Goal: Information Seeking & Learning: Learn about a topic

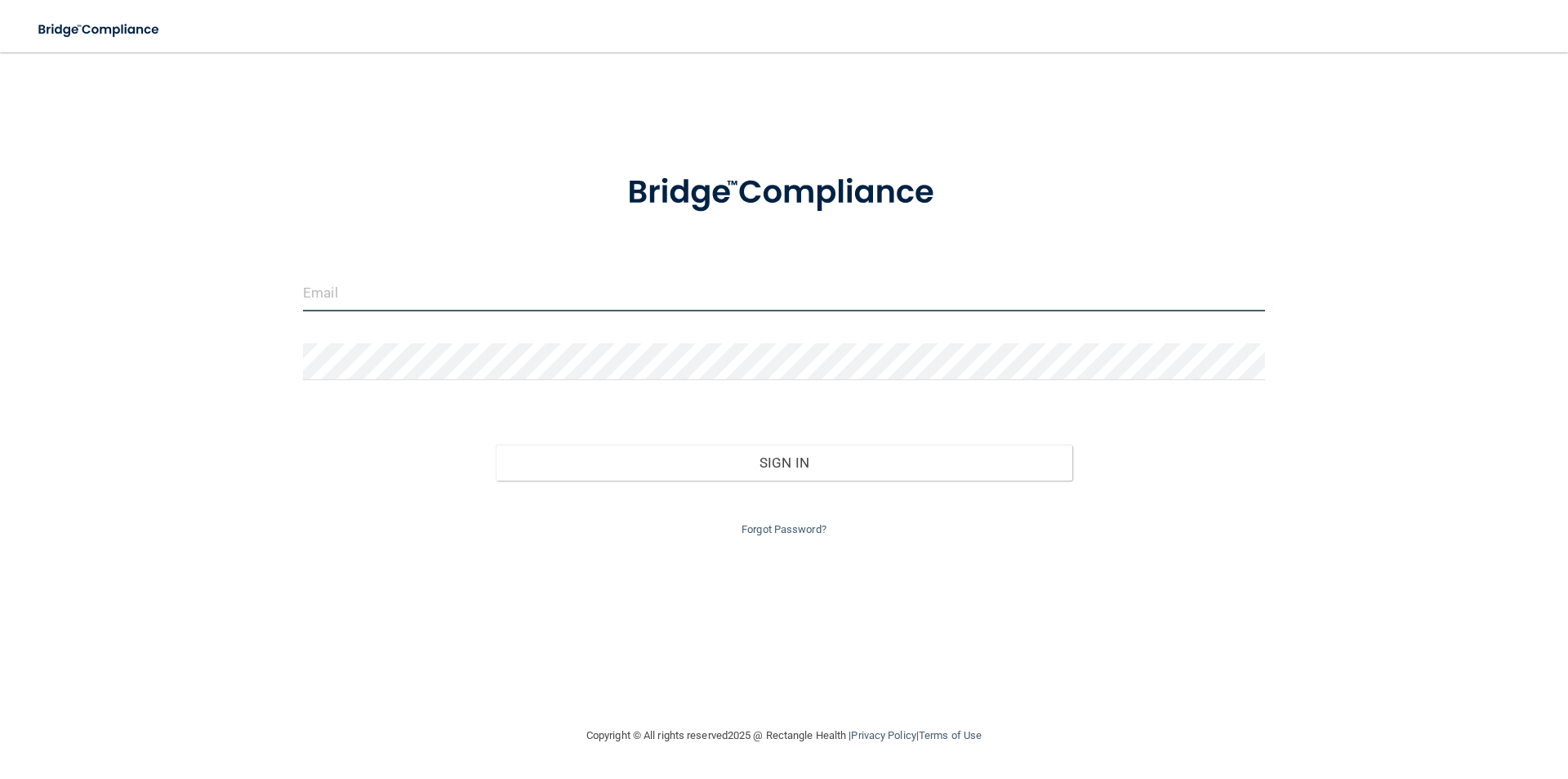
drag, startPoint x: 340, startPoint y: 302, endPoint x: 348, endPoint y: 306, distance: 8.9
click at [340, 302] on input "email" at bounding box center [784, 293] width 962 height 36
type input "[EMAIL_ADDRESS][DOMAIN_NAME]"
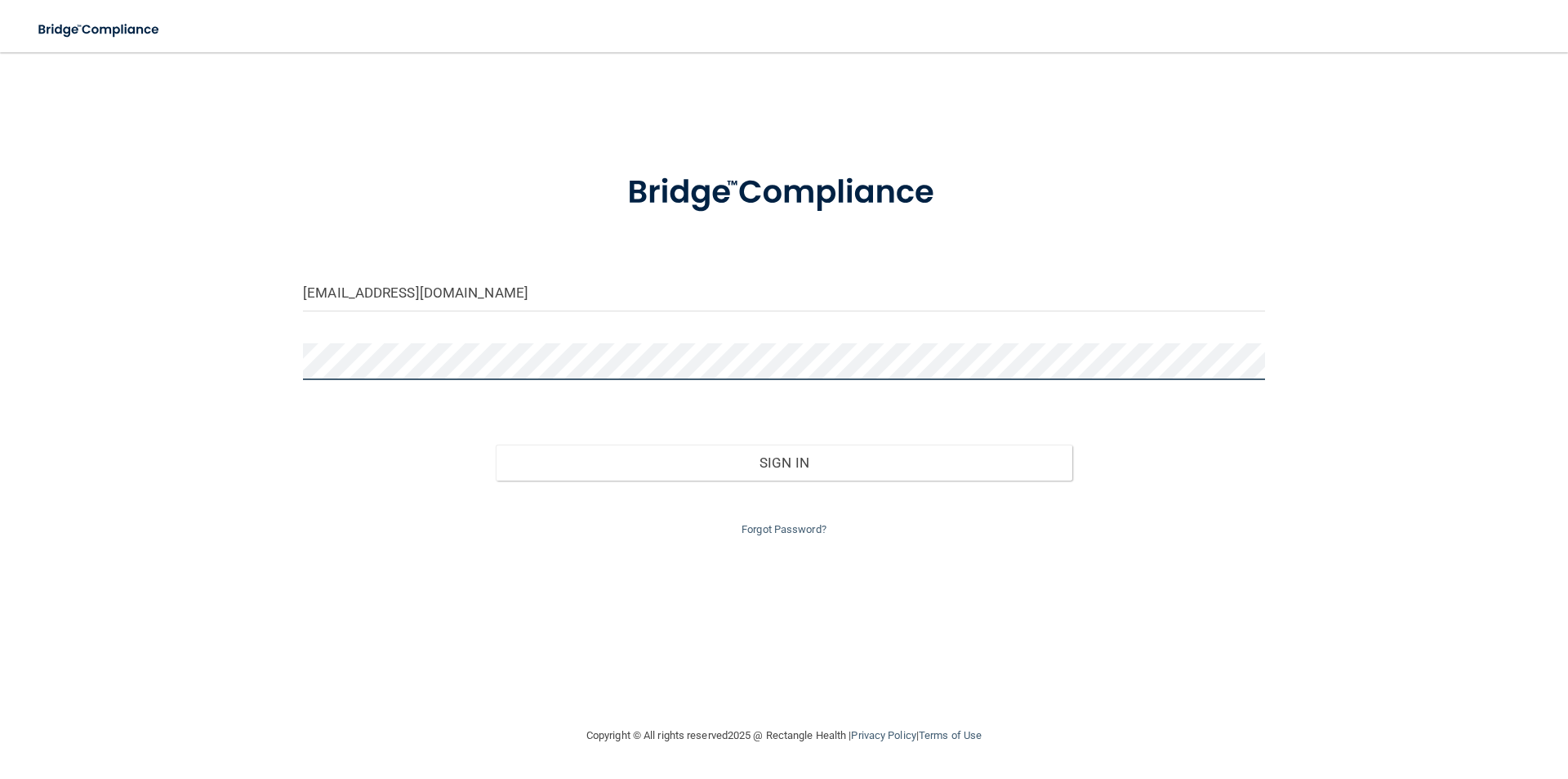
click at [496, 444] on button "Sign In" at bounding box center [785, 463] width 578 height 36
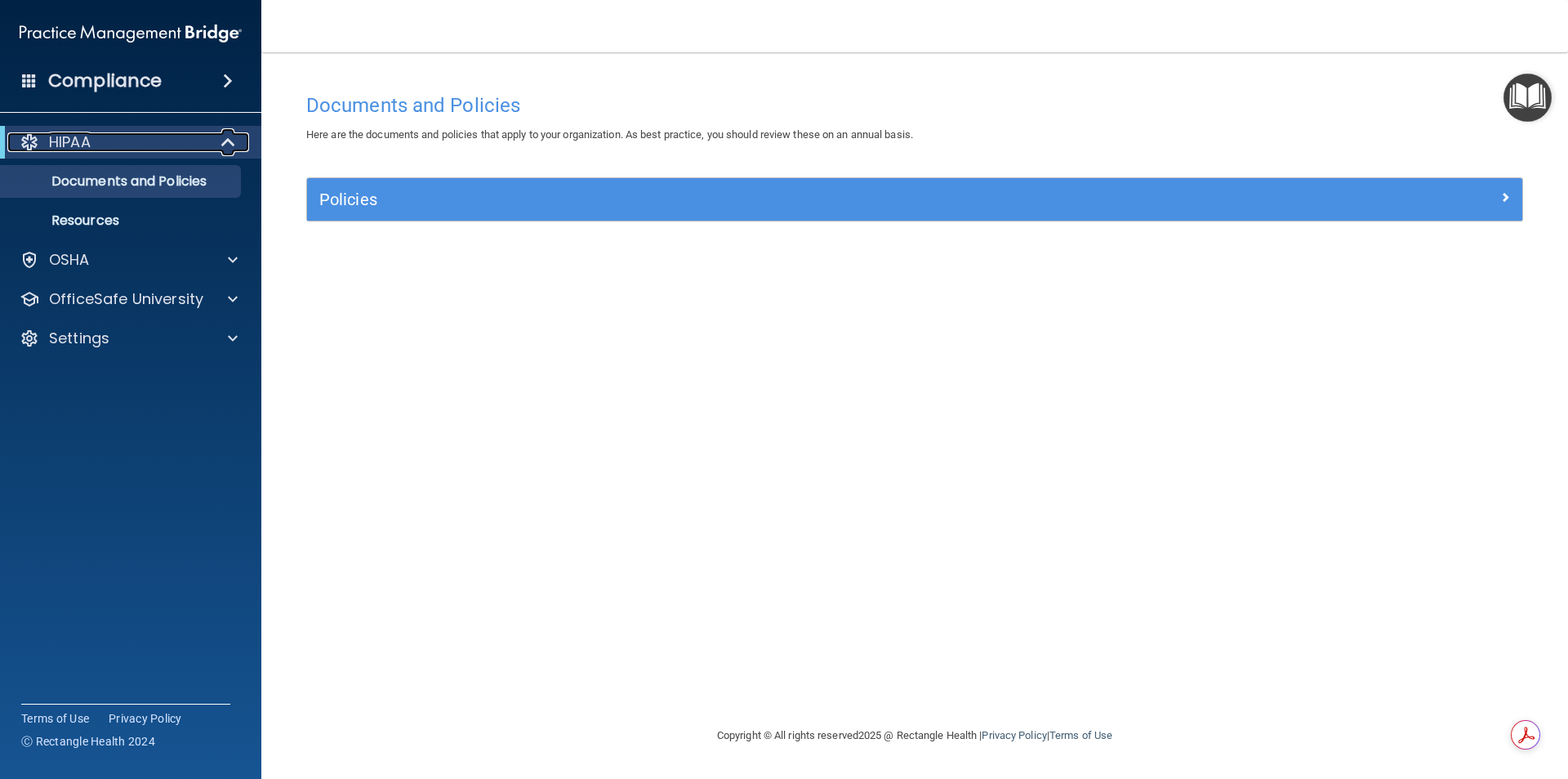
click at [115, 142] on div "HIPAA" at bounding box center [108, 143] width 202 height 20
click at [114, 141] on div "HIPAA" at bounding box center [108, 143] width 202 height 20
click at [64, 256] on p "OSHA" at bounding box center [69, 260] width 41 height 20
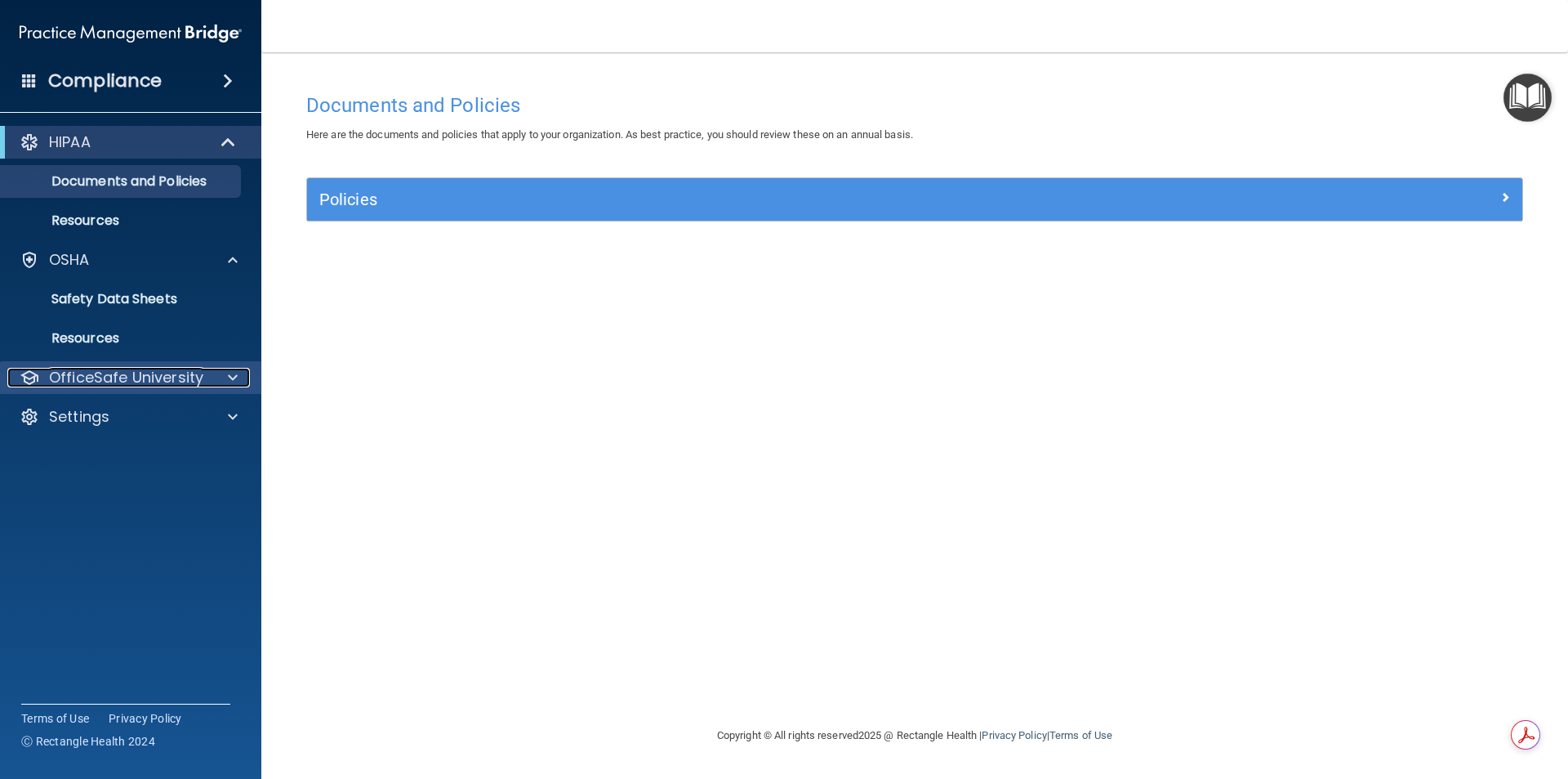
click at [93, 368] on p "OfficeSafe University" at bounding box center [126, 378] width 154 height 20
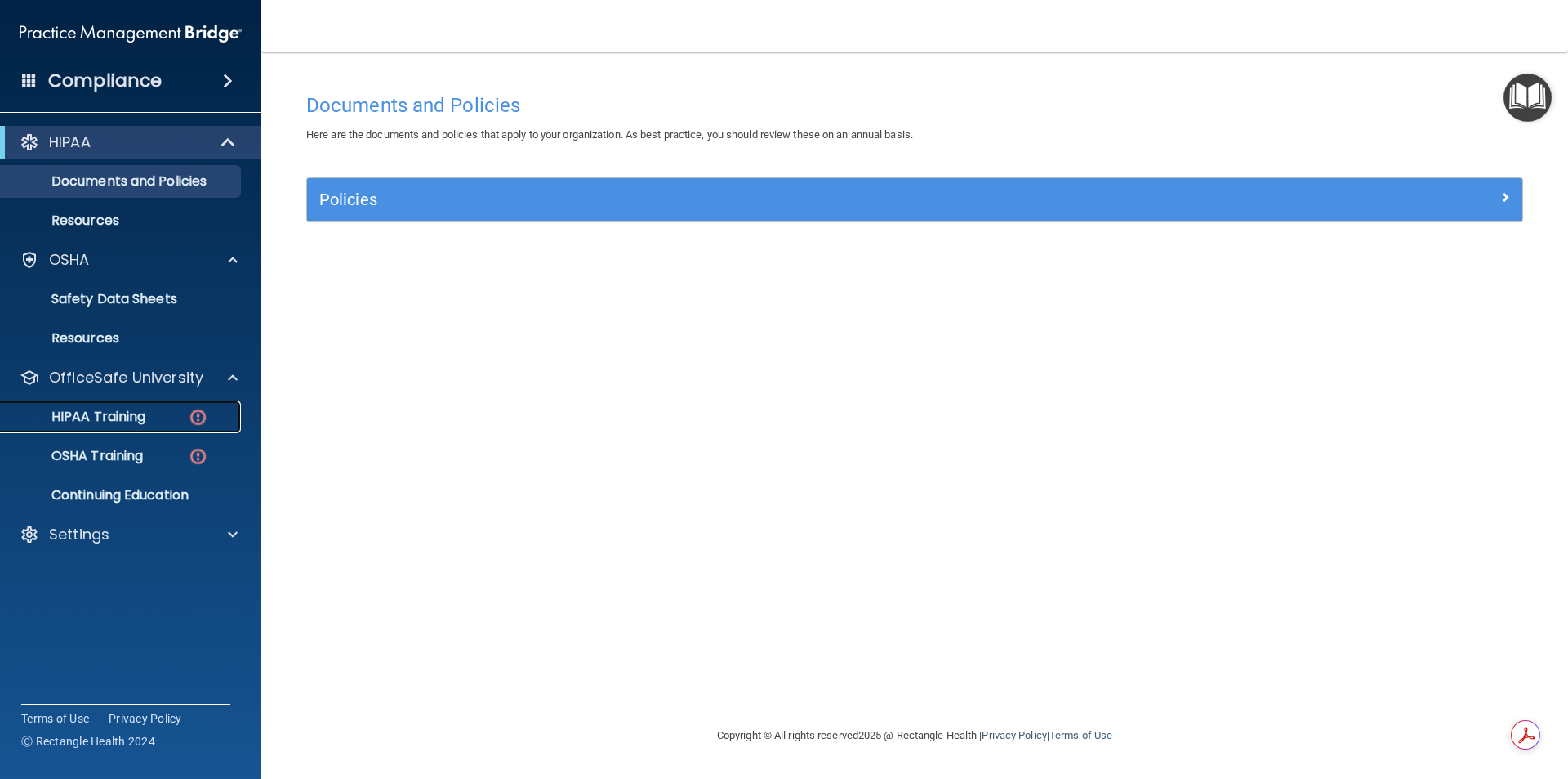
click at [104, 406] on link "HIPAA Training" at bounding box center [112, 417] width 257 height 33
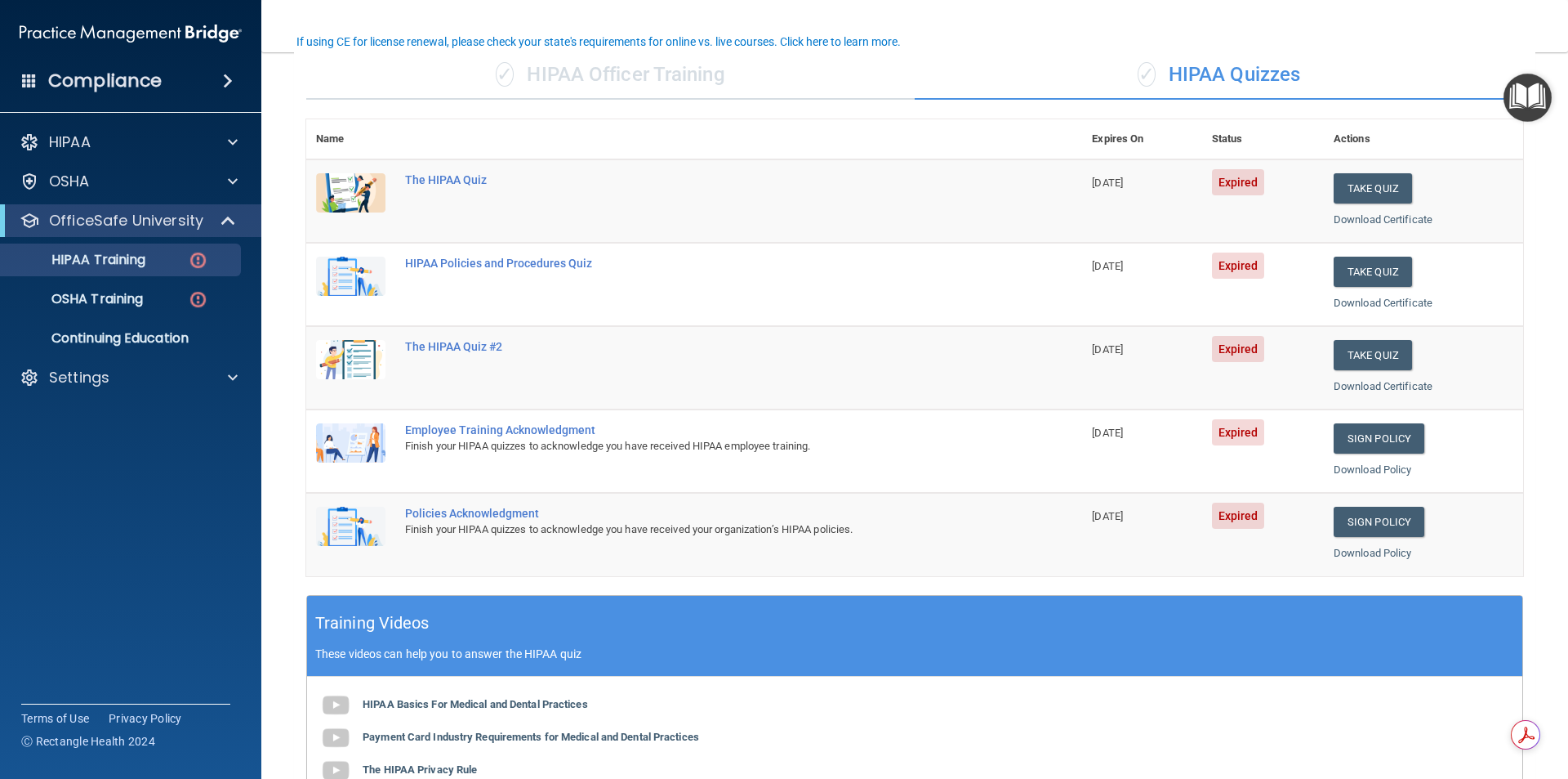
scroll to position [125, 0]
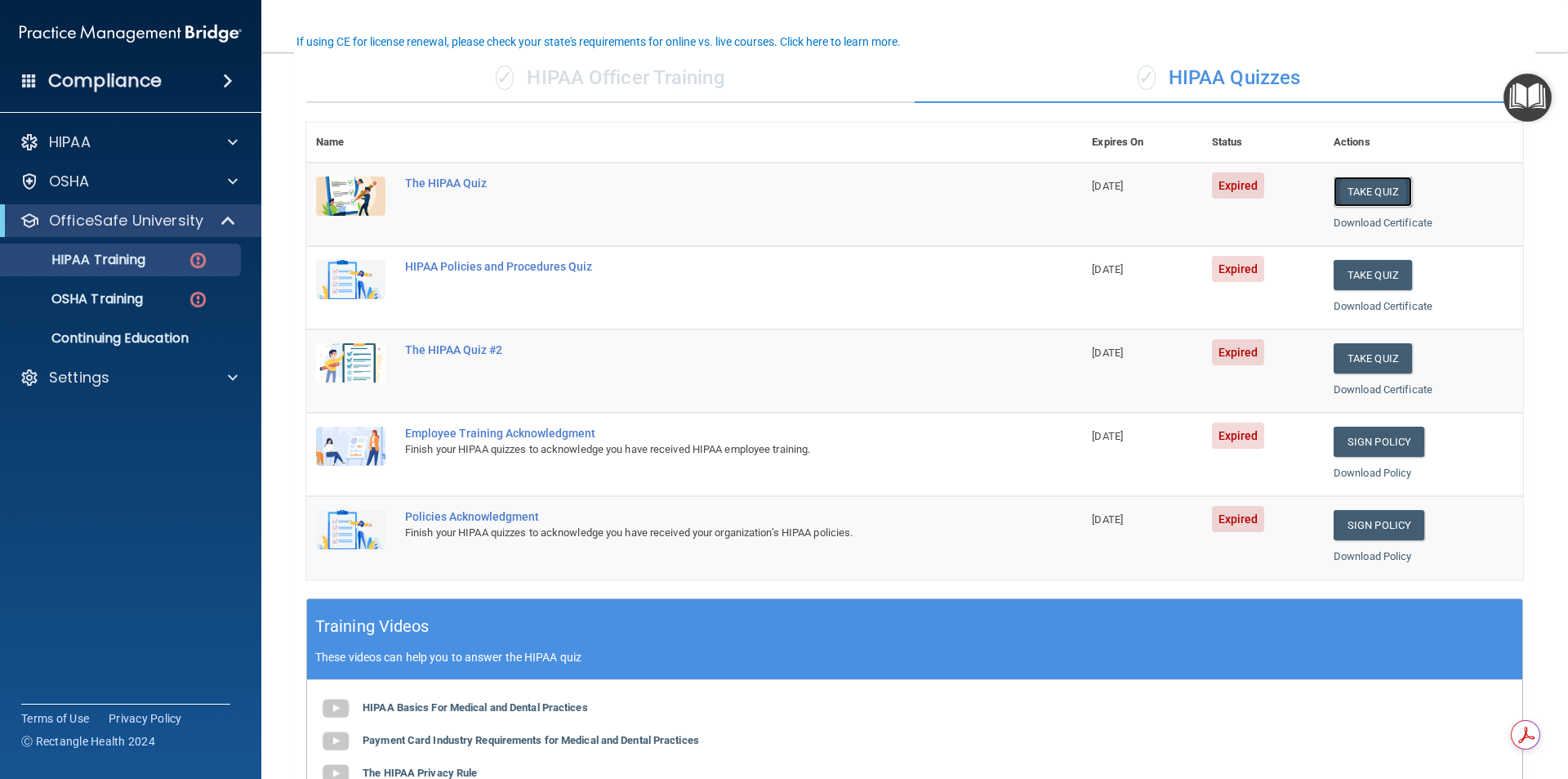
drag, startPoint x: 1353, startPoint y: 187, endPoint x: 1351, endPoint y: 197, distance: 10.2
click at [1353, 187] on button "Take Quiz" at bounding box center [1373, 191] width 78 height 30
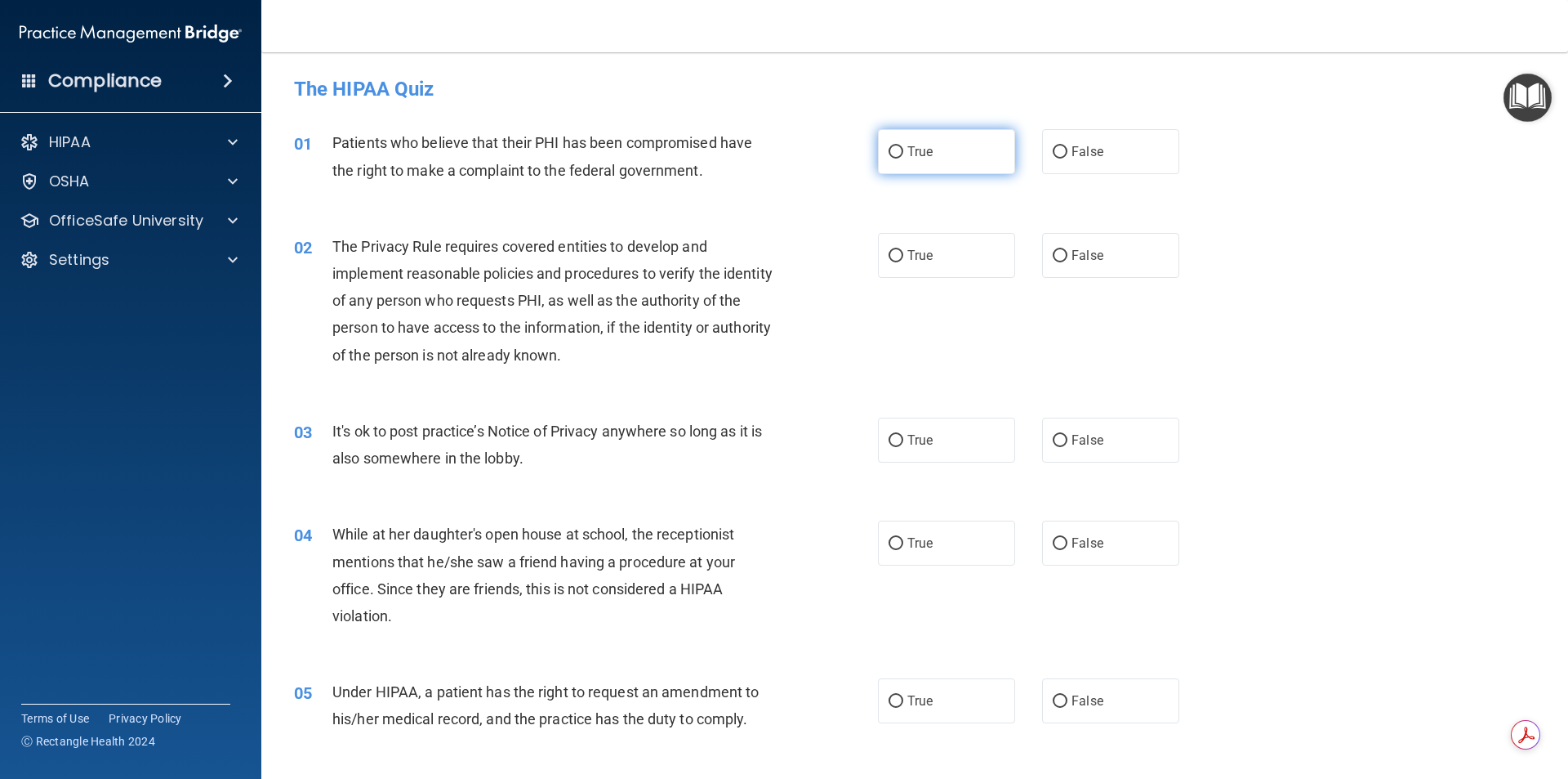
click at [919, 134] on label "True" at bounding box center [946, 151] width 137 height 45
click at [903, 146] on input "True" at bounding box center [896, 152] width 15 height 12
radio input "true"
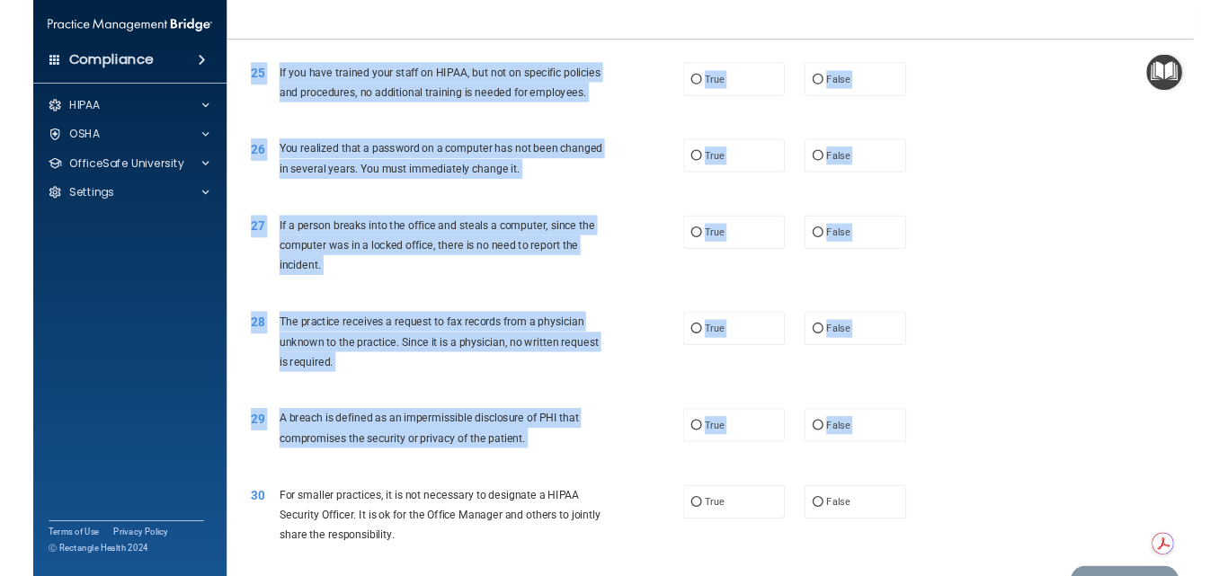
scroll to position [3398, 0]
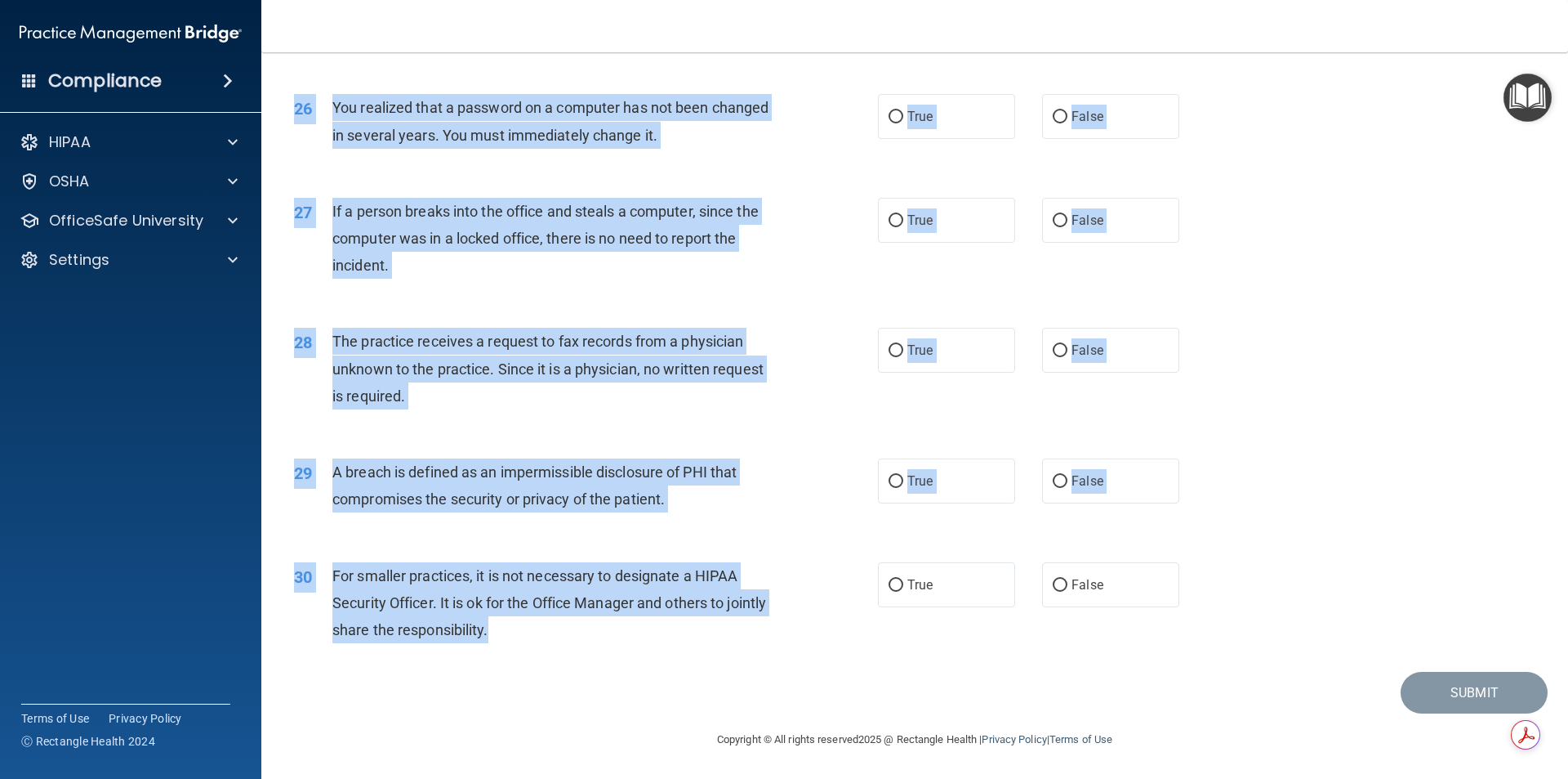
drag, startPoint x: 324, startPoint y: 137, endPoint x: 644, endPoint y: 641, distance: 597.0
copy div "Patients who believe that their PHI has been compromised have the right to make…"
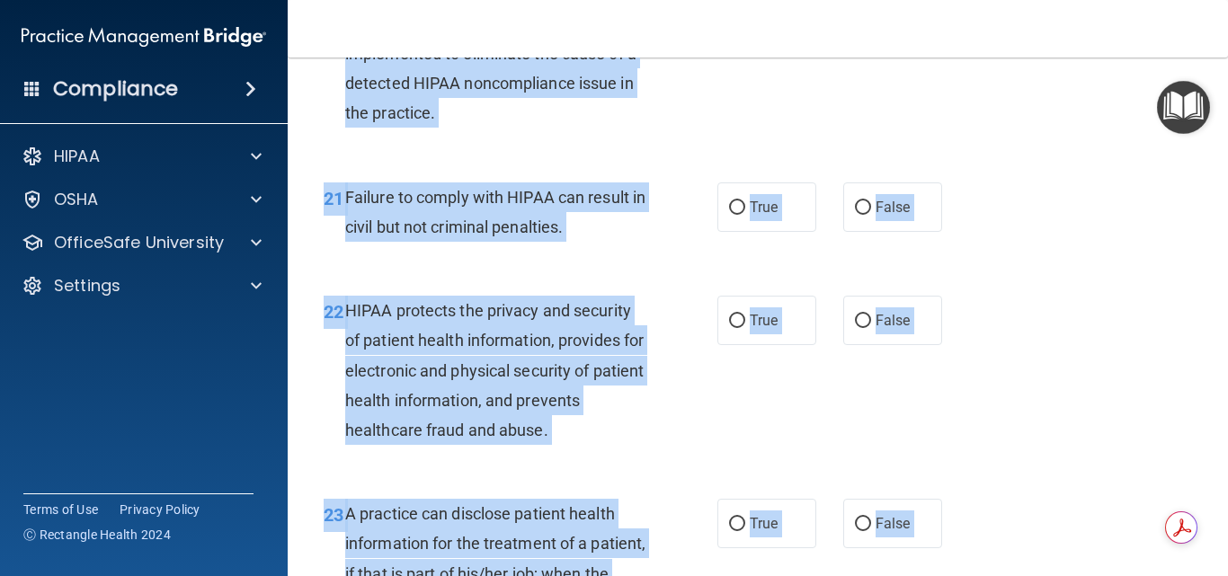
scroll to position [4433, 0]
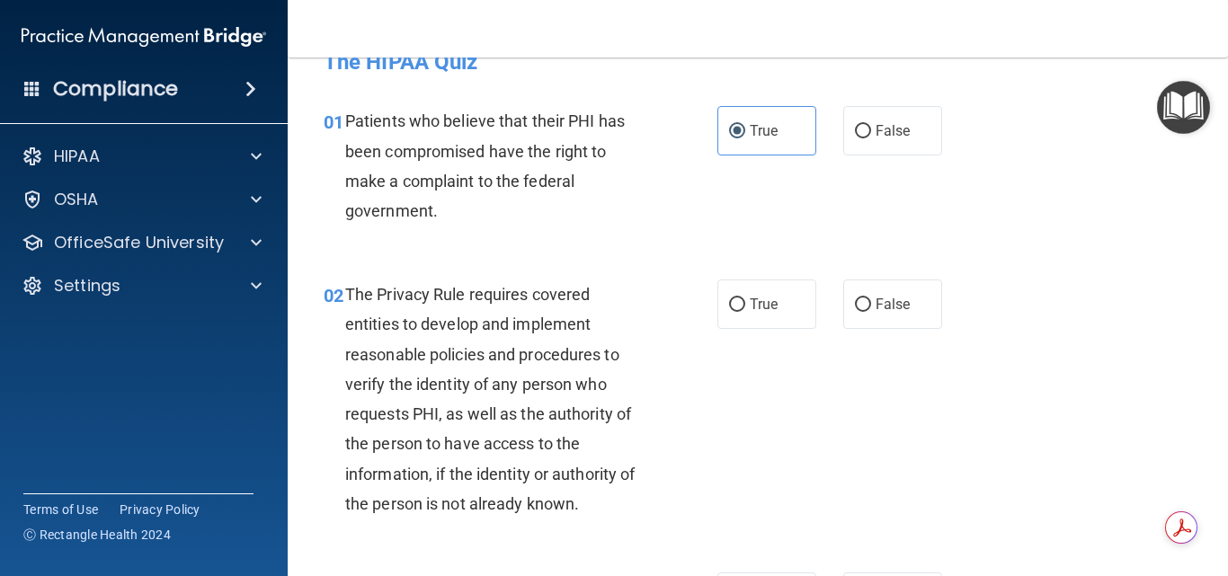
scroll to position [0, 0]
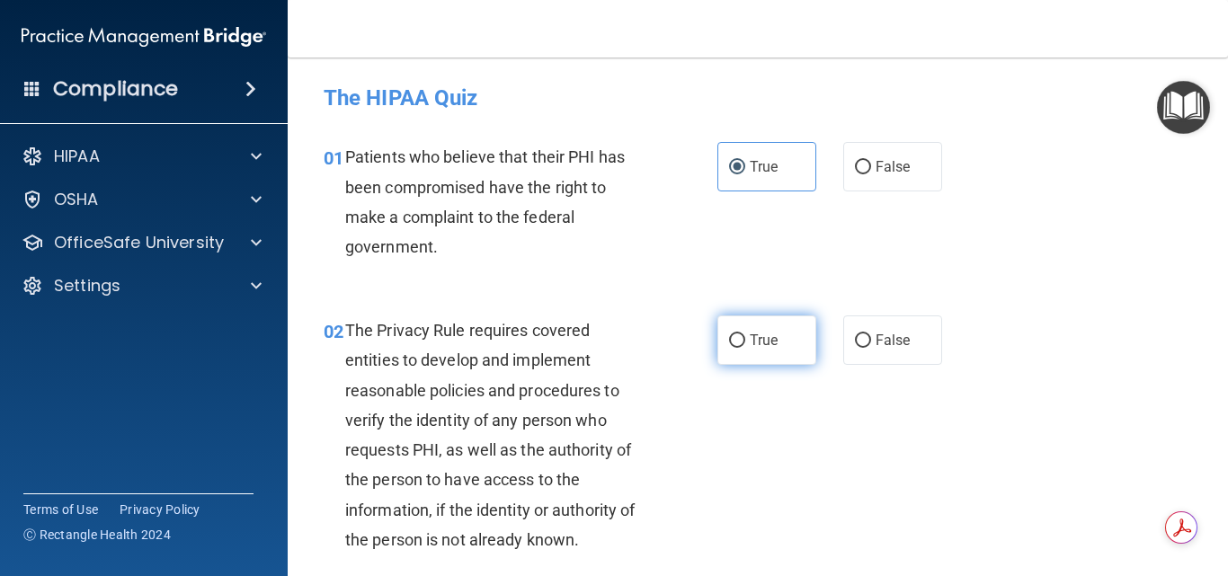
click at [751, 325] on label "True" at bounding box center [766, 340] width 99 height 49
click at [745, 334] on input "True" at bounding box center [737, 340] width 16 height 13
radio input "true"
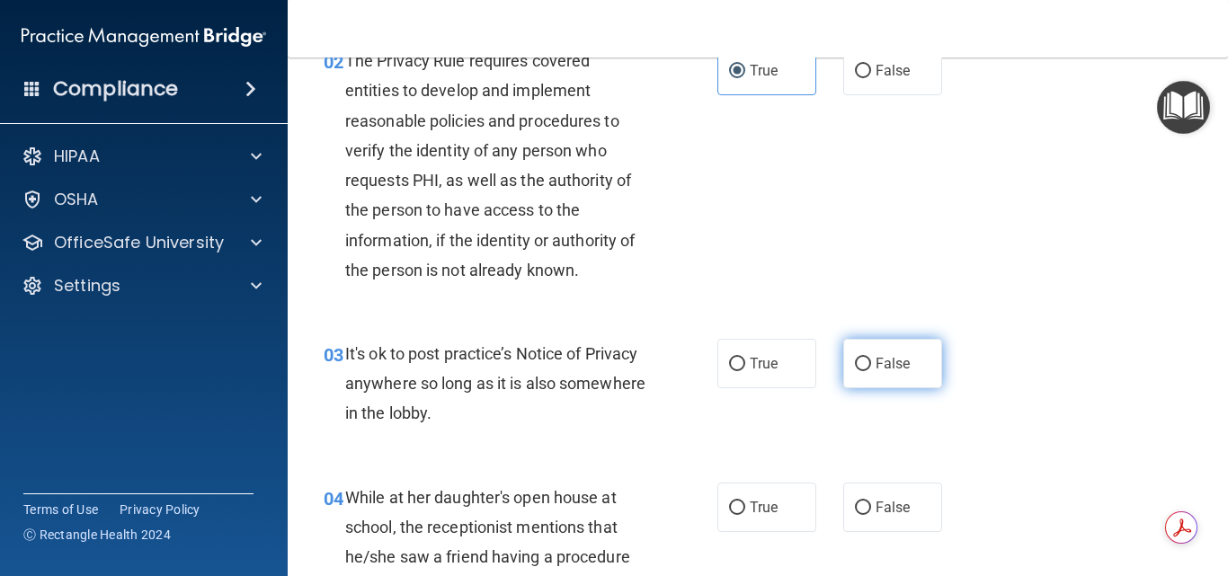
click at [883, 354] on label "False" at bounding box center [892, 363] width 99 height 49
click at [871, 358] on input "False" at bounding box center [863, 364] width 16 height 13
radio input "true"
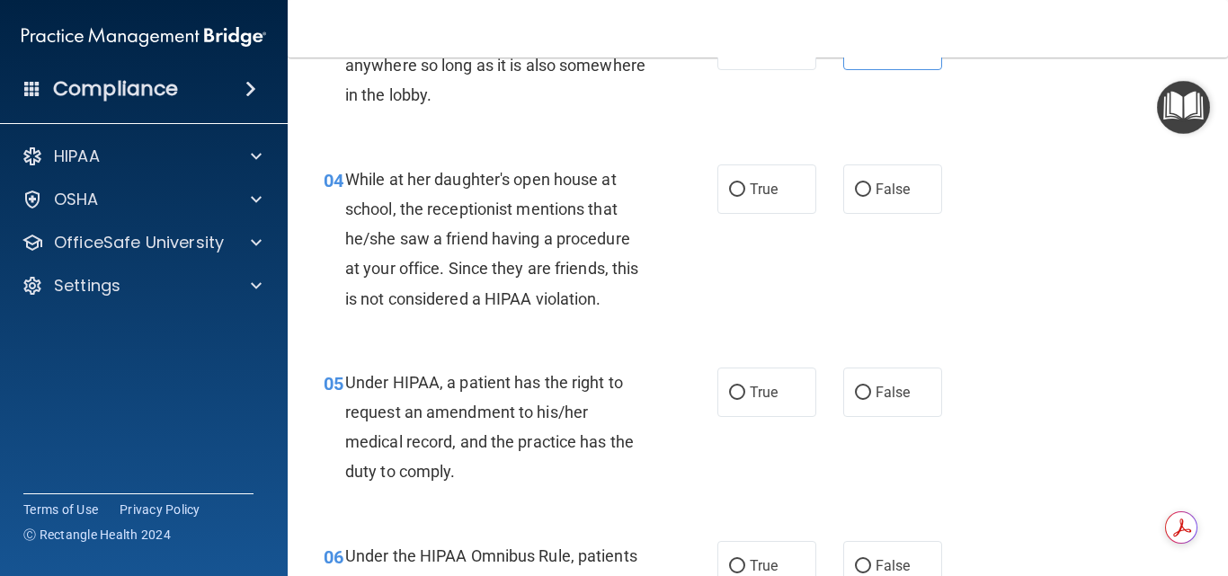
scroll to position [629, 0]
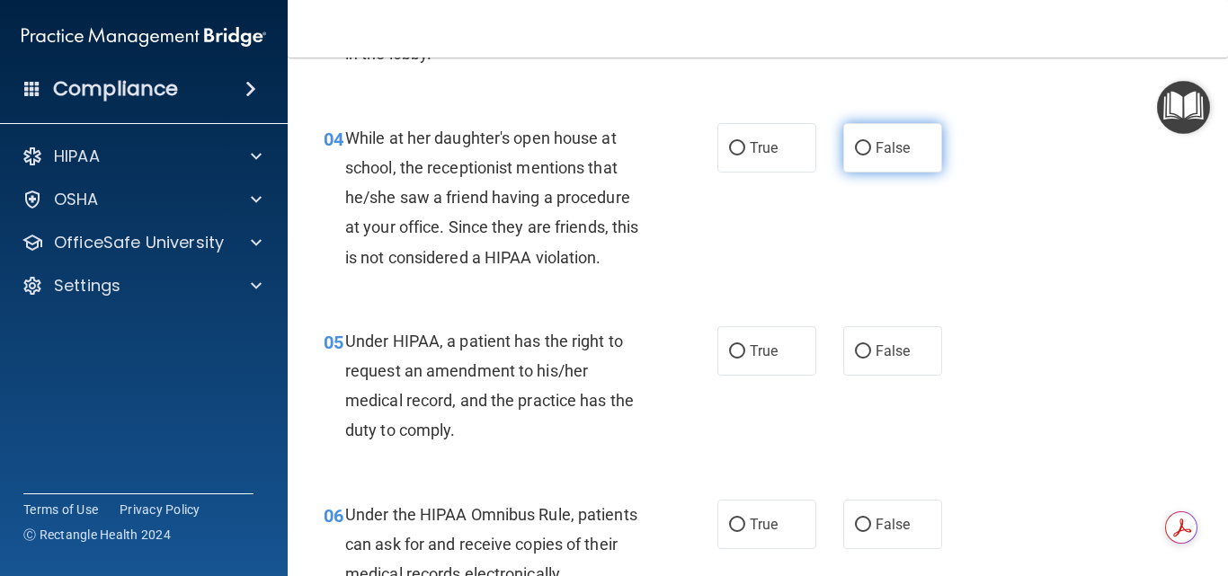
click at [859, 149] on input "False" at bounding box center [863, 148] width 16 height 13
radio input "true"
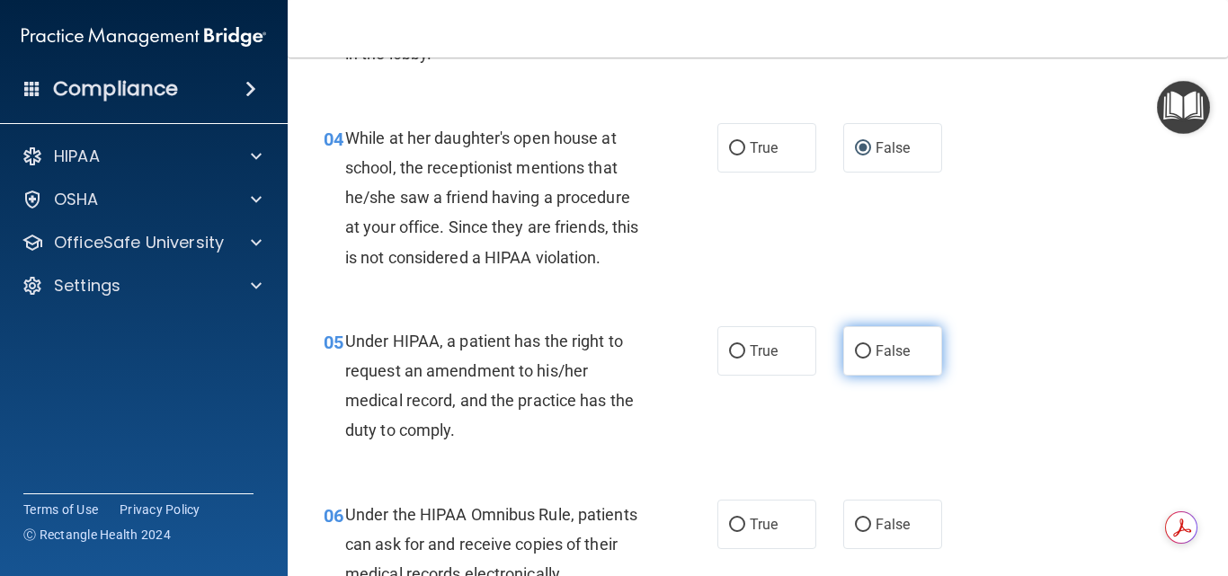
click at [892, 346] on span "False" at bounding box center [893, 351] width 35 height 17
click at [871, 346] on input "False" at bounding box center [863, 351] width 16 height 13
radio input "true"
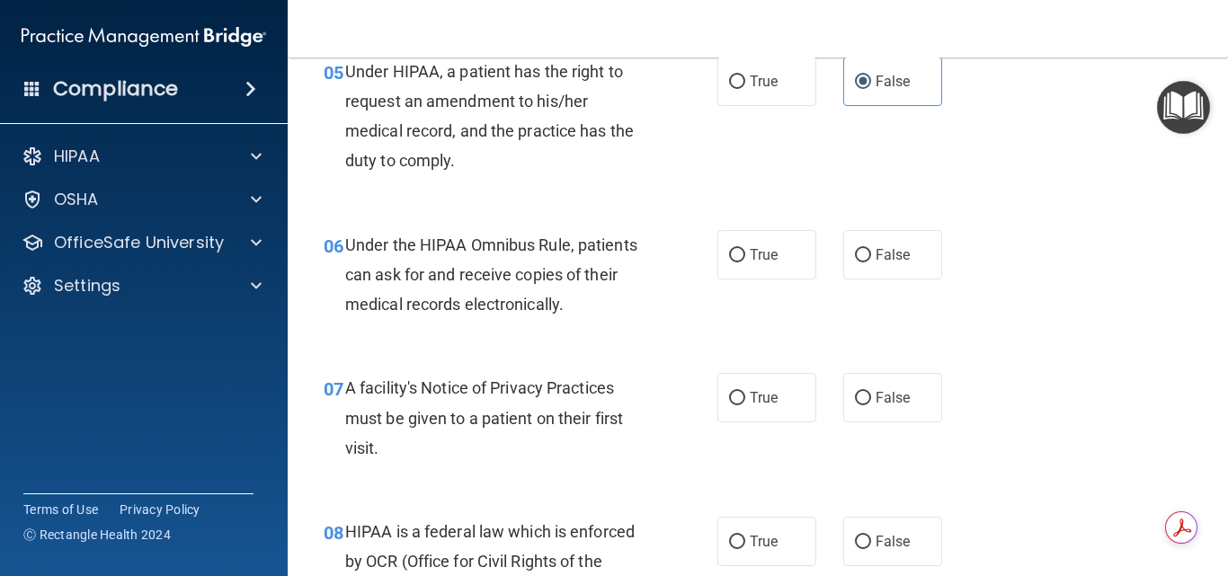
drag, startPoint x: 744, startPoint y: 274, endPoint x: 752, endPoint y: 283, distance: 11.5
click at [745, 274] on label "True" at bounding box center [766, 254] width 99 height 49
click at [745, 263] on input "True" at bounding box center [737, 255] width 16 height 13
radio input "true"
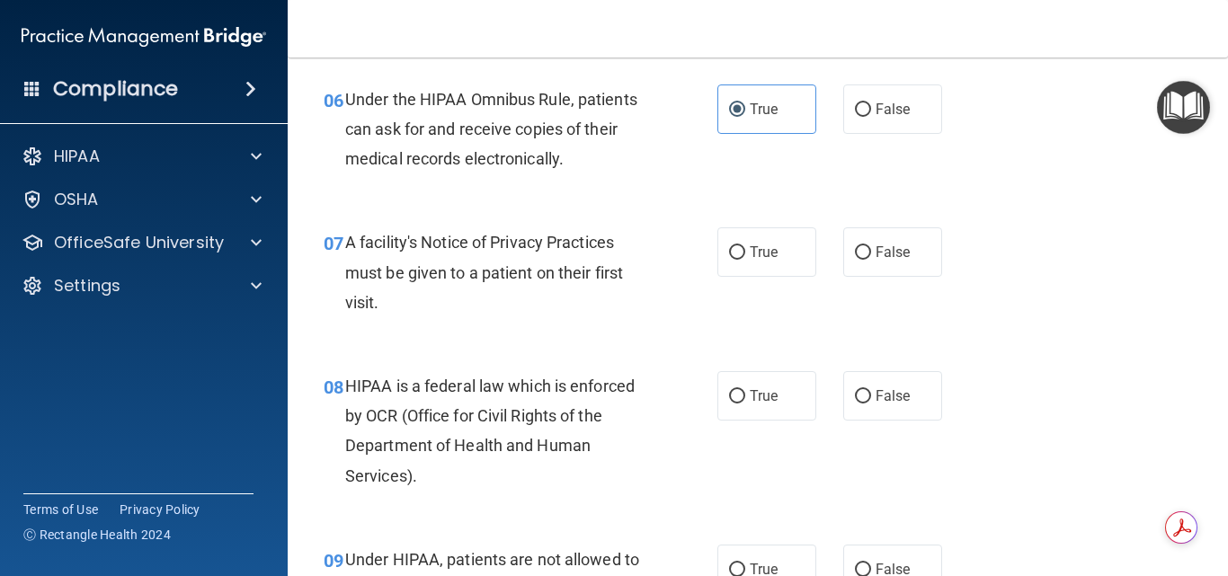
scroll to position [1079, 0]
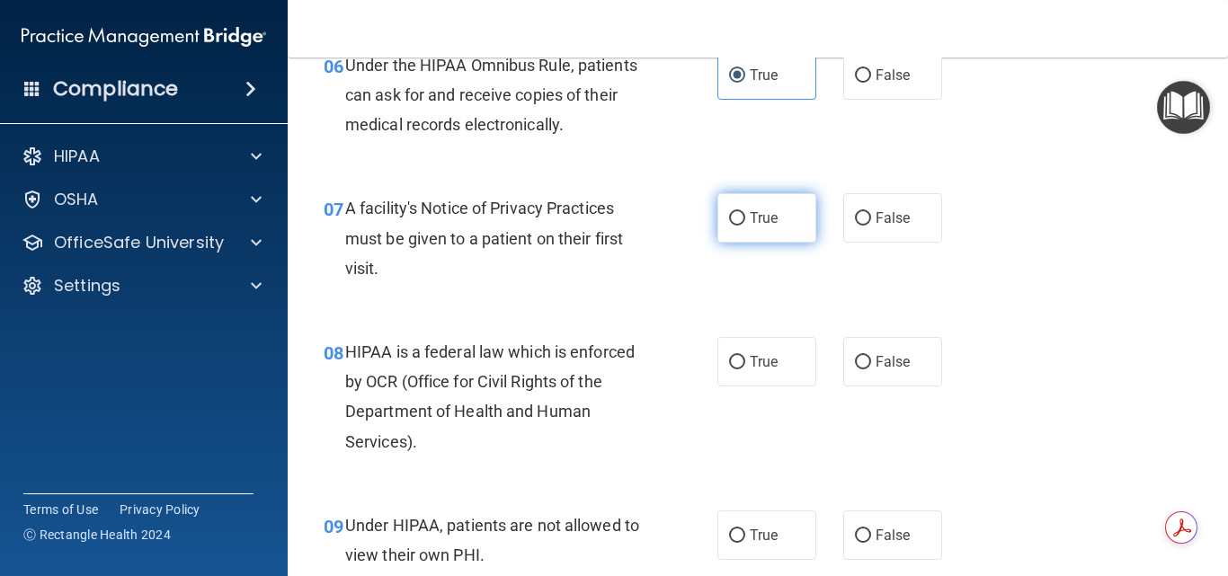
click at [745, 229] on label "True" at bounding box center [766, 217] width 99 height 49
click at [745, 226] on input "True" at bounding box center [737, 218] width 16 height 13
radio input "true"
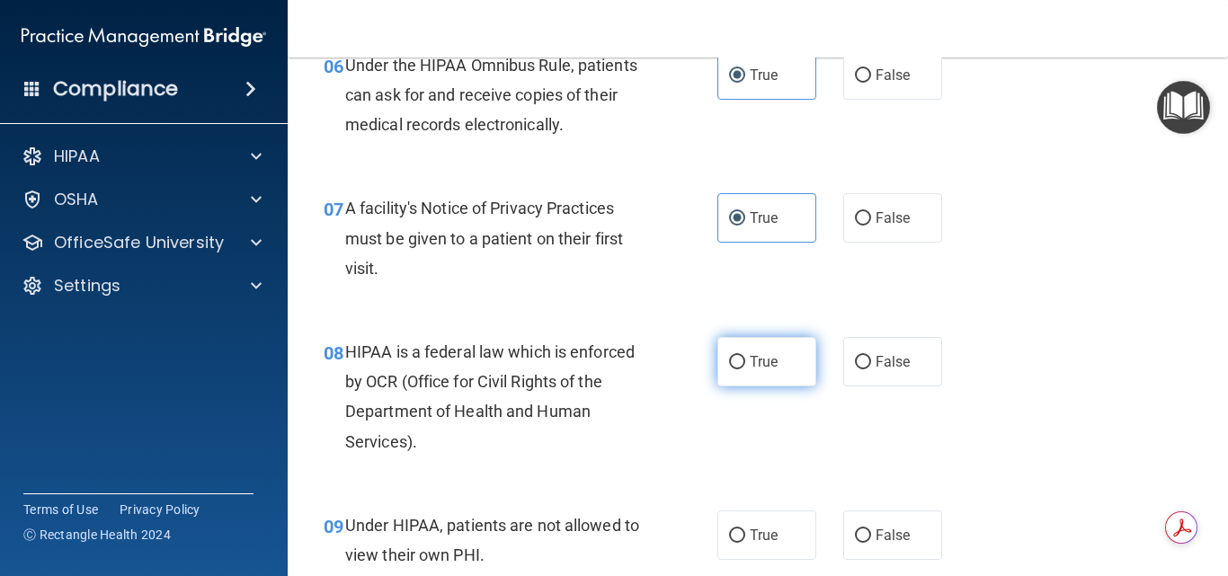
click at [775, 361] on label "True" at bounding box center [766, 361] width 99 height 49
click at [745, 361] on input "True" at bounding box center [737, 362] width 16 height 13
radio input "true"
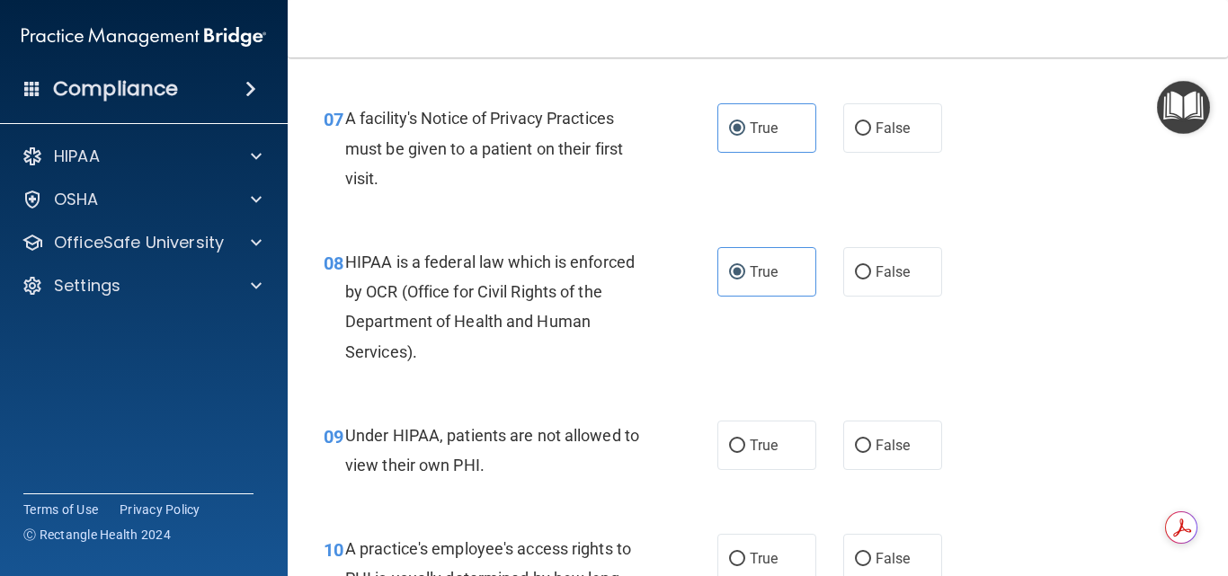
scroll to position [1259, 0]
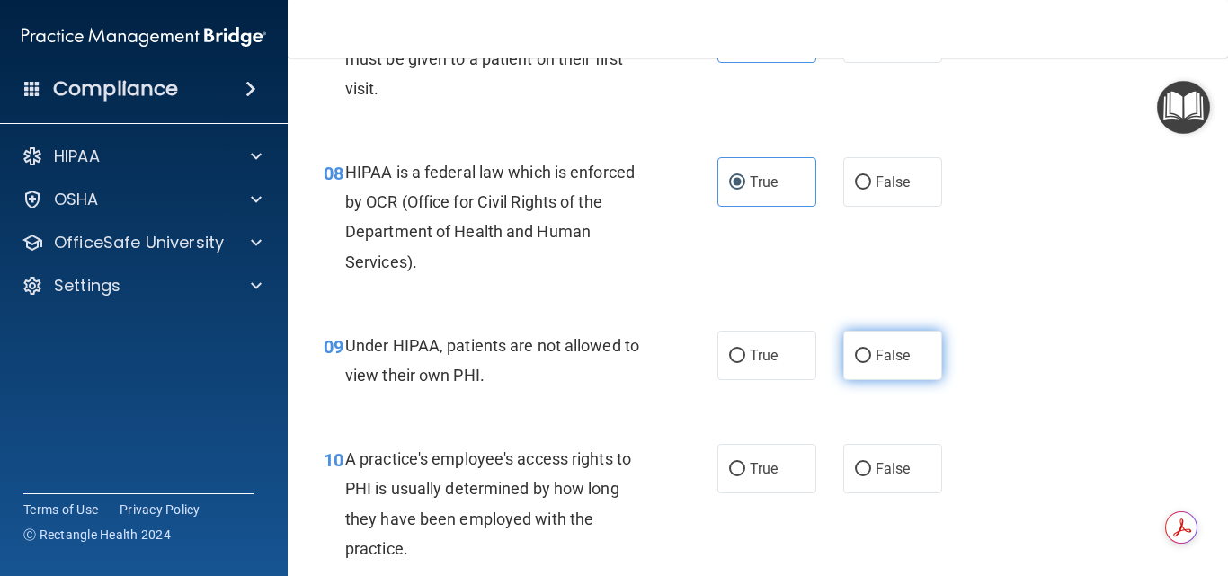
click at [880, 352] on span "False" at bounding box center [893, 355] width 35 height 17
click at [871, 352] on input "False" at bounding box center [863, 356] width 16 height 13
radio input "true"
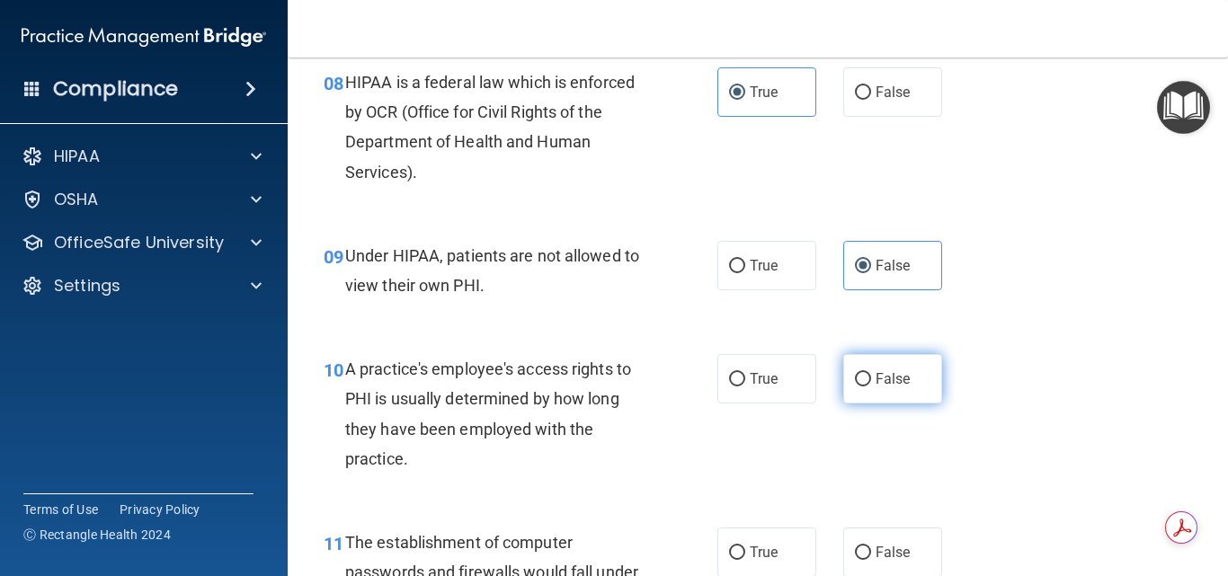
click at [874, 366] on label "False" at bounding box center [892, 378] width 99 height 49
click at [871, 373] on input "False" at bounding box center [863, 379] width 16 height 13
radio input "true"
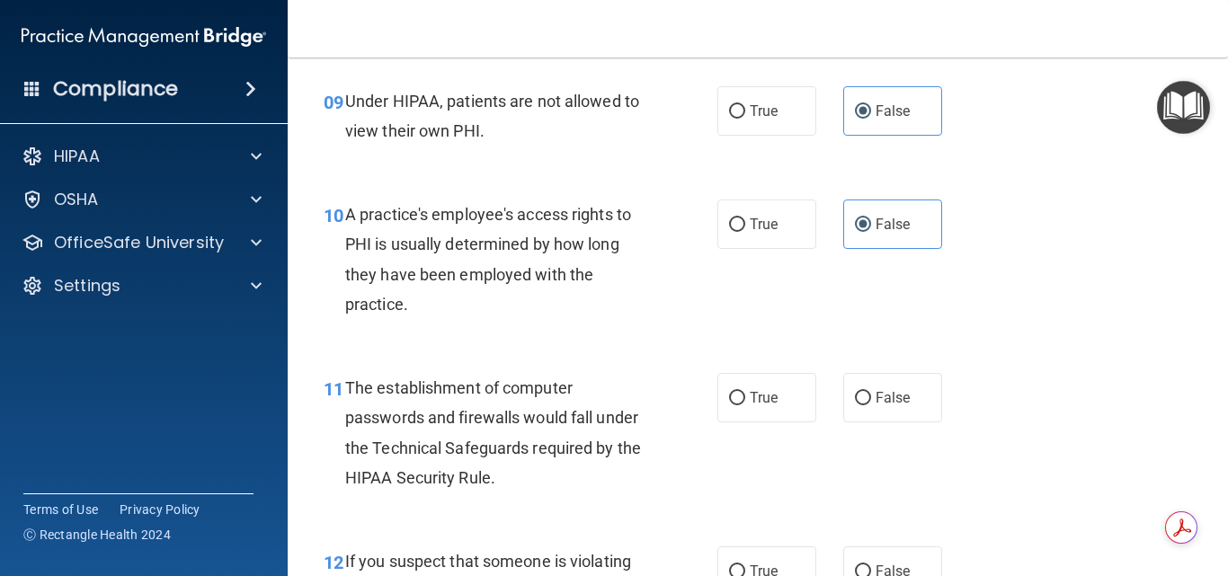
scroll to position [1528, 0]
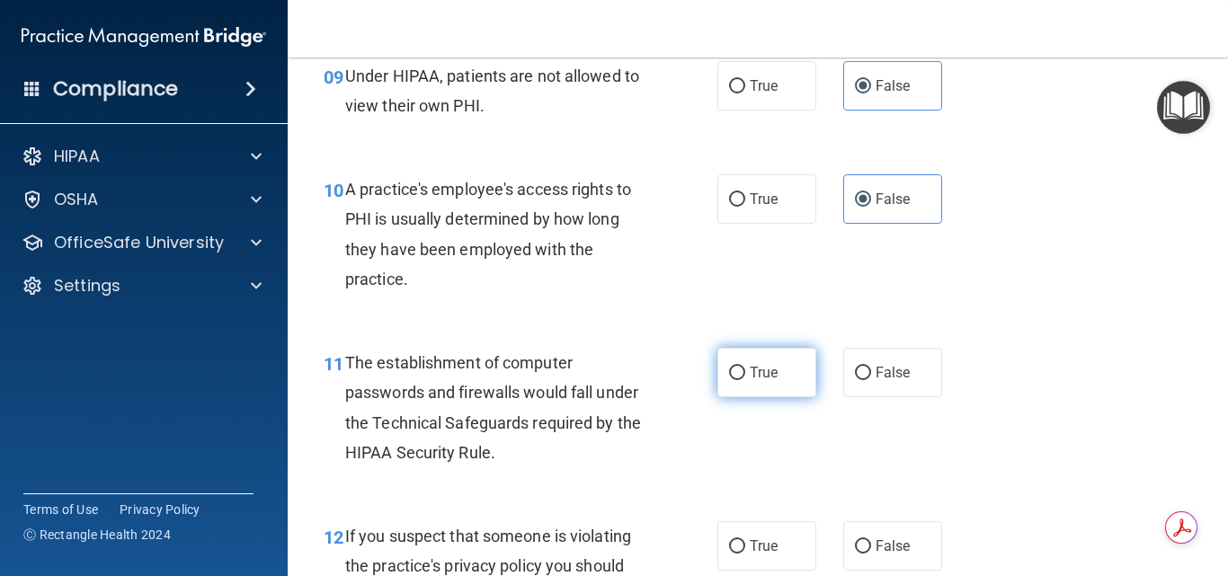
click at [768, 385] on label "True" at bounding box center [766, 372] width 99 height 49
click at [745, 380] on input "True" at bounding box center [737, 373] width 16 height 13
radio input "true"
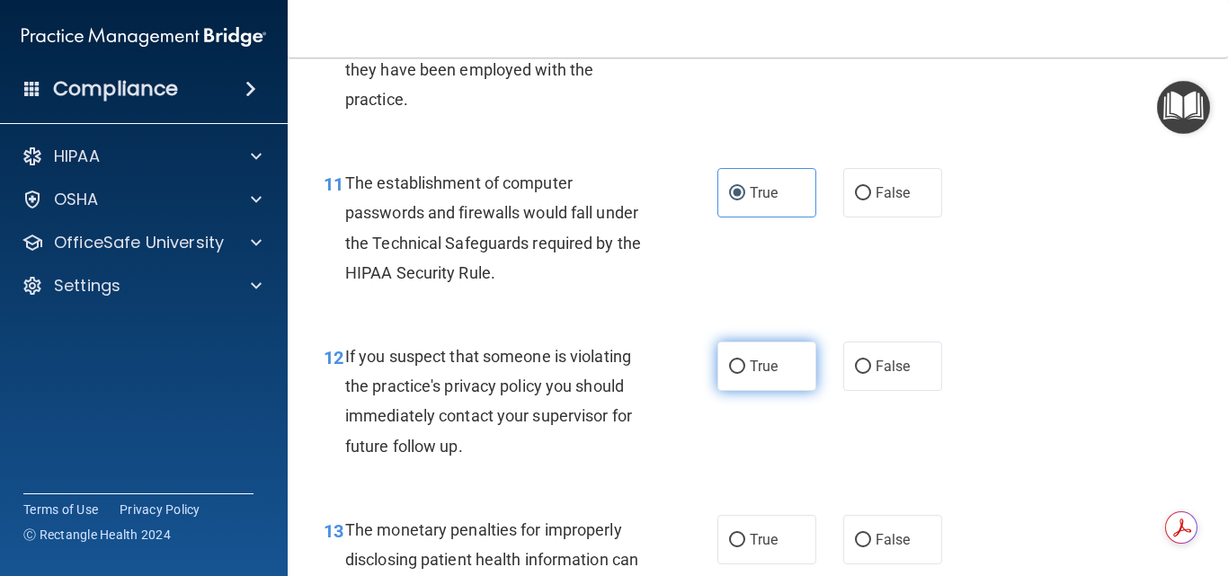
click at [756, 368] on span "True" at bounding box center [764, 366] width 28 height 17
click at [745, 368] on input "True" at bounding box center [737, 367] width 16 height 13
radio input "true"
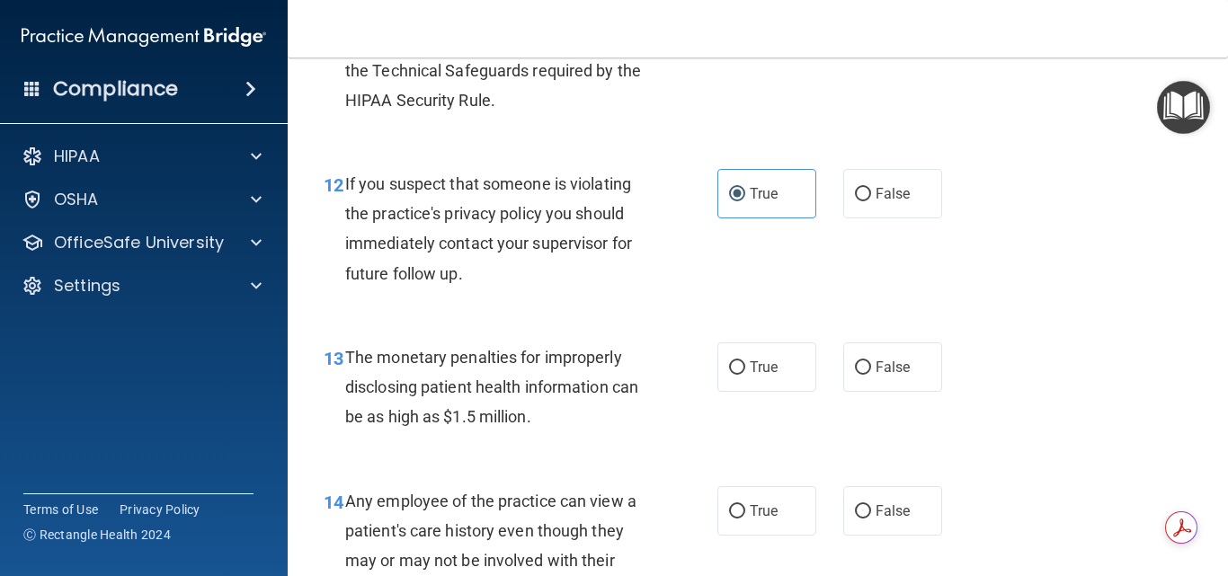
scroll to position [1888, 0]
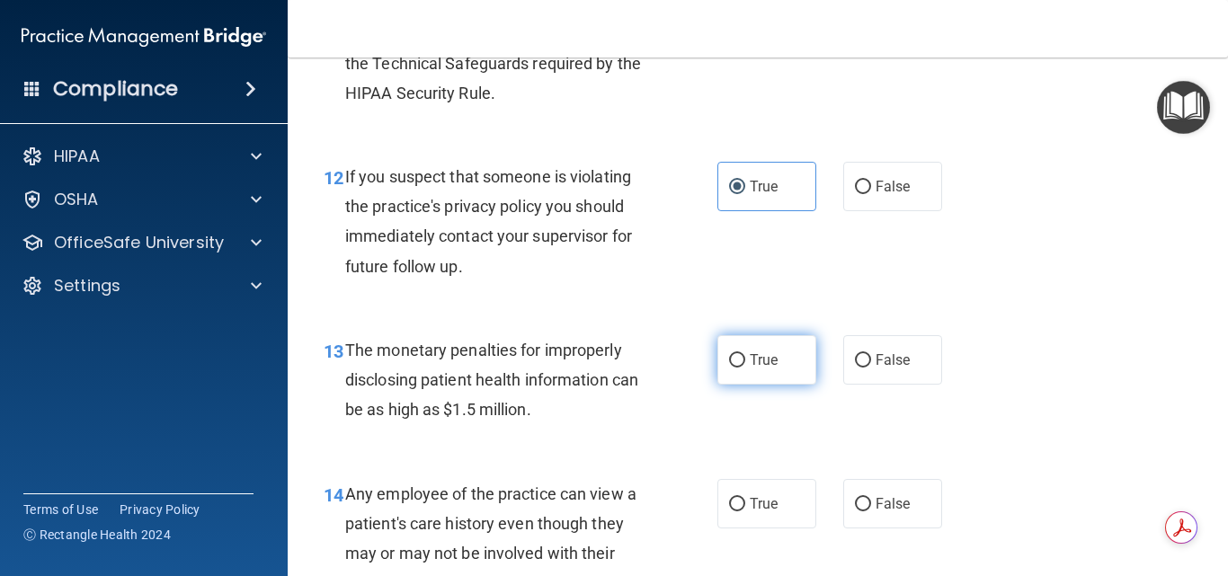
click at [750, 367] on span "True" at bounding box center [764, 360] width 28 height 17
click at [743, 367] on input "True" at bounding box center [737, 360] width 16 height 13
radio input "true"
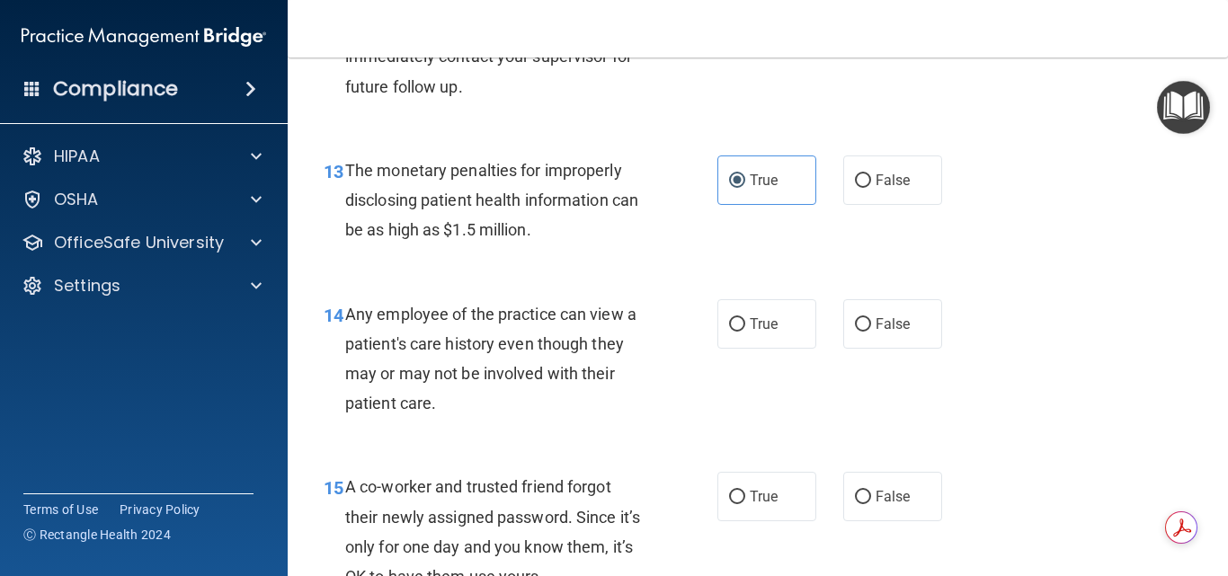
scroll to position [2248, 0]
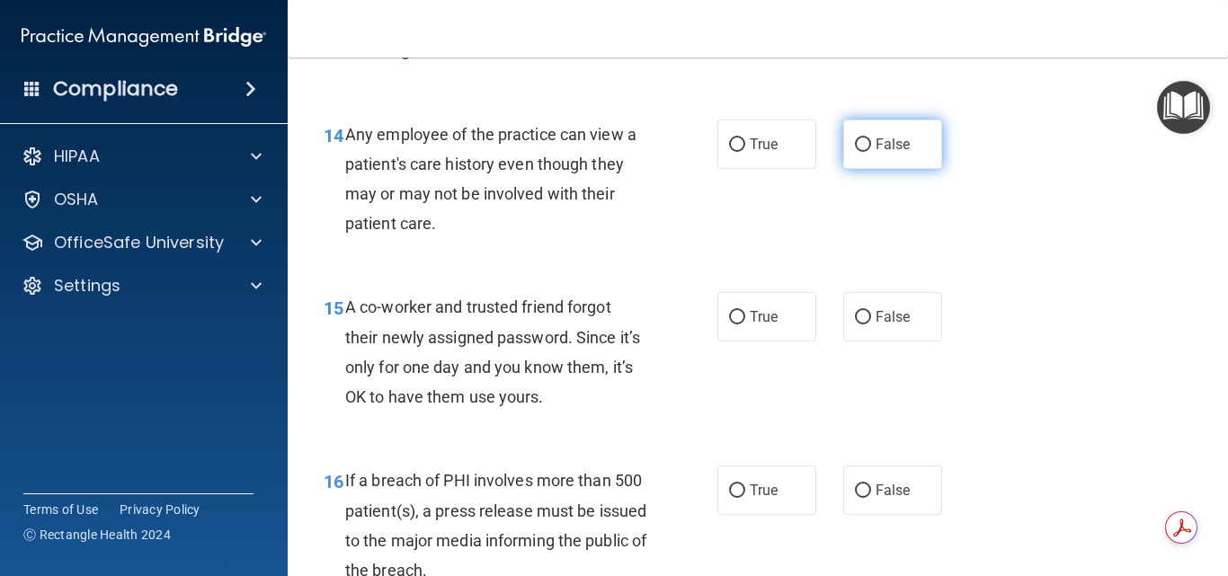
click at [858, 153] on label "False" at bounding box center [892, 144] width 99 height 49
click at [858, 152] on input "False" at bounding box center [863, 144] width 16 height 13
radio input "true"
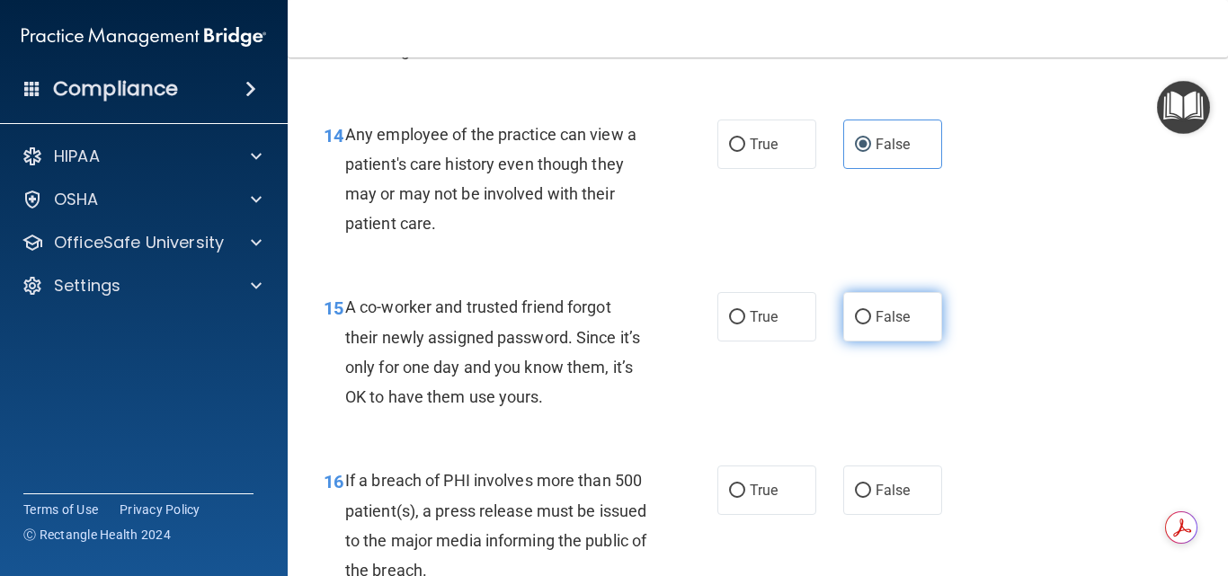
click at [867, 318] on label "False" at bounding box center [892, 316] width 99 height 49
click at [867, 318] on input "False" at bounding box center [863, 317] width 16 height 13
radio input "true"
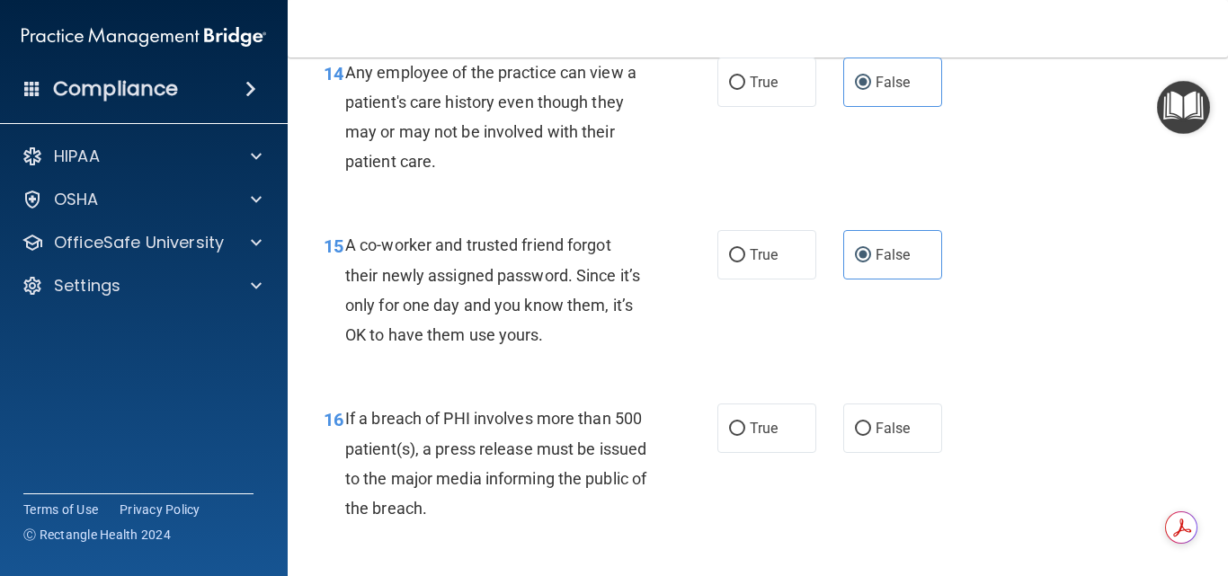
scroll to position [2427, 0]
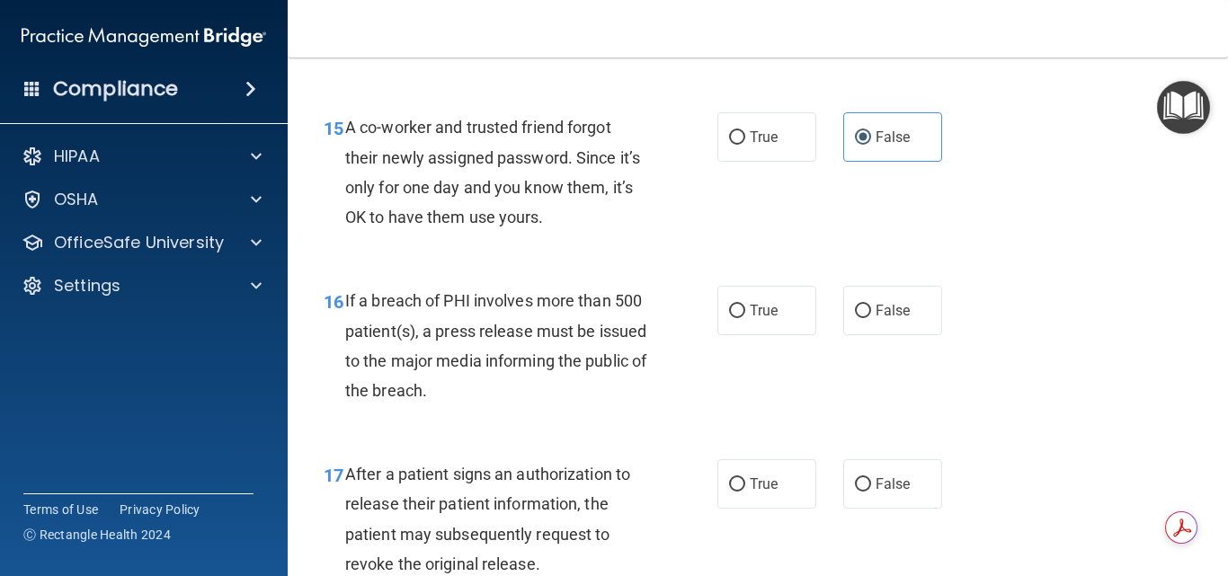
click at [821, 313] on div "True False" at bounding box center [835, 310] width 237 height 49
click at [781, 314] on label "True" at bounding box center [766, 310] width 99 height 49
click at [745, 314] on input "True" at bounding box center [737, 311] width 16 height 13
radio input "true"
click at [762, 484] on span "True" at bounding box center [764, 484] width 28 height 17
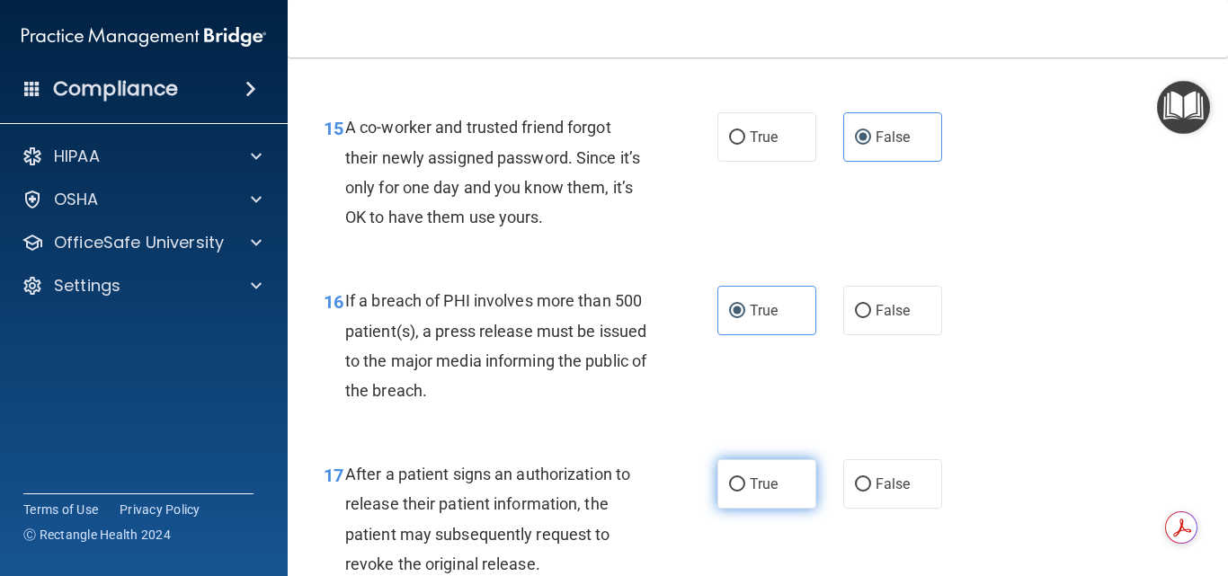
click at [745, 484] on input "True" at bounding box center [737, 484] width 16 height 13
radio input "true"
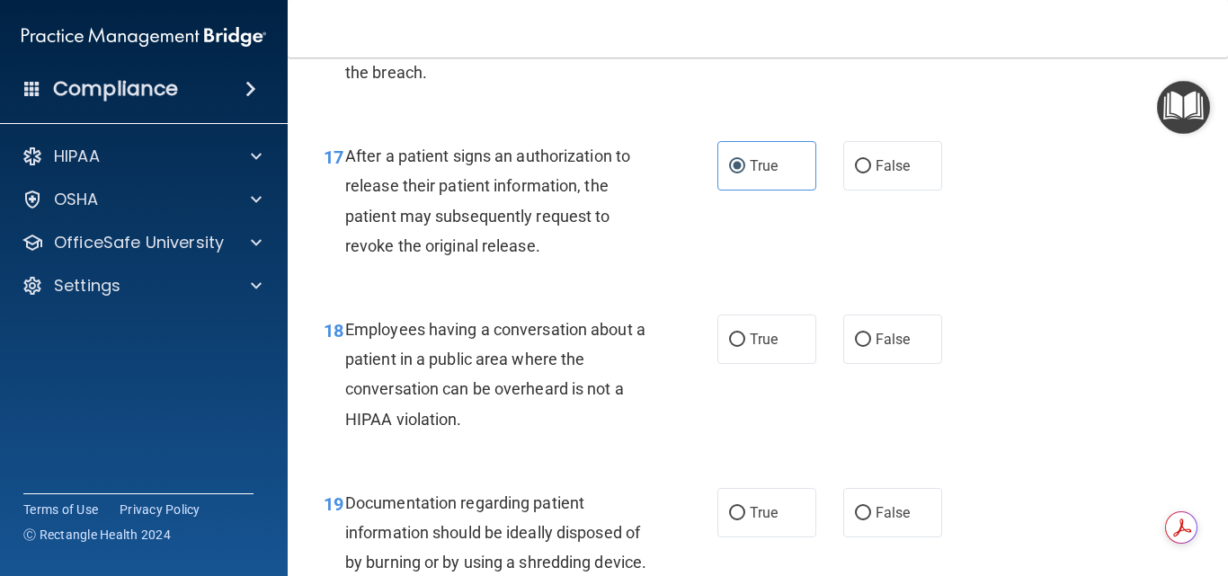
scroll to position [2787, 0]
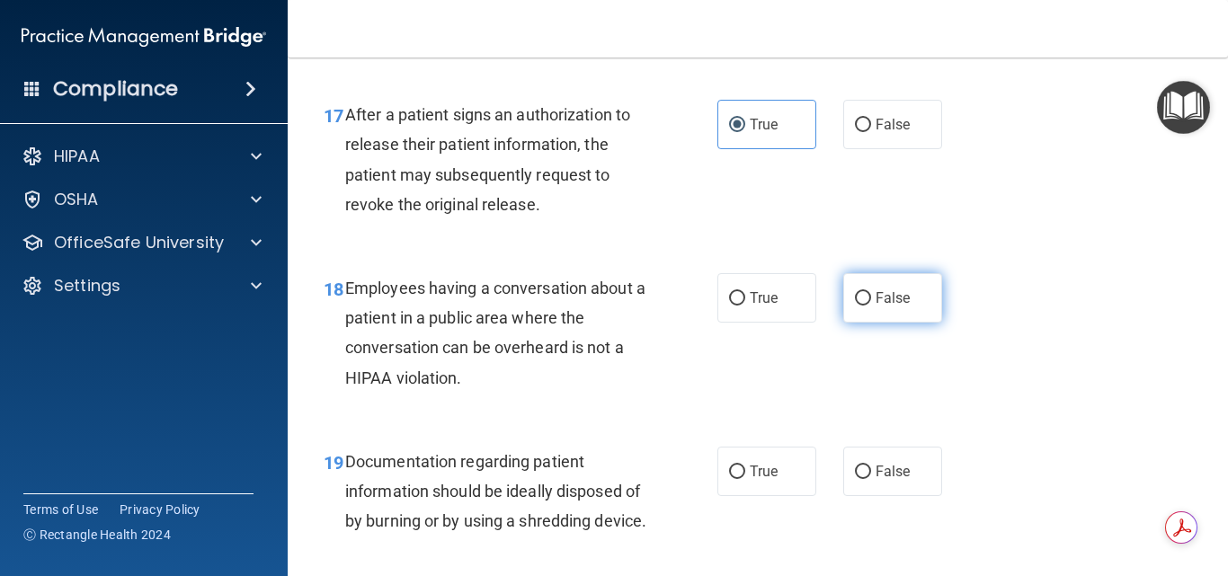
click at [895, 290] on span "False" at bounding box center [893, 297] width 35 height 17
click at [871, 292] on input "False" at bounding box center [863, 298] width 16 height 13
radio input "true"
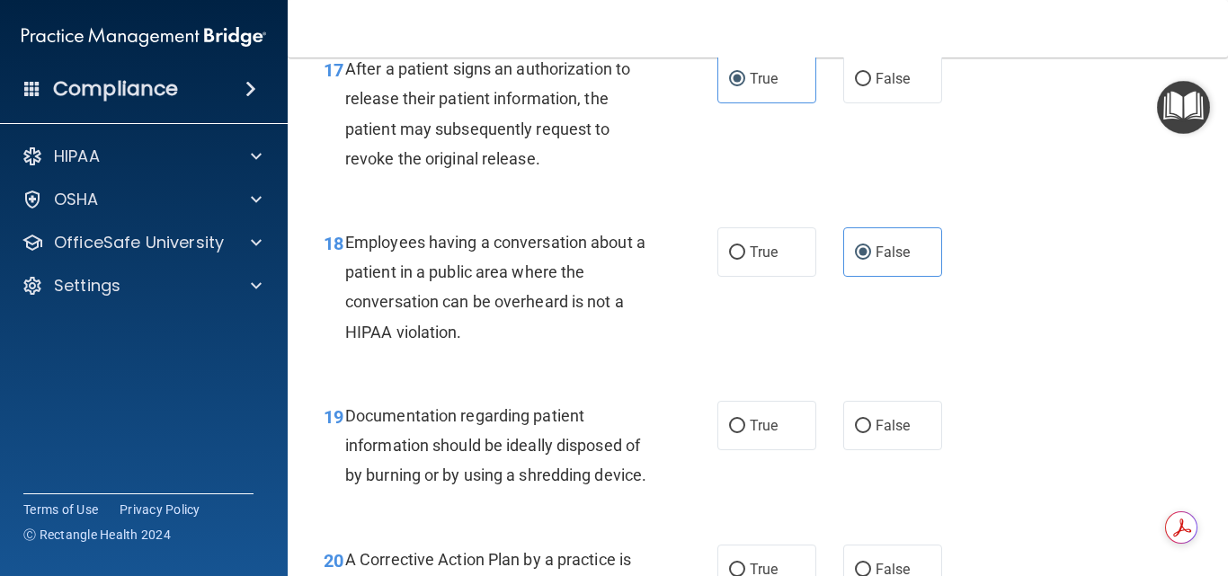
scroll to position [2967, 0]
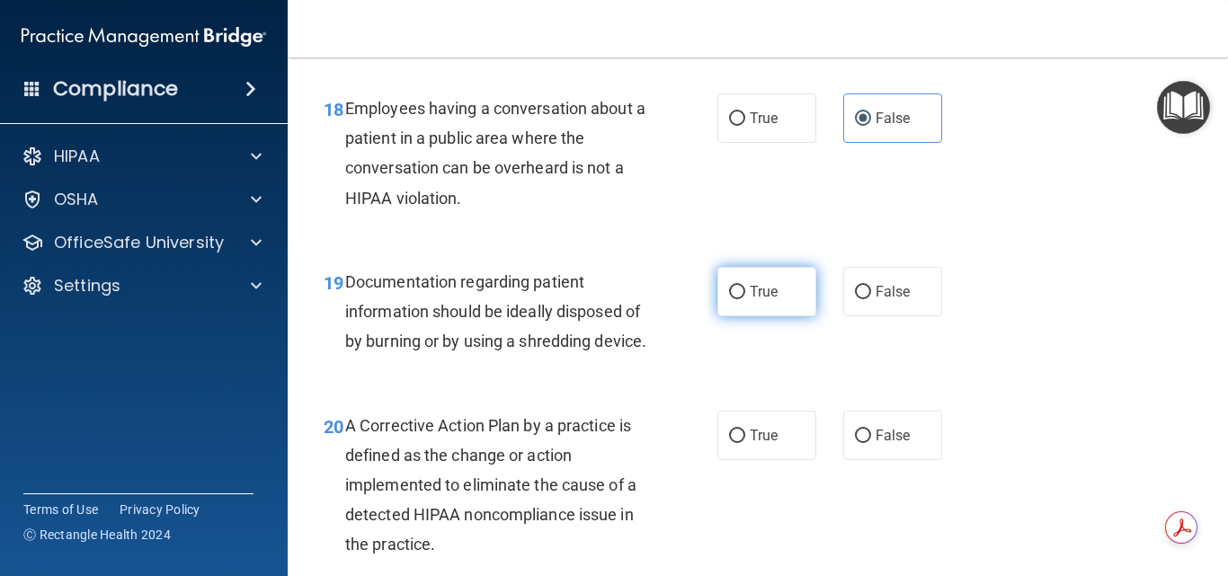
click at [777, 298] on label "True" at bounding box center [766, 291] width 99 height 49
click at [745, 298] on input "True" at bounding box center [737, 292] width 16 height 13
radio input "true"
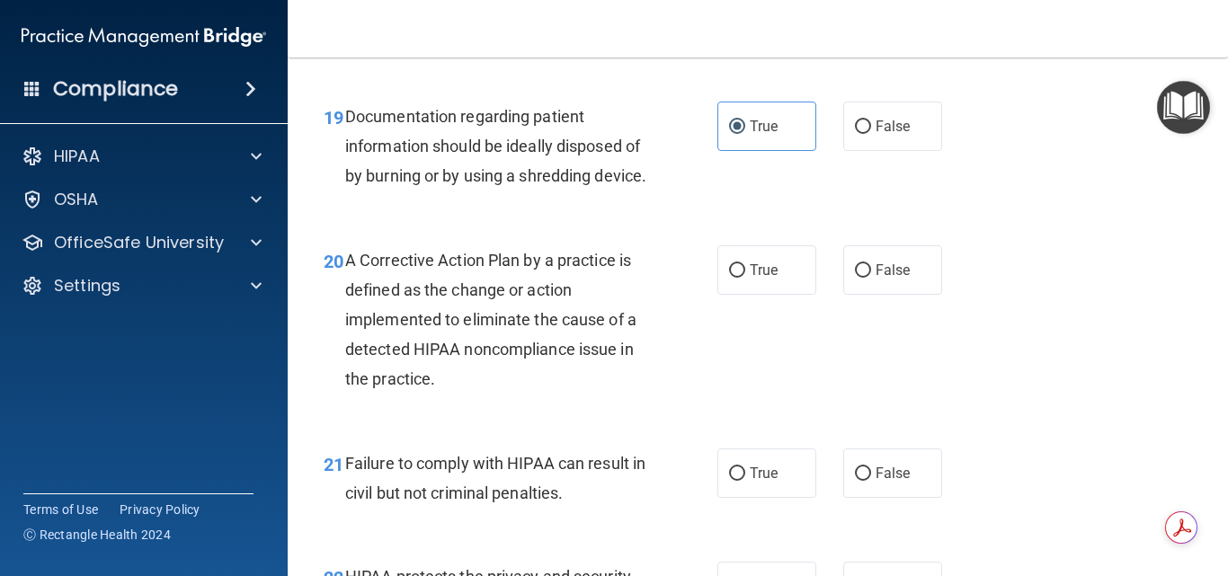
scroll to position [3147, 0]
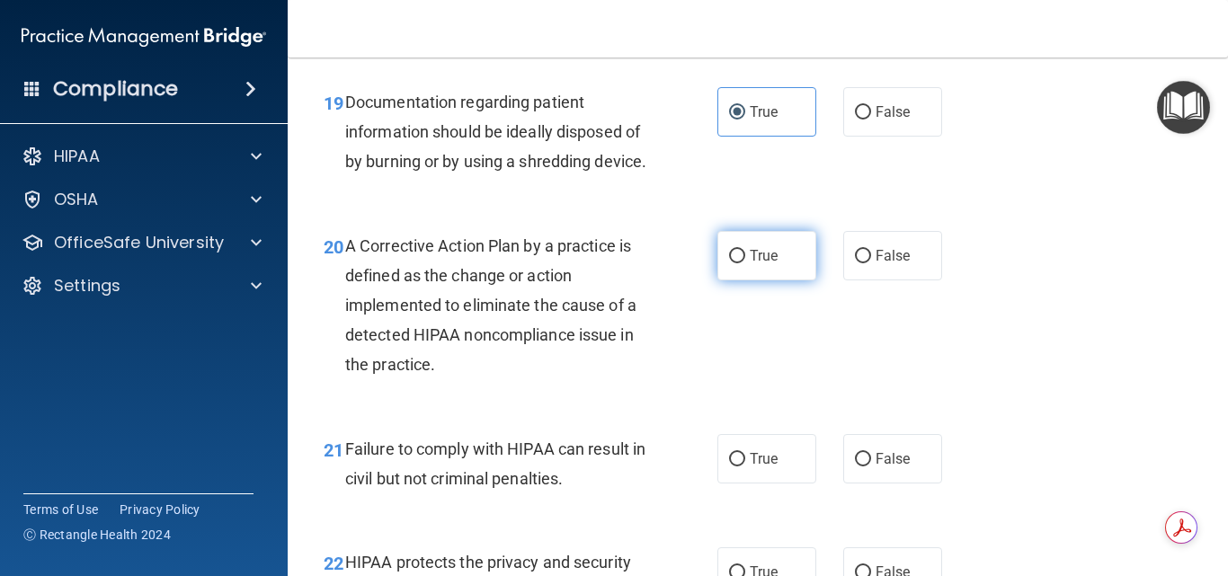
click at [752, 264] on span "True" at bounding box center [764, 255] width 28 height 17
click at [745, 263] on input "True" at bounding box center [737, 256] width 16 height 13
radio input "true"
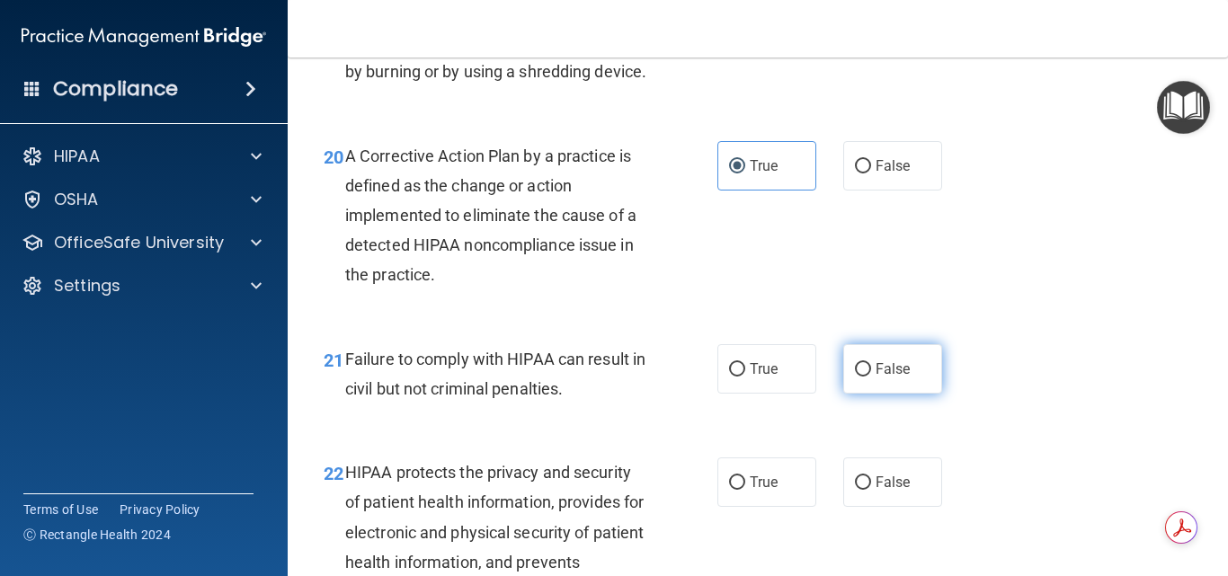
click at [887, 389] on label "False" at bounding box center [892, 368] width 99 height 49
click at [871, 377] on input "False" at bounding box center [863, 369] width 16 height 13
radio input "true"
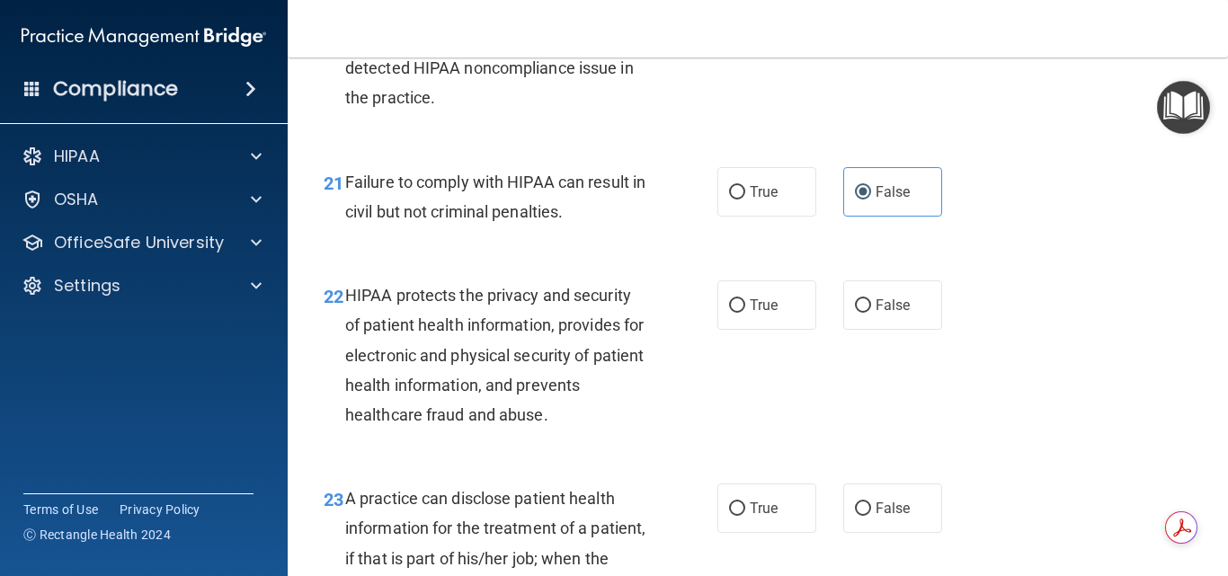
scroll to position [3416, 0]
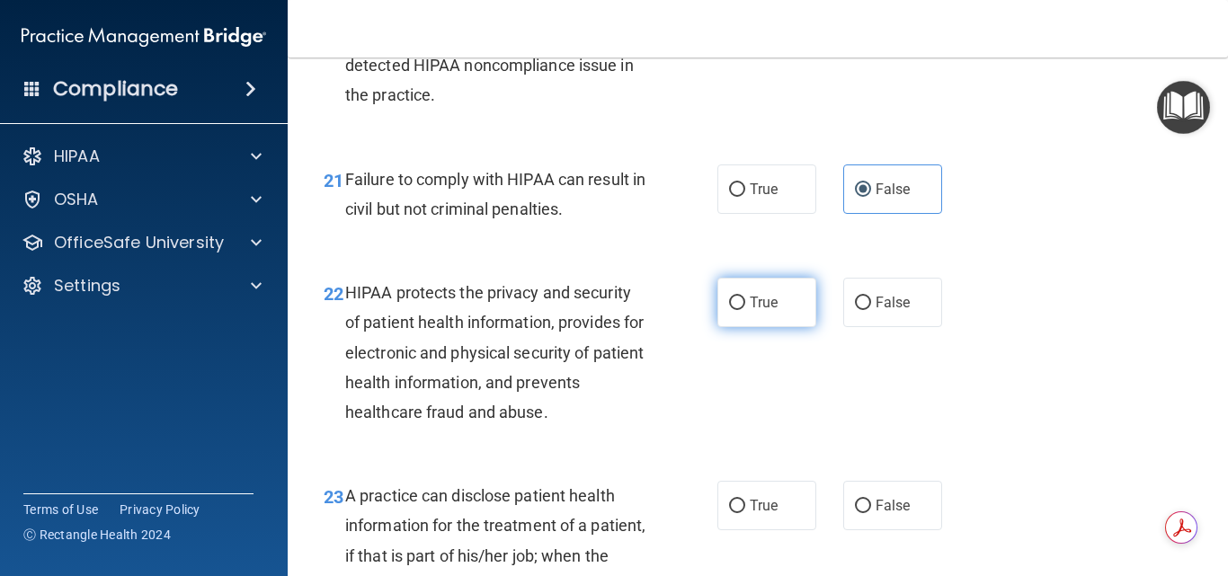
click at [757, 311] on span "True" at bounding box center [764, 302] width 28 height 17
click at [745, 310] on input "True" at bounding box center [737, 303] width 16 height 13
radio input "true"
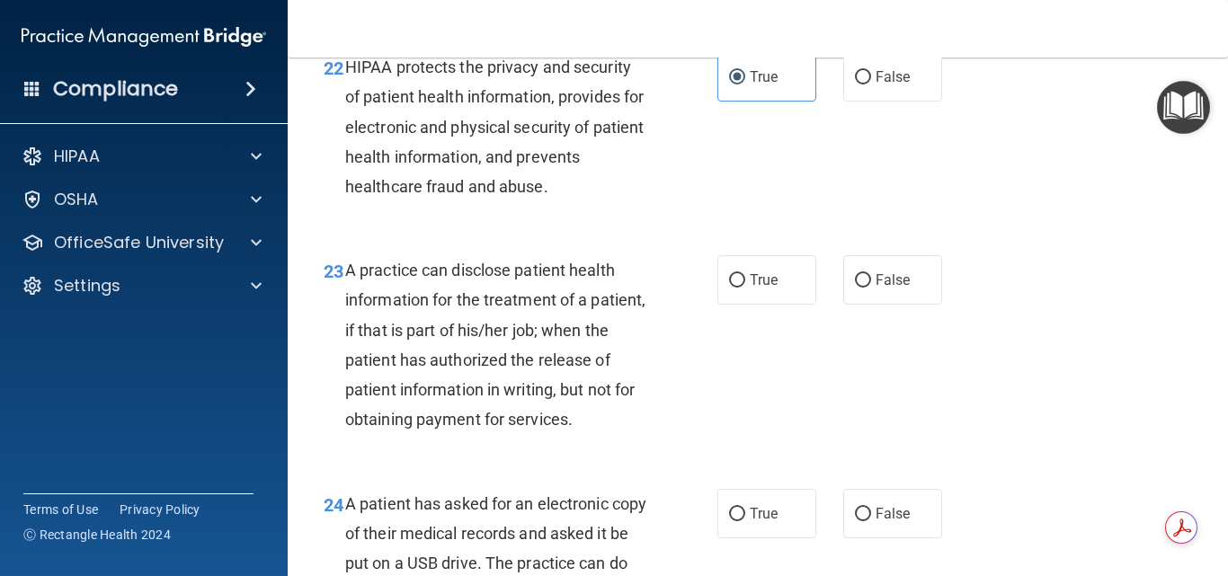
scroll to position [3686, 0]
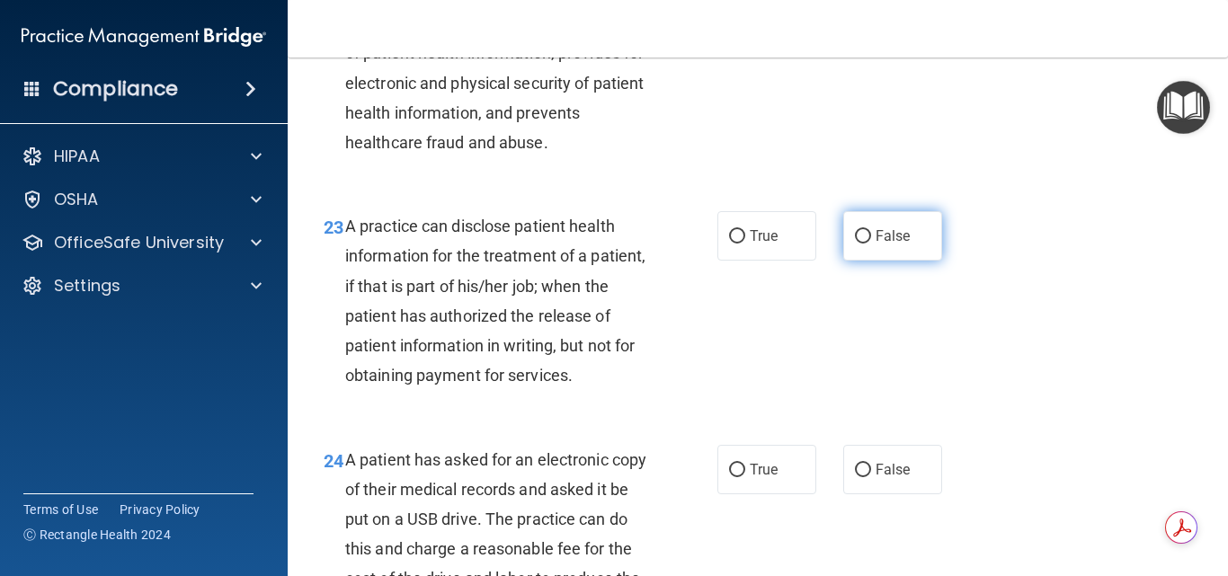
click at [867, 261] on label "False" at bounding box center [892, 235] width 99 height 49
click at [867, 244] on input "False" at bounding box center [863, 236] width 16 height 13
radio input "true"
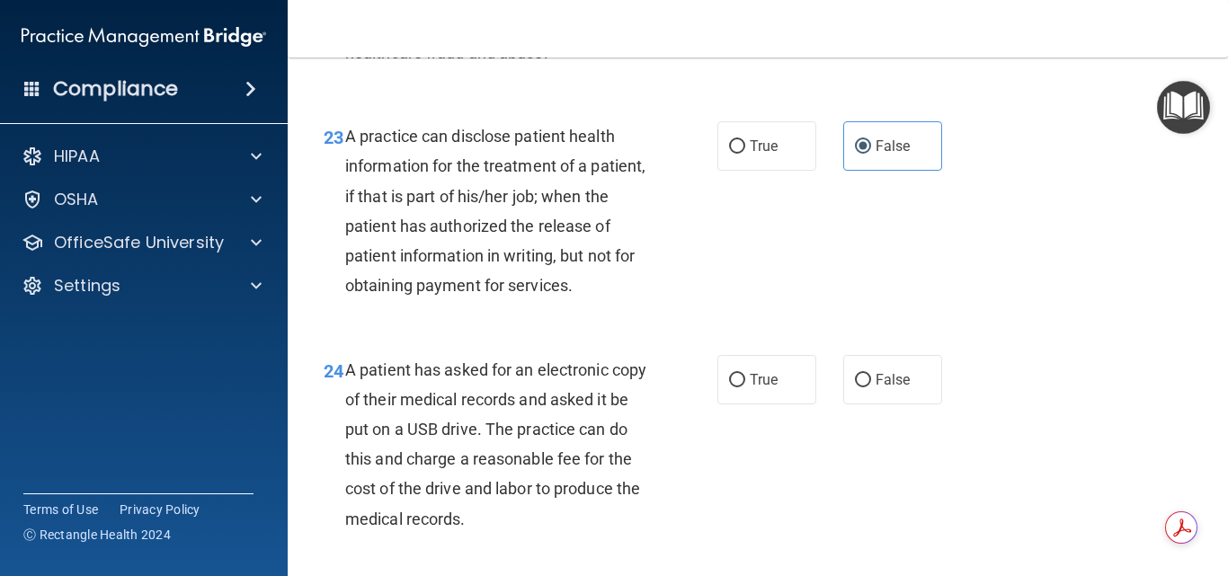
scroll to position [3866, 0]
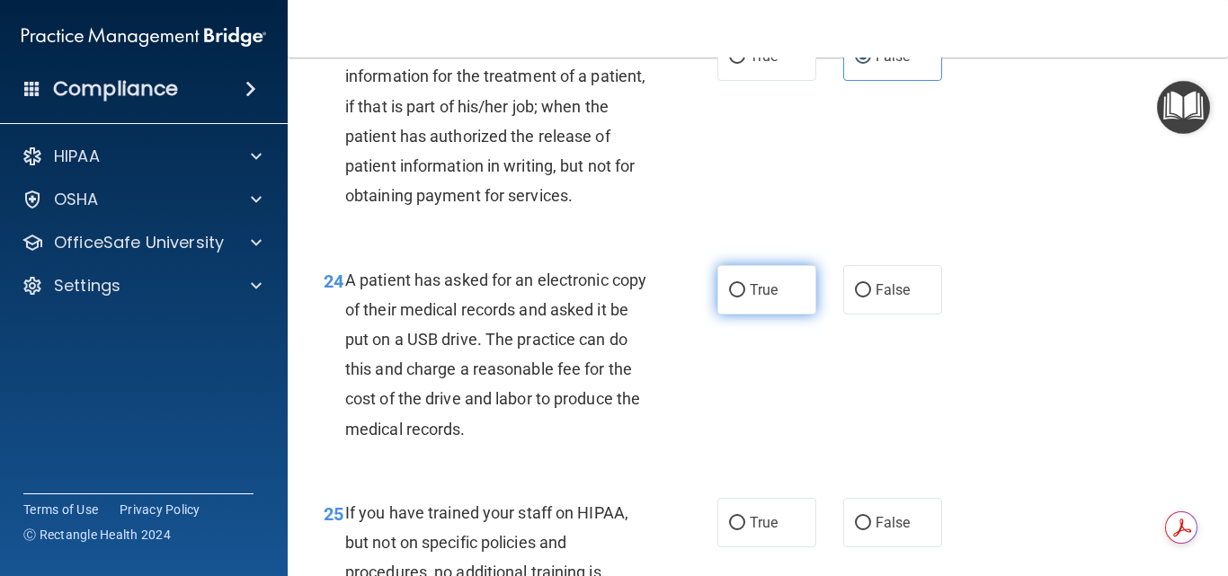
click at [756, 298] on span "True" at bounding box center [764, 289] width 28 height 17
click at [745, 298] on input "True" at bounding box center [737, 290] width 16 height 13
radio input "true"
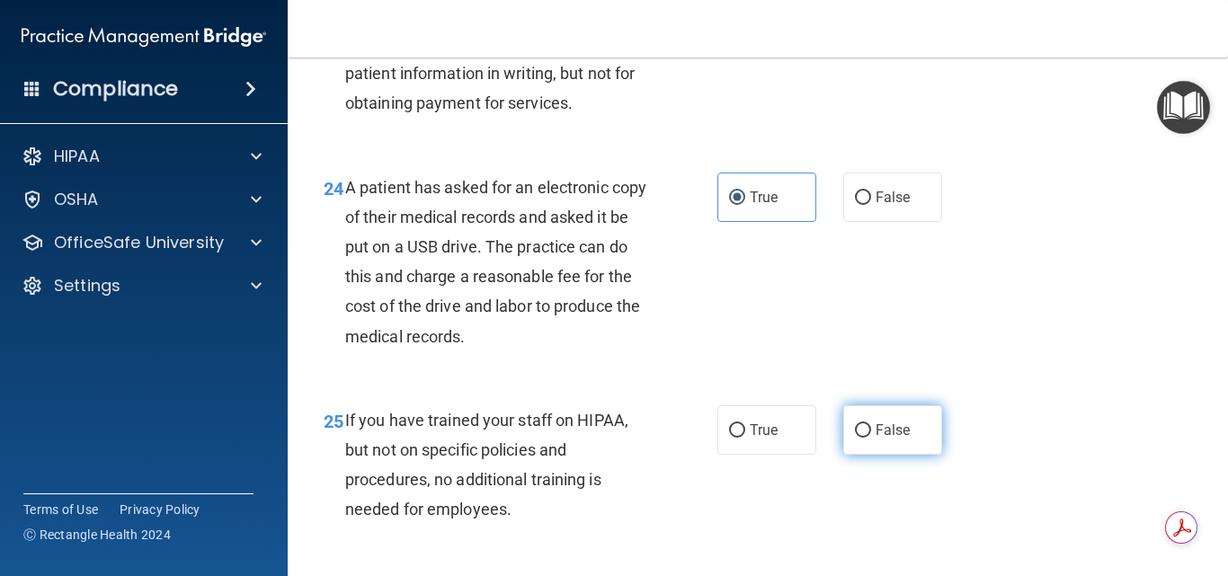
scroll to position [4046, 0]
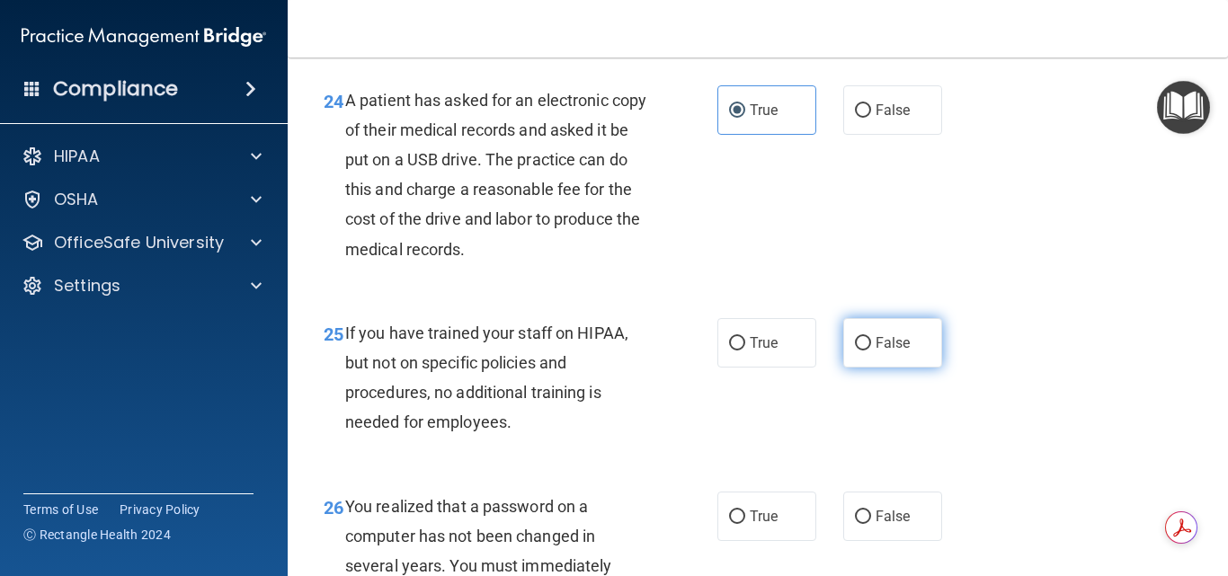
click at [880, 368] on label "False" at bounding box center [892, 342] width 99 height 49
click at [871, 351] on input "False" at bounding box center [863, 343] width 16 height 13
radio input "true"
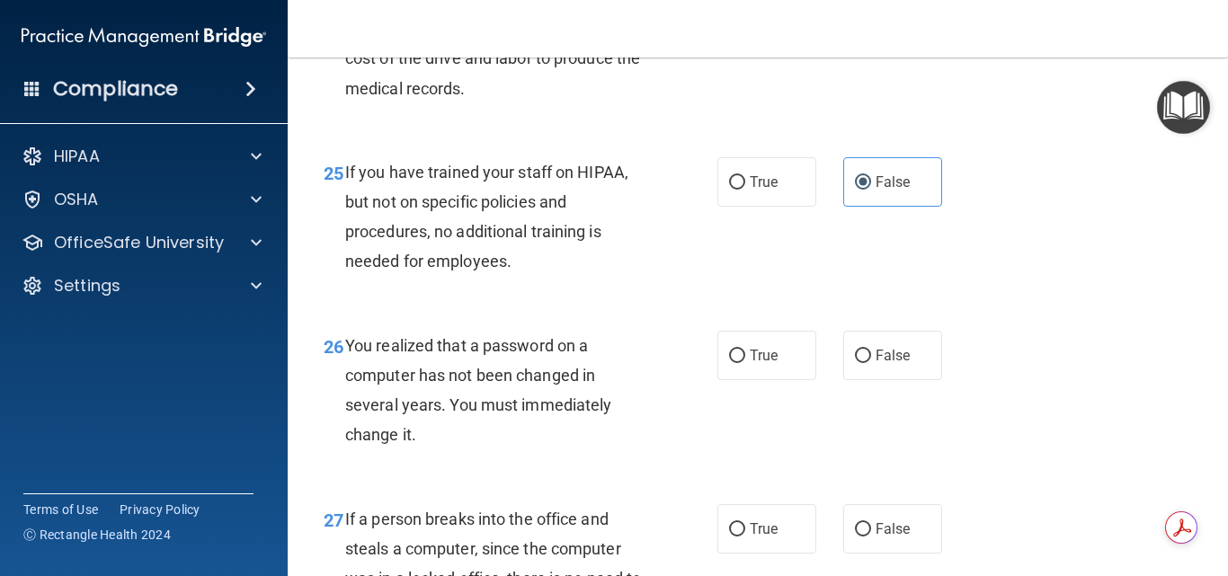
scroll to position [4225, 0]
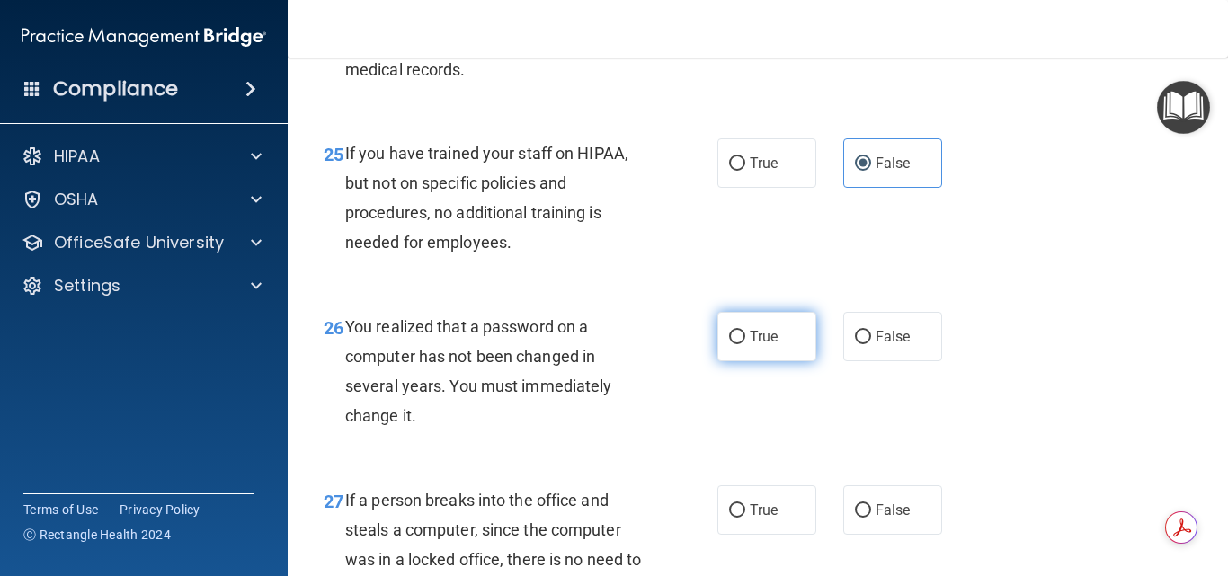
click at [764, 361] on label "True" at bounding box center [766, 336] width 99 height 49
click at [745, 344] on input "True" at bounding box center [737, 337] width 16 height 13
radio input "true"
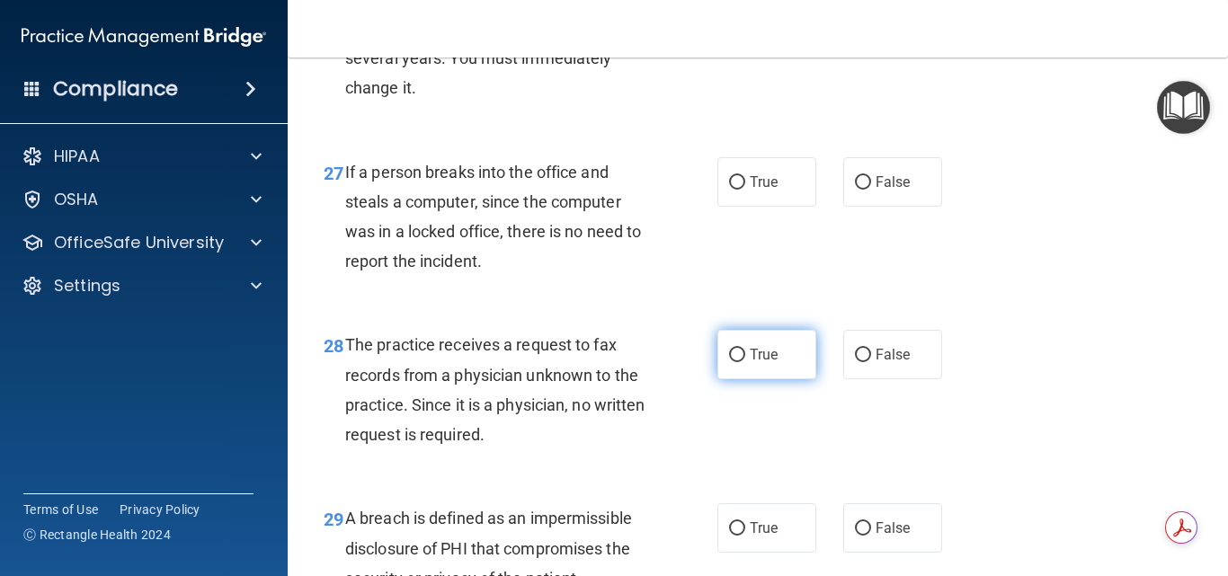
scroll to position [4585, 0]
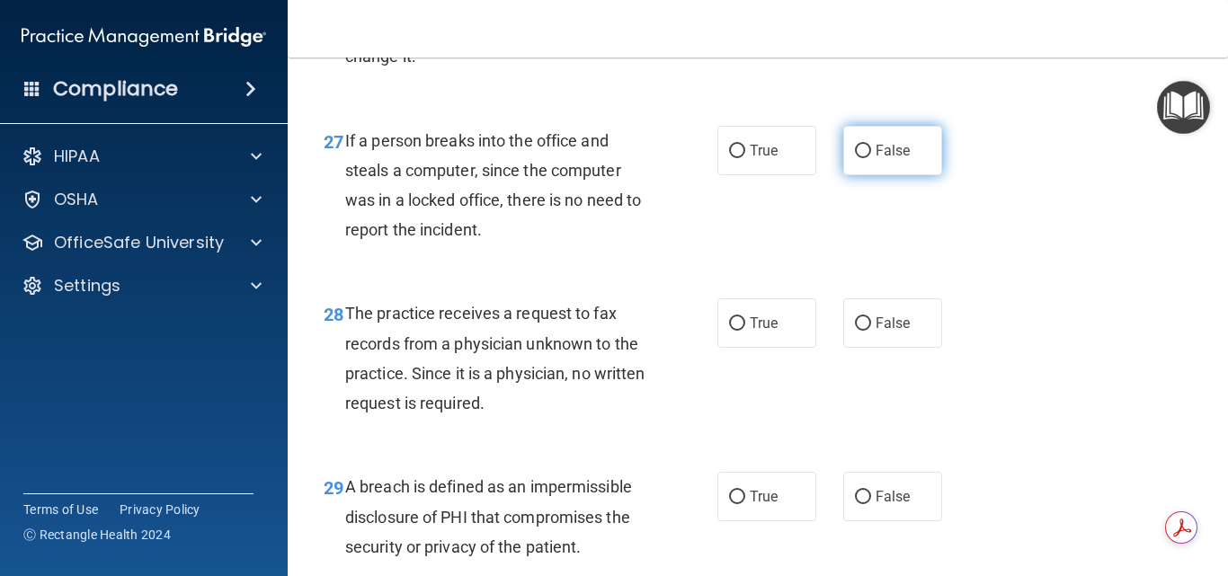
click at [872, 175] on label "False" at bounding box center [892, 150] width 99 height 49
click at [871, 158] on input "False" at bounding box center [863, 151] width 16 height 13
radio input "true"
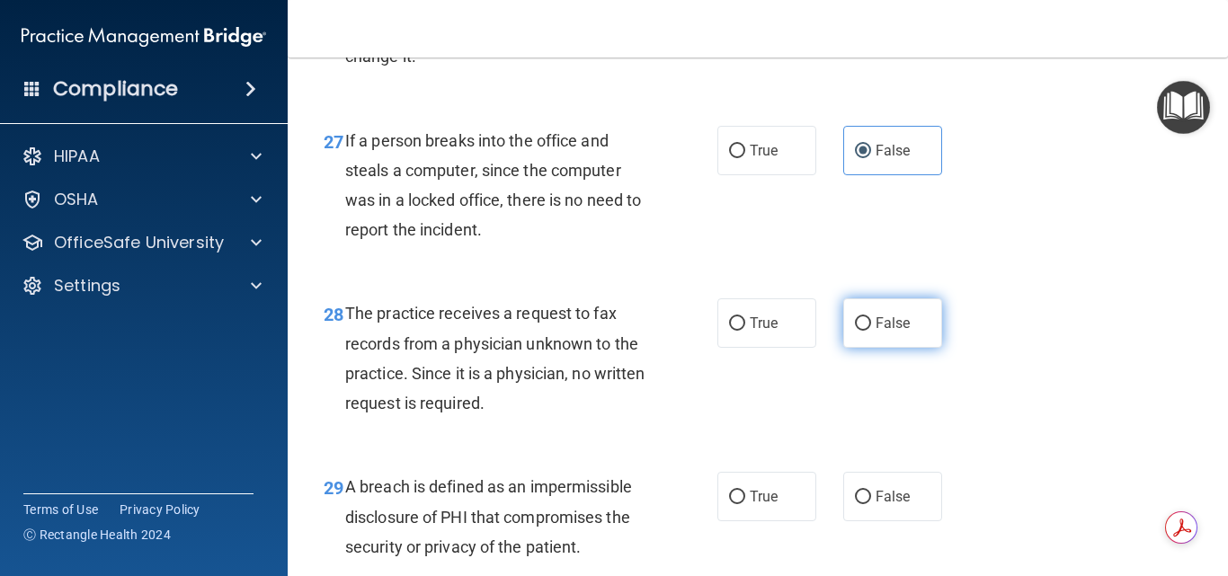
click at [890, 332] on span "False" at bounding box center [893, 323] width 35 height 17
click at [871, 331] on input "False" at bounding box center [863, 323] width 16 height 13
radio input "true"
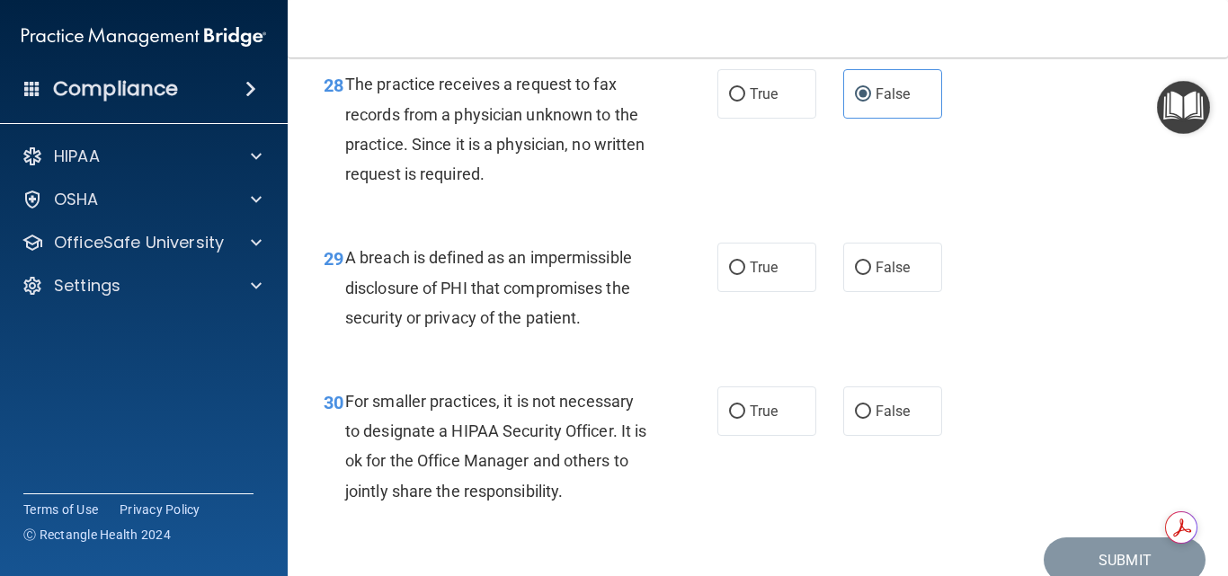
scroll to position [4855, 0]
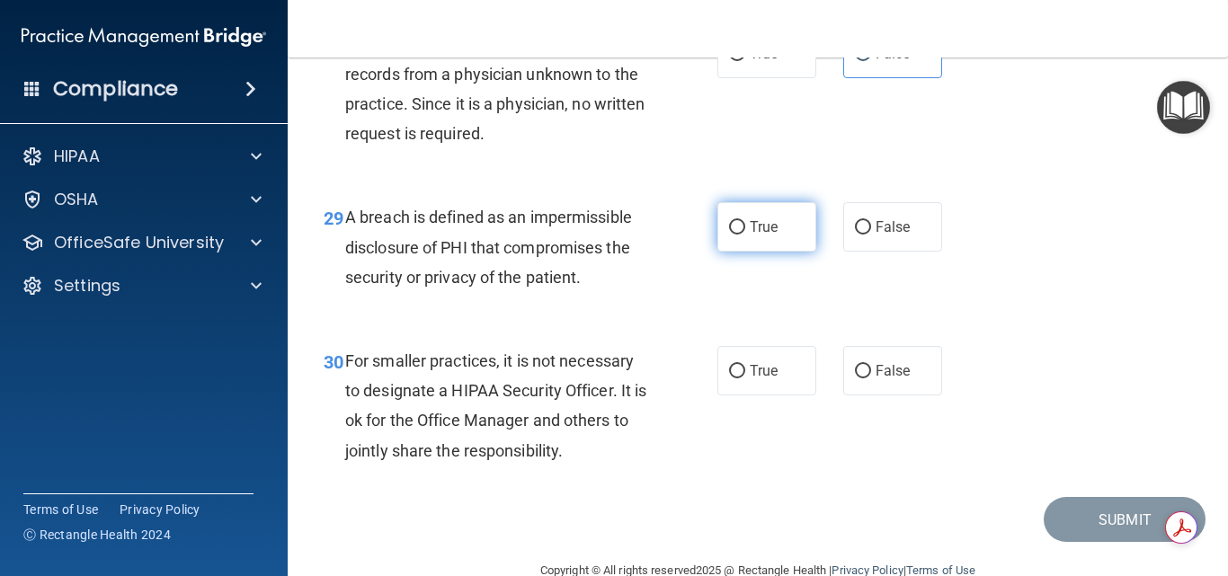
click at [743, 252] on label "True" at bounding box center [766, 226] width 99 height 49
click at [743, 235] on input "True" at bounding box center [737, 227] width 16 height 13
radio input "true"
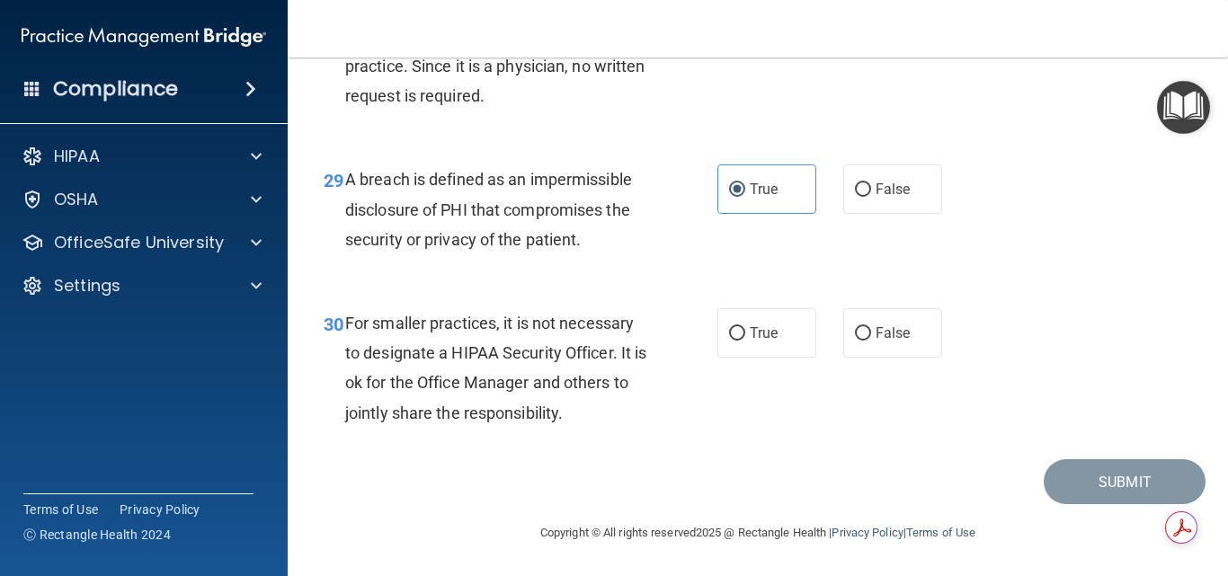
scroll to position [4953, 0]
click at [858, 329] on input "False" at bounding box center [863, 333] width 16 height 13
radio input "true"
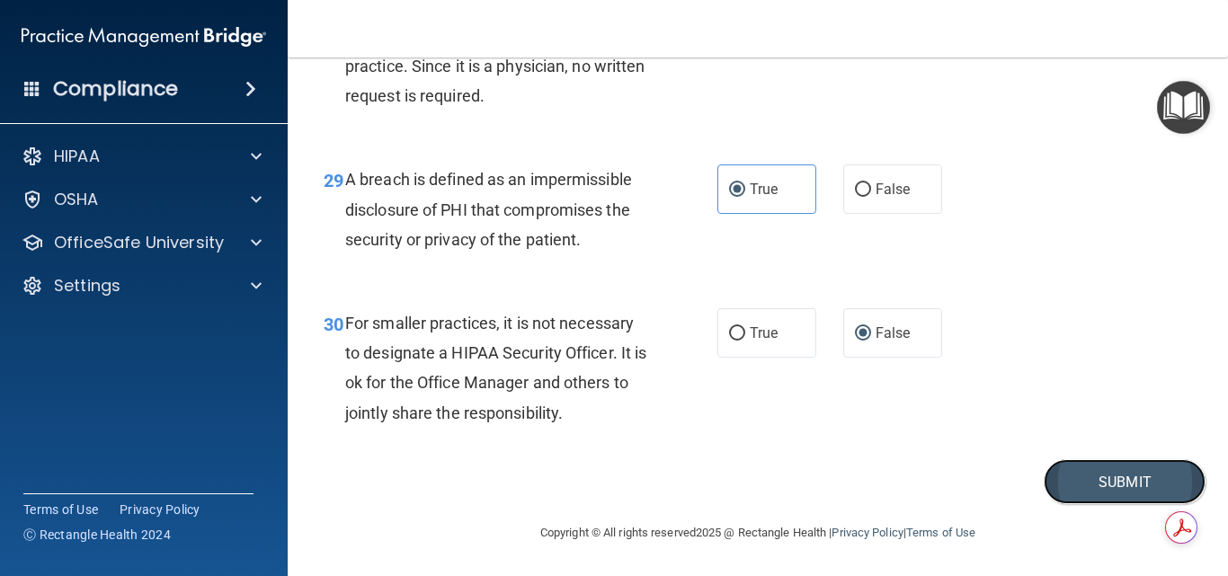
click at [1072, 476] on button "Submit" at bounding box center [1125, 482] width 162 height 46
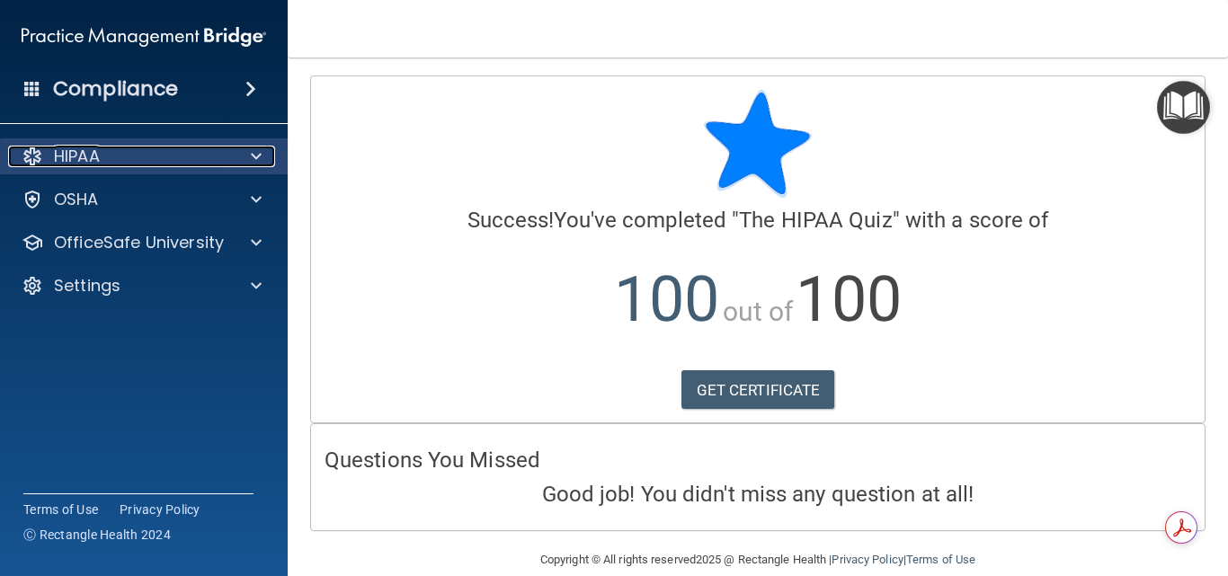
click at [242, 153] on div at bounding box center [253, 157] width 45 height 22
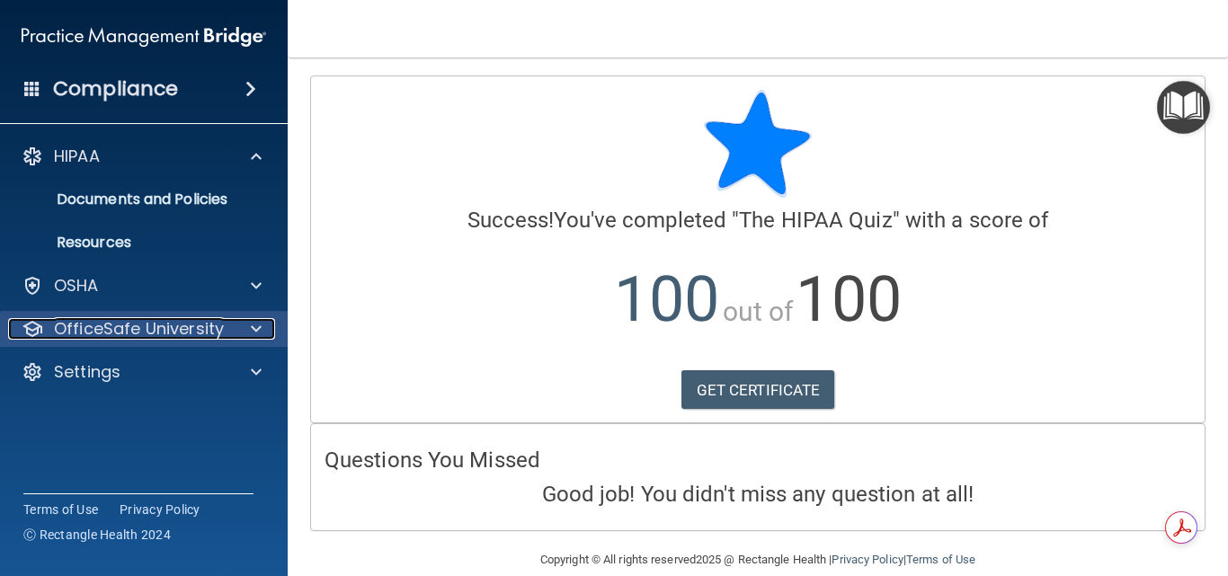
click at [247, 332] on div at bounding box center [253, 329] width 45 height 22
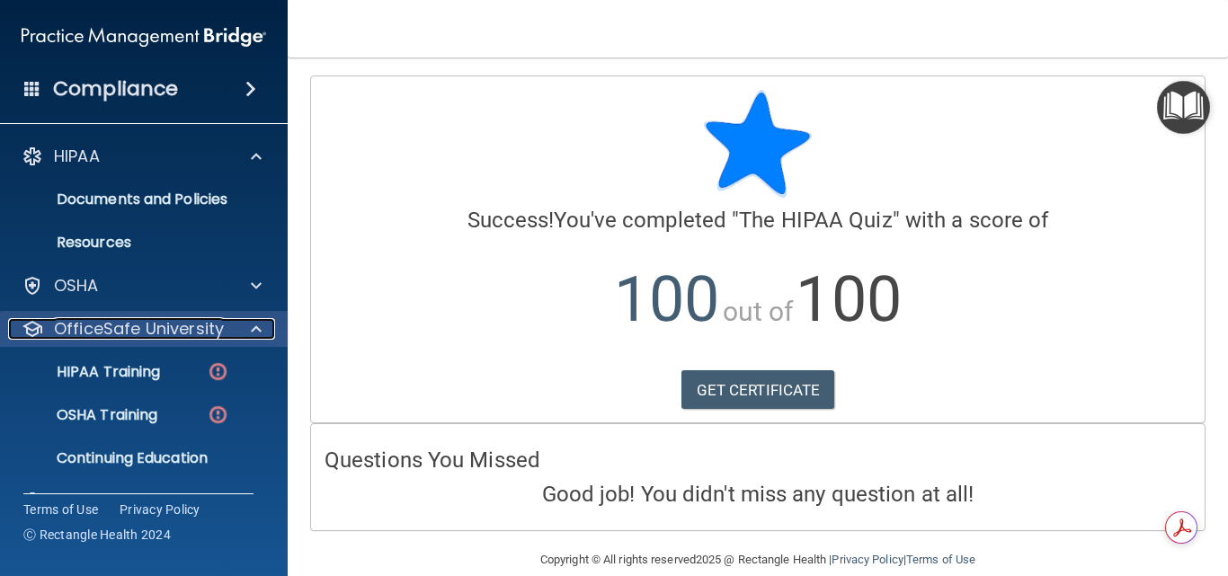
scroll to position [40, 0]
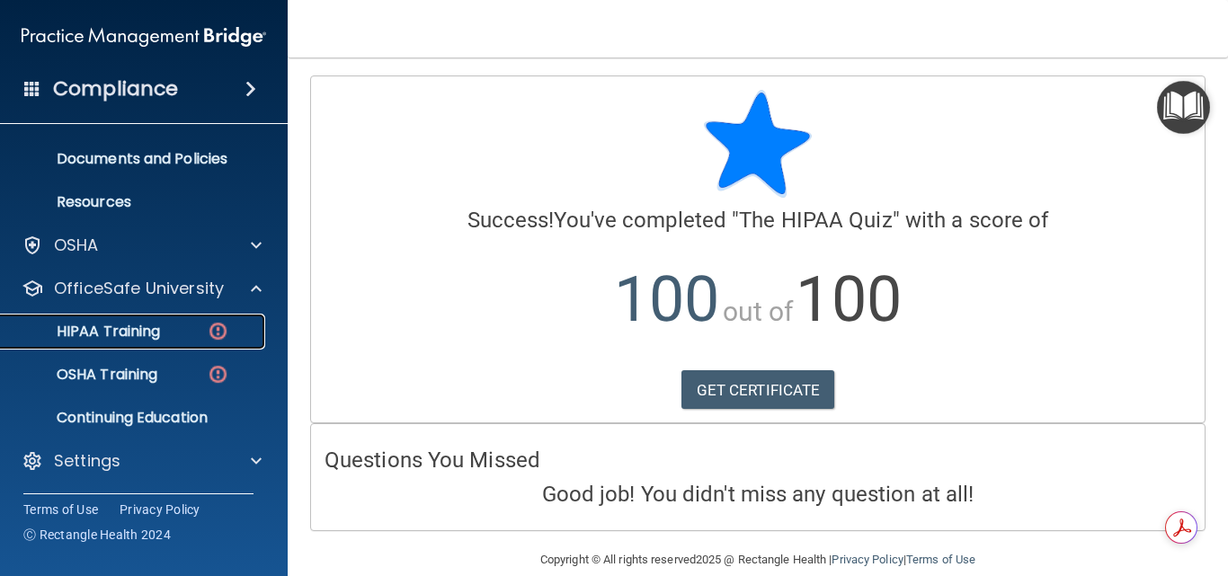
click at [147, 314] on link "HIPAA Training" at bounding box center [123, 332] width 283 height 36
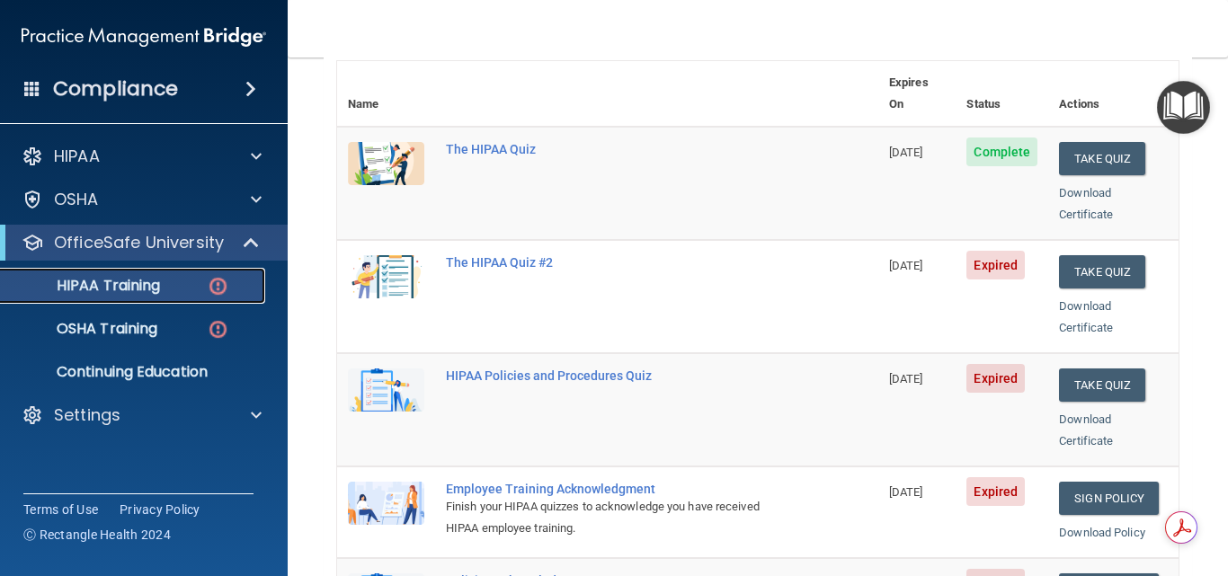
scroll to position [180, 0]
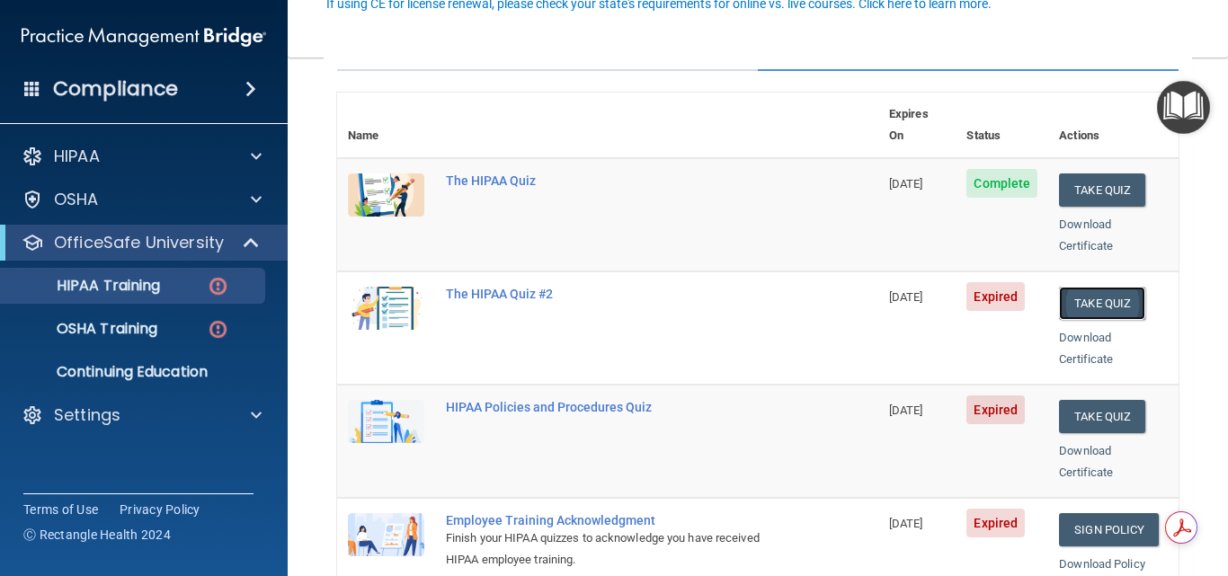
click at [1104, 287] on button "Take Quiz" at bounding box center [1102, 303] width 86 height 33
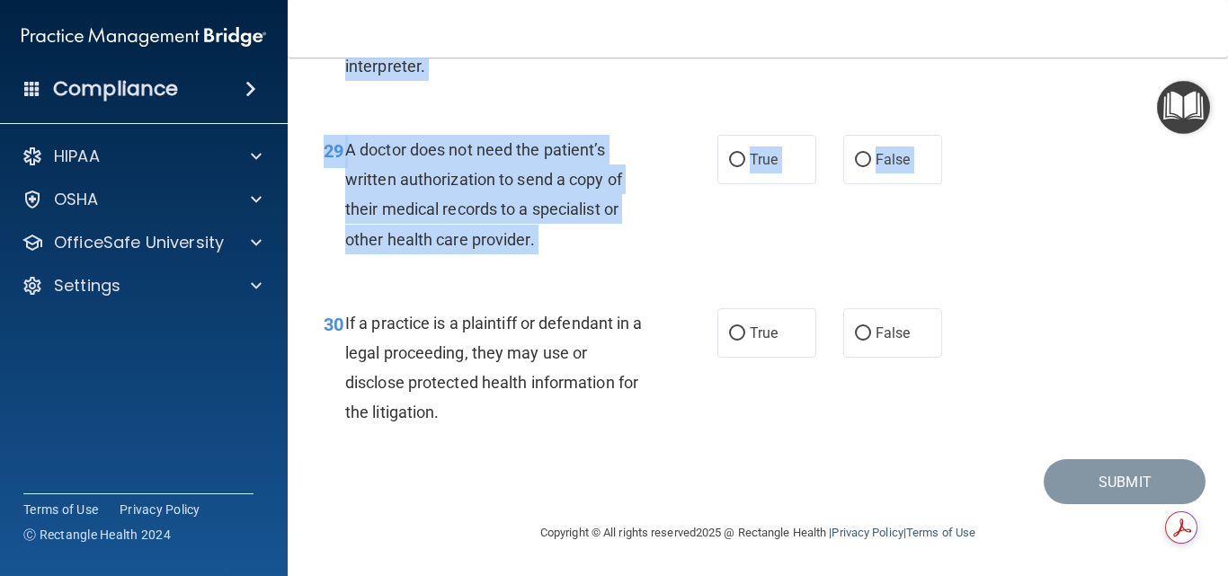
scroll to position [4892, 0]
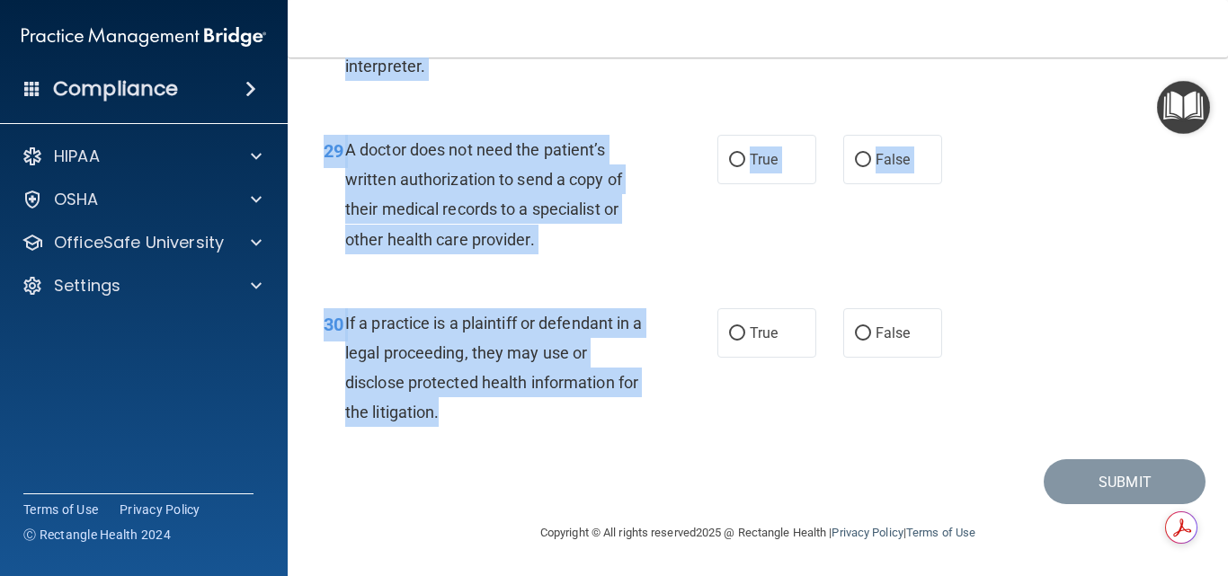
drag, startPoint x: 343, startPoint y: 151, endPoint x: 480, endPoint y: 419, distance: 300.7
copy div "A business associate agreement is required with organizations or persons where …"
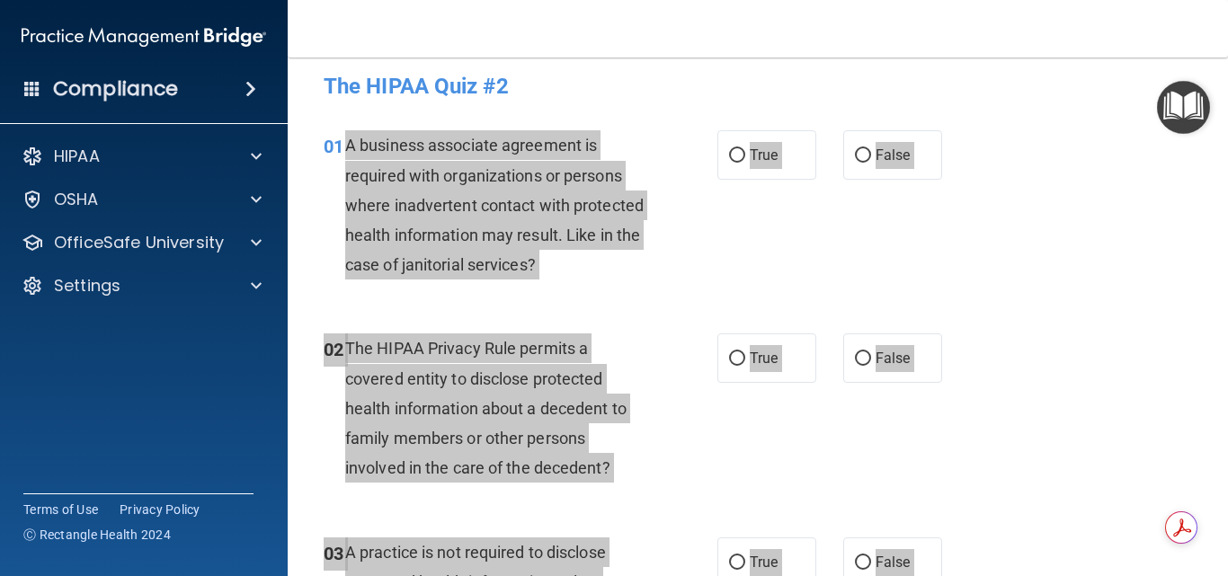
scroll to position [0, 0]
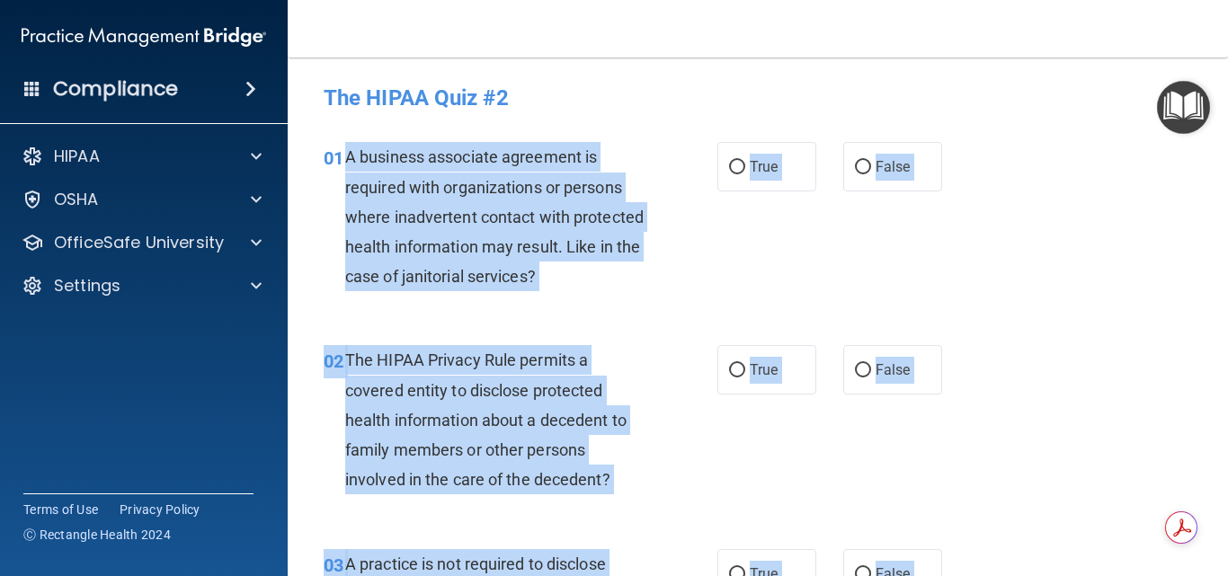
click at [1009, 367] on div "02 The HIPAA Privacy Rule permits a covered entity to disclose protected health…" at bounding box center [757, 424] width 895 height 203
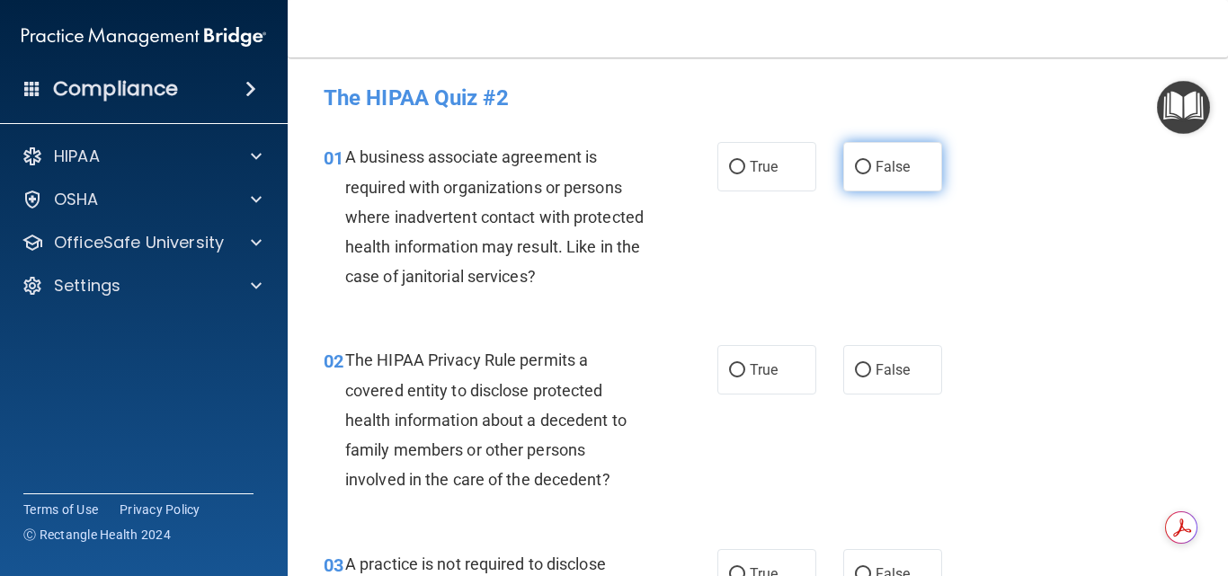
click at [886, 172] on span "False" at bounding box center [893, 166] width 35 height 17
click at [871, 172] on input "False" at bounding box center [863, 167] width 16 height 13
radio input "true"
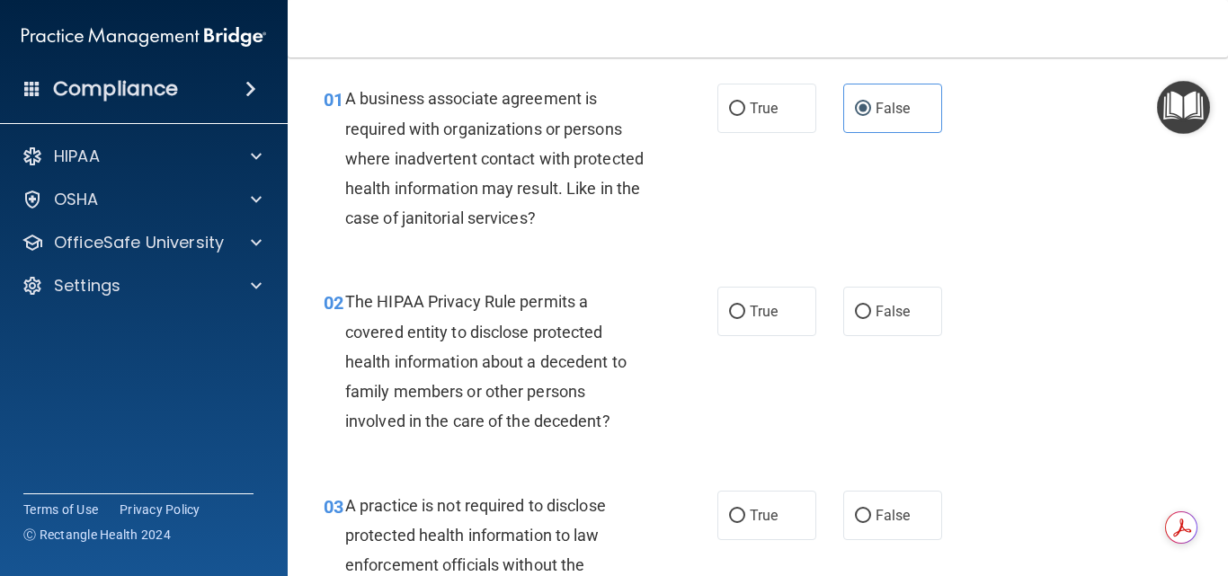
scroll to position [90, 0]
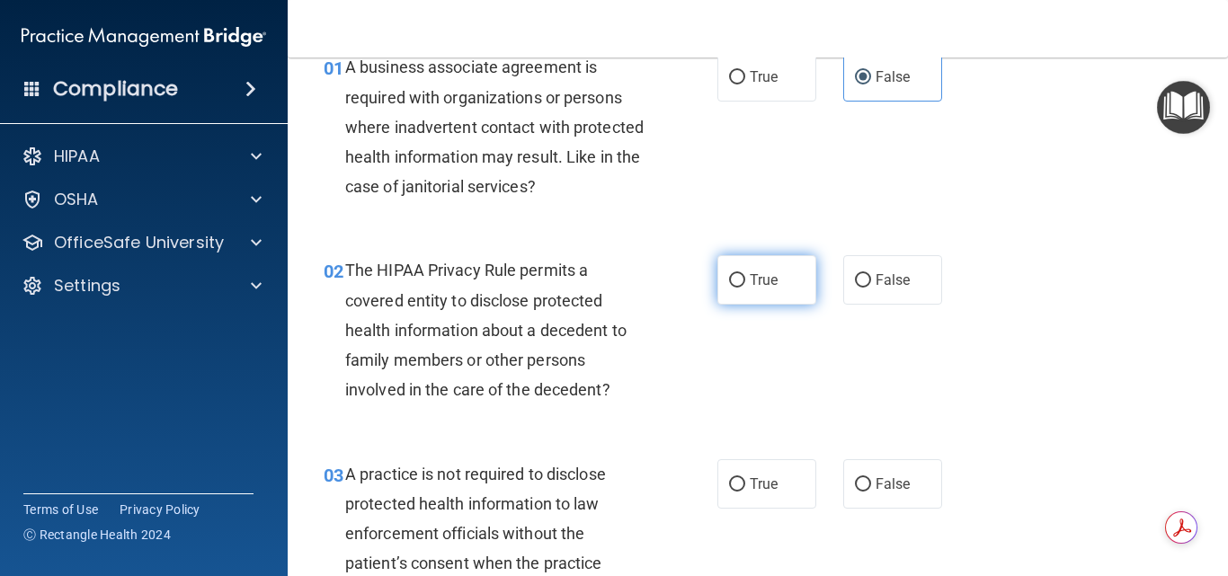
click at [741, 268] on label "True" at bounding box center [766, 279] width 99 height 49
click at [741, 274] on input "True" at bounding box center [737, 280] width 16 height 13
radio input "true"
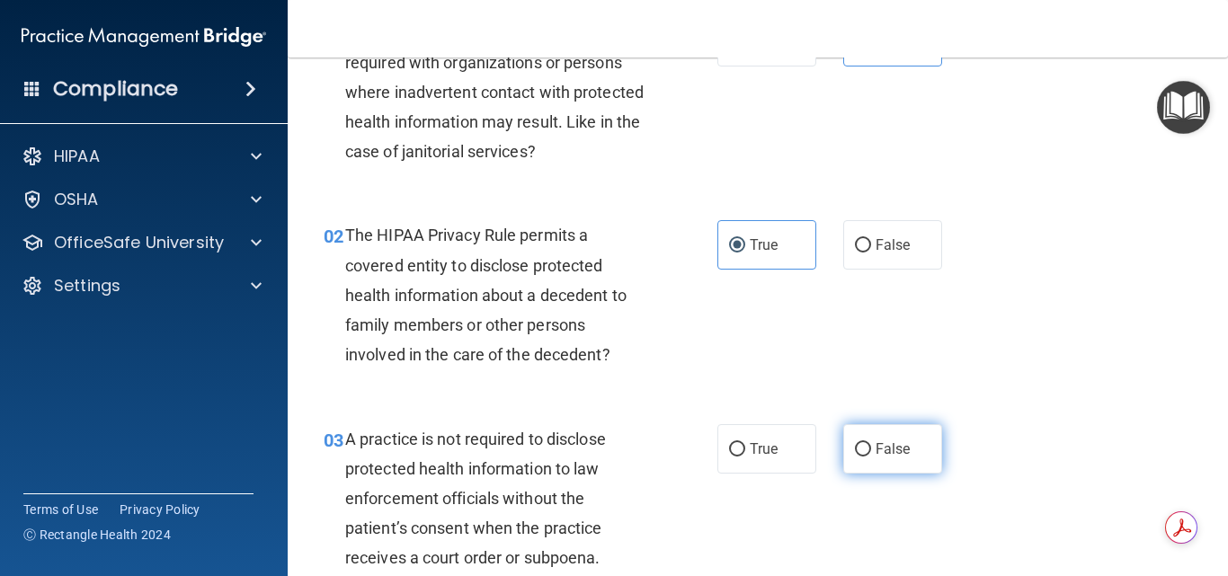
scroll to position [180, 0]
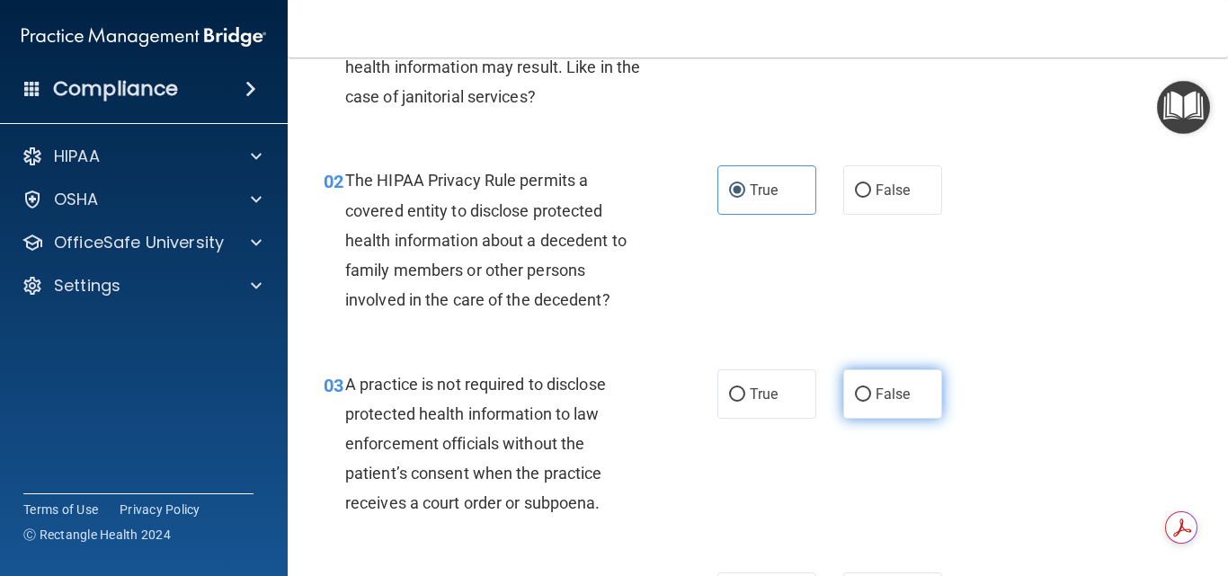
click at [894, 384] on label "False" at bounding box center [892, 393] width 99 height 49
click at [871, 388] on input "False" at bounding box center [863, 394] width 16 height 13
radio input "true"
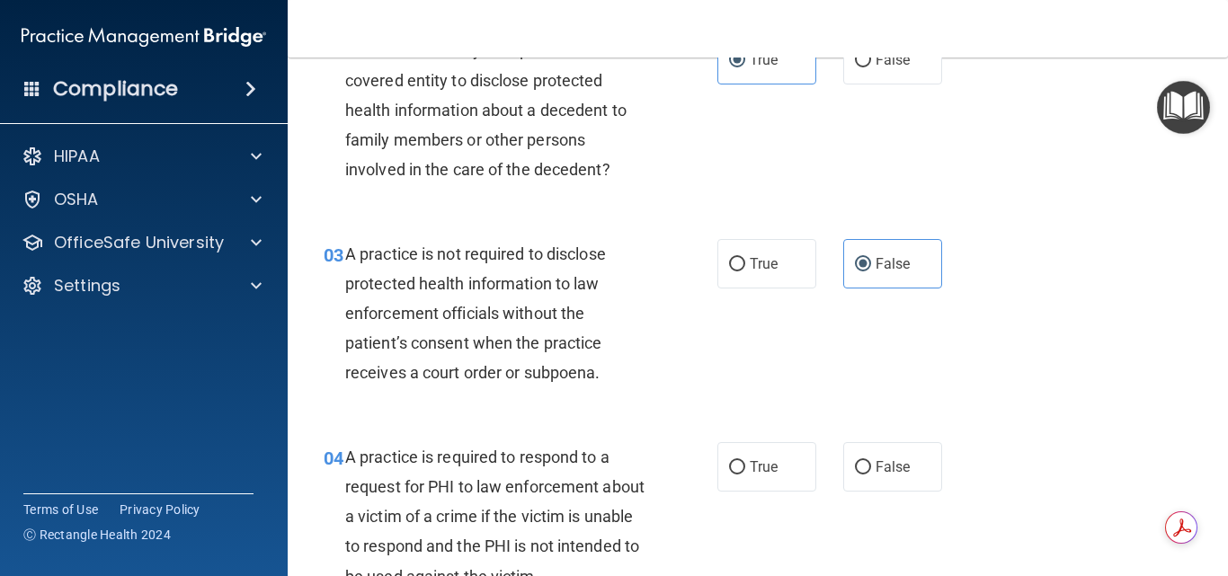
scroll to position [360, 0]
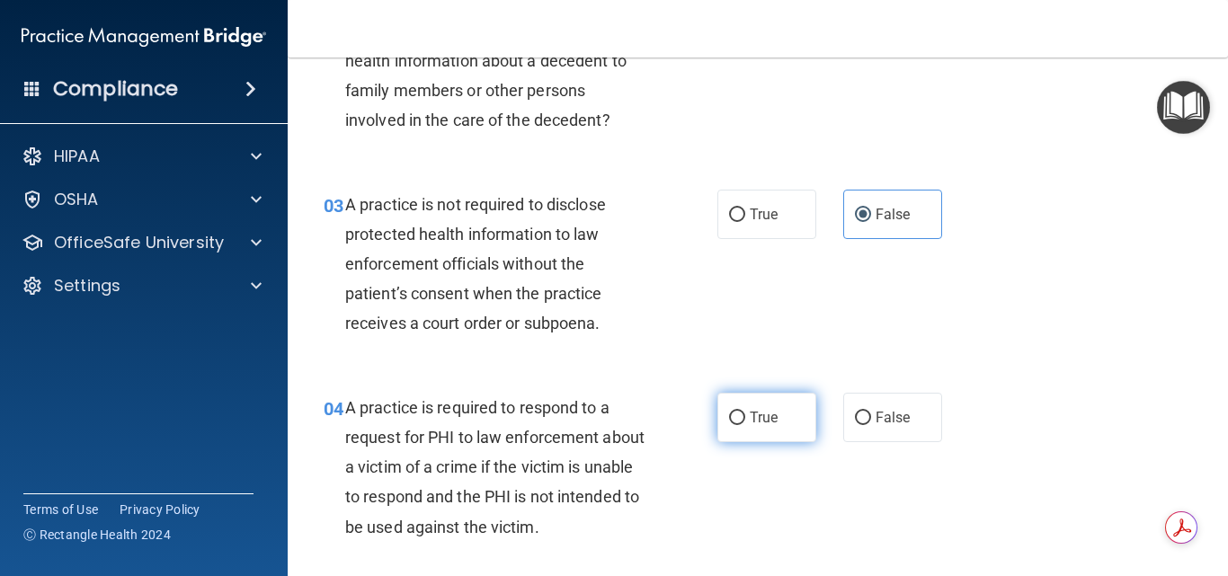
click at [766, 411] on span "True" at bounding box center [764, 417] width 28 height 17
click at [745, 412] on input "True" at bounding box center [737, 418] width 16 height 13
radio input "true"
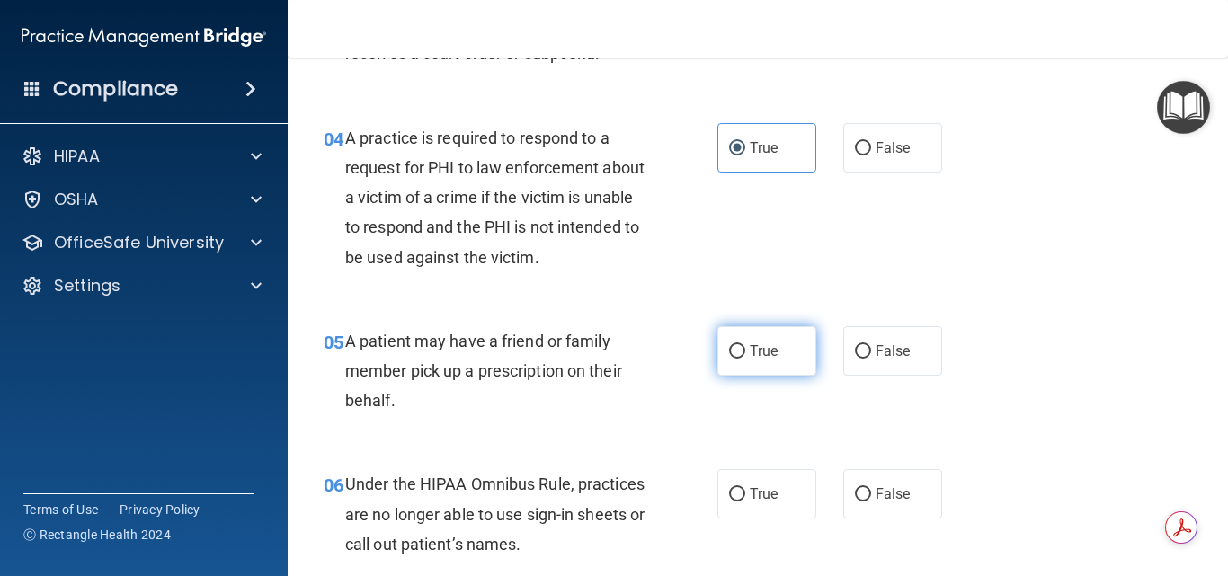
click at [752, 344] on span "True" at bounding box center [764, 351] width 28 height 17
click at [745, 345] on input "True" at bounding box center [737, 351] width 16 height 13
radio input "true"
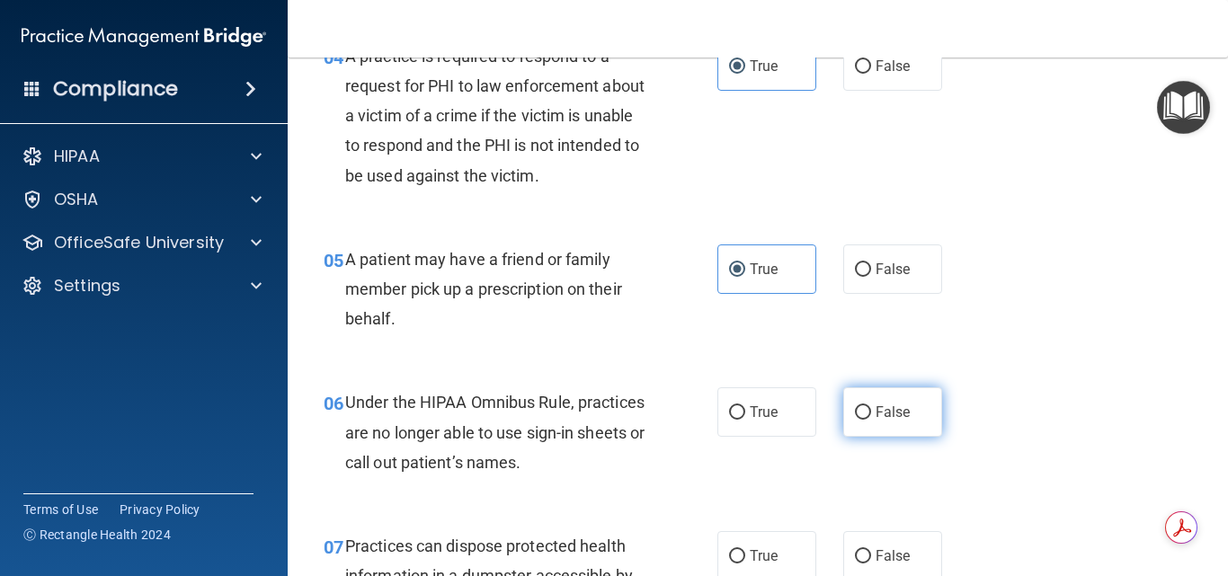
scroll to position [809, 0]
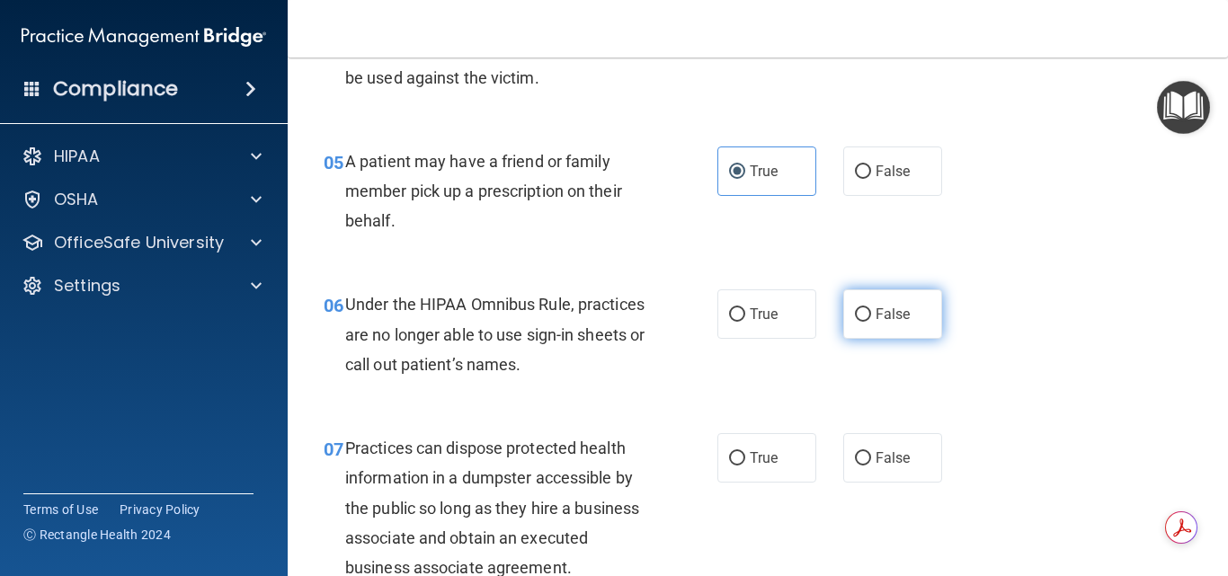
click at [887, 308] on span "False" at bounding box center [893, 314] width 35 height 17
click at [871, 308] on input "False" at bounding box center [863, 314] width 16 height 13
radio input "true"
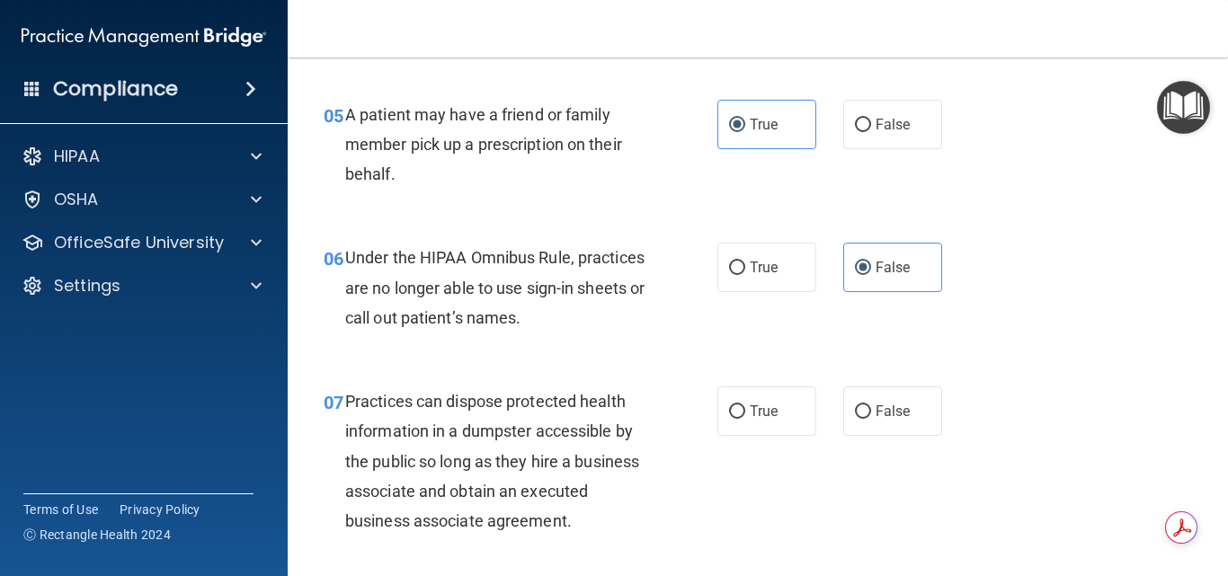
scroll to position [899, 0]
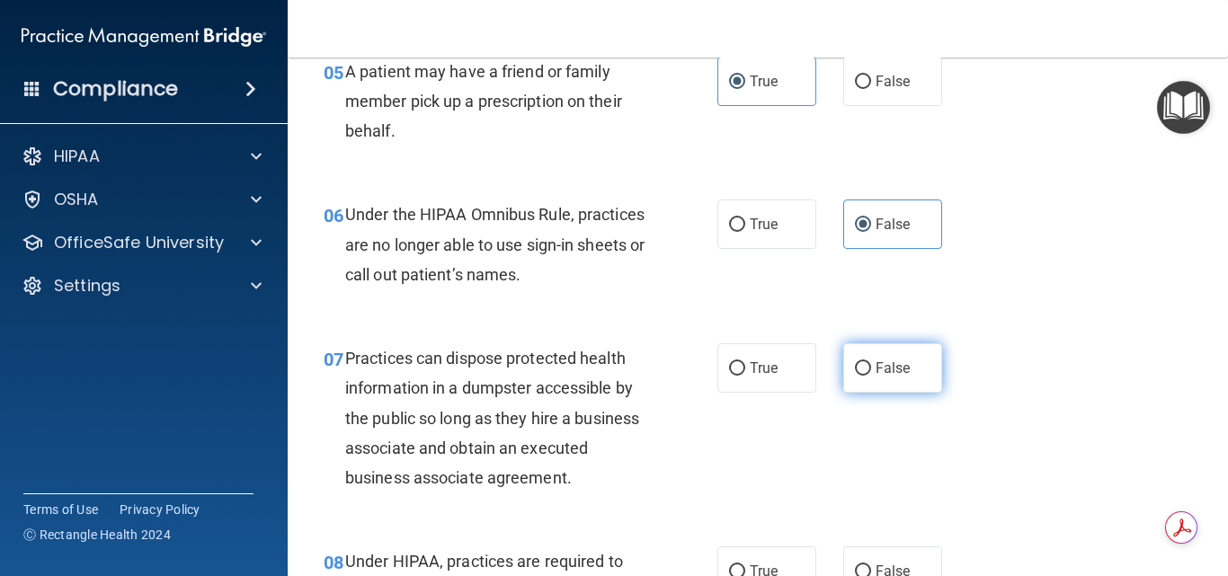
drag, startPoint x: 863, startPoint y: 351, endPoint x: 853, endPoint y: 353, distance: 10.3
click at [863, 352] on label "False" at bounding box center [892, 367] width 99 height 49
click at [863, 362] on input "False" at bounding box center [863, 368] width 16 height 13
radio input "true"
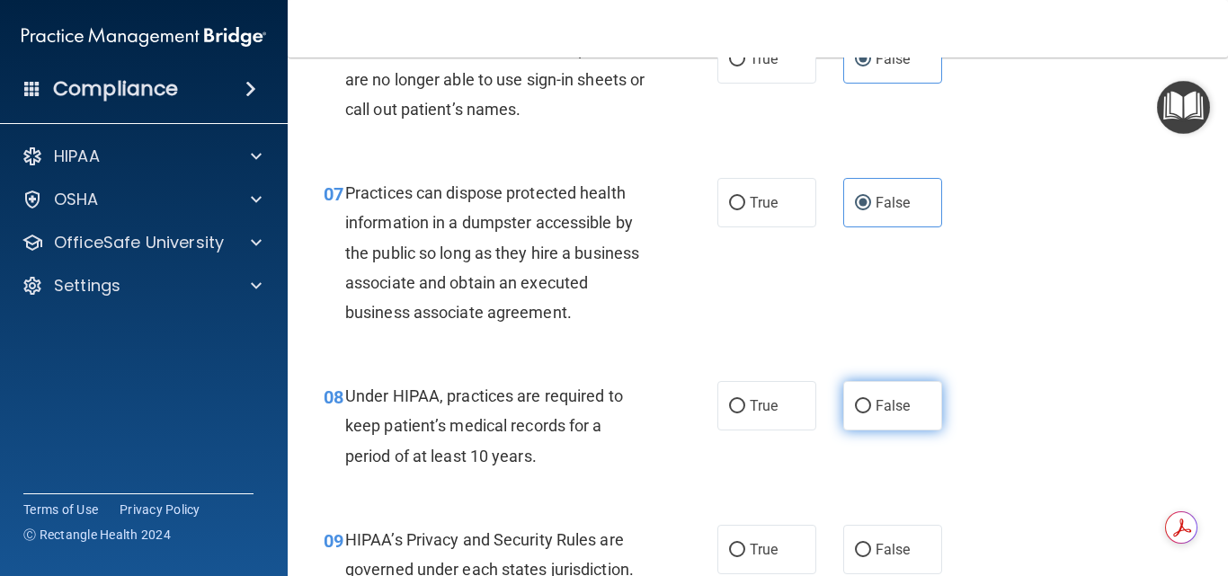
scroll to position [1079, 0]
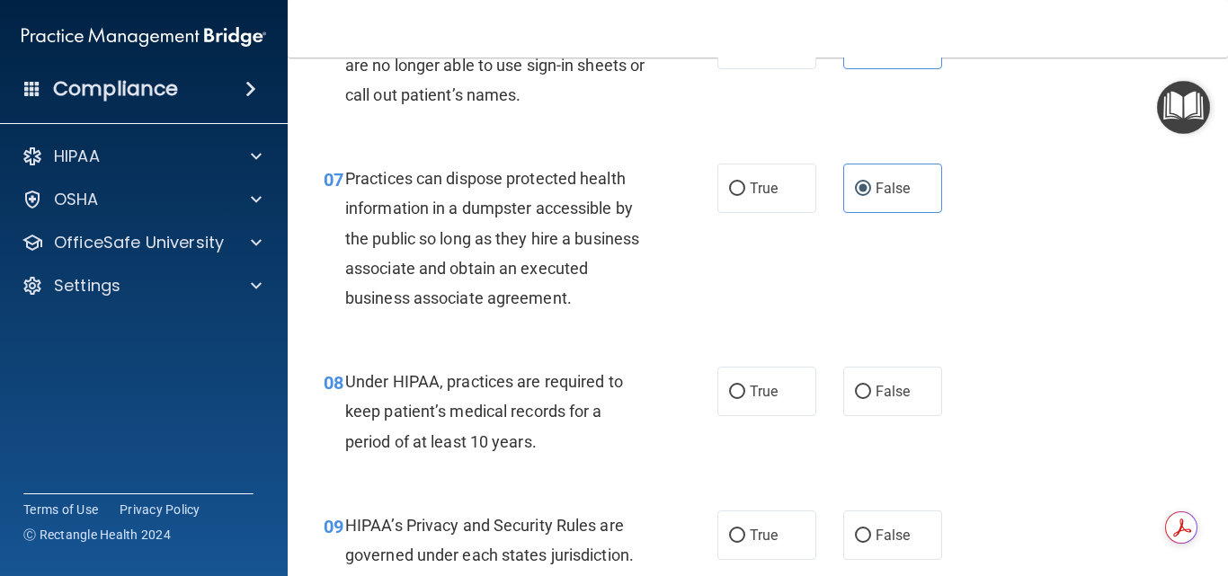
click at [889, 364] on div "08 Under HIPAA, practices are required to keep patient’s medical records for a …" at bounding box center [757, 416] width 895 height 144
click at [915, 405] on label "False" at bounding box center [892, 391] width 99 height 49
click at [871, 399] on input "False" at bounding box center [863, 392] width 16 height 13
radio input "true"
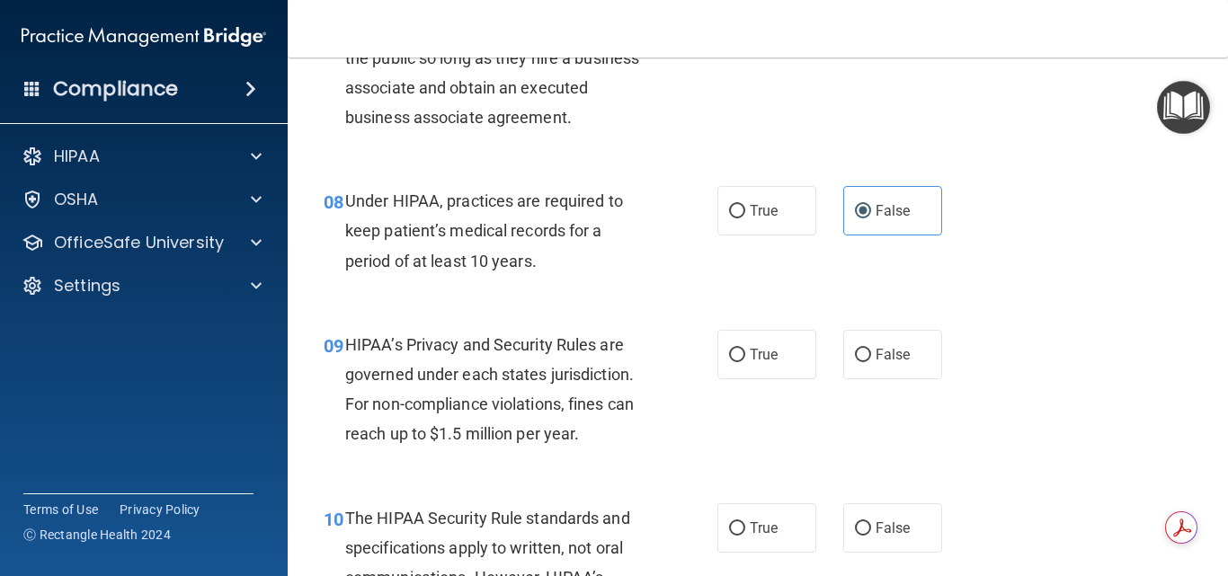
scroll to position [1349, 0]
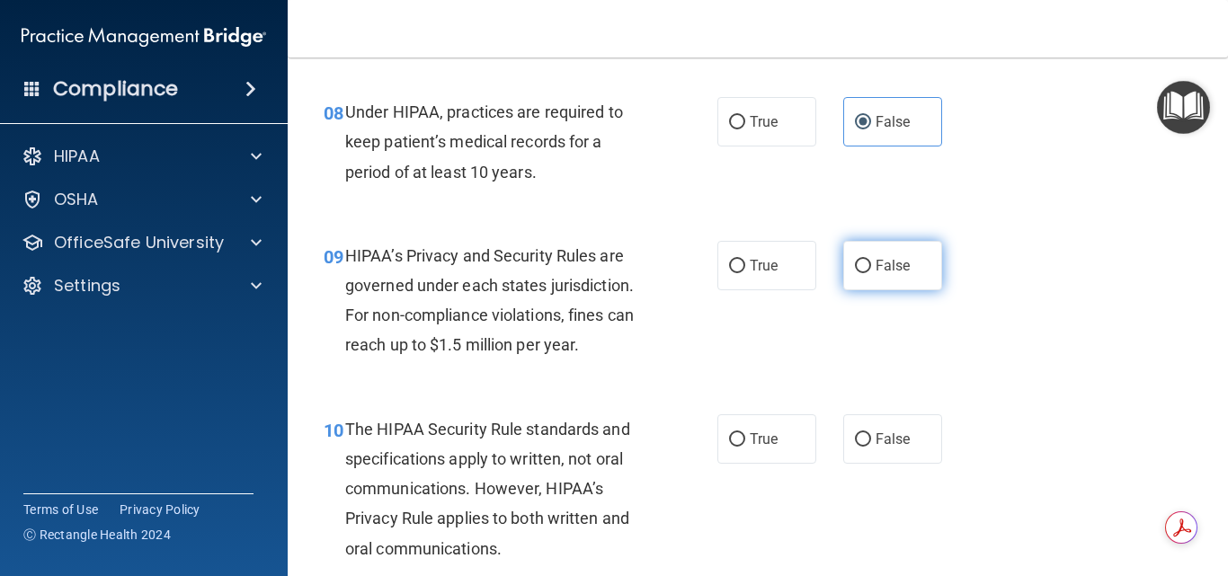
click at [928, 257] on label "False" at bounding box center [892, 265] width 99 height 49
click at [871, 260] on input "False" at bounding box center [863, 266] width 16 height 13
radio input "true"
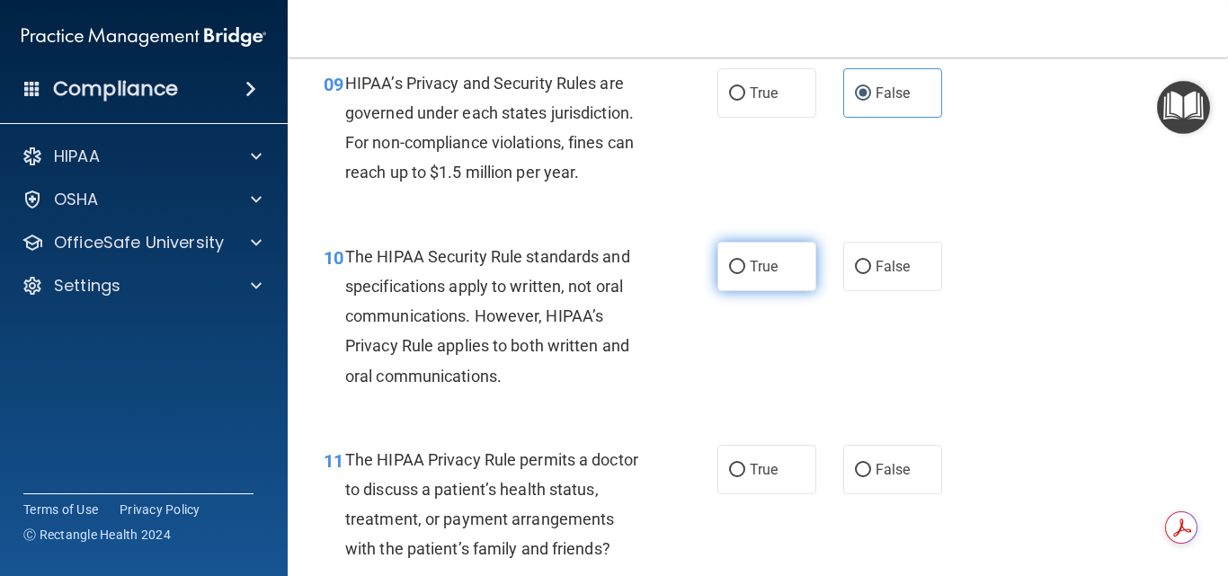
scroll to position [1528, 0]
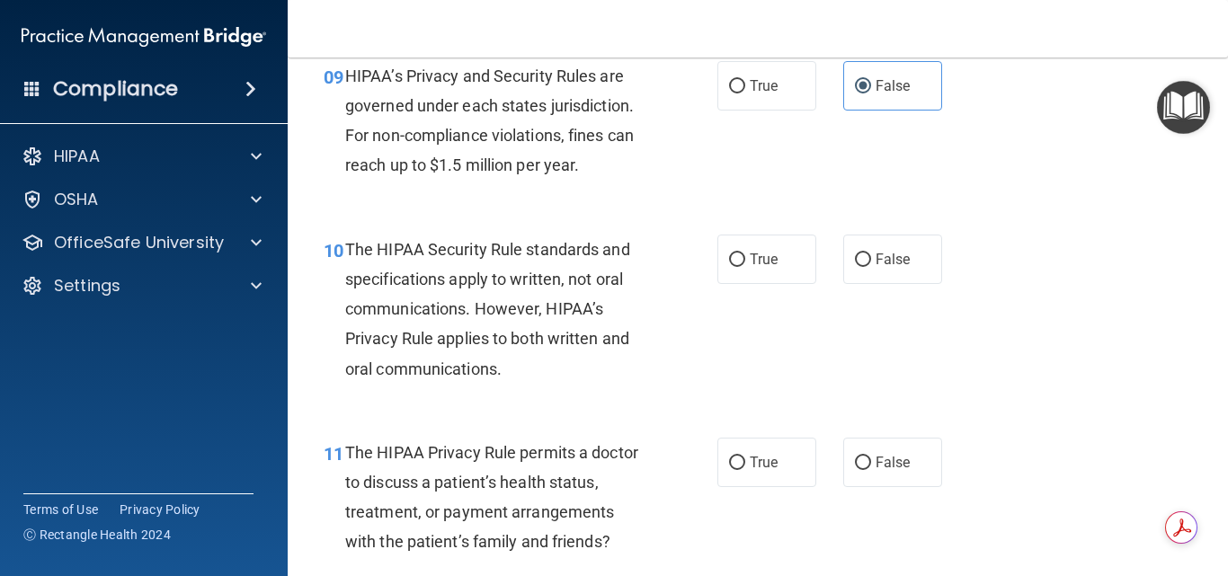
click at [824, 256] on div "True False" at bounding box center [835, 259] width 237 height 49
click at [794, 259] on label "True" at bounding box center [766, 259] width 99 height 49
click at [745, 259] on input "True" at bounding box center [737, 260] width 16 height 13
radio input "true"
click at [797, 450] on label "True" at bounding box center [766, 462] width 99 height 49
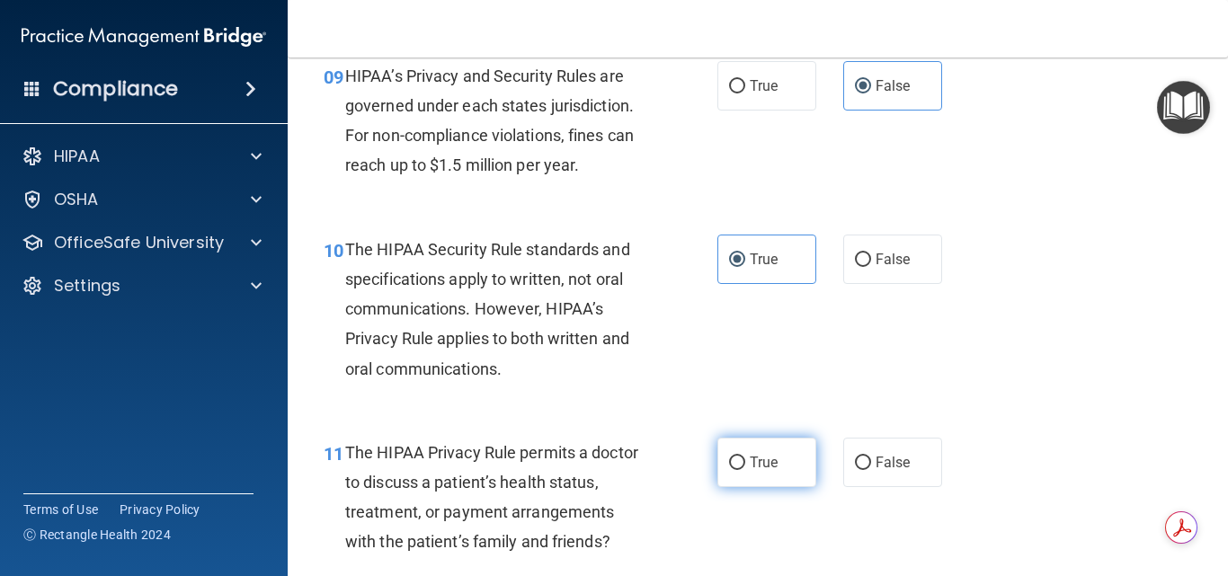
click at [745, 457] on input "True" at bounding box center [737, 463] width 16 height 13
radio input "true"
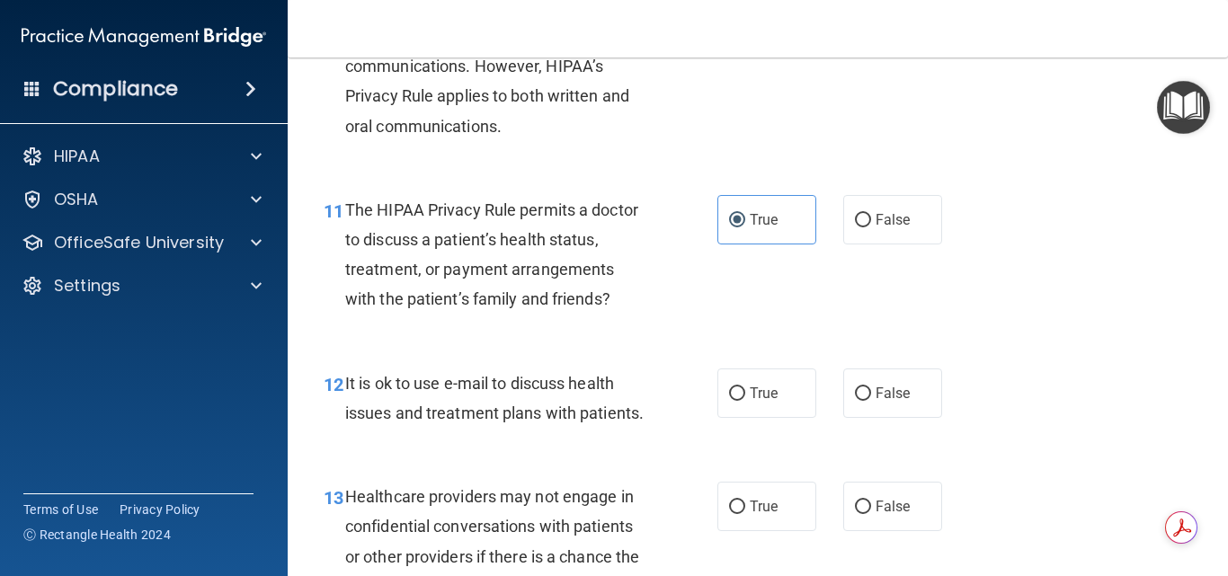
scroll to position [1798, 0]
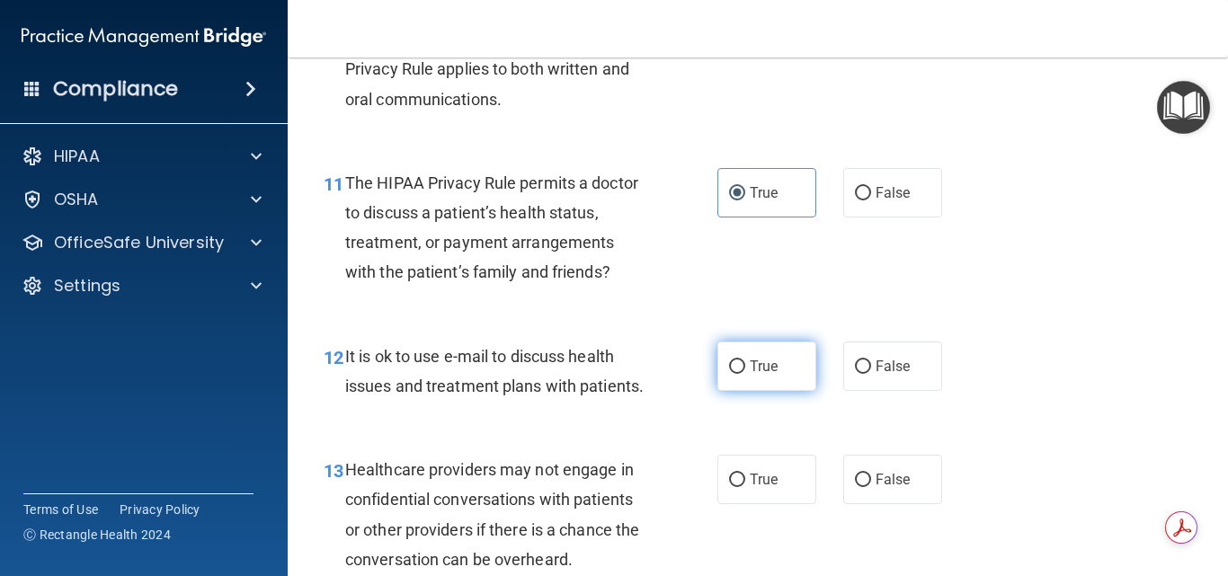
click at [762, 377] on label "True" at bounding box center [766, 366] width 99 height 49
click at [745, 374] on input "True" at bounding box center [737, 367] width 16 height 13
radio input "true"
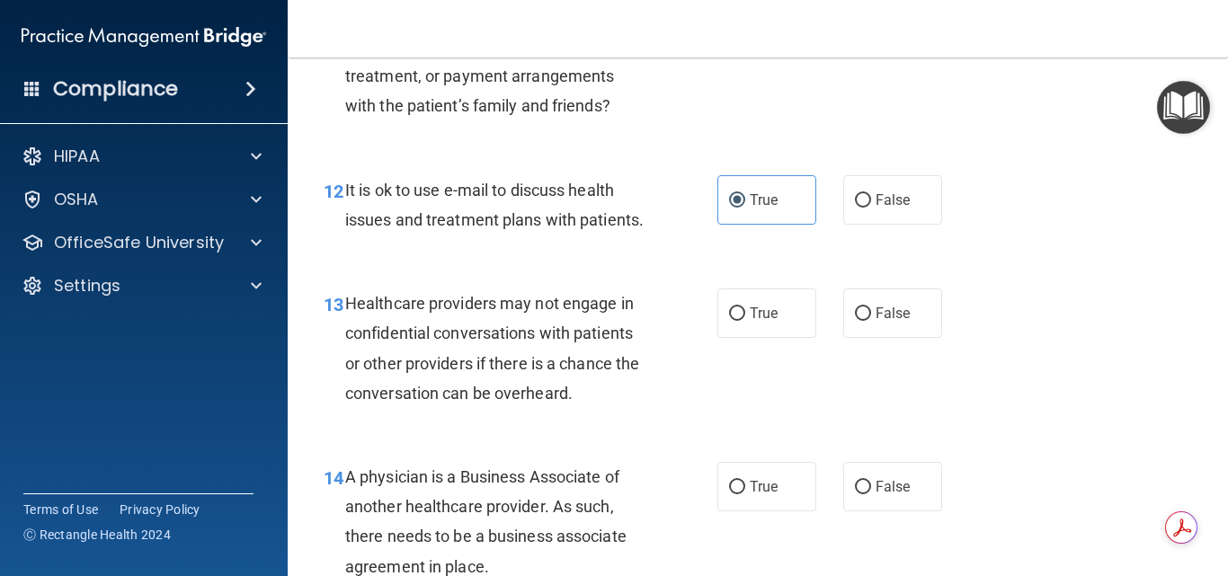
scroll to position [1978, 0]
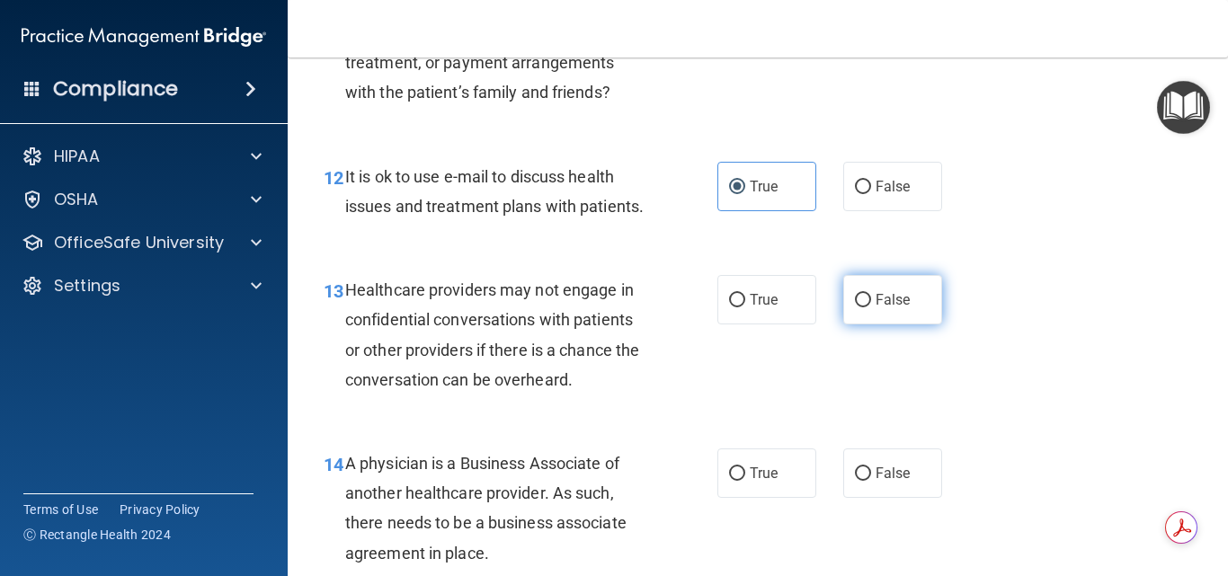
click at [902, 324] on label "False" at bounding box center [892, 299] width 99 height 49
click at [871, 307] on input "False" at bounding box center [863, 300] width 16 height 13
radio input "true"
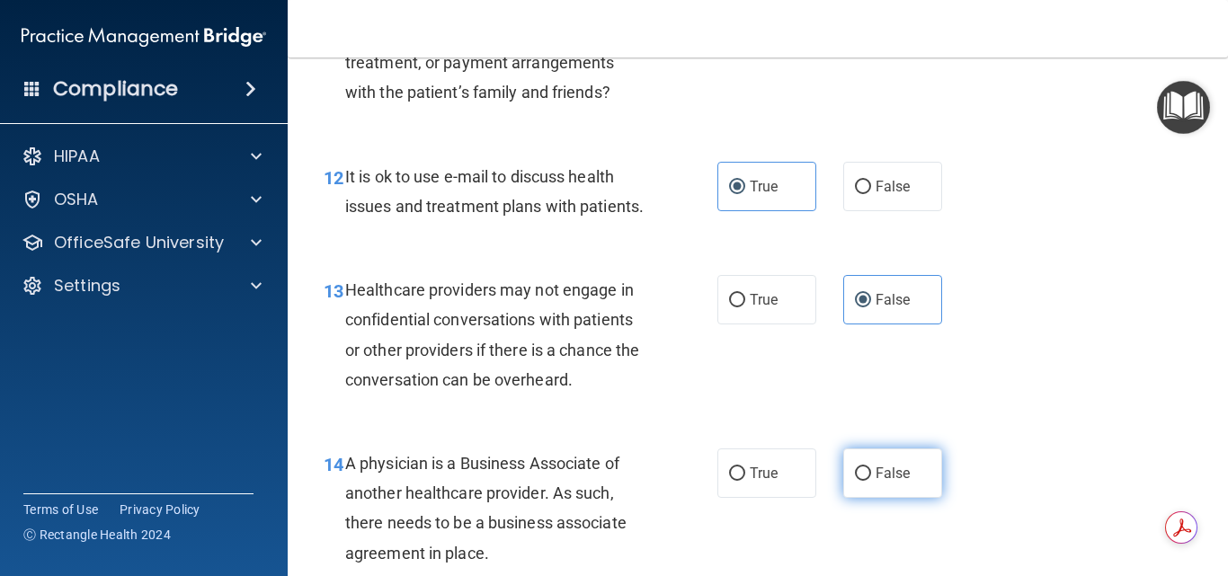
click at [892, 482] on span "False" at bounding box center [893, 473] width 35 height 17
click at [871, 481] on input "False" at bounding box center [863, 473] width 16 height 13
radio input "true"
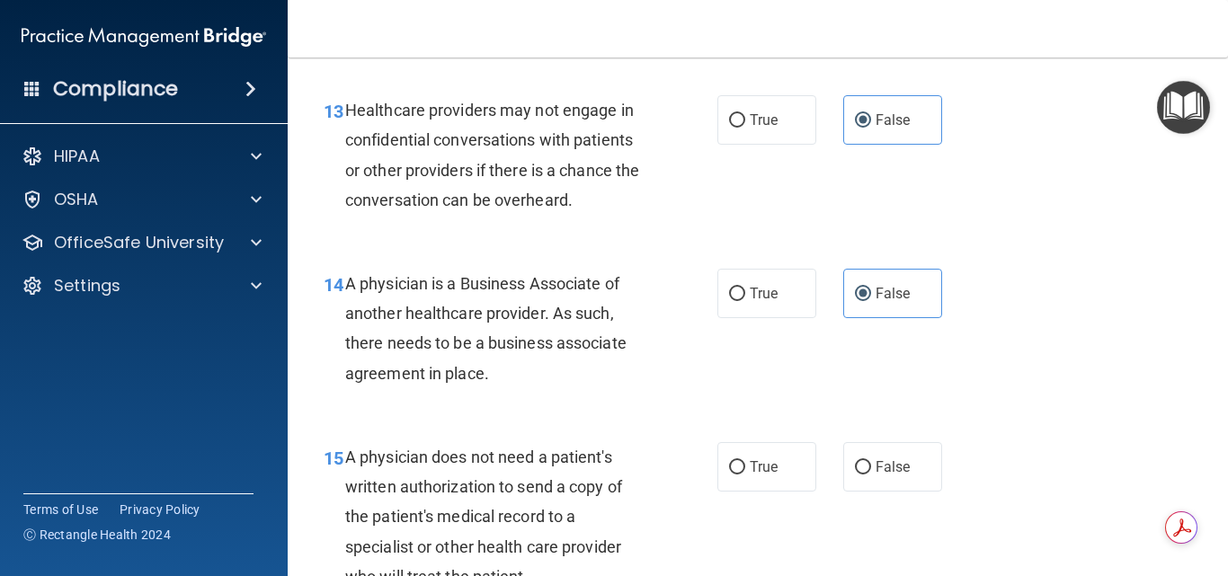
scroll to position [2337, 0]
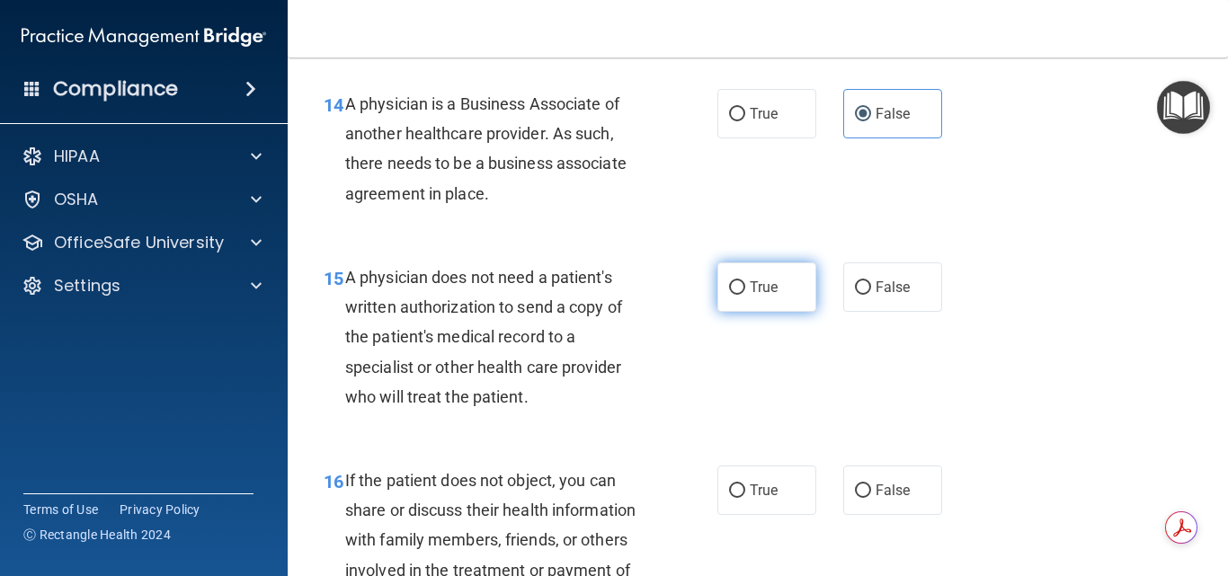
click at [772, 312] on label "True" at bounding box center [766, 287] width 99 height 49
click at [745, 295] on input "True" at bounding box center [737, 287] width 16 height 13
radio input "true"
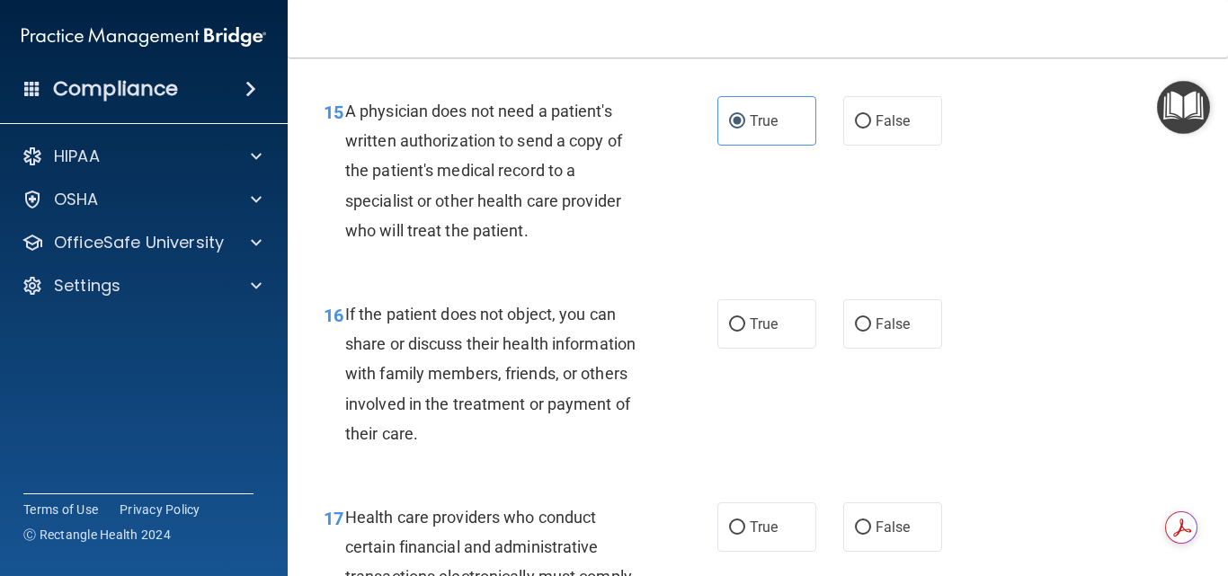
scroll to position [2517, 0]
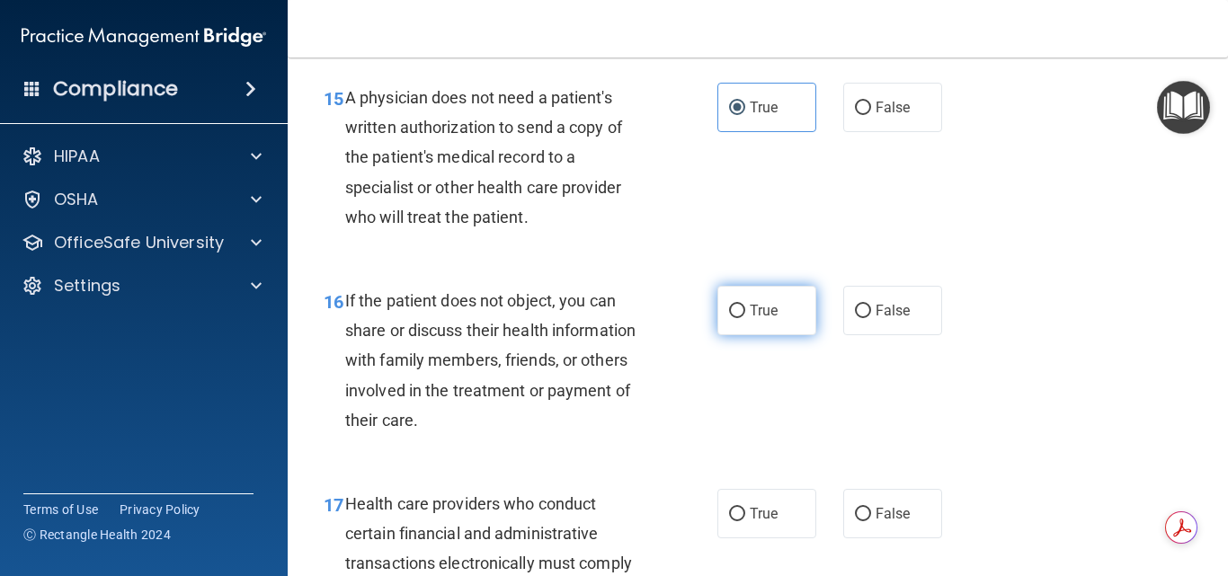
click at [782, 334] on label "True" at bounding box center [766, 310] width 99 height 49
click at [745, 318] on input "True" at bounding box center [737, 311] width 16 height 13
radio input "true"
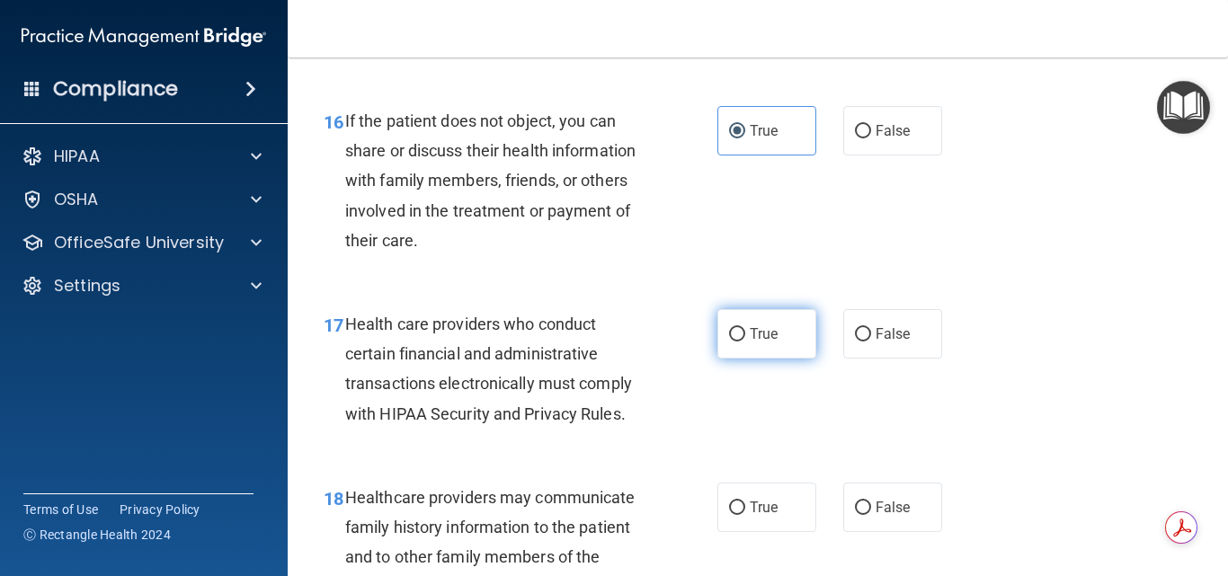
click at [754, 352] on label "True" at bounding box center [766, 333] width 99 height 49
click at [745, 342] on input "True" at bounding box center [737, 334] width 16 height 13
radio input "true"
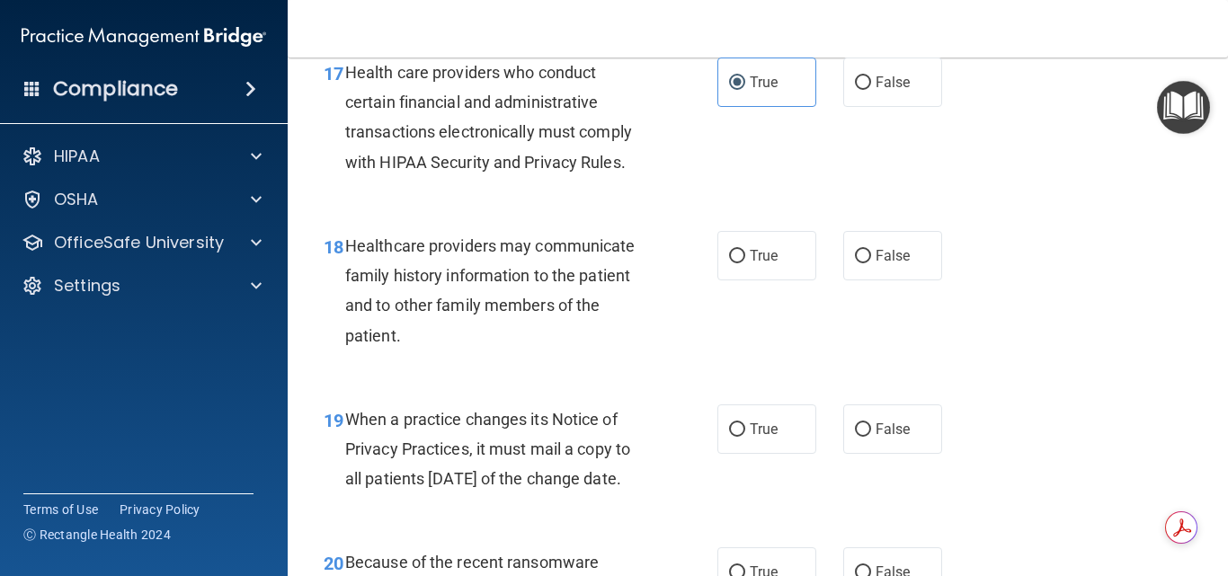
scroll to position [2967, 0]
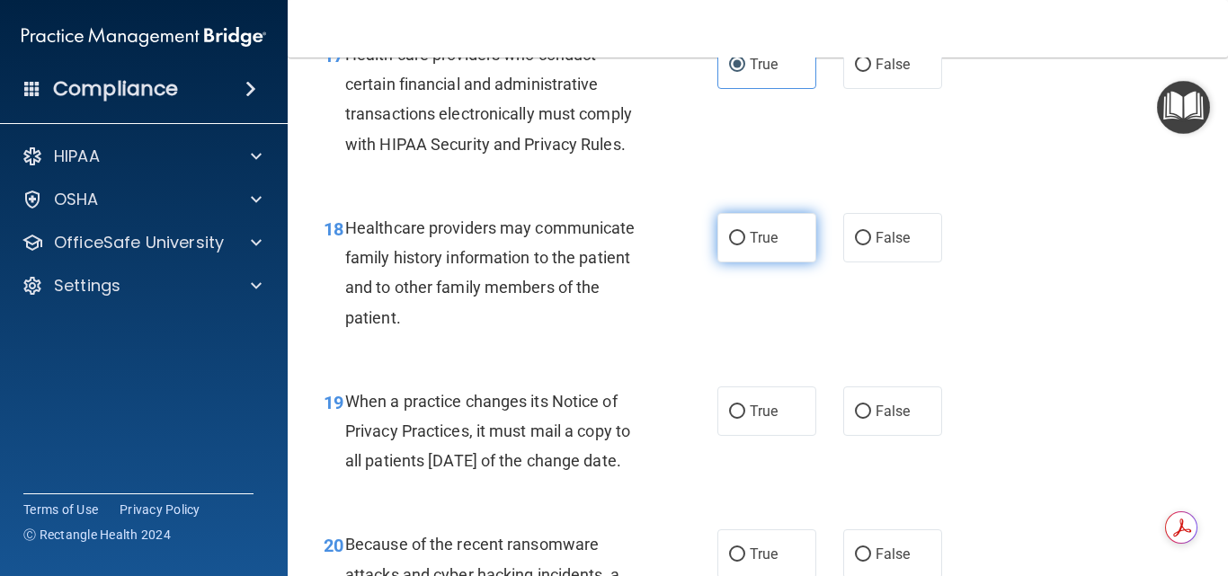
drag, startPoint x: 752, startPoint y: 276, endPoint x: 717, endPoint y: 285, distance: 36.2
click at [752, 263] on label "True" at bounding box center [766, 237] width 99 height 49
click at [745, 245] on input "True" at bounding box center [737, 238] width 16 height 13
radio input "true"
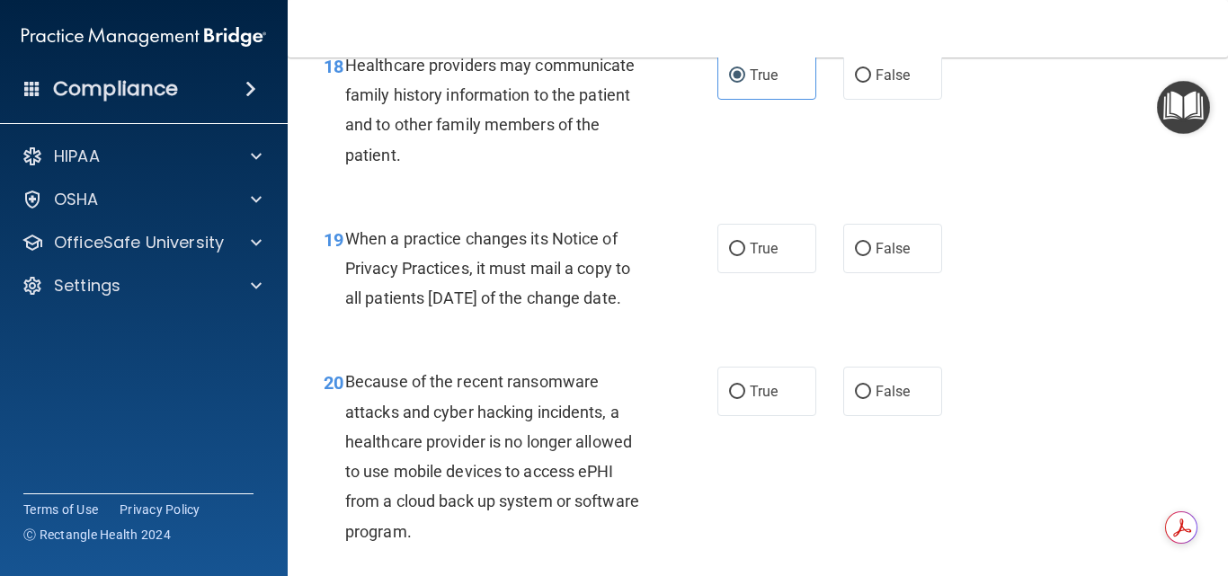
scroll to position [3147, 0]
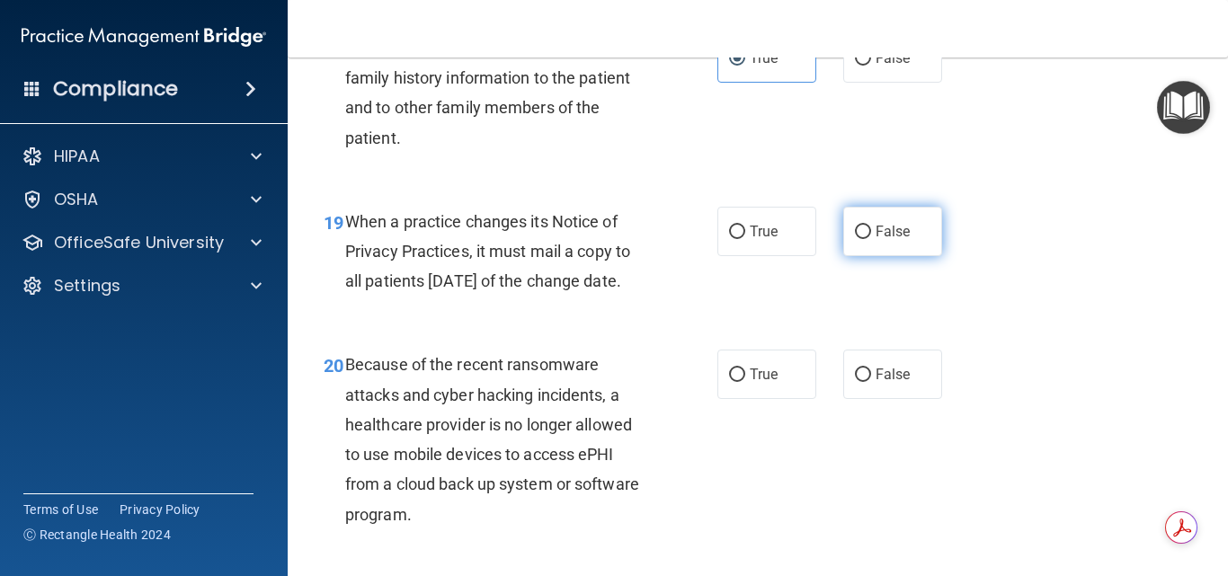
click at [892, 240] on span "False" at bounding box center [893, 231] width 35 height 17
click at [871, 239] on input "False" at bounding box center [863, 232] width 16 height 13
radio input "true"
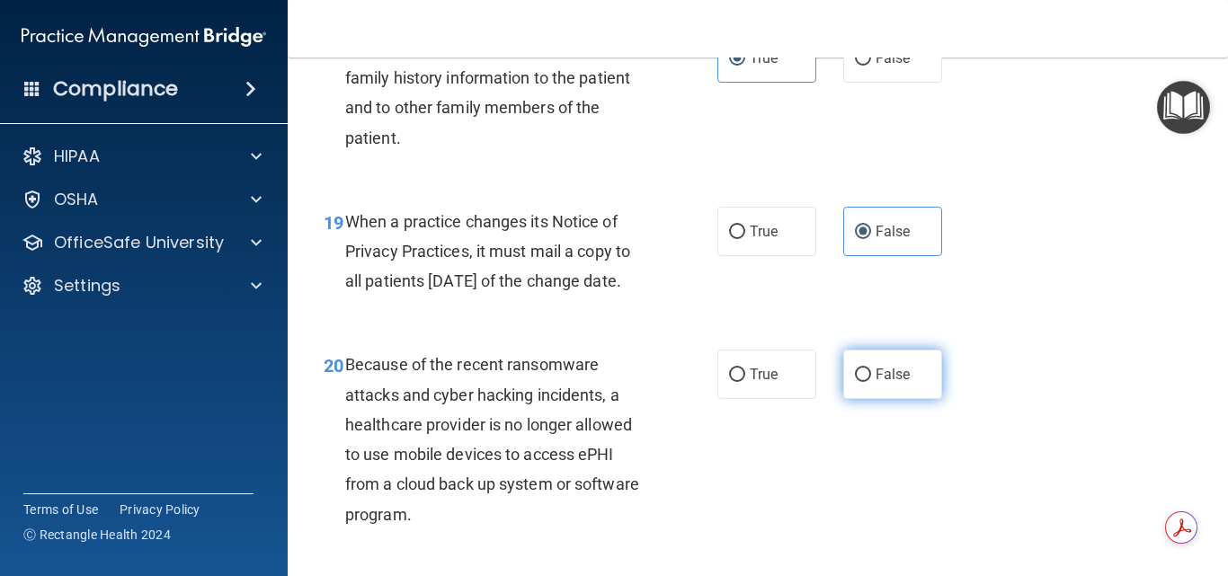
click at [897, 383] on span "False" at bounding box center [893, 374] width 35 height 17
click at [871, 382] on input "False" at bounding box center [863, 375] width 16 height 13
radio input "true"
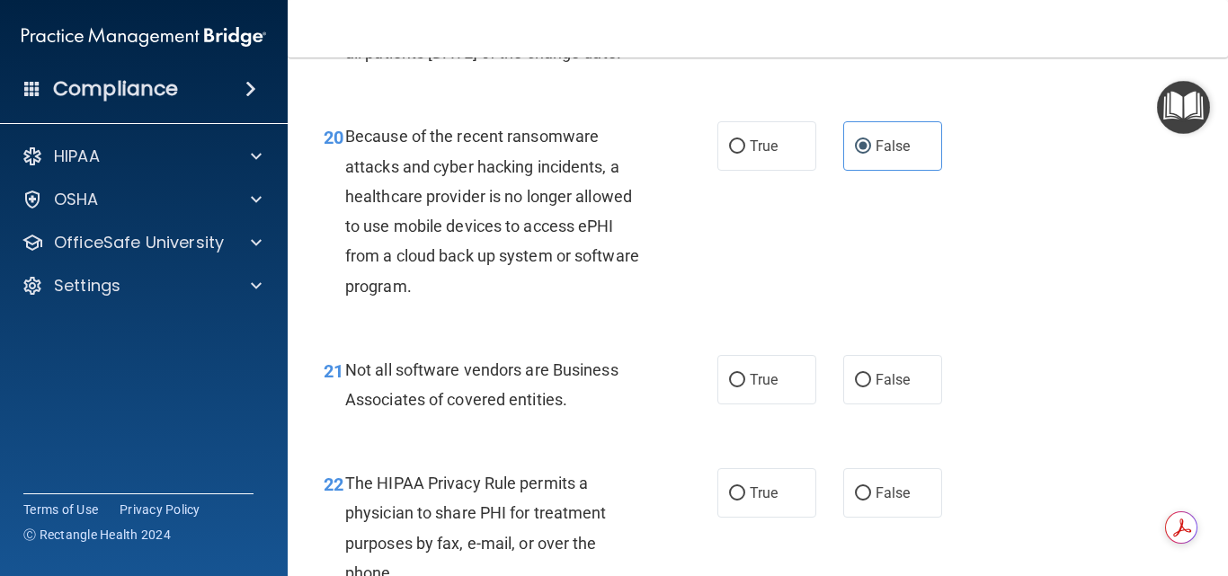
scroll to position [3416, 0]
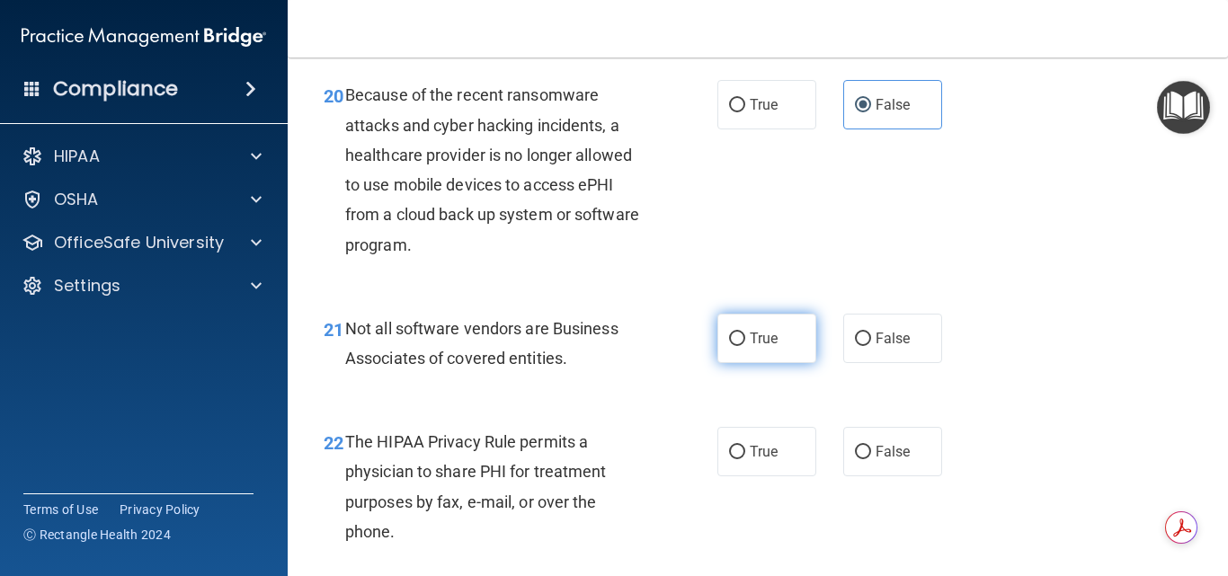
click at [761, 347] on span "True" at bounding box center [764, 338] width 28 height 17
click at [745, 346] on input "True" at bounding box center [737, 339] width 16 height 13
radio input "true"
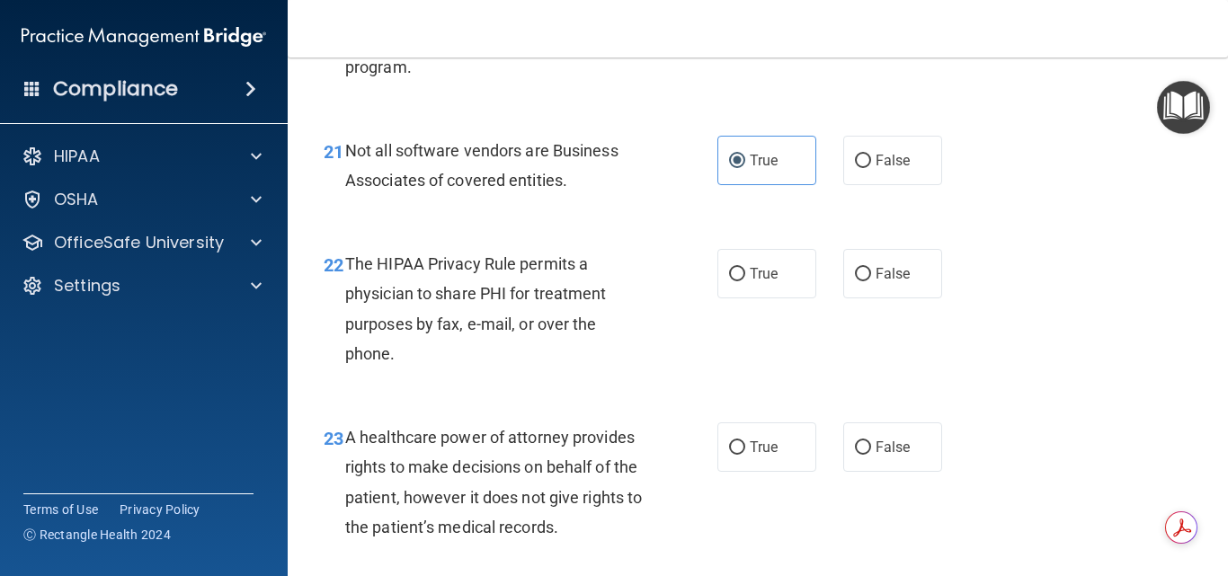
scroll to position [3596, 0]
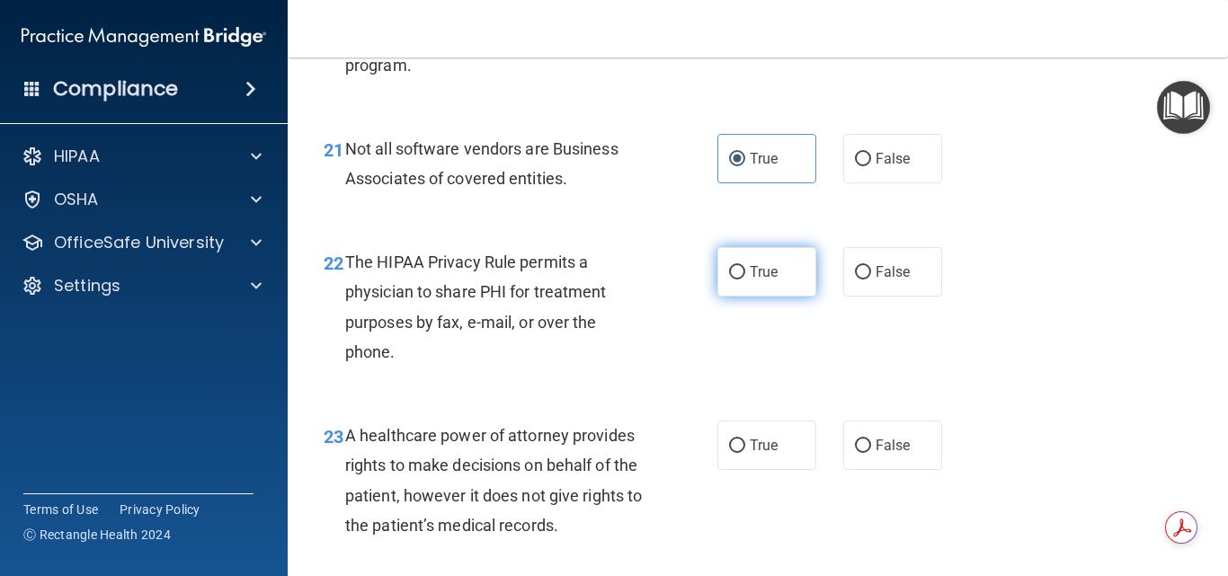
click at [743, 297] on label "True" at bounding box center [766, 271] width 99 height 49
click at [743, 280] on input "True" at bounding box center [737, 272] width 16 height 13
radio input "true"
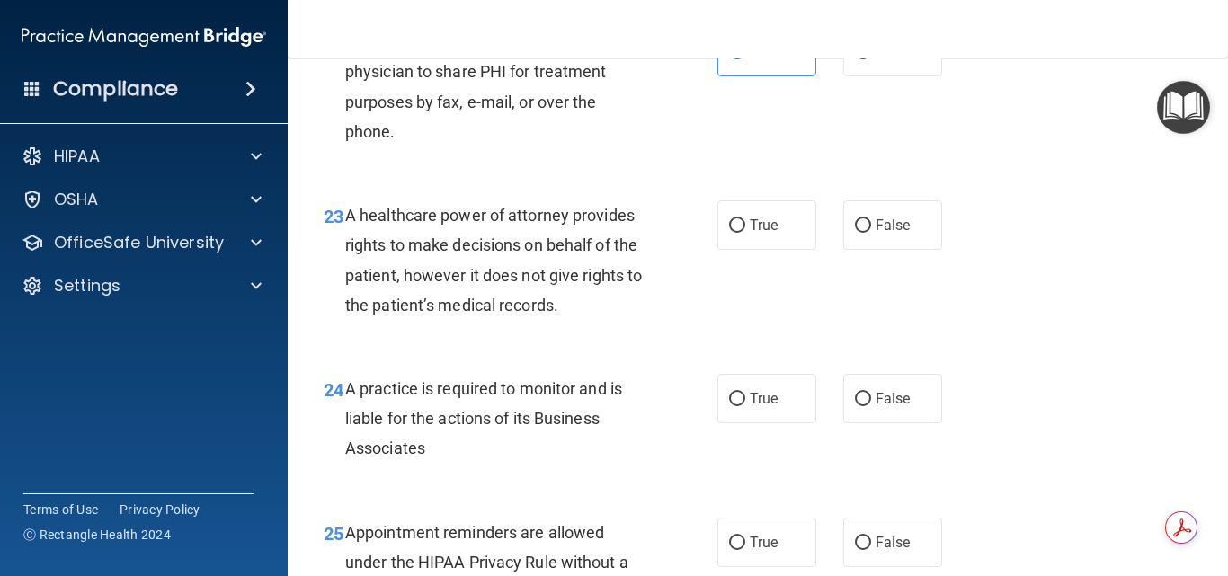
scroll to position [3866, 0]
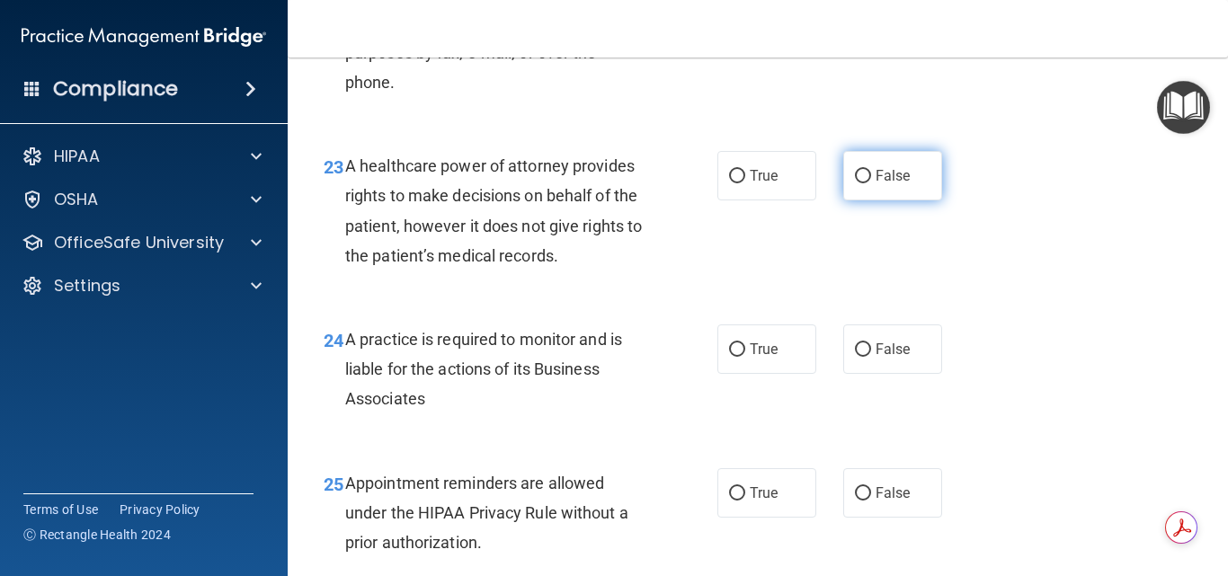
click at [847, 200] on label "False" at bounding box center [892, 175] width 99 height 49
click at [855, 183] on input "False" at bounding box center [863, 176] width 16 height 13
radio input "true"
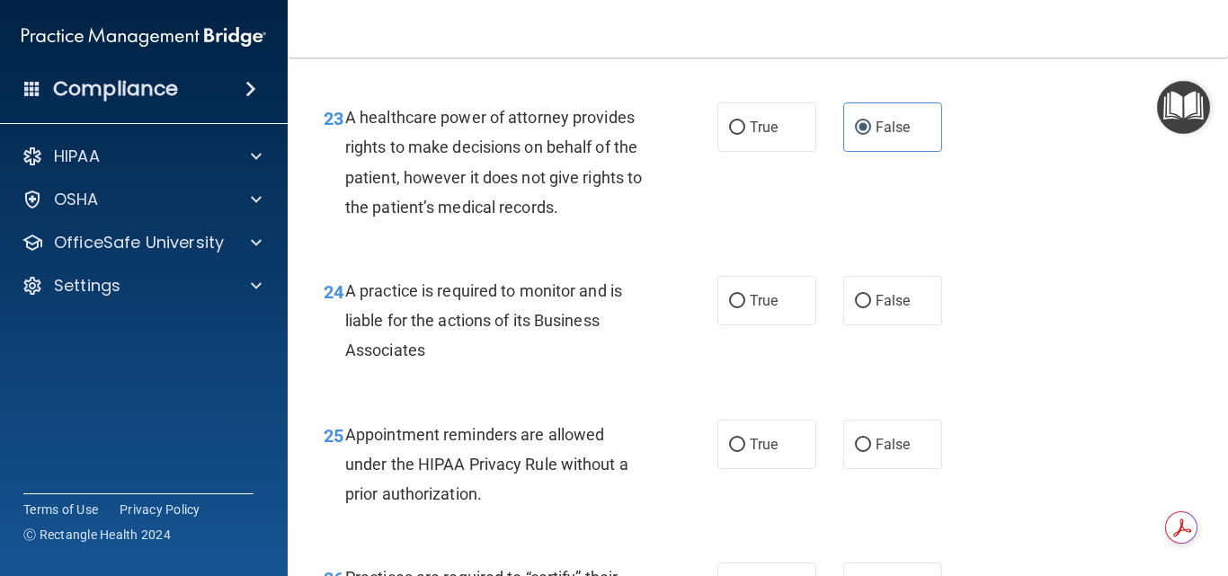
scroll to position [3956, 0]
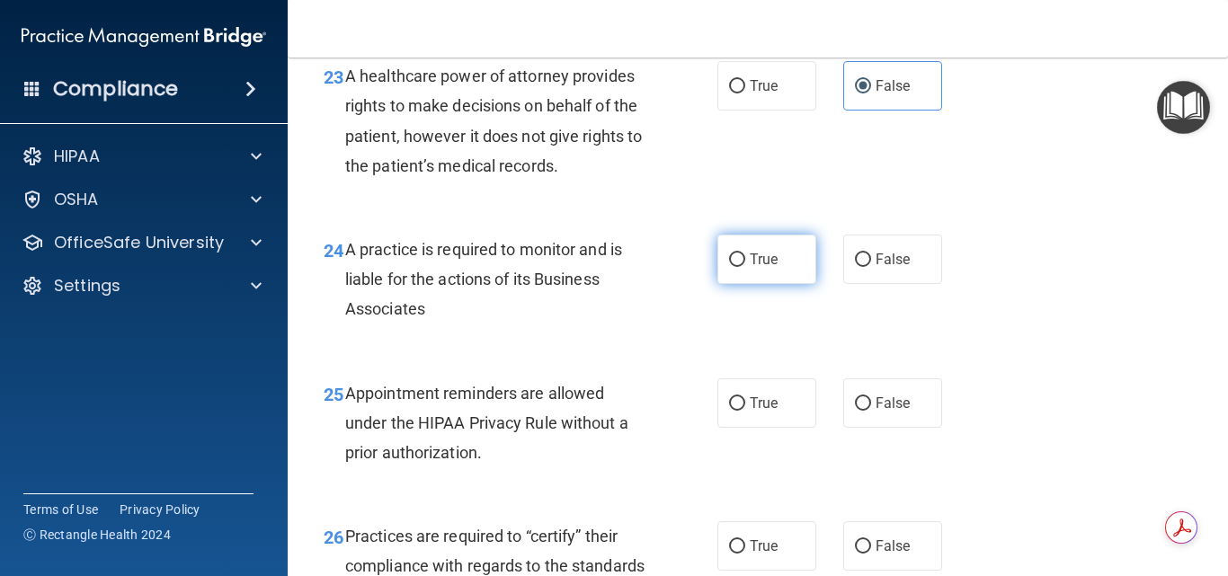
click at [764, 268] on span "True" at bounding box center [764, 259] width 28 height 17
click at [745, 267] on input "True" at bounding box center [737, 260] width 16 height 13
radio input "true"
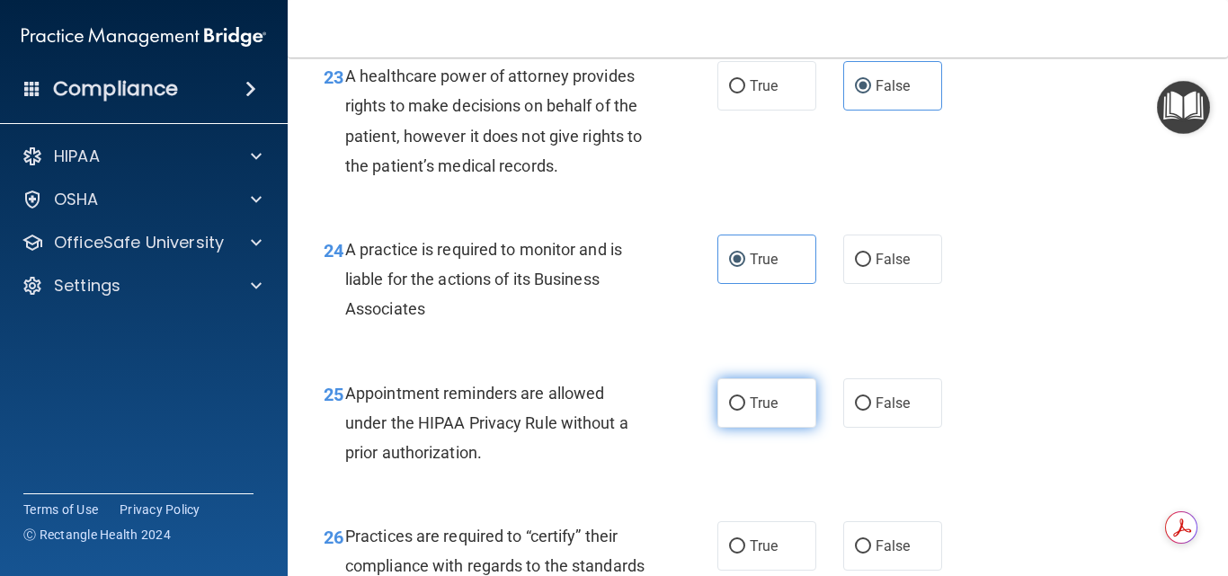
click at [750, 412] on span "True" at bounding box center [764, 403] width 28 height 17
click at [745, 411] on input "True" at bounding box center [737, 403] width 16 height 13
radio input "true"
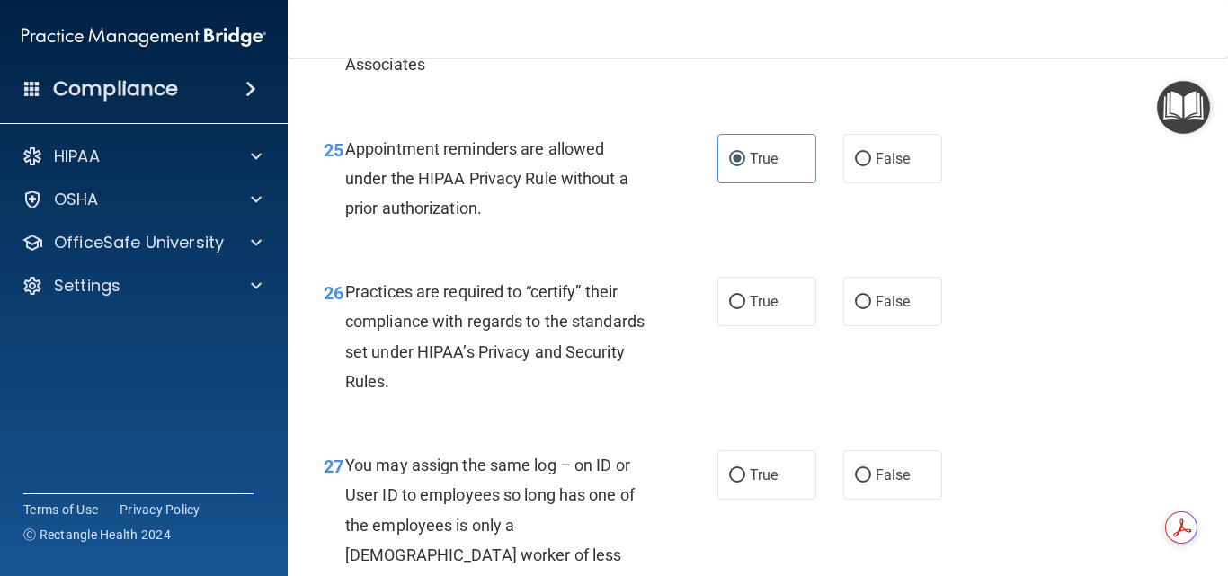
scroll to position [4225, 0]
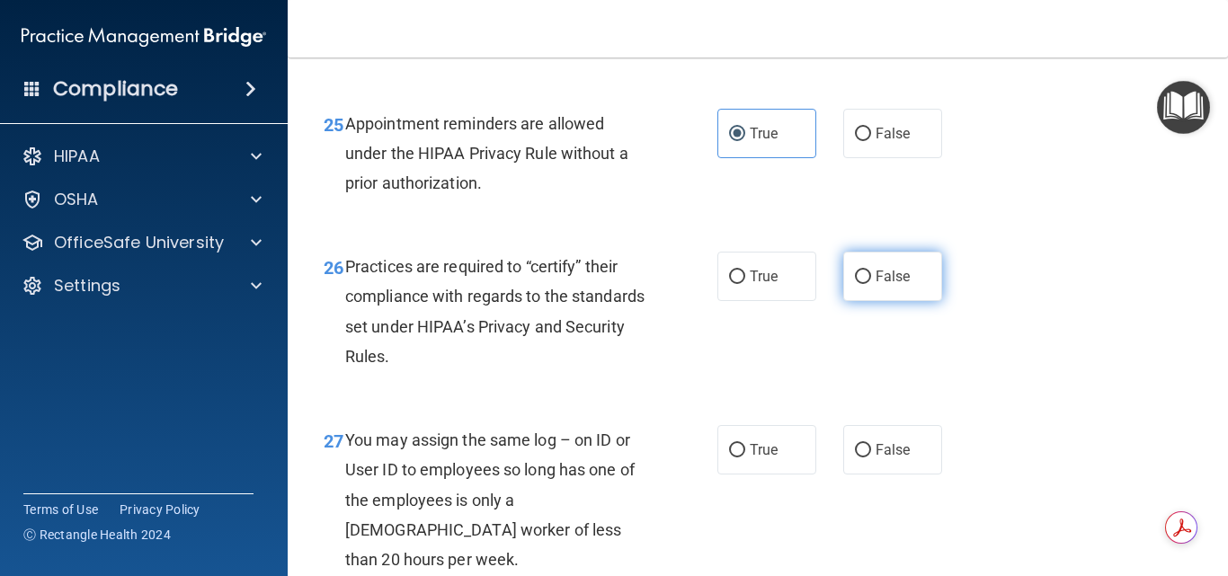
click at [860, 301] on label "False" at bounding box center [892, 276] width 99 height 49
click at [860, 284] on input "False" at bounding box center [863, 277] width 16 height 13
radio input "true"
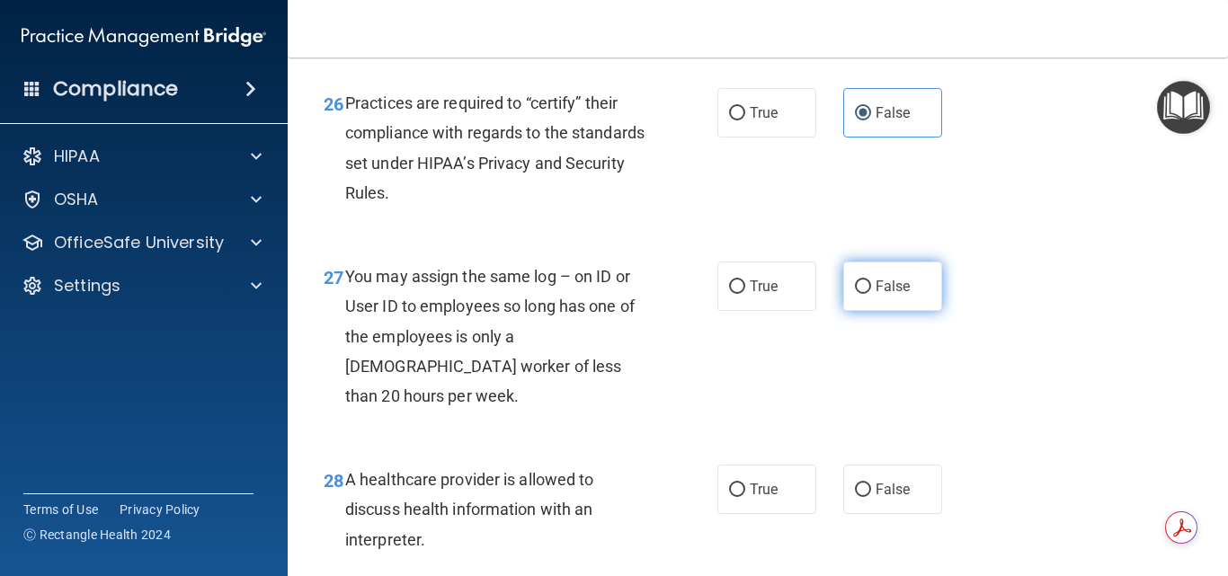
scroll to position [4405, 0]
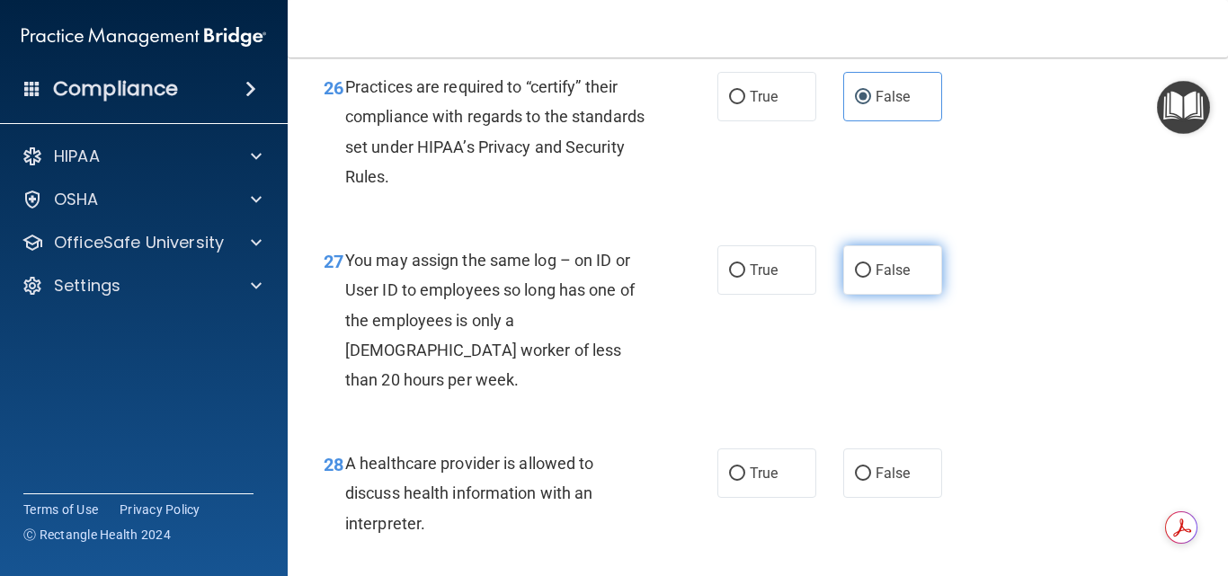
click at [860, 295] on label "False" at bounding box center [892, 269] width 99 height 49
click at [860, 278] on input "False" at bounding box center [863, 270] width 16 height 13
radio input "true"
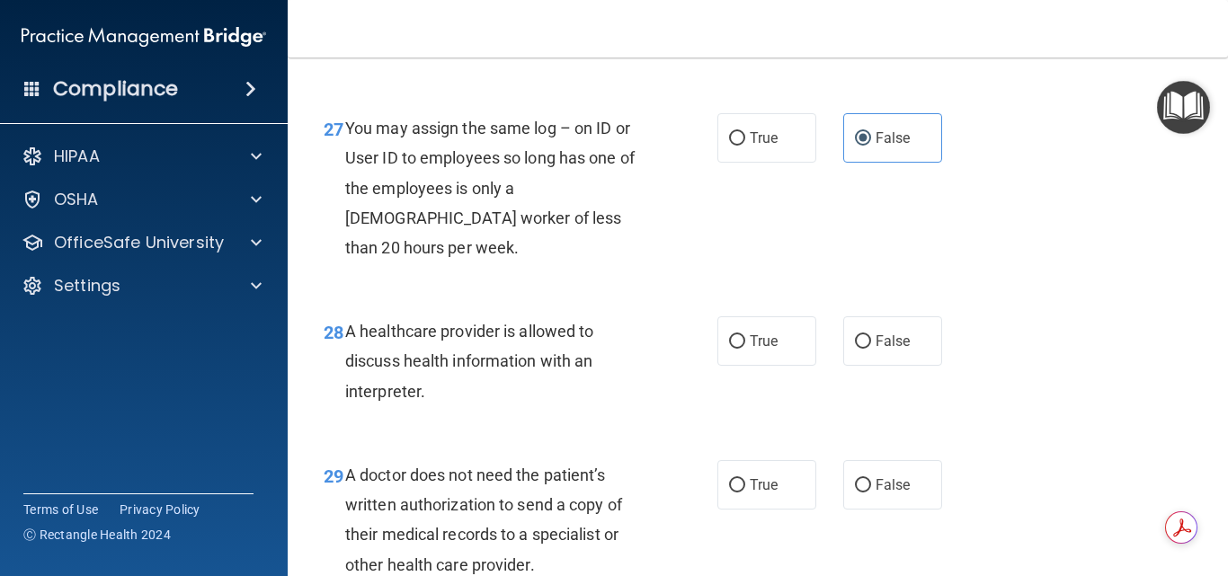
scroll to position [4585, 0]
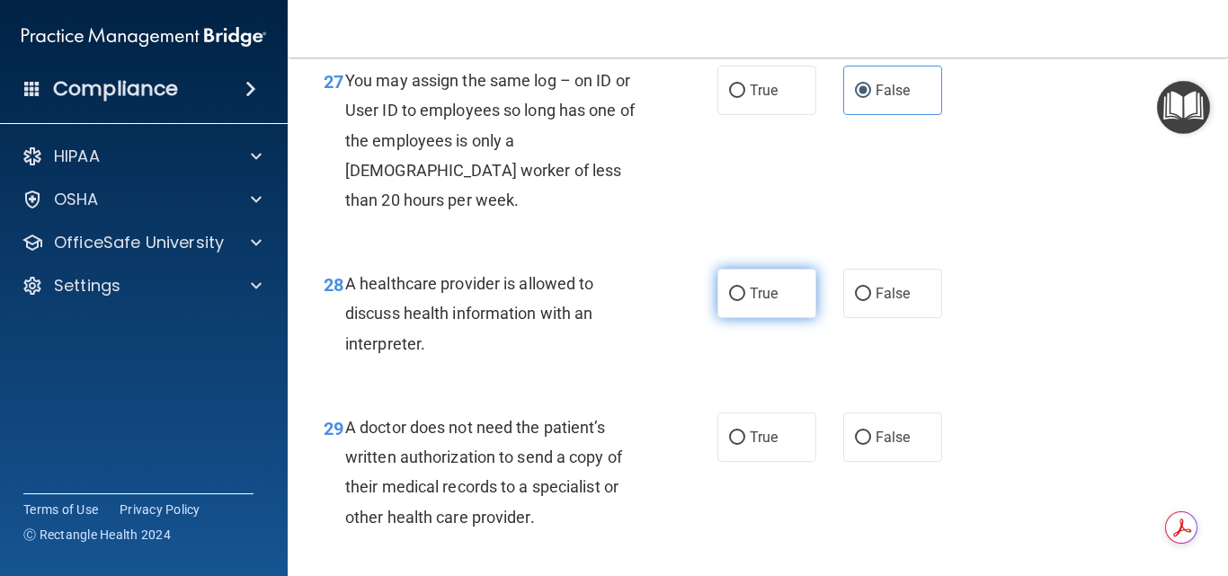
click at [752, 318] on label "True" at bounding box center [766, 293] width 99 height 49
click at [745, 301] on input "True" at bounding box center [737, 294] width 16 height 13
radio input "true"
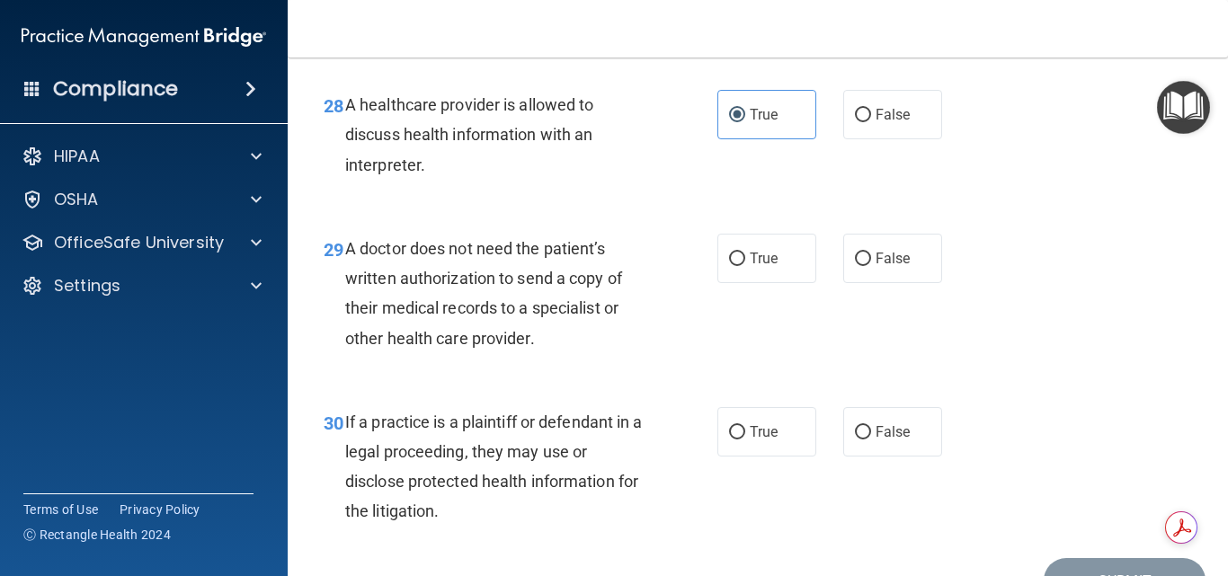
scroll to position [4765, 0]
click at [769, 282] on label "True" at bounding box center [766, 257] width 99 height 49
click at [745, 265] on input "True" at bounding box center [737, 258] width 16 height 13
radio input "true"
click at [730, 439] on input "True" at bounding box center [737, 431] width 16 height 13
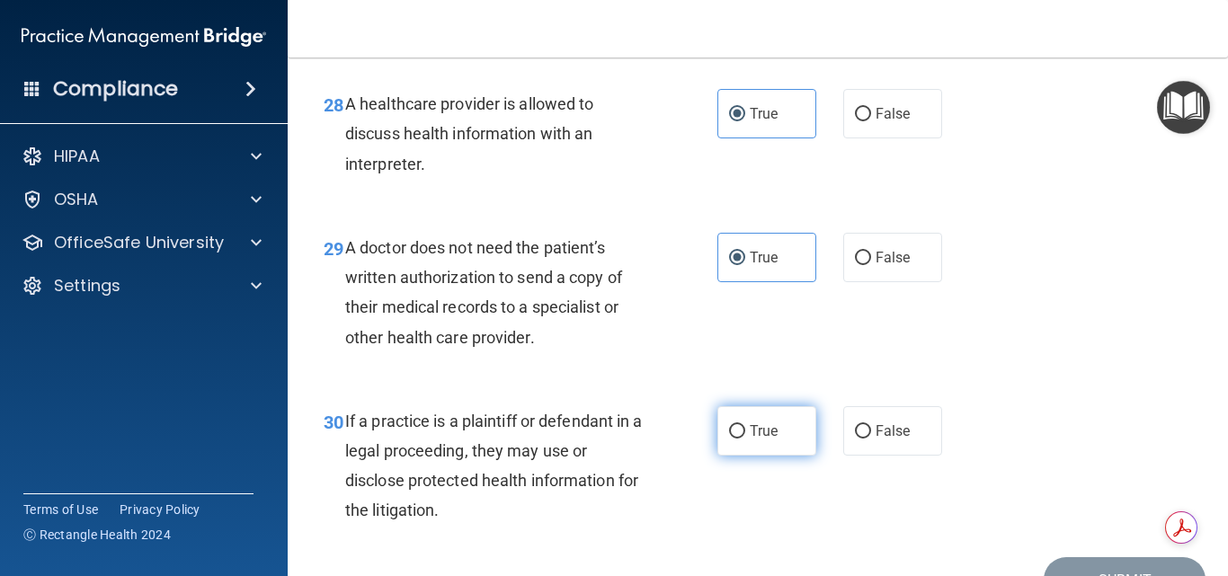
radio input "true"
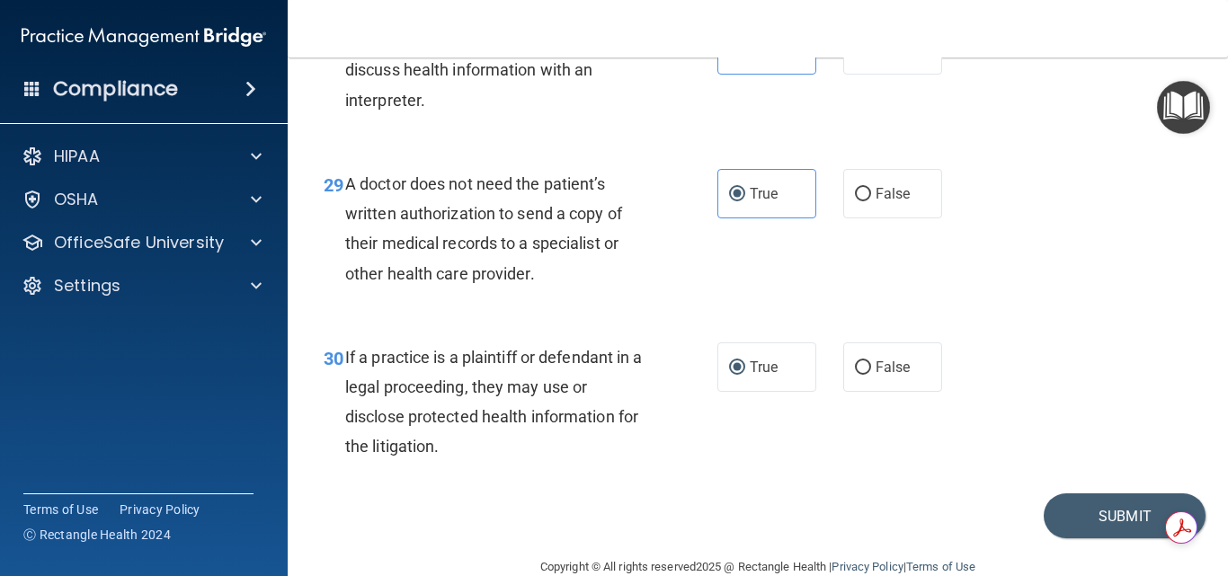
scroll to position [4892, 0]
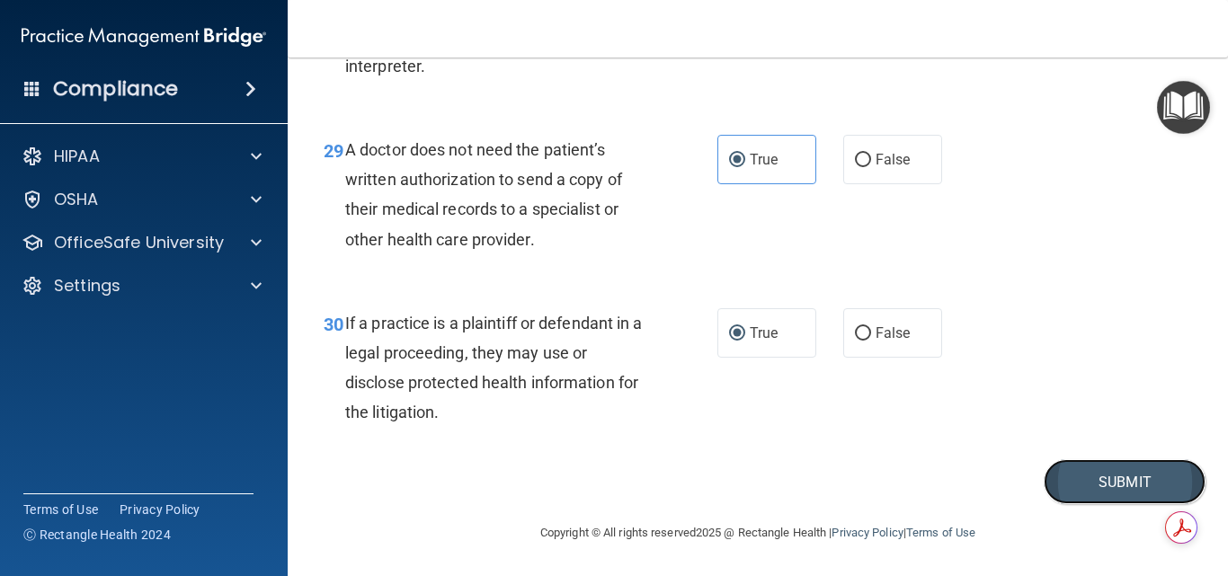
click at [1091, 470] on button "Submit" at bounding box center [1125, 482] width 162 height 46
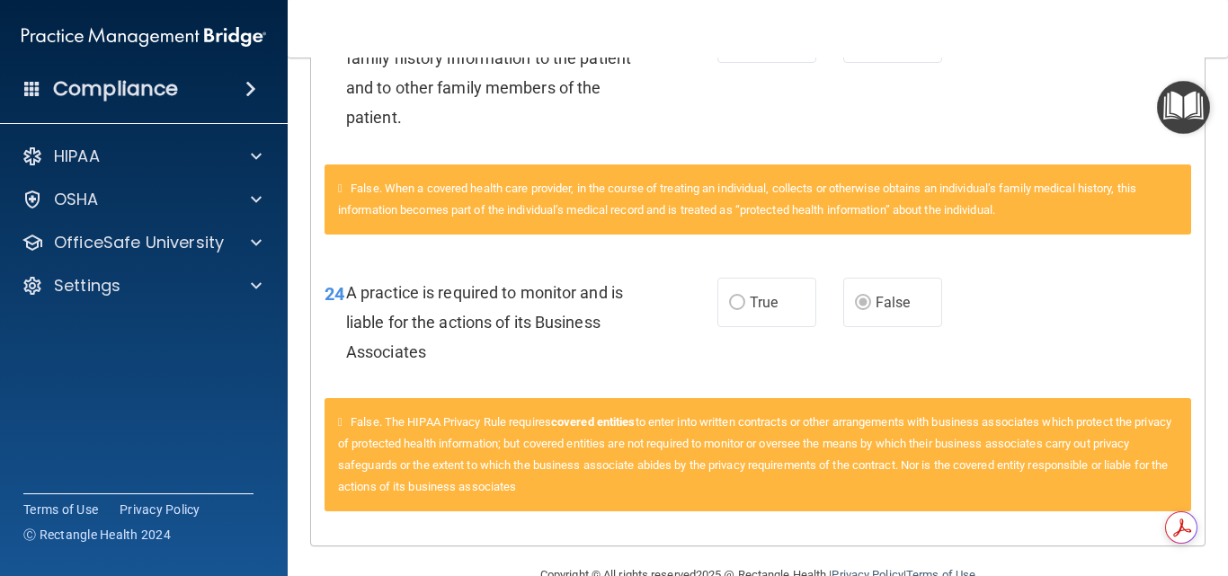
scroll to position [534, 0]
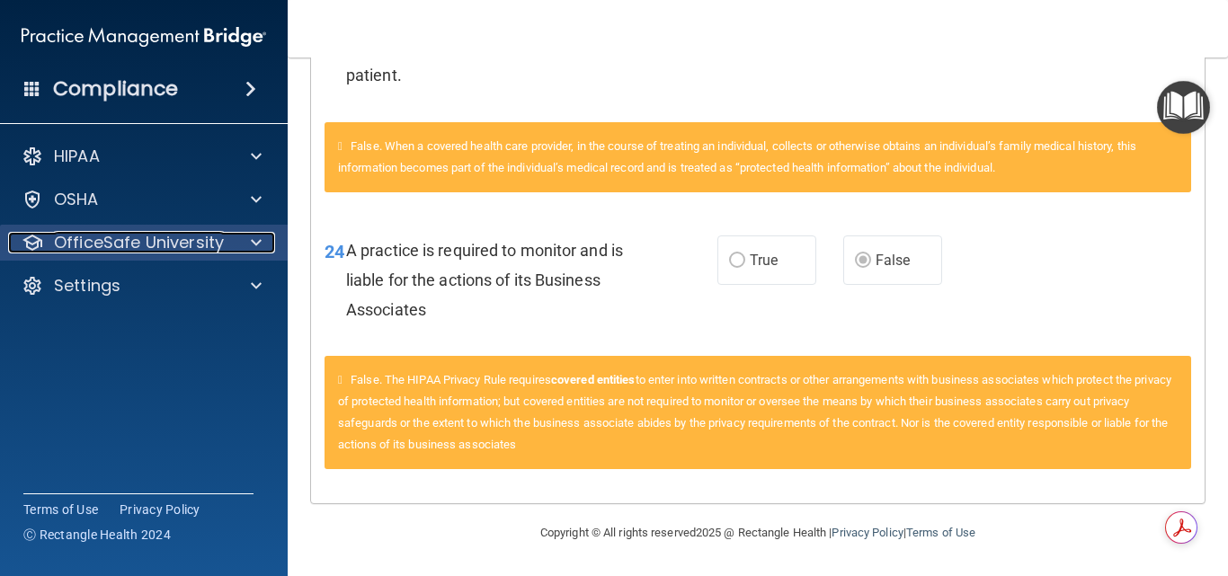
click at [244, 239] on div at bounding box center [253, 243] width 45 height 22
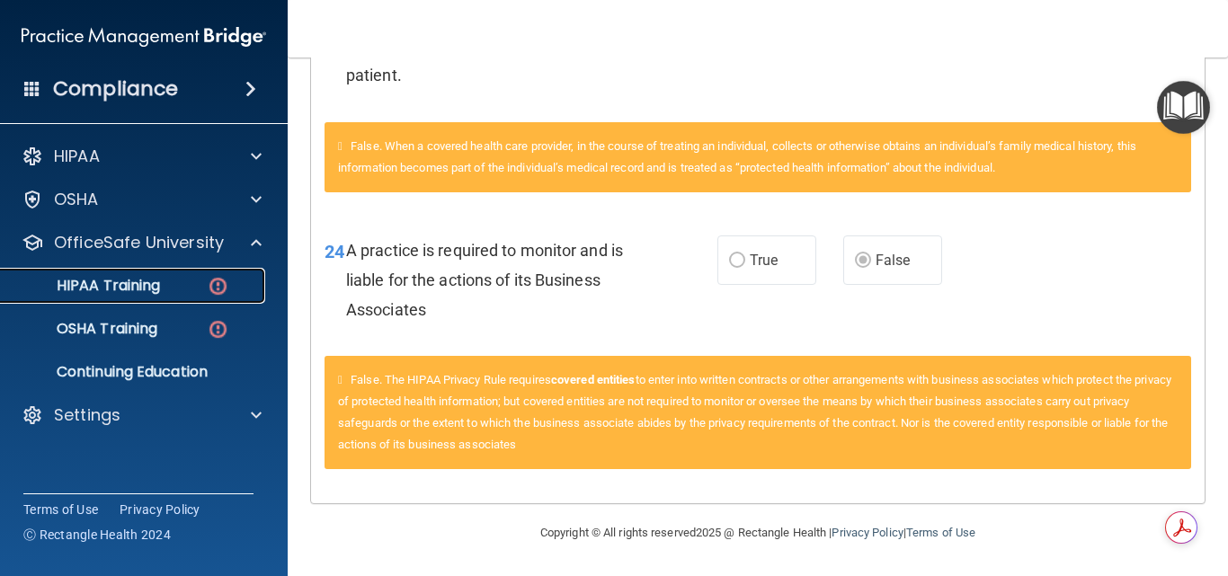
click at [166, 292] on div "HIPAA Training" at bounding box center [134, 286] width 245 height 18
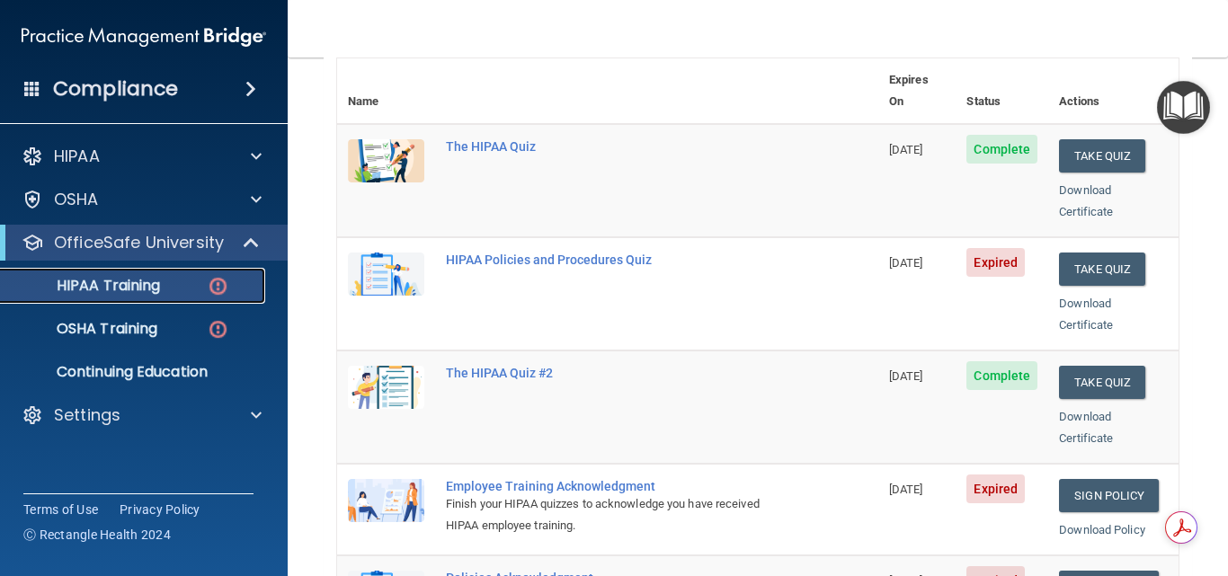
scroll to position [213, 0]
click at [1073, 254] on button "Take Quiz" at bounding box center [1102, 270] width 86 height 33
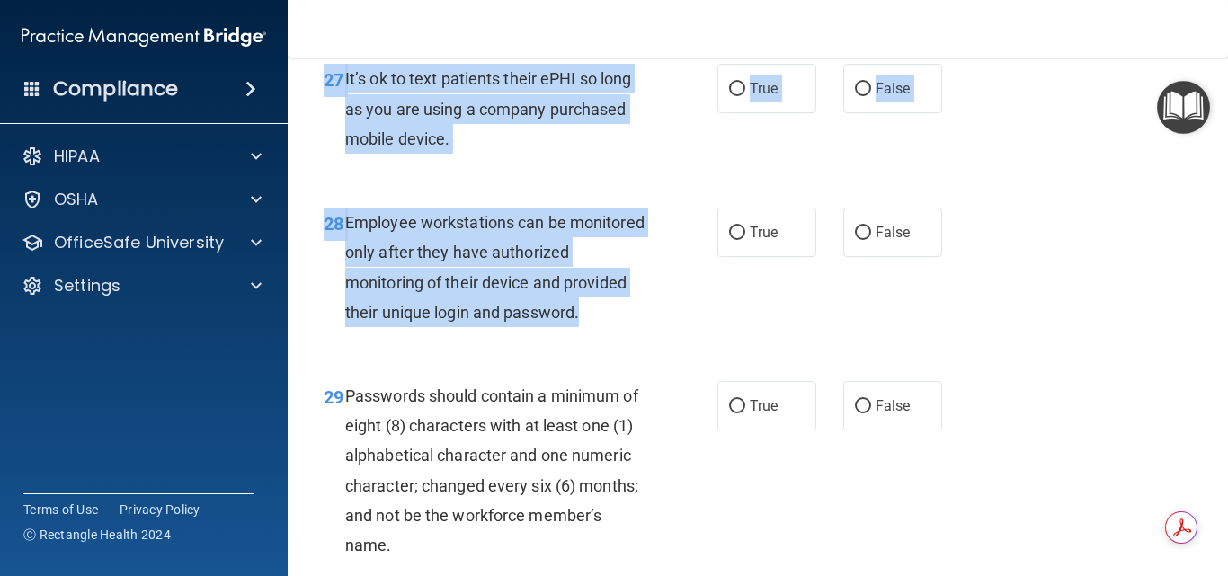
scroll to position [5430, 0]
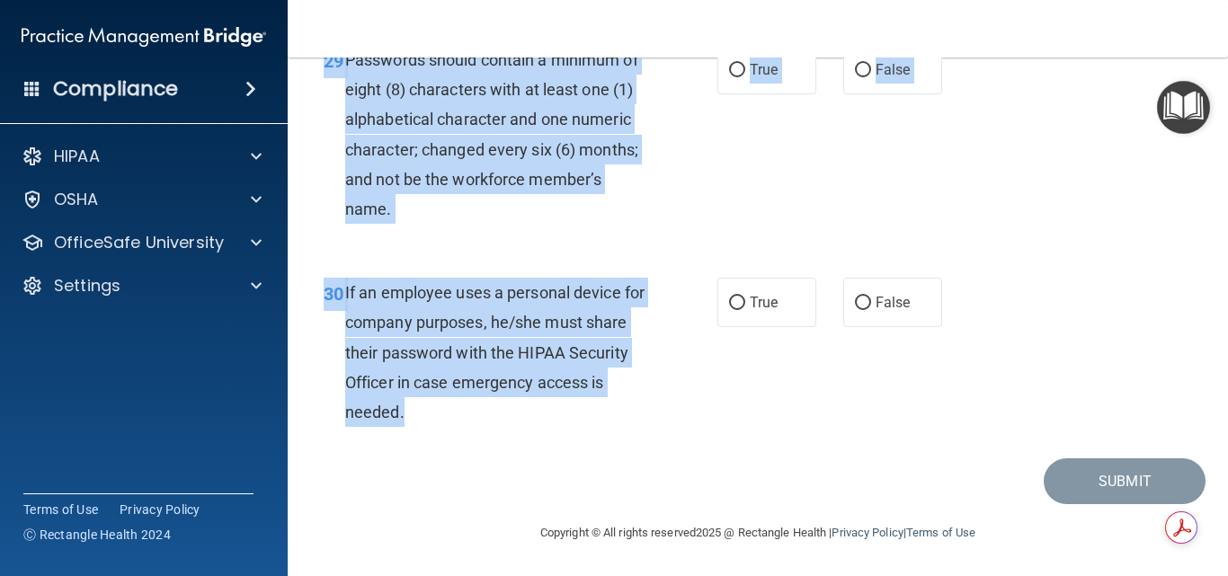
drag, startPoint x: 341, startPoint y: 159, endPoint x: 578, endPoint y: 418, distance: 351.2
copy div "It is ok to share your password with a co-worker in case immediate access of a …"
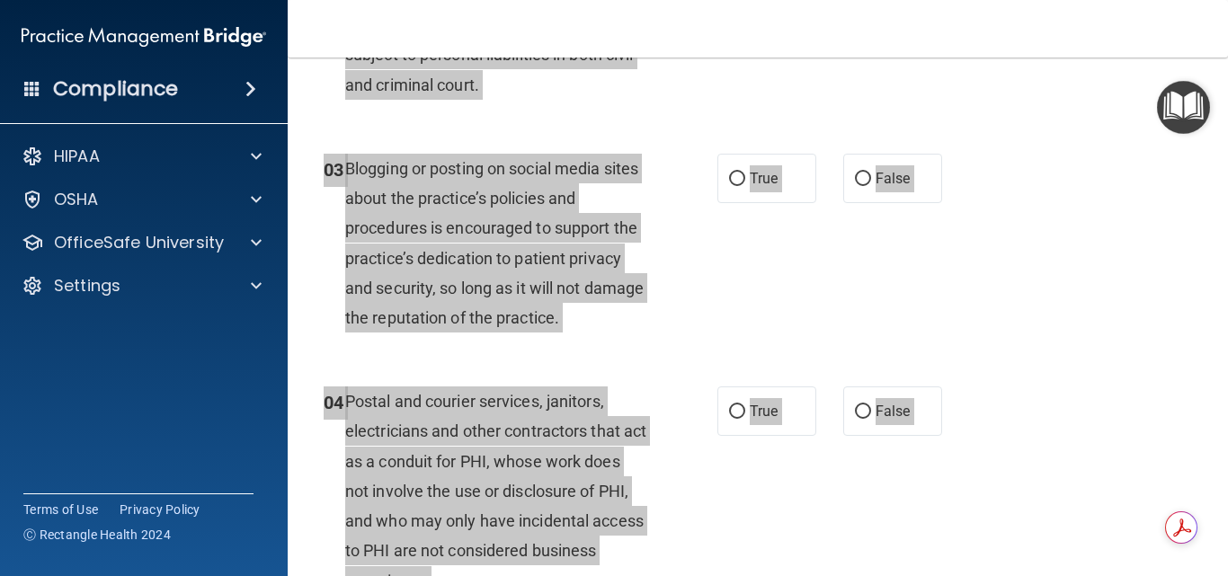
scroll to position [0, 0]
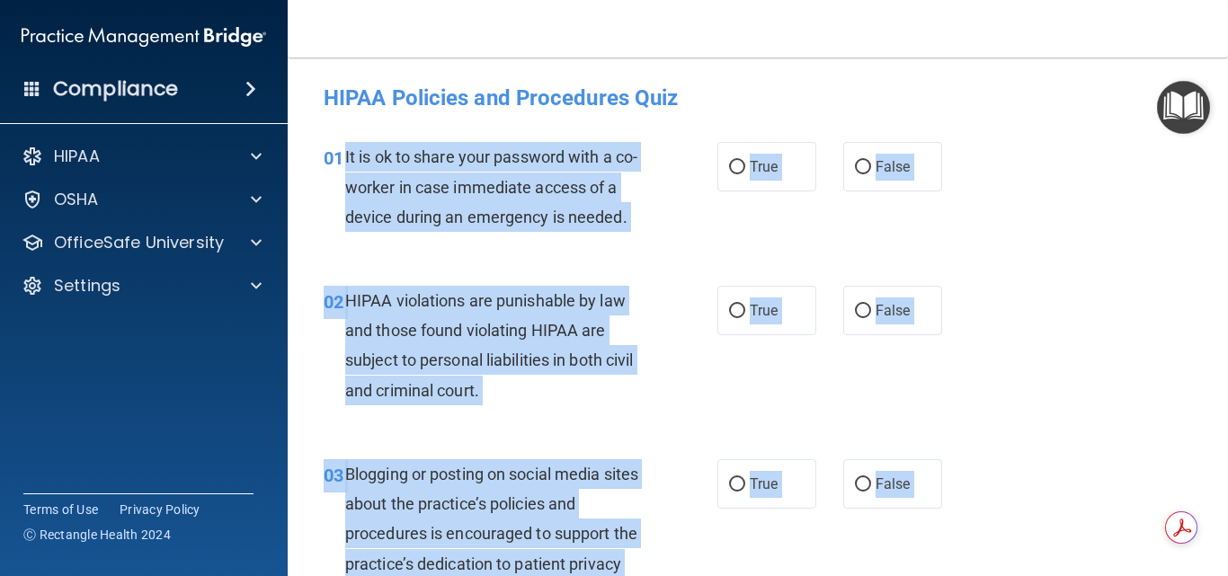
click at [954, 185] on div "01 It is ok to share your password with a co-worker in case immediate access of…" at bounding box center [757, 192] width 895 height 144
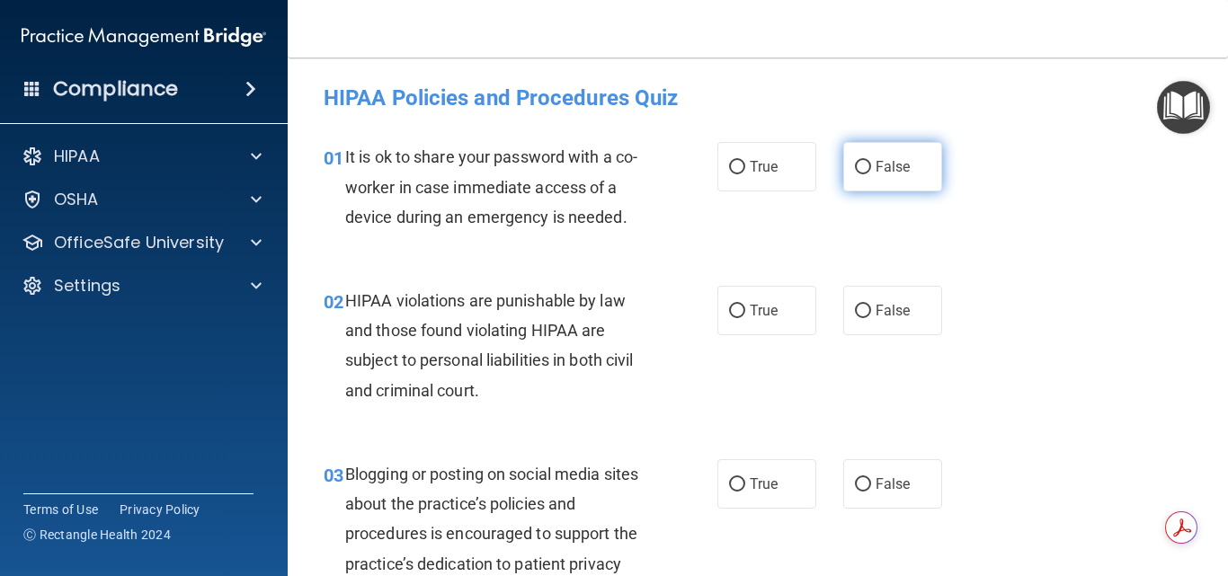
click at [889, 156] on label "False" at bounding box center [892, 166] width 99 height 49
click at [871, 161] on input "False" at bounding box center [863, 167] width 16 height 13
radio input "true"
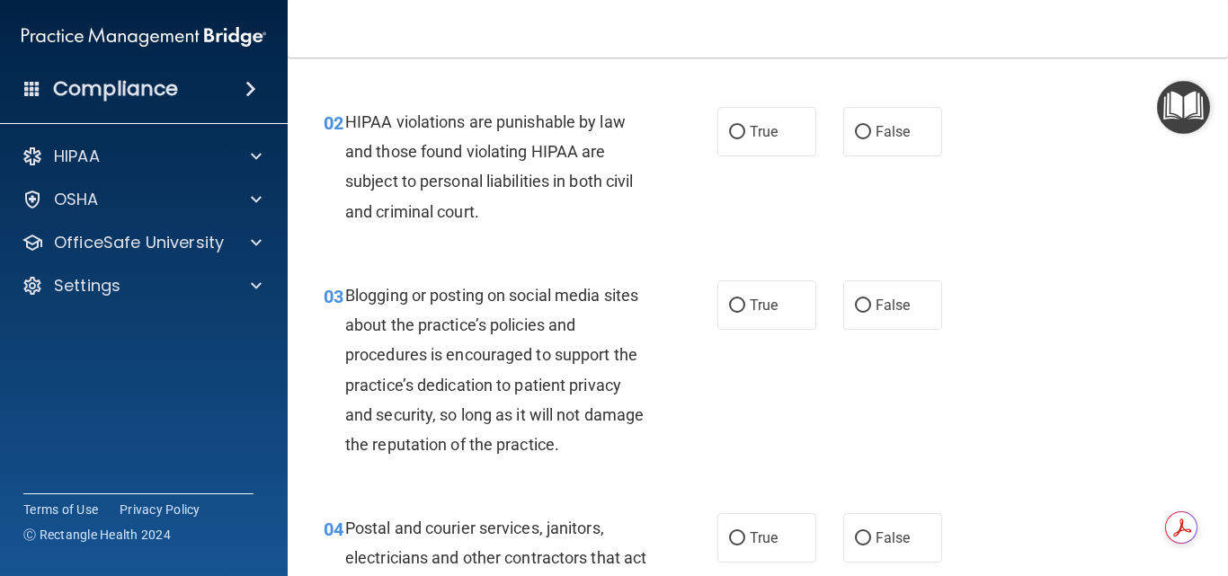
scroll to position [180, 0]
drag, startPoint x: 752, startPoint y: 135, endPoint x: 849, endPoint y: 222, distance: 130.5
click at [752, 134] on span "True" at bounding box center [764, 130] width 28 height 17
click at [745, 134] on input "True" at bounding box center [737, 131] width 16 height 13
radio input "true"
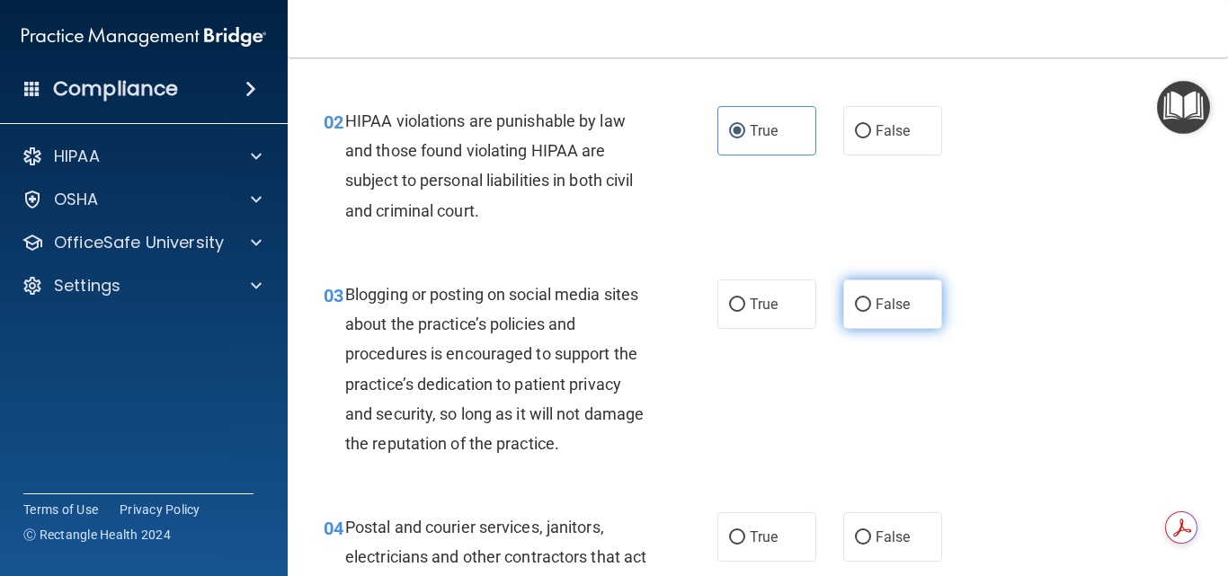
click at [864, 297] on label "False" at bounding box center [892, 304] width 99 height 49
click at [864, 298] on input "False" at bounding box center [863, 304] width 16 height 13
radio input "true"
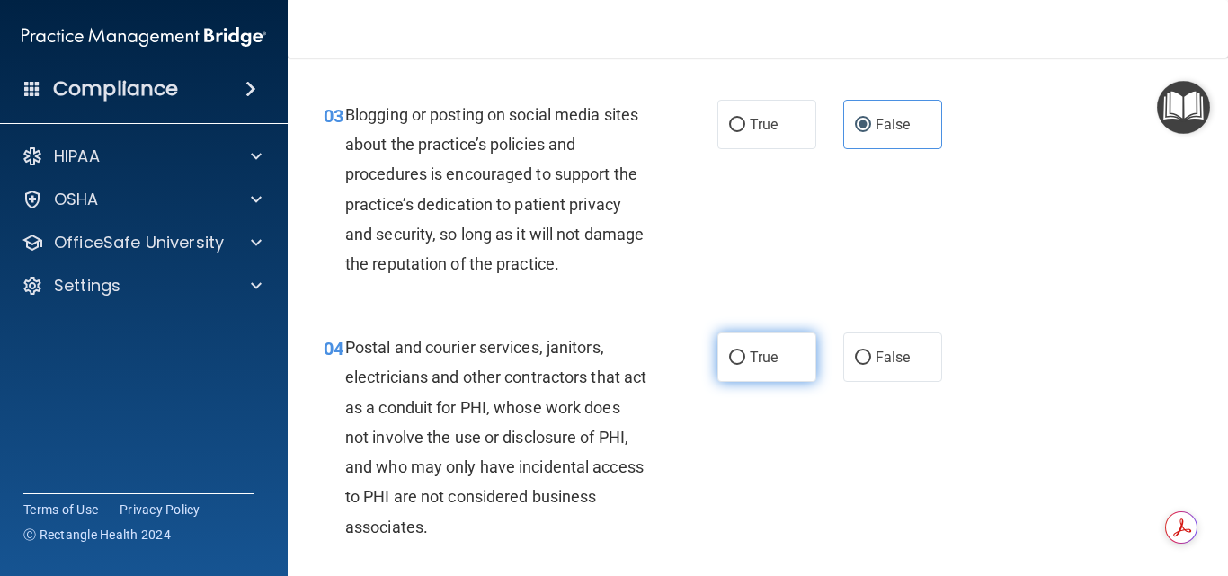
click at [772, 346] on label "True" at bounding box center [766, 357] width 99 height 49
click at [745, 352] on input "True" at bounding box center [737, 358] width 16 height 13
radio input "true"
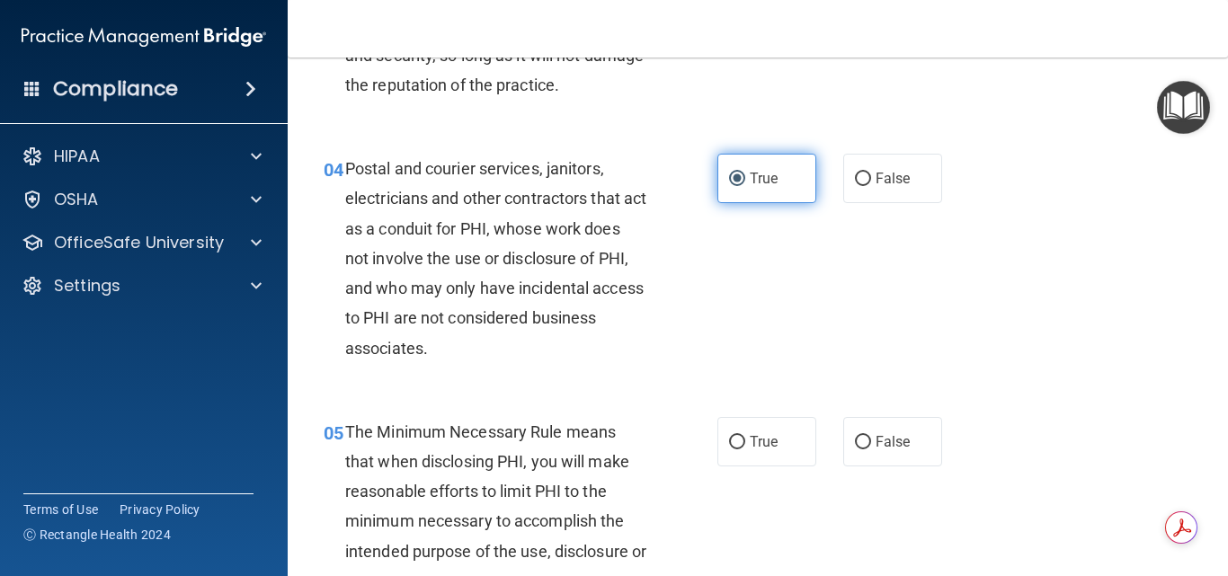
scroll to position [539, 0]
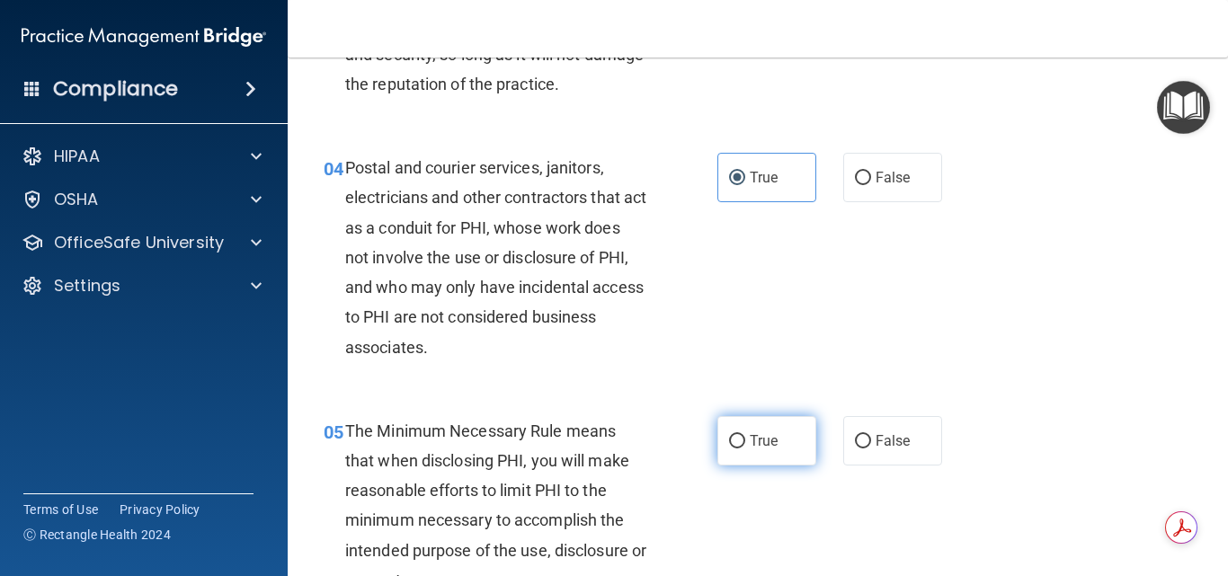
click at [750, 441] on span "True" at bounding box center [764, 440] width 28 height 17
click at [743, 441] on input "True" at bounding box center [737, 441] width 16 height 13
radio input "true"
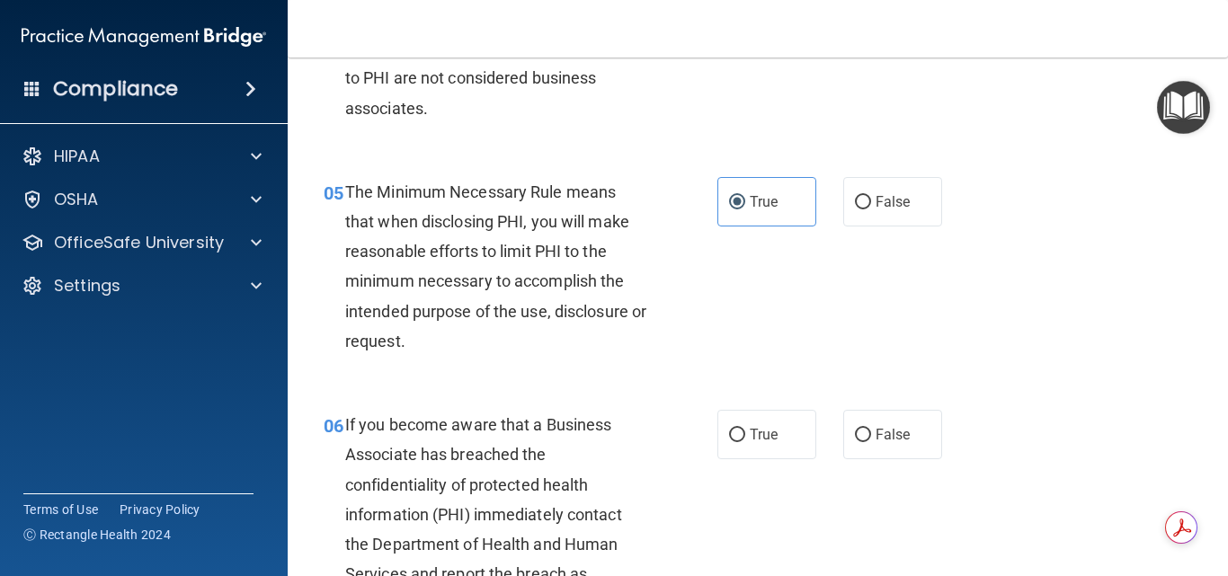
scroll to position [809, 0]
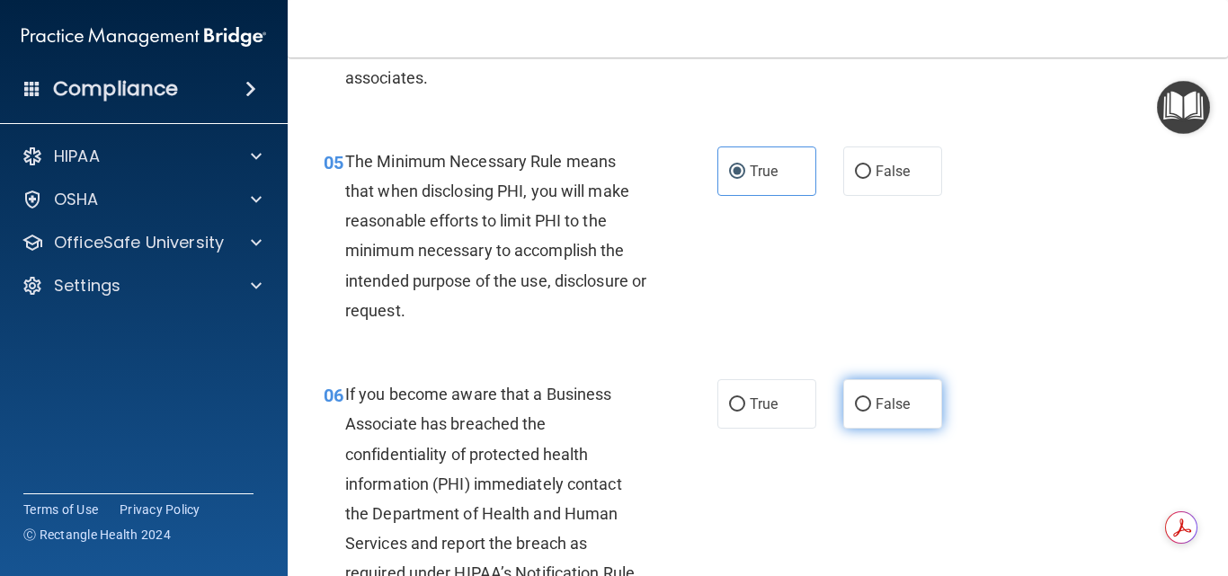
click at [879, 390] on label "False" at bounding box center [892, 403] width 99 height 49
click at [871, 398] on input "False" at bounding box center [863, 404] width 16 height 13
radio input "true"
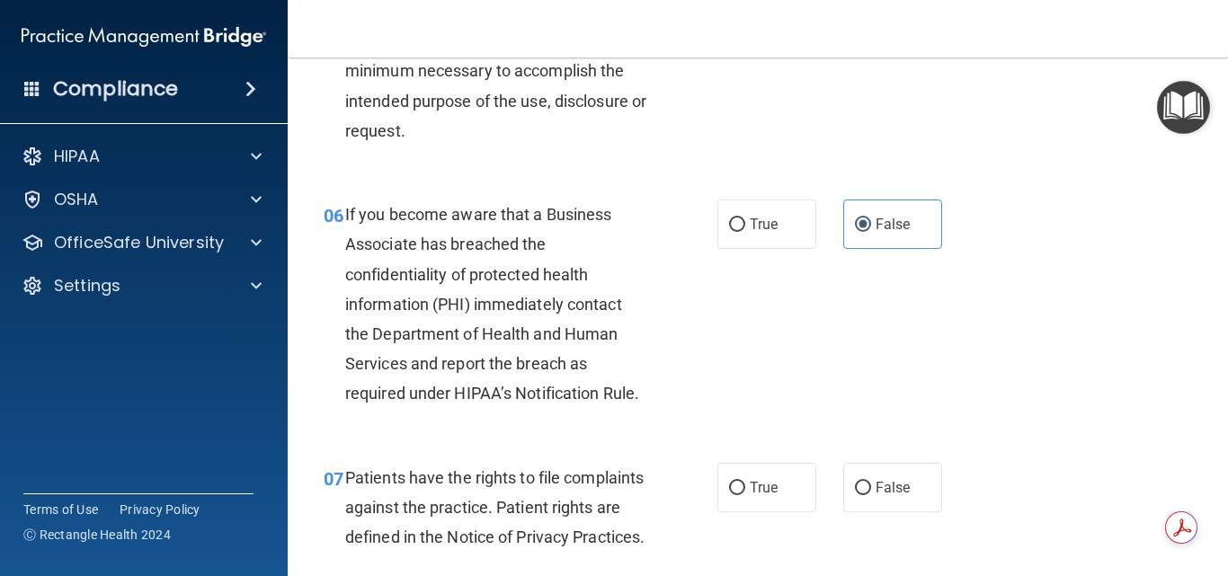
scroll to position [1079, 0]
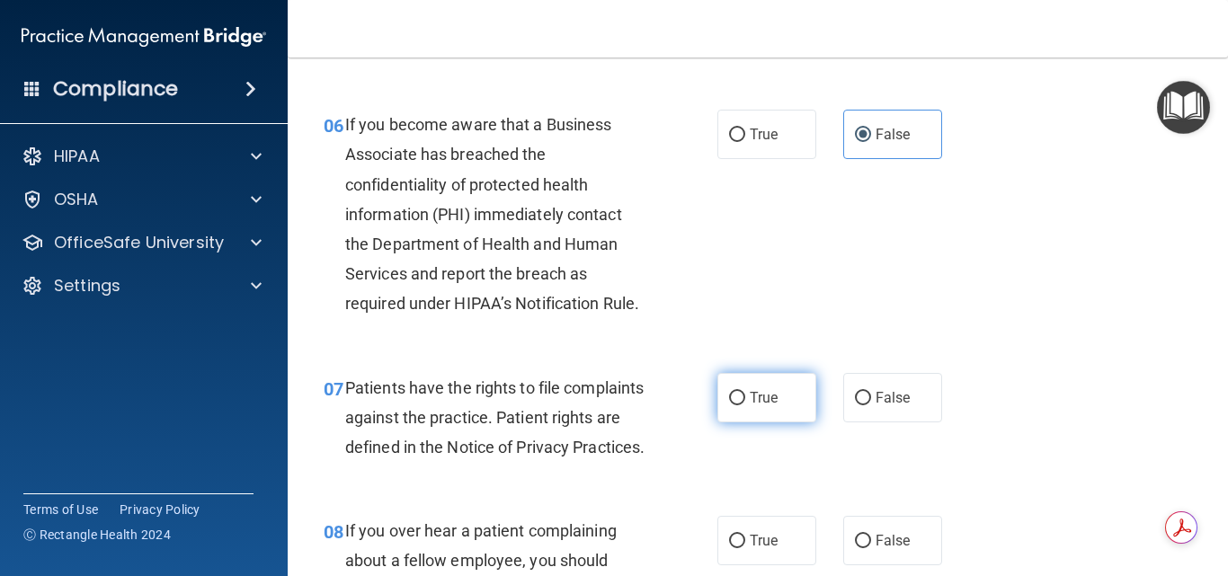
click at [781, 379] on label "True" at bounding box center [766, 397] width 99 height 49
click at [745, 392] on input "True" at bounding box center [737, 398] width 16 height 13
radio input "true"
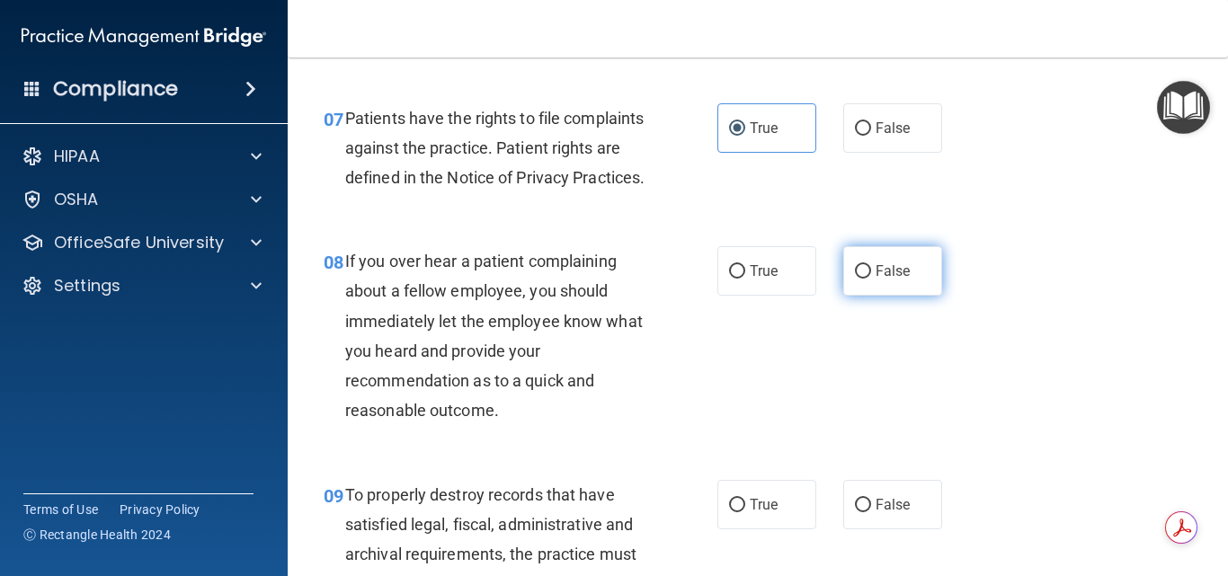
click at [891, 296] on label "False" at bounding box center [892, 270] width 99 height 49
click at [871, 279] on input "False" at bounding box center [863, 271] width 16 height 13
radio input "true"
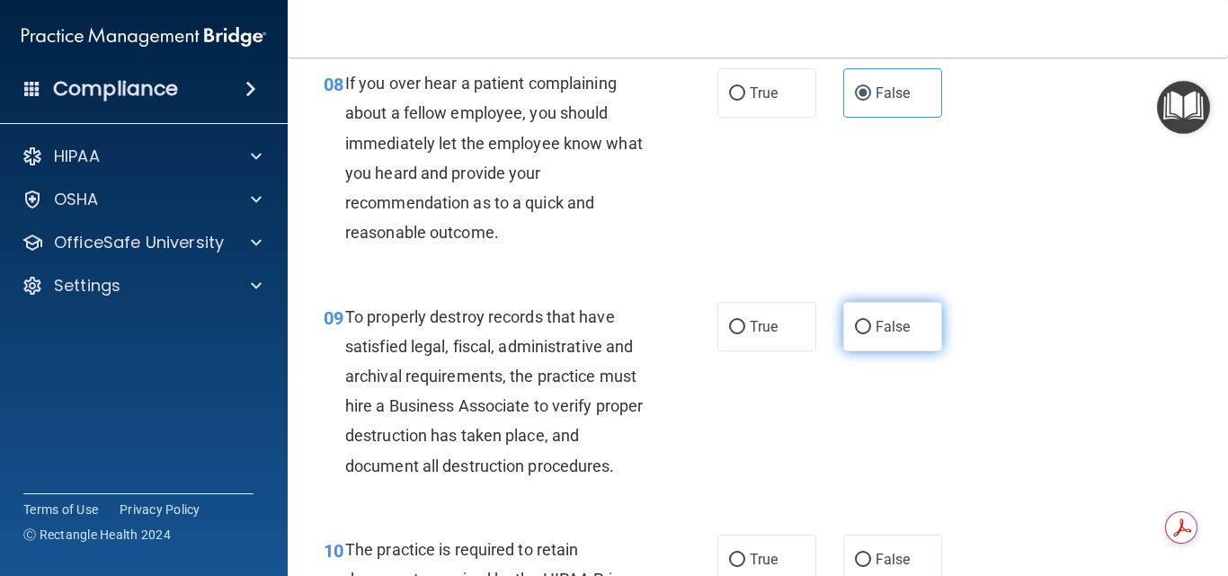
scroll to position [1528, 0]
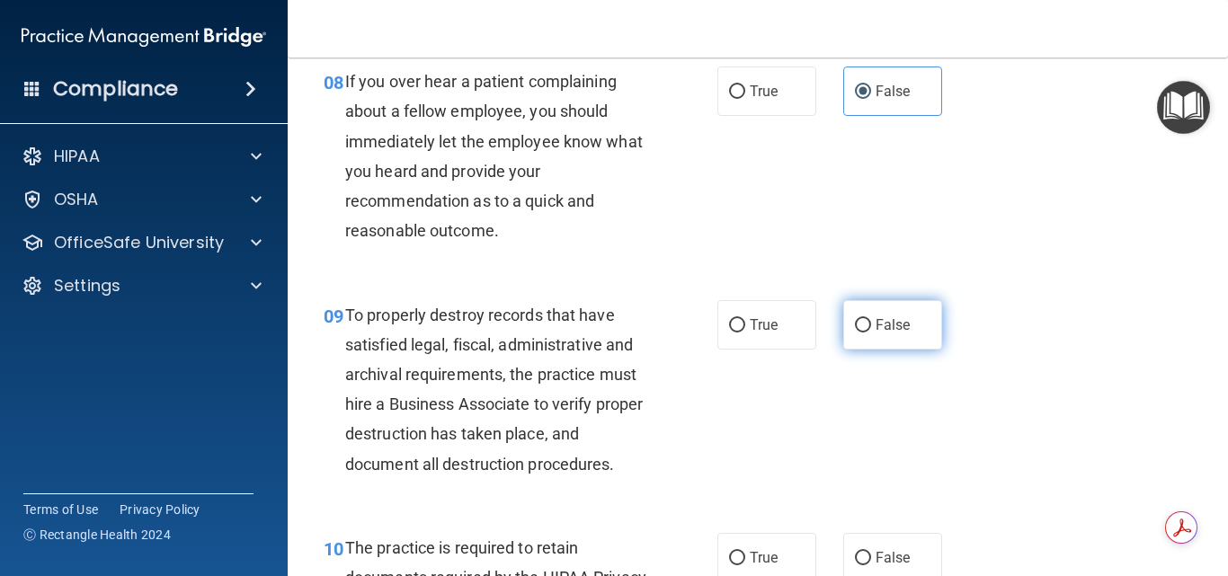
click at [888, 338] on label "False" at bounding box center [892, 324] width 99 height 49
click at [871, 333] on input "False" at bounding box center [863, 325] width 16 height 13
radio input "true"
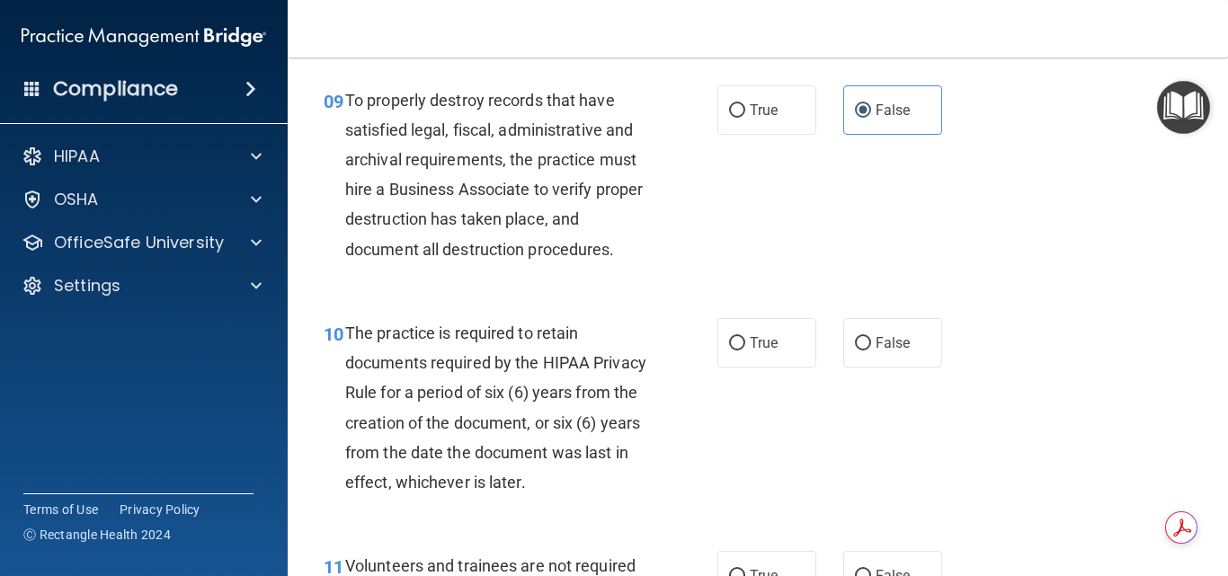
scroll to position [1798, 0]
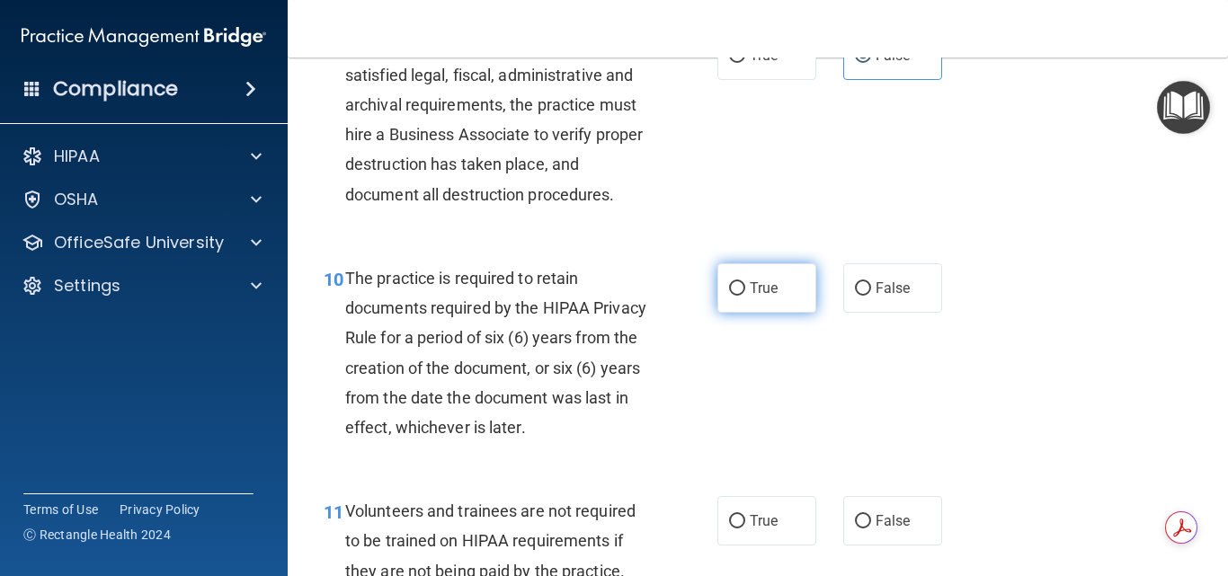
click at [729, 296] on input "True" at bounding box center [737, 288] width 16 height 13
radio input "true"
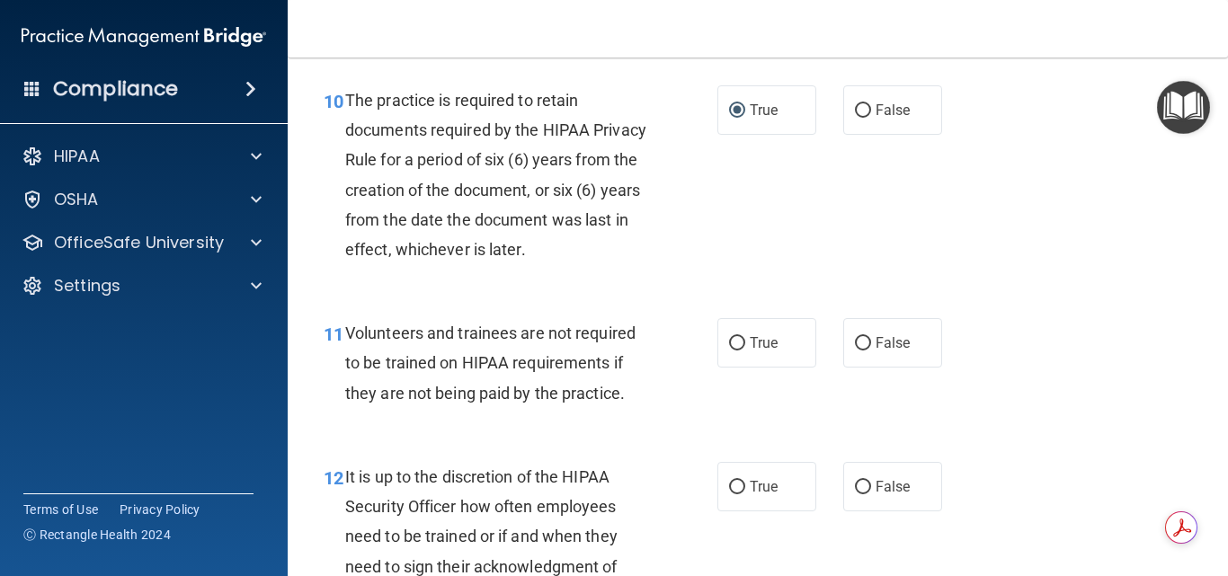
scroll to position [1978, 0]
click at [896, 350] on span "False" at bounding box center [893, 341] width 35 height 17
click at [871, 349] on input "False" at bounding box center [863, 341] width 16 height 13
radio input "true"
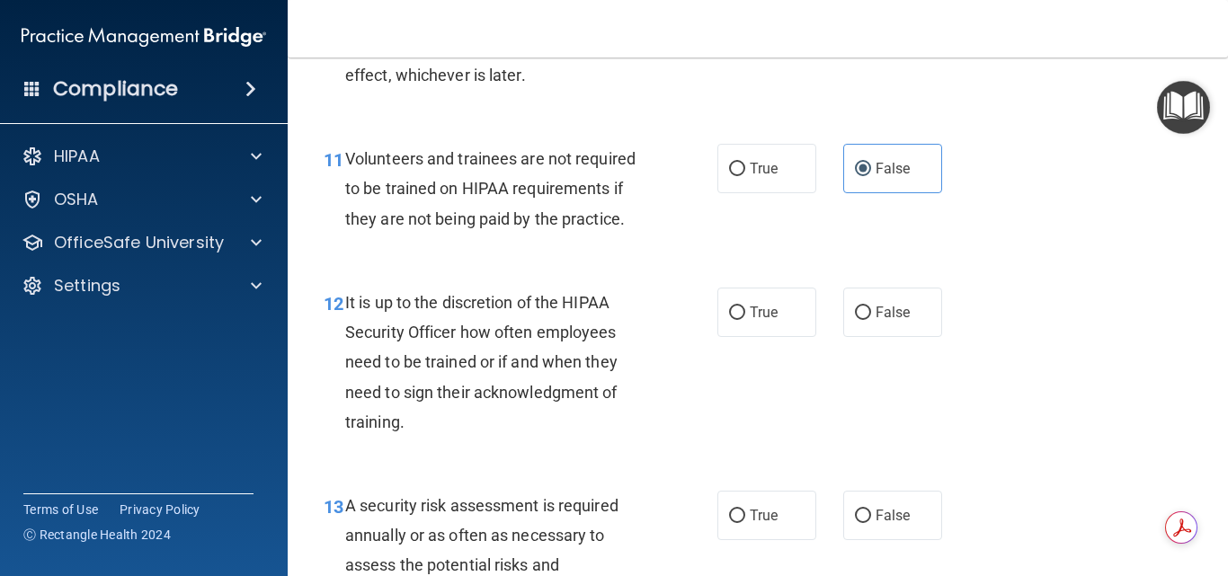
scroll to position [2158, 0]
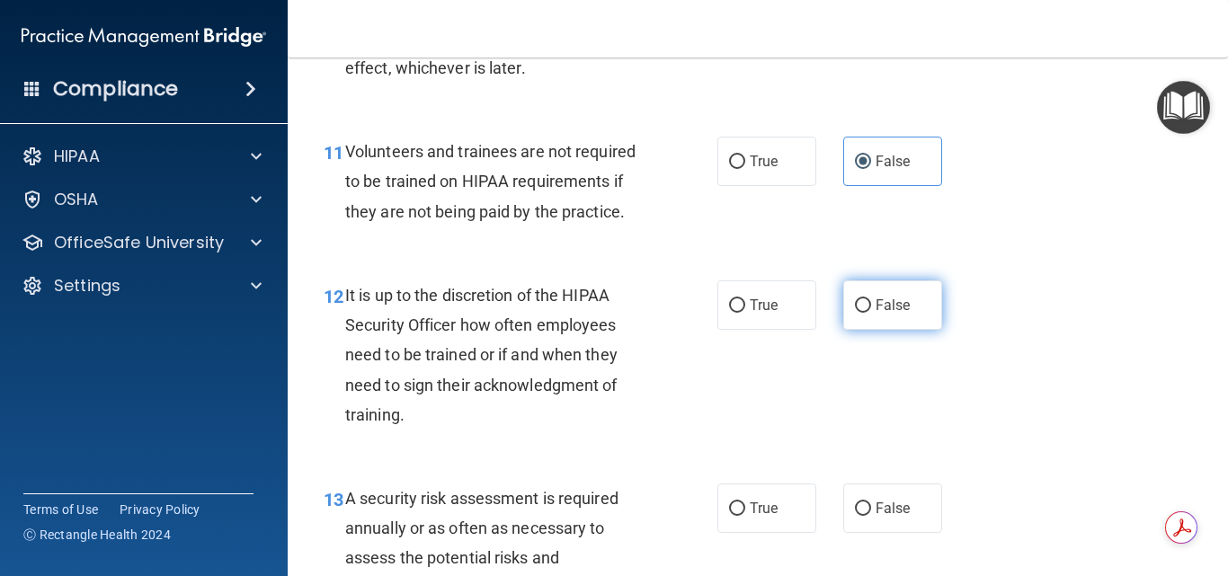
click at [886, 330] on label "False" at bounding box center [892, 304] width 99 height 49
click at [871, 313] on input "False" at bounding box center [863, 305] width 16 height 13
radio input "true"
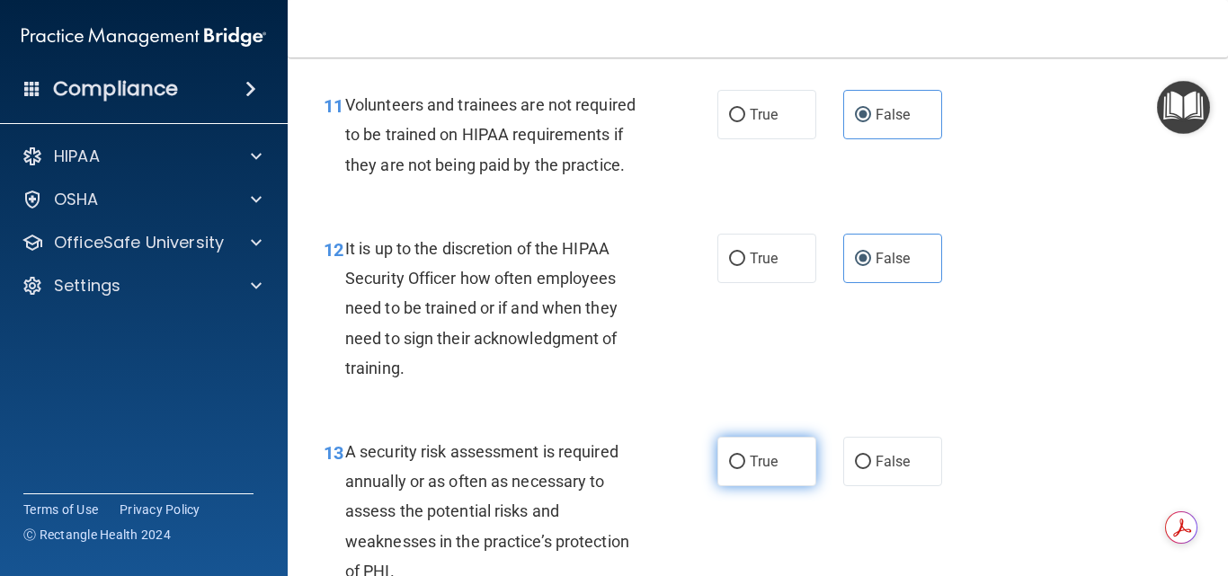
scroll to position [2248, 0]
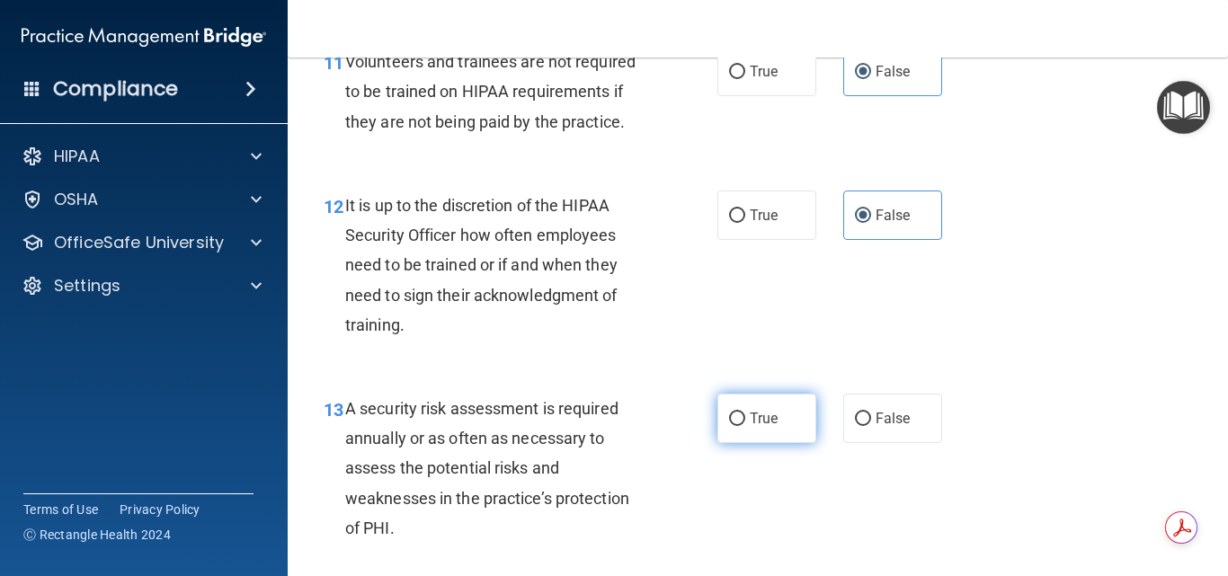
click at [754, 439] on label "True" at bounding box center [766, 418] width 99 height 49
click at [745, 426] on input "True" at bounding box center [737, 419] width 16 height 13
radio input "true"
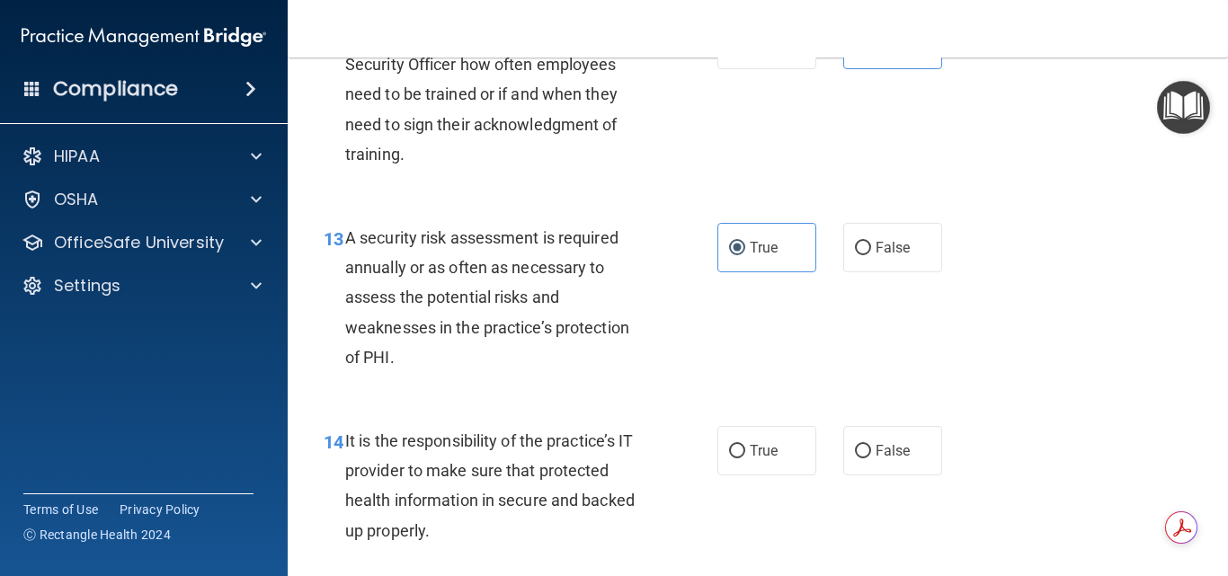
scroll to position [2517, 0]
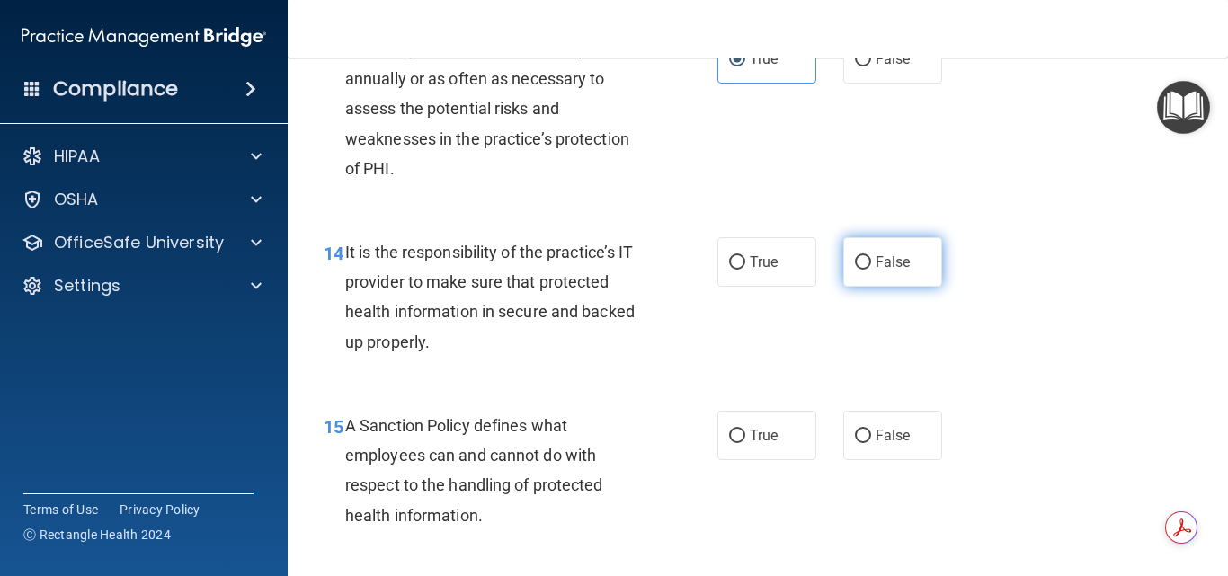
click at [906, 287] on label "False" at bounding box center [892, 261] width 99 height 49
click at [871, 270] on input "False" at bounding box center [863, 262] width 16 height 13
radio input "true"
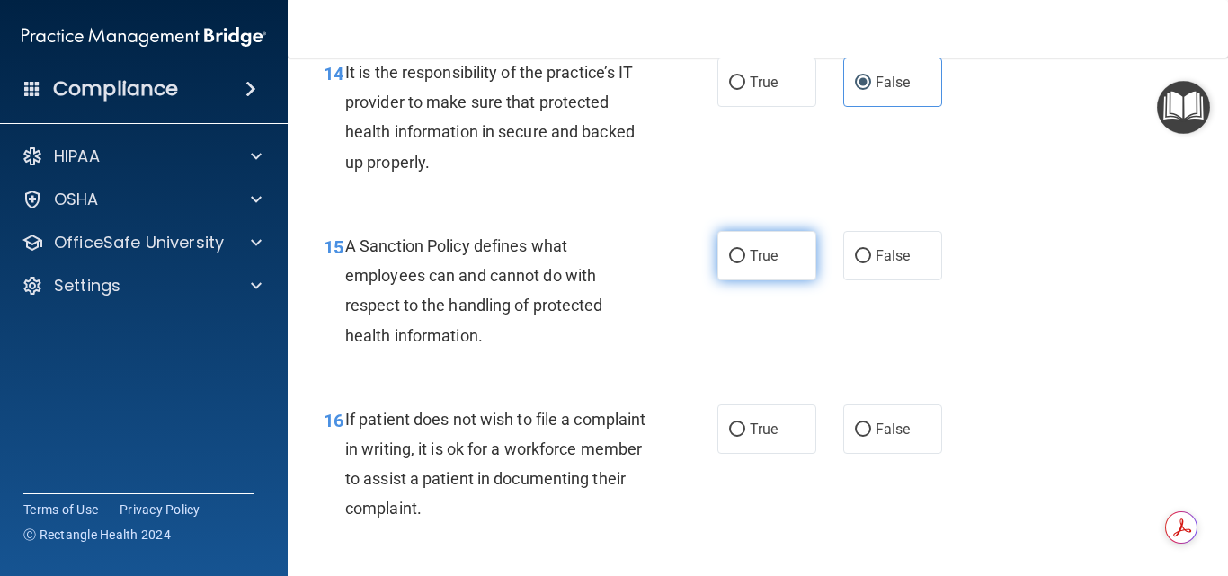
click at [735, 263] on input "True" at bounding box center [737, 256] width 16 height 13
radio input "true"
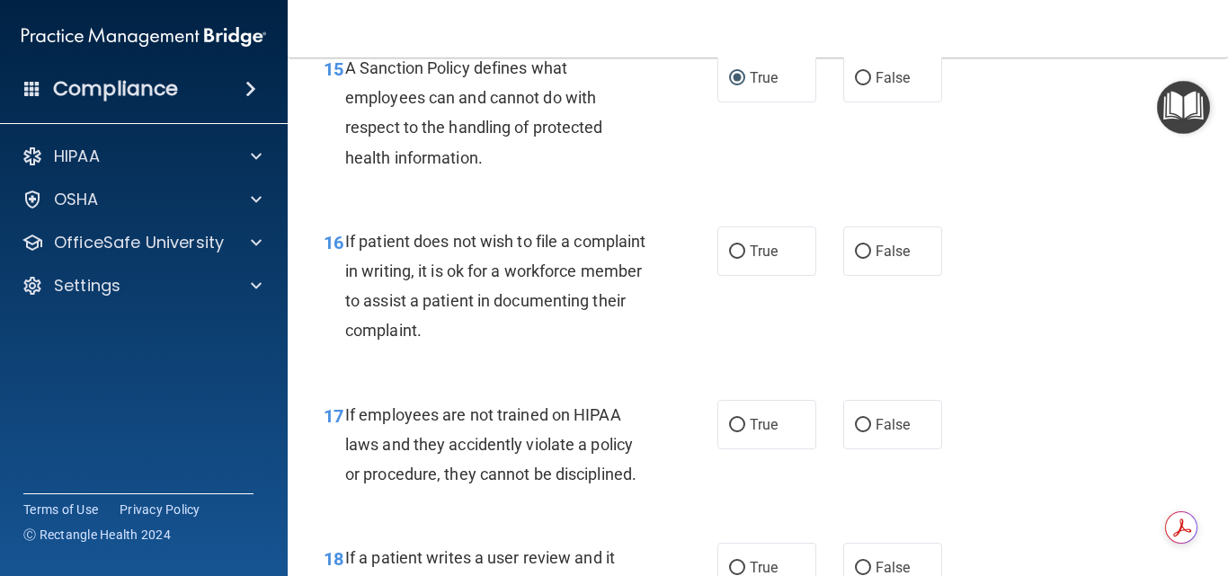
scroll to position [2967, 0]
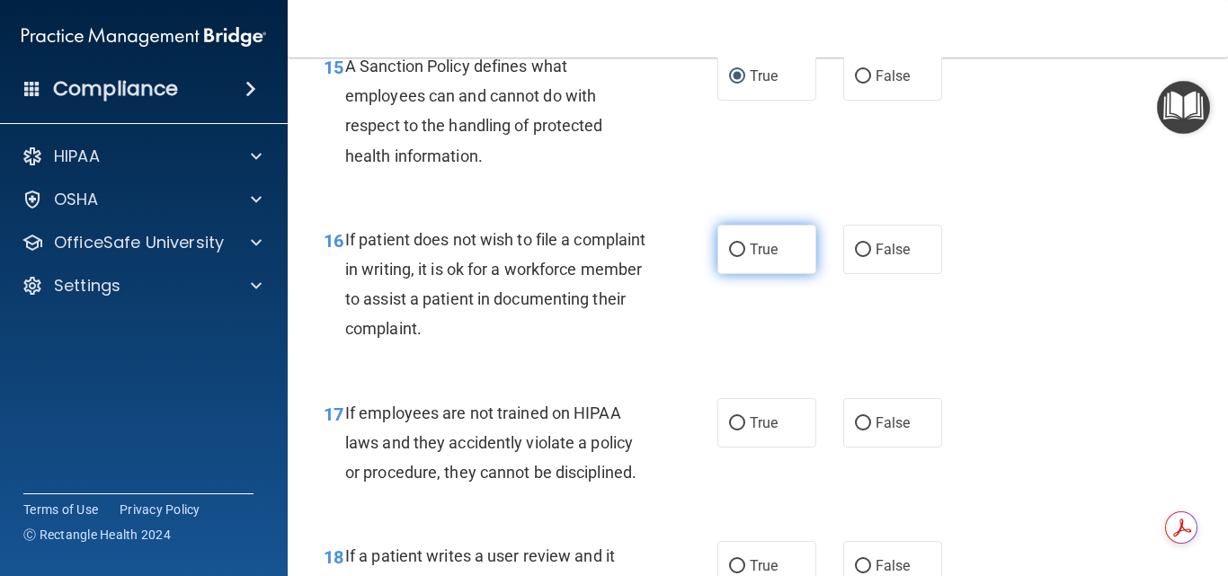
click at [744, 274] on label "True" at bounding box center [766, 249] width 99 height 49
click at [744, 257] on input "True" at bounding box center [737, 250] width 16 height 13
radio input "true"
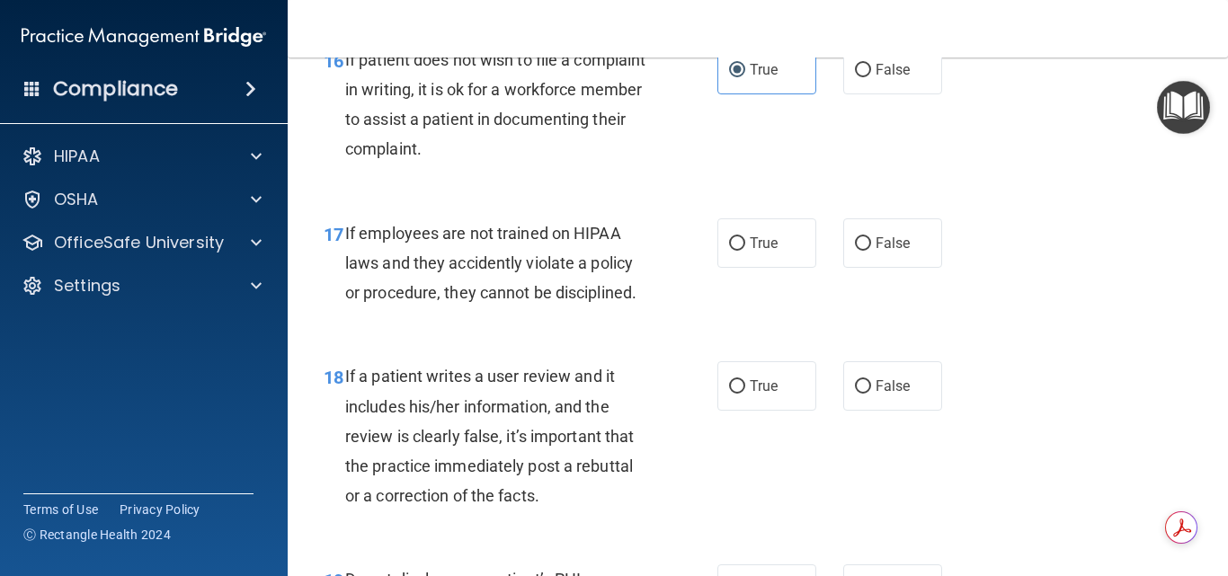
scroll to position [3236, 0]
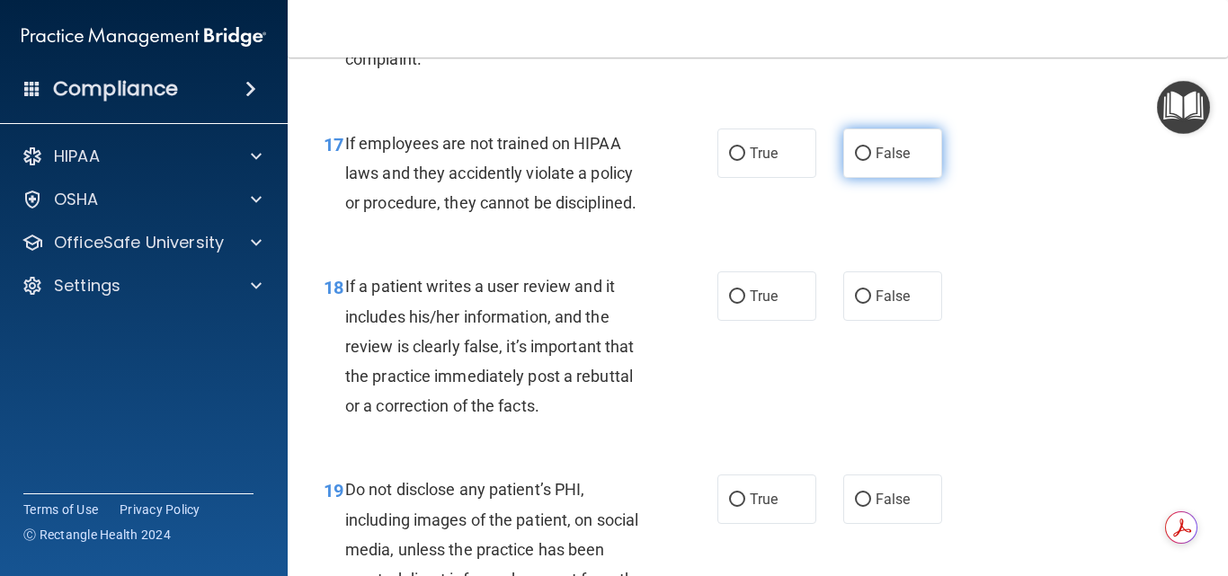
click at [874, 166] on label "False" at bounding box center [892, 153] width 99 height 49
click at [871, 161] on input "False" at bounding box center [863, 153] width 16 height 13
radio input "true"
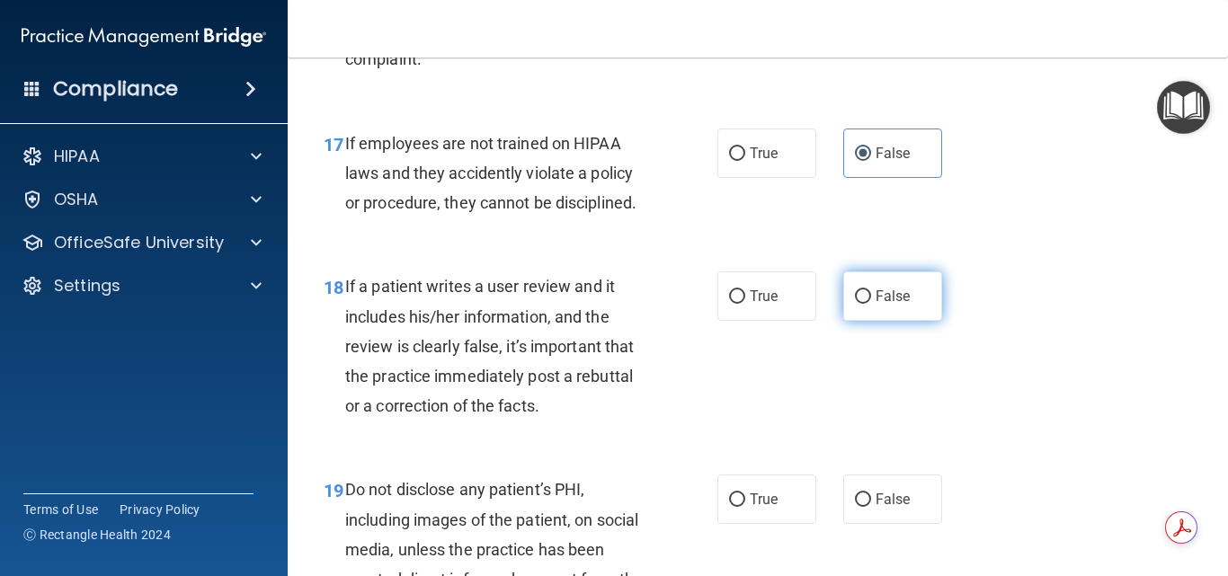
click at [898, 317] on label "False" at bounding box center [892, 296] width 99 height 49
click at [871, 304] on input "False" at bounding box center [863, 296] width 16 height 13
radio input "true"
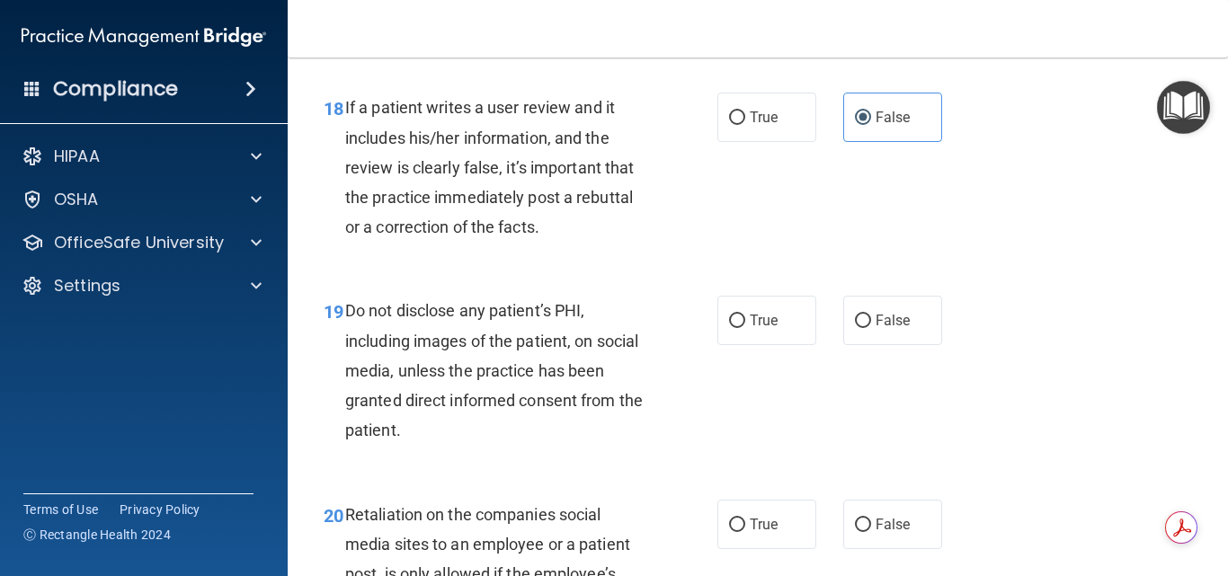
scroll to position [3416, 0]
click at [777, 344] on label "True" at bounding box center [766, 319] width 99 height 49
click at [745, 327] on input "True" at bounding box center [737, 320] width 16 height 13
radio input "true"
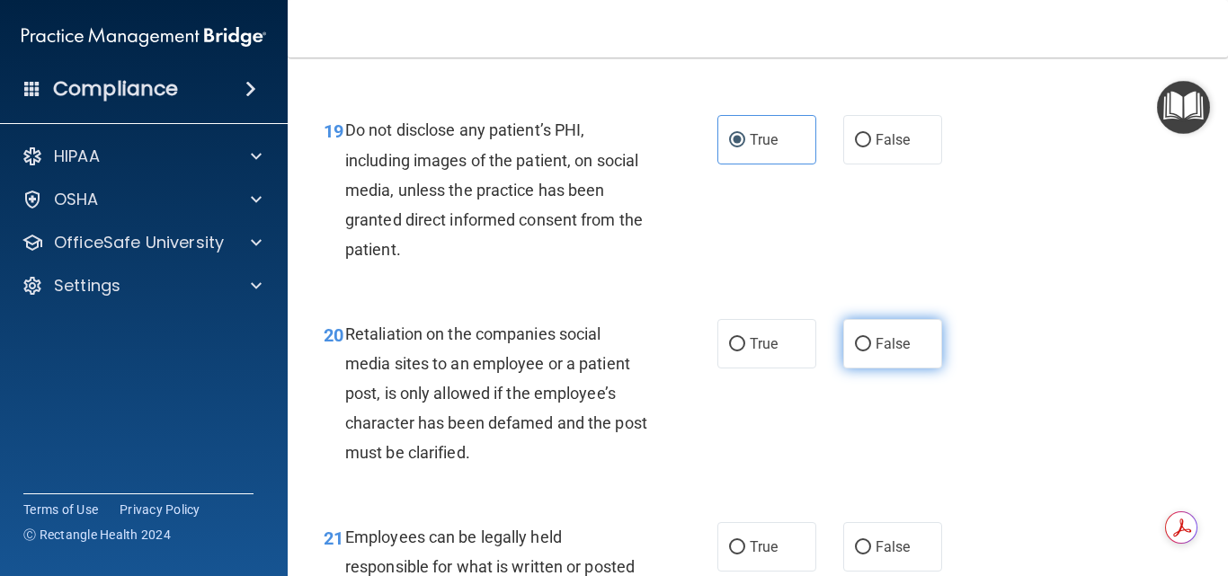
click at [893, 352] on span "False" at bounding box center [893, 343] width 35 height 17
click at [871, 352] on input "False" at bounding box center [863, 344] width 16 height 13
radio input "true"
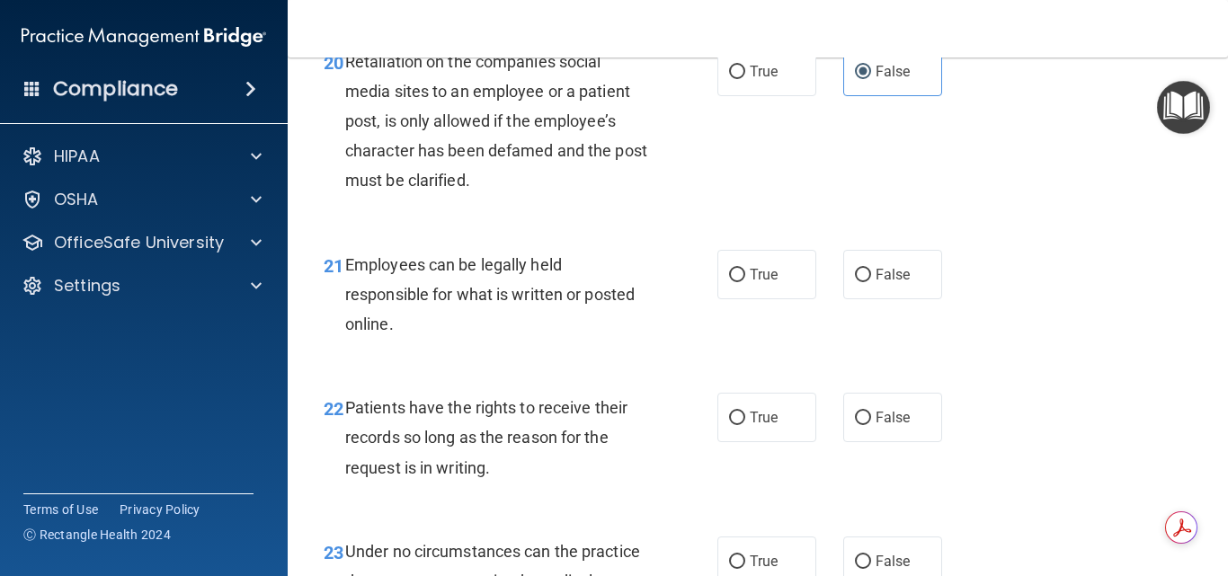
scroll to position [3956, 0]
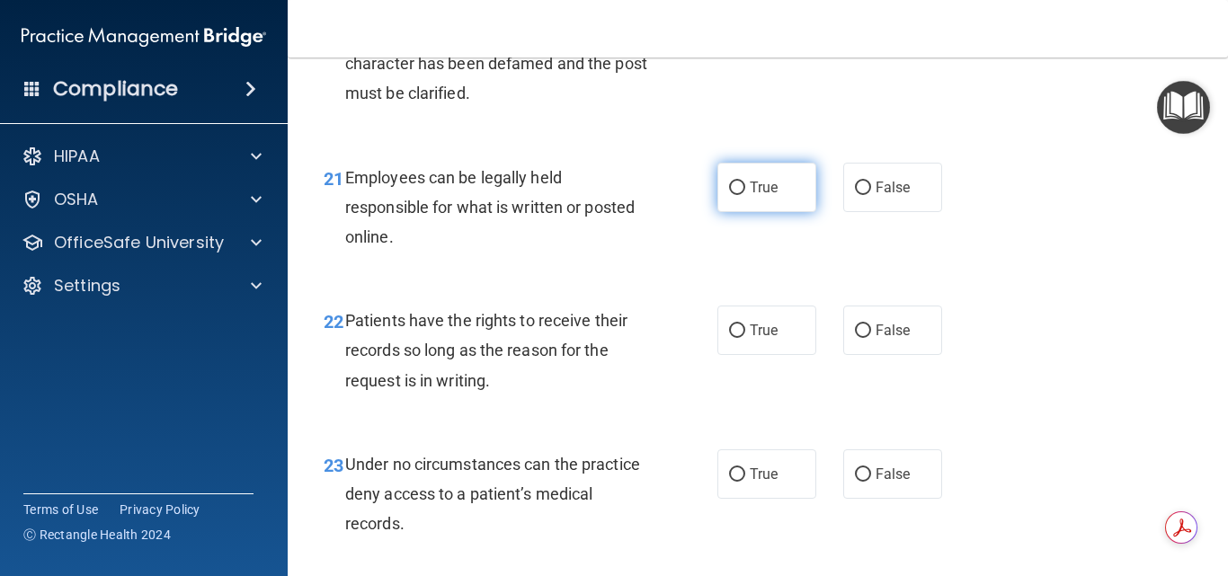
click at [776, 212] on label "True" at bounding box center [766, 187] width 99 height 49
click at [745, 195] on input "True" at bounding box center [737, 188] width 16 height 13
radio input "true"
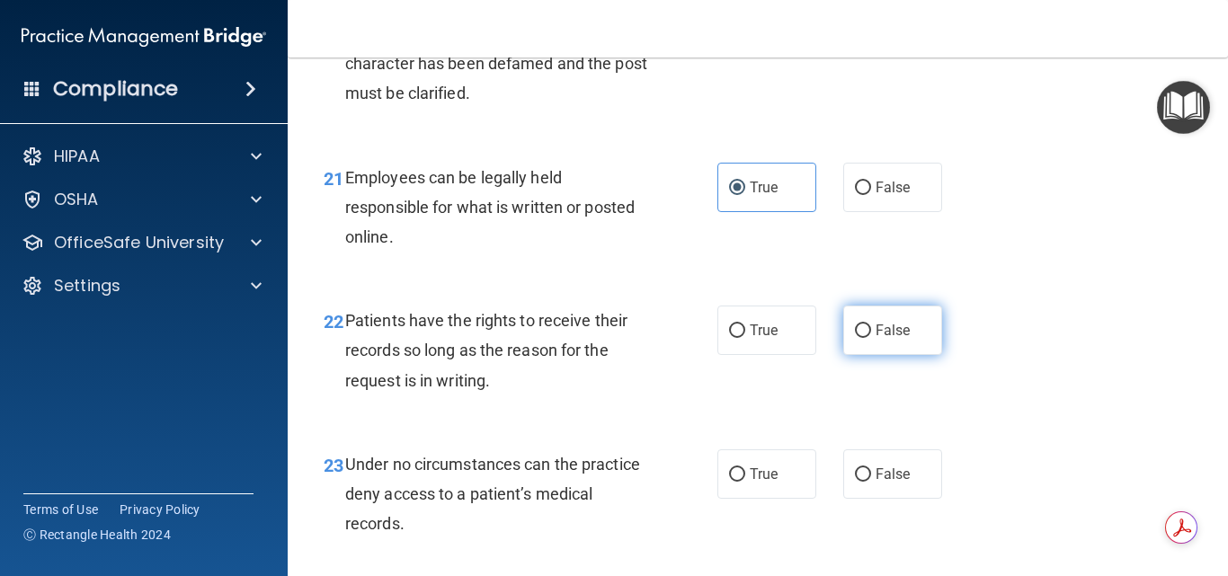
click at [911, 355] on label "False" at bounding box center [892, 330] width 99 height 49
click at [871, 338] on input "False" at bounding box center [863, 331] width 16 height 13
radio input "true"
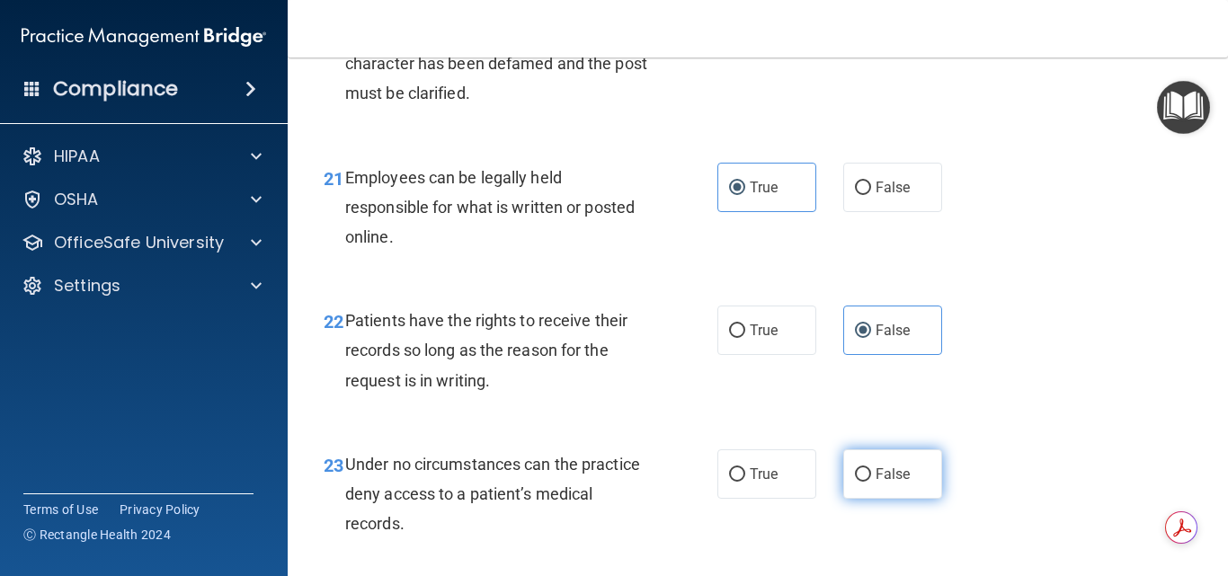
click at [903, 499] on label "False" at bounding box center [892, 474] width 99 height 49
click at [871, 482] on input "False" at bounding box center [863, 474] width 16 height 13
radio input "true"
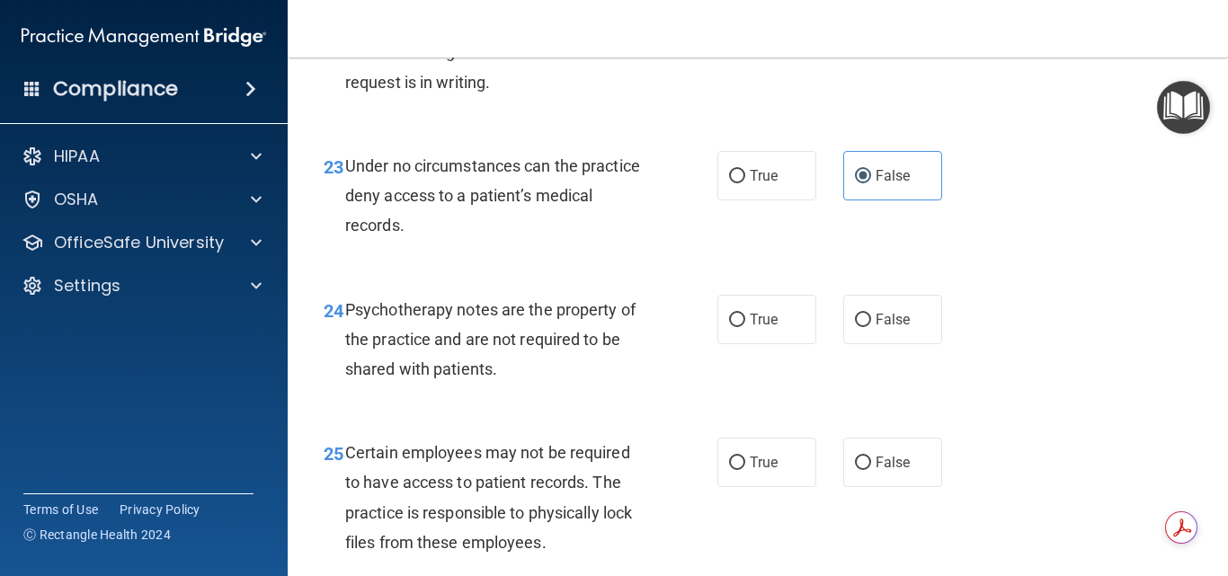
scroll to position [4315, 0]
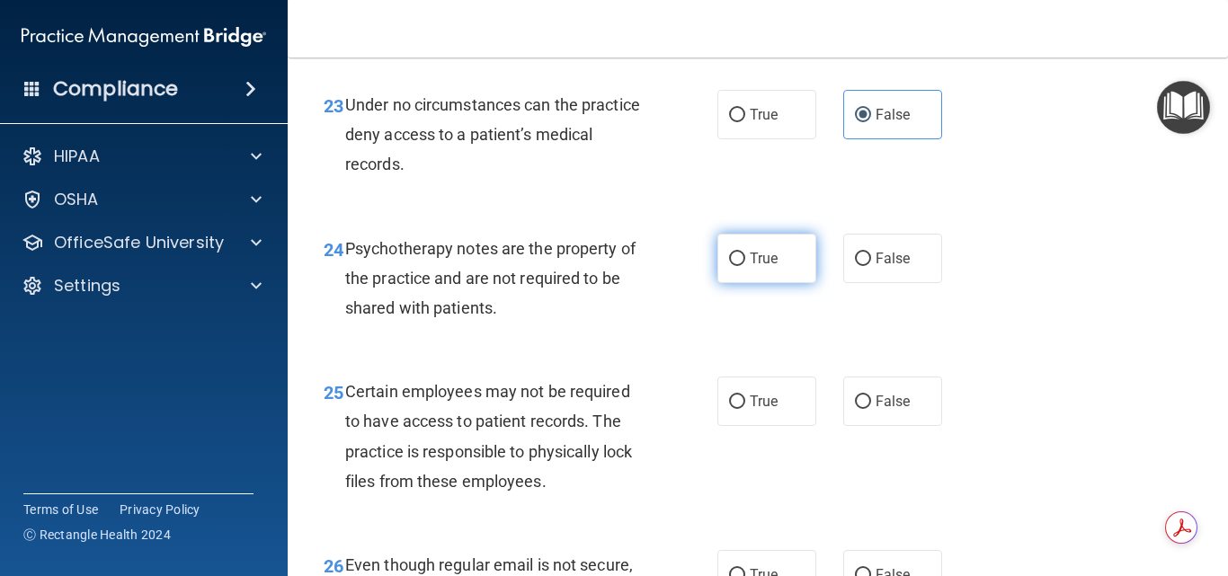
click at [720, 280] on label "True" at bounding box center [766, 258] width 99 height 49
click at [729, 266] on input "True" at bounding box center [737, 259] width 16 height 13
radio input "true"
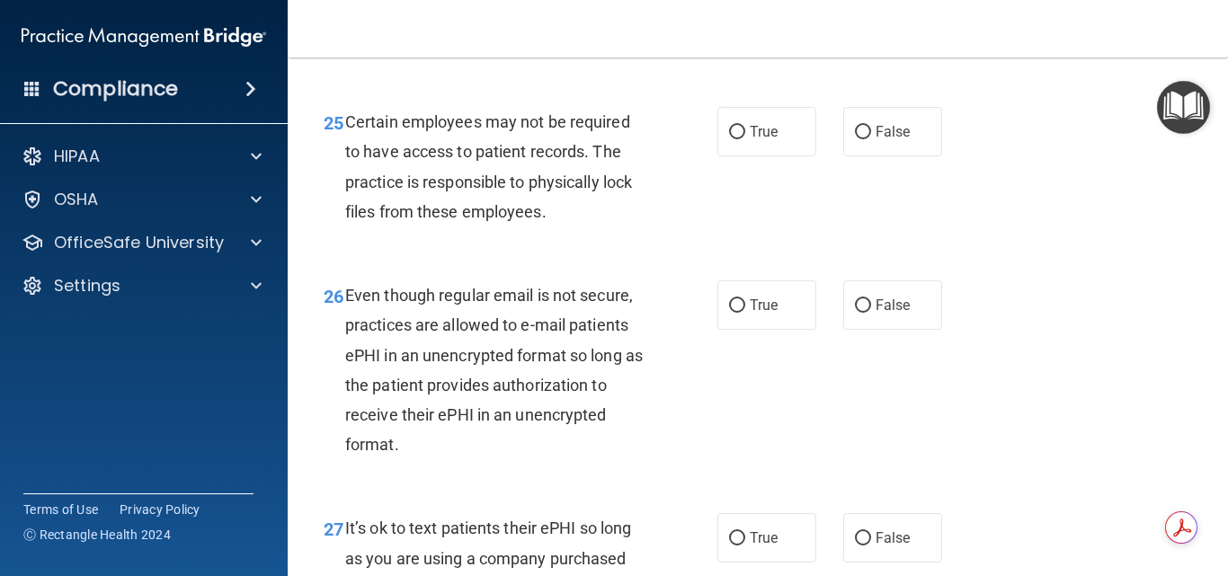
scroll to position [4495, 0]
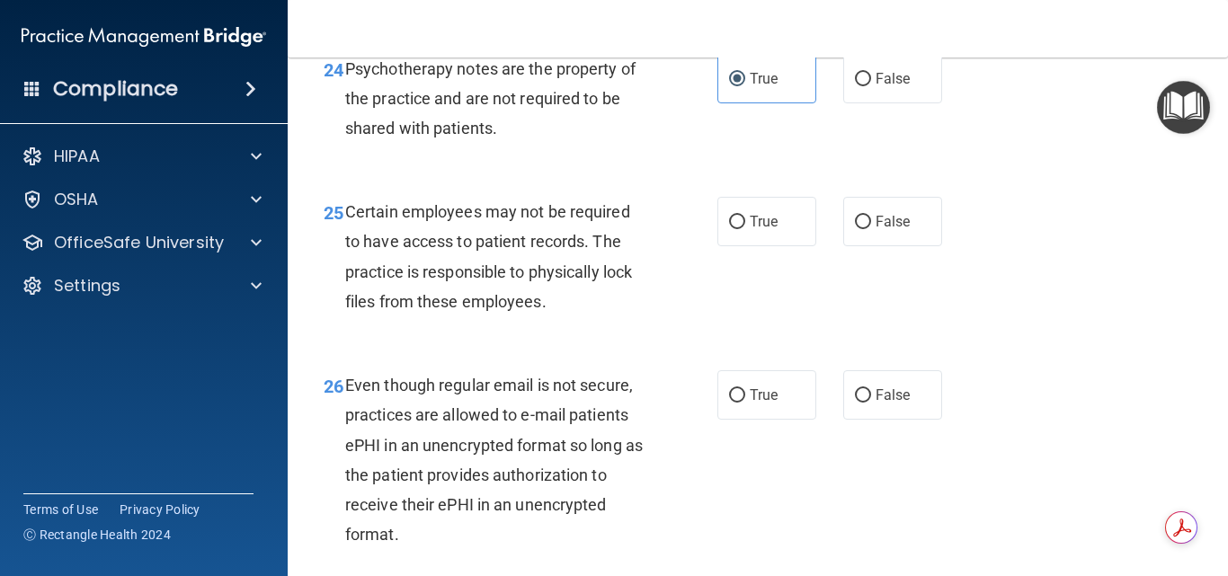
drag, startPoint x: 768, startPoint y: 258, endPoint x: 795, endPoint y: 321, distance: 68.5
click at [768, 230] on span "True" at bounding box center [764, 221] width 28 height 17
click at [745, 229] on input "True" at bounding box center [737, 222] width 16 height 13
radio input "true"
click at [786, 420] on label "True" at bounding box center [766, 394] width 99 height 49
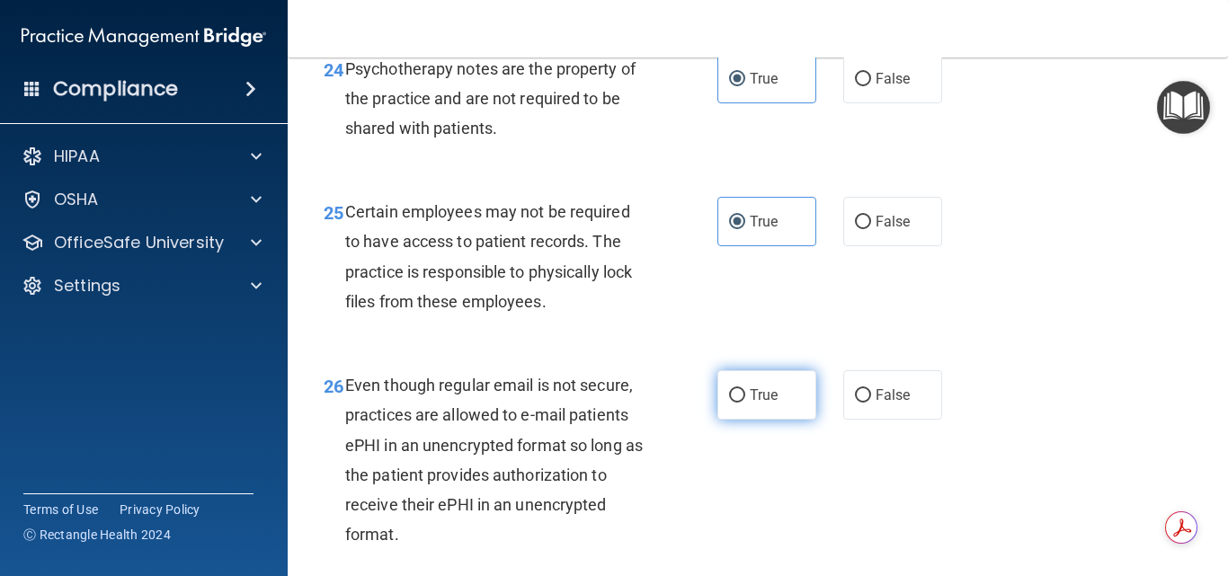
click at [745, 403] on input "True" at bounding box center [737, 395] width 16 height 13
radio input "true"
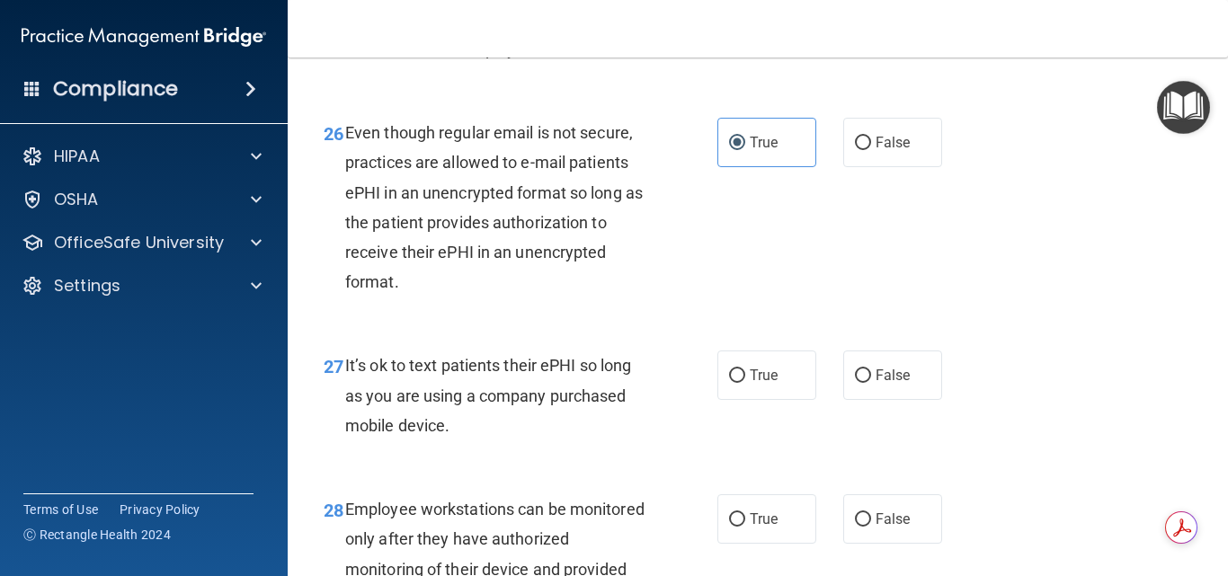
scroll to position [4855, 0]
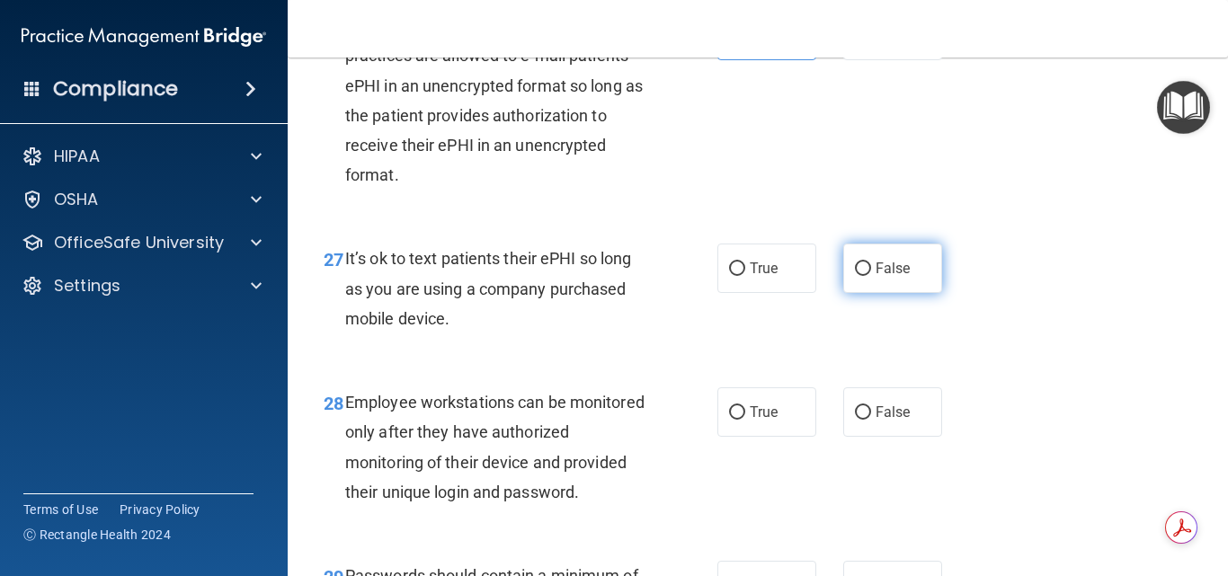
click at [860, 276] on input "False" at bounding box center [863, 269] width 16 height 13
radio input "true"
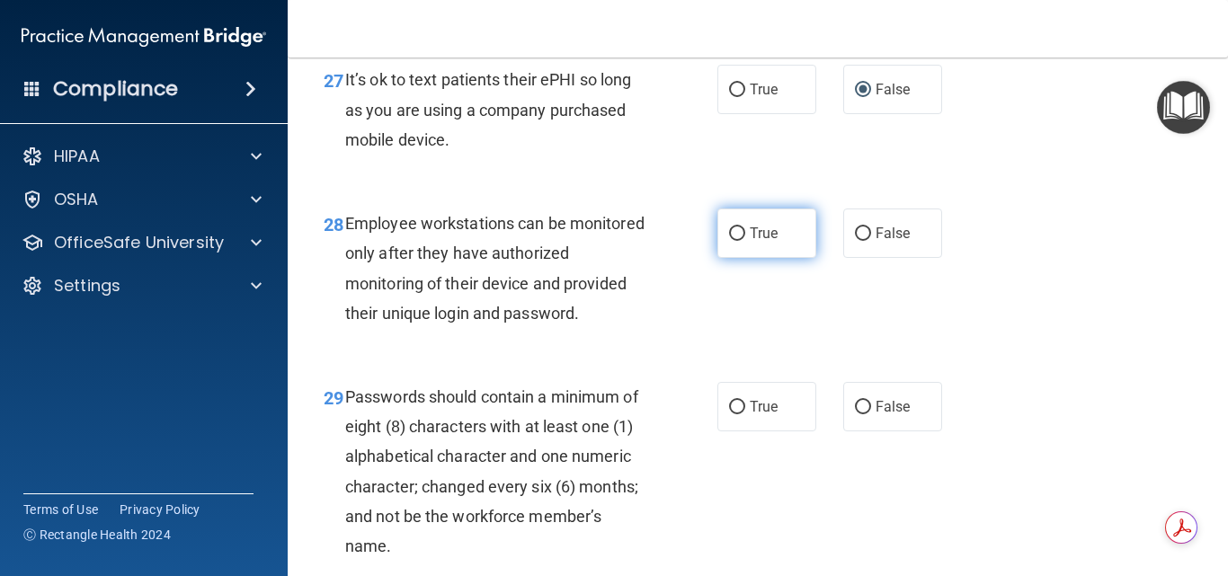
scroll to position [5035, 0]
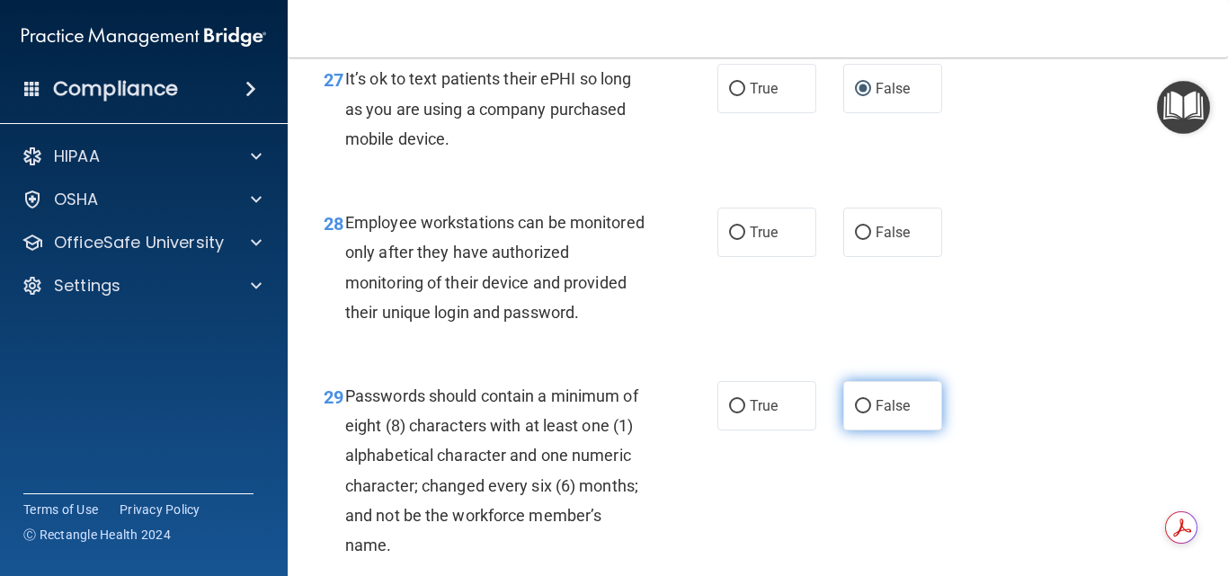
click at [859, 414] on input "False" at bounding box center [863, 406] width 16 height 13
radio input "true"
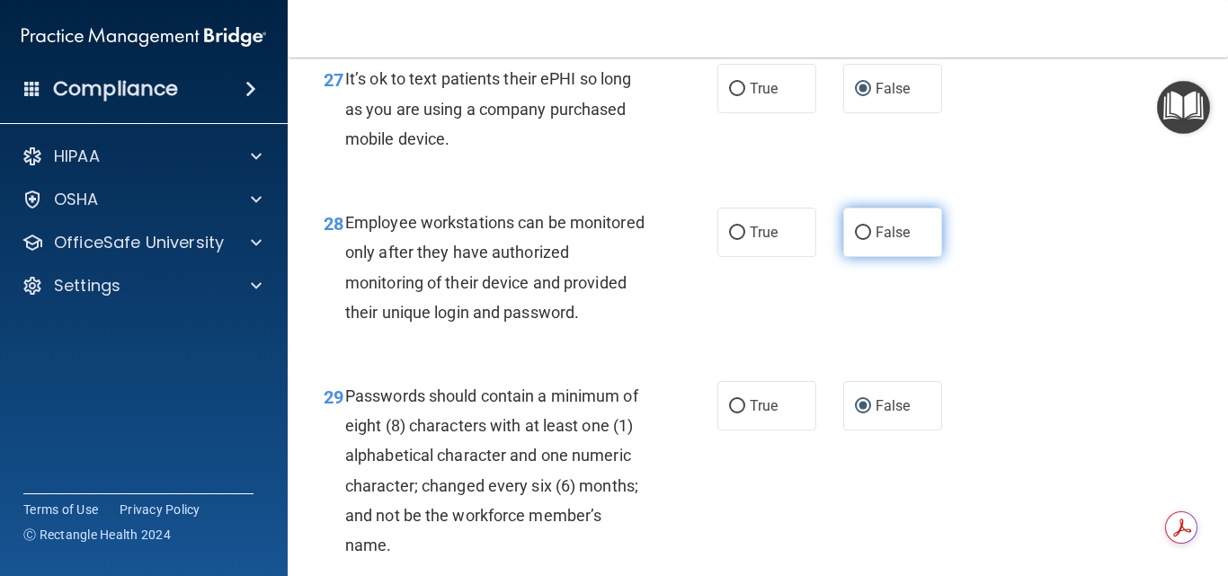
click at [855, 240] on input "False" at bounding box center [863, 233] width 16 height 13
radio input "true"
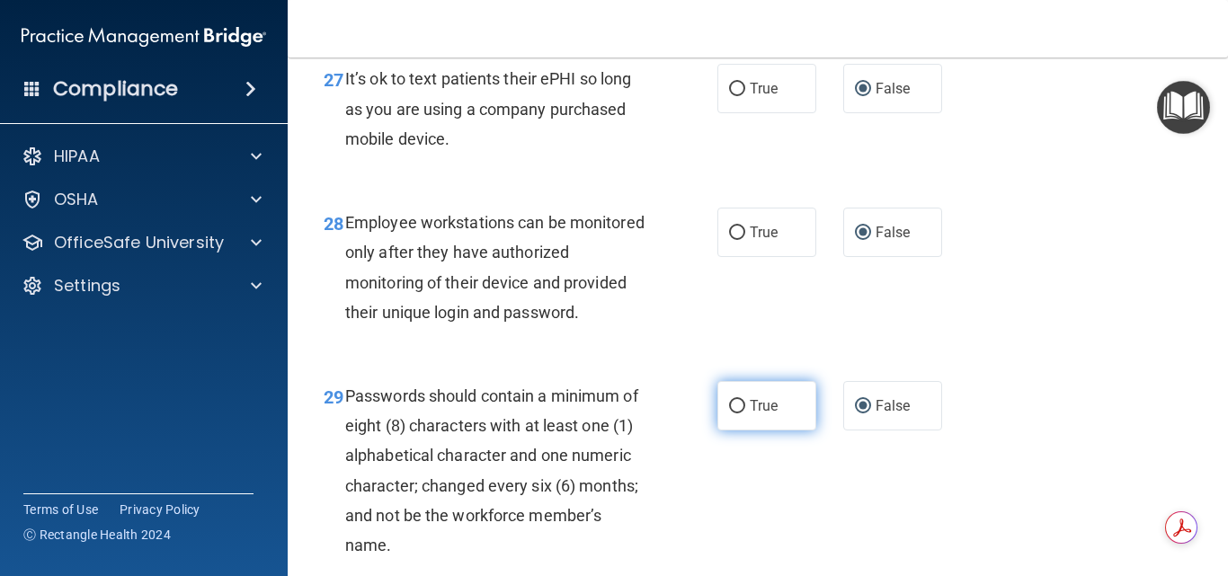
click at [775, 431] on label "True" at bounding box center [766, 405] width 99 height 49
click at [745, 414] on input "True" at bounding box center [737, 406] width 16 height 13
radio input "true"
radio input "false"
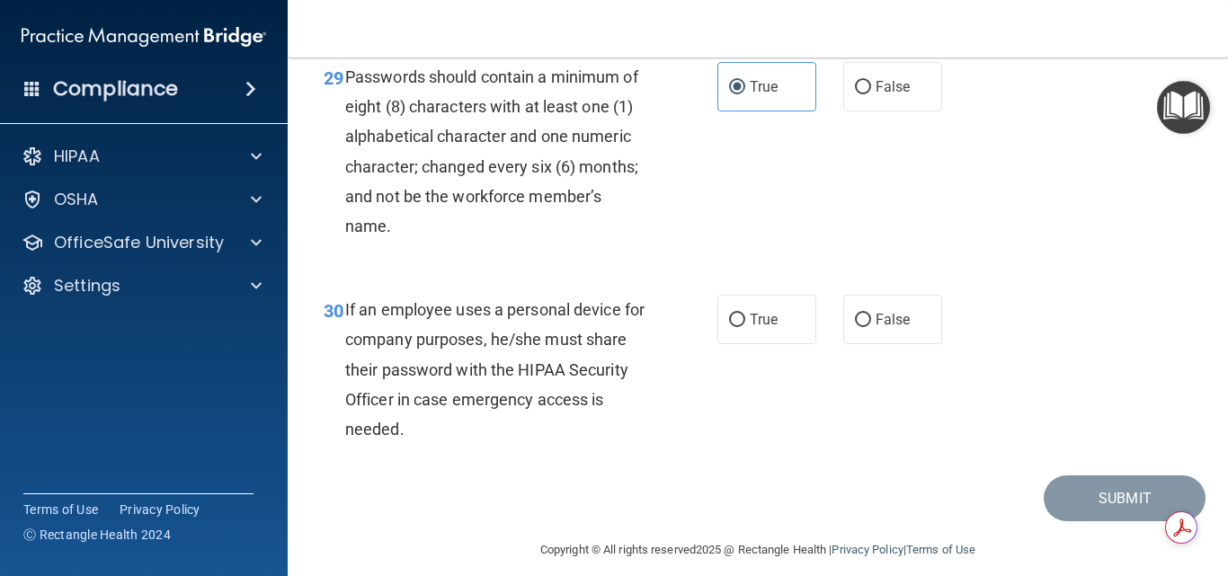
scroll to position [5394, 0]
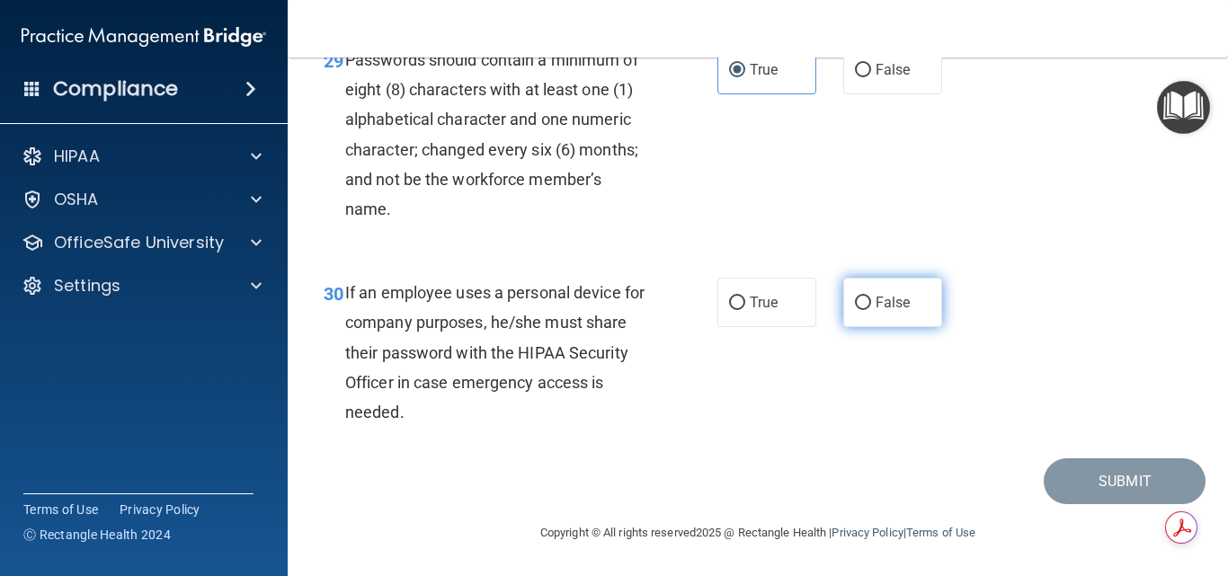
click at [858, 310] on input "False" at bounding box center [863, 303] width 16 height 13
radio input "true"
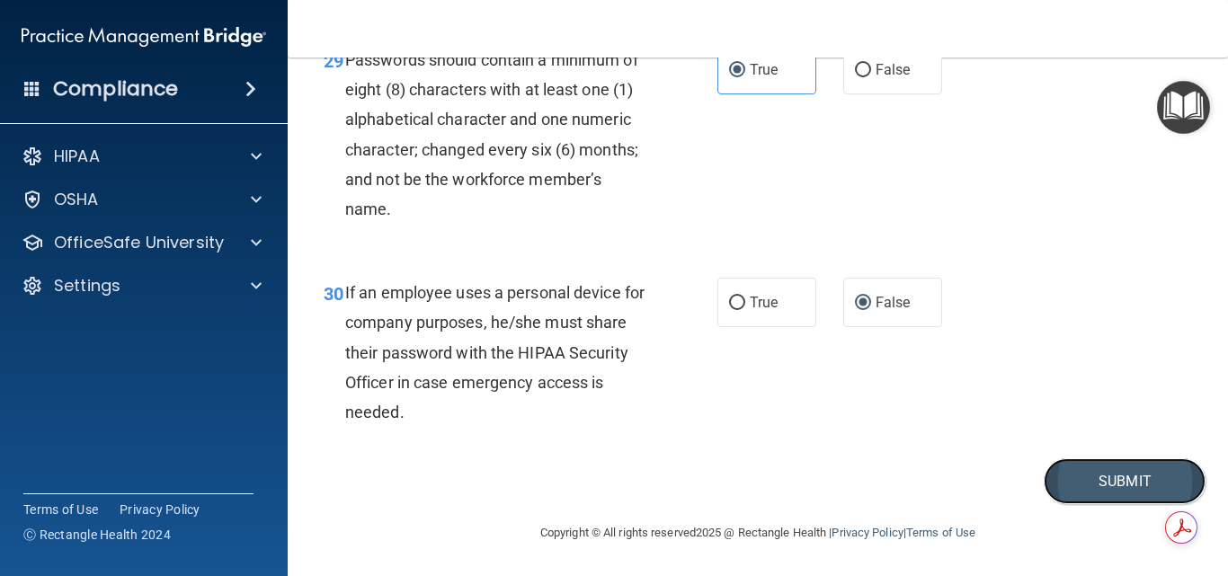
click at [1092, 504] on button "Submit" at bounding box center [1125, 482] width 162 height 46
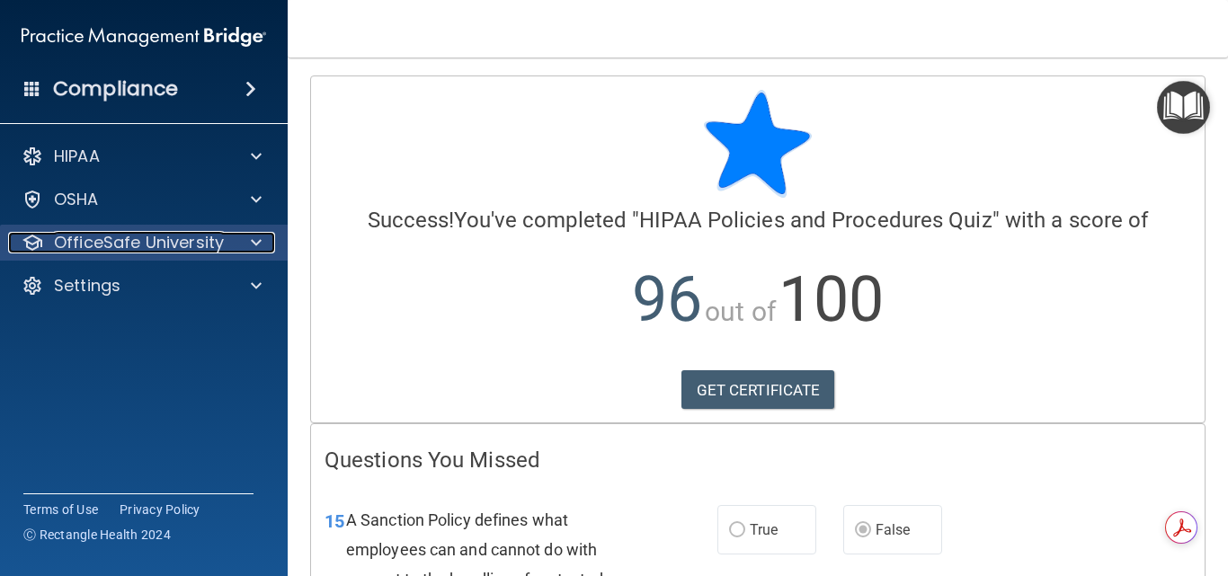
click at [211, 241] on p "OfficeSafe University" at bounding box center [139, 243] width 170 height 22
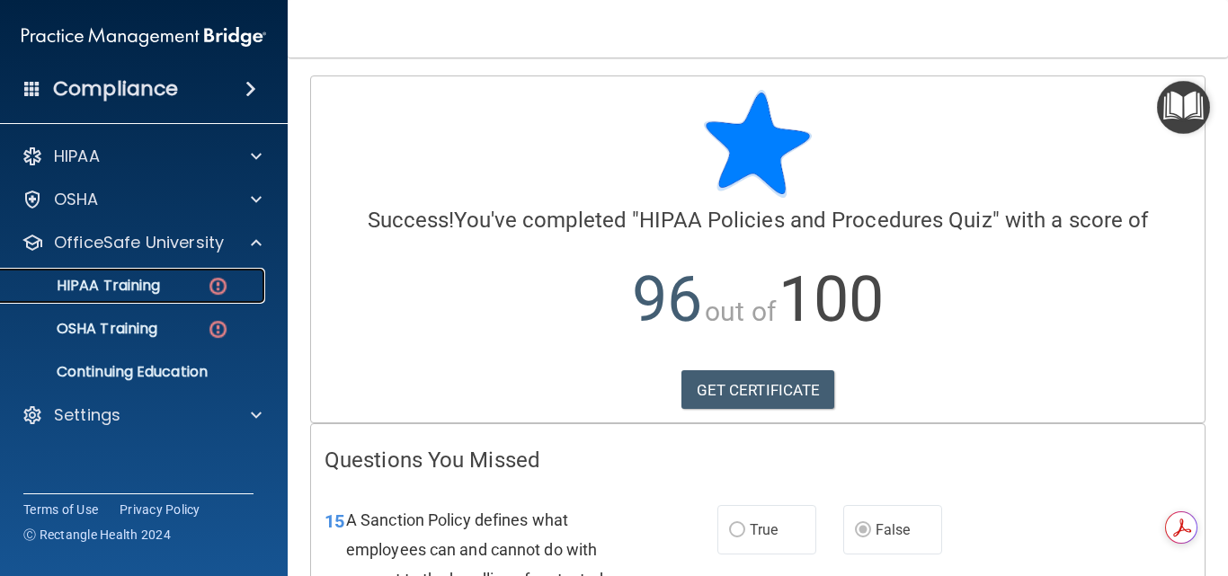
click at [176, 290] on div "HIPAA Training" at bounding box center [134, 286] width 245 height 18
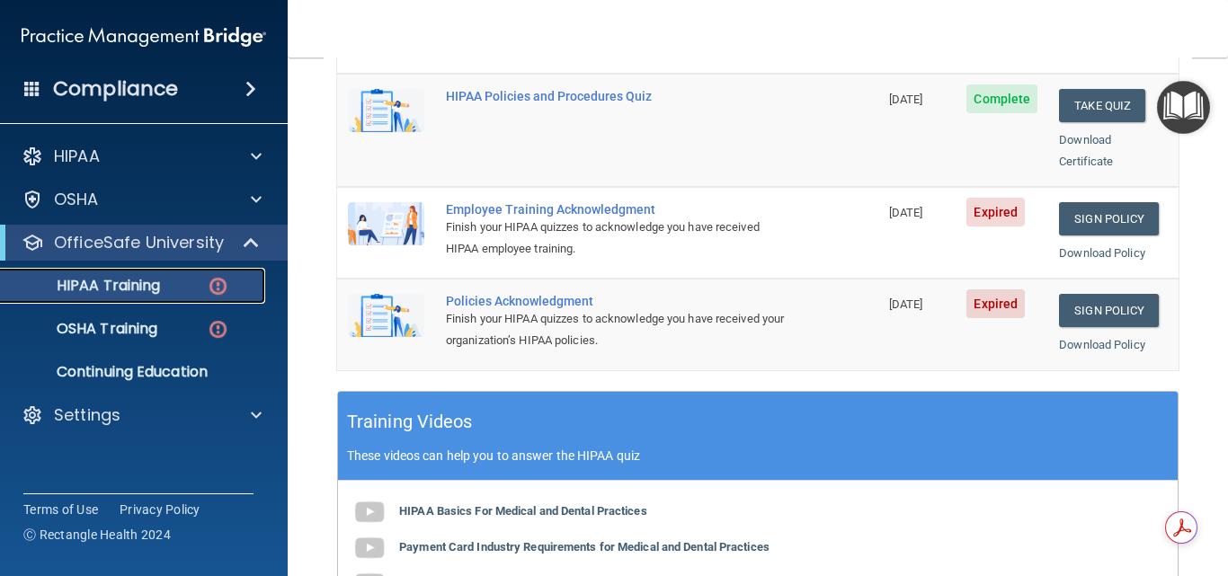
scroll to position [450, 0]
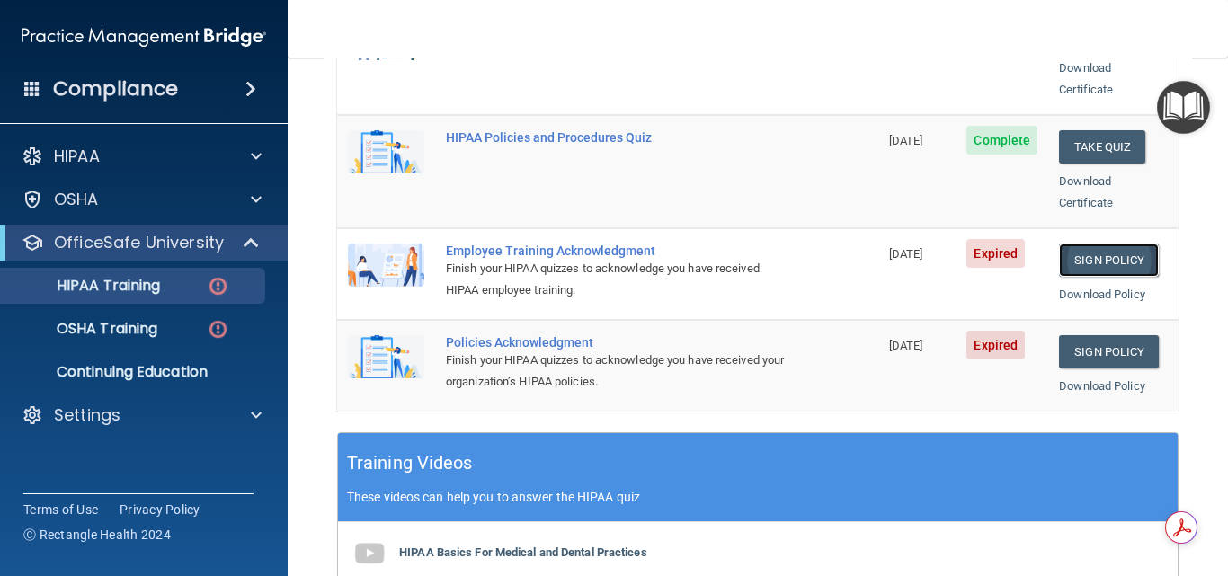
click at [1112, 244] on link "Sign Policy" at bounding box center [1109, 260] width 100 height 33
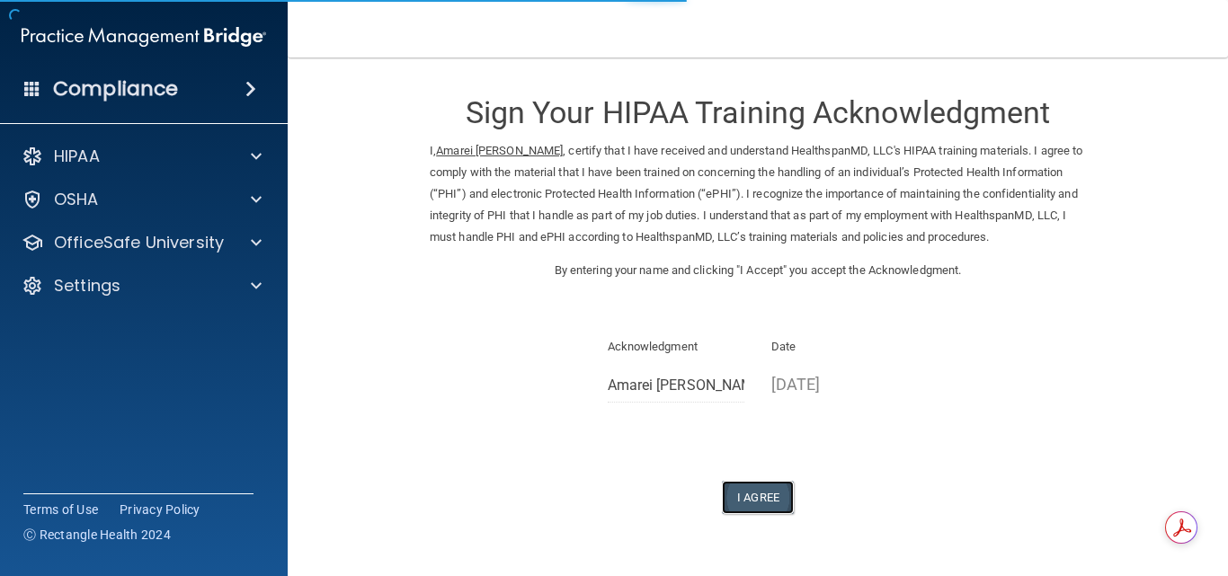
click at [764, 484] on button "I Agree" at bounding box center [758, 497] width 72 height 33
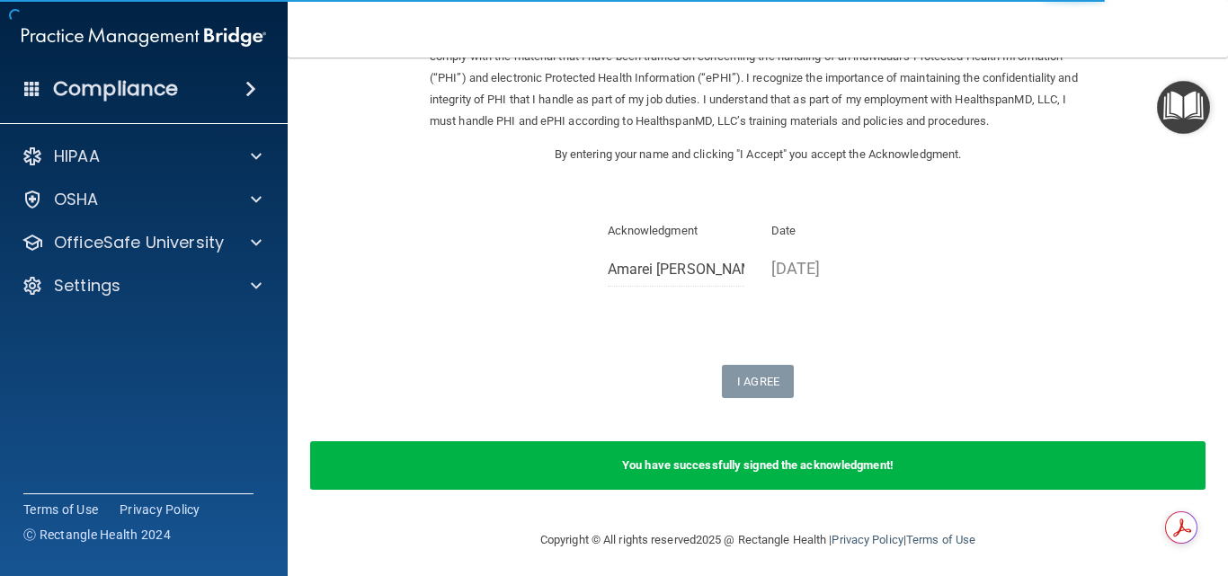
scroll to position [123, 0]
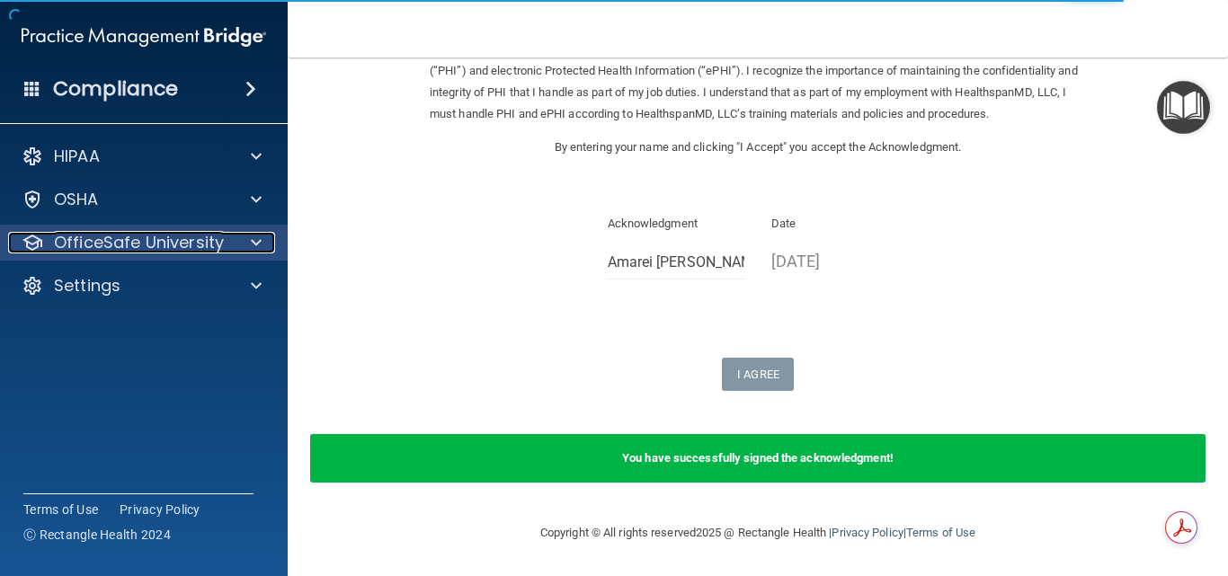
click at [161, 244] on p "OfficeSafe University" at bounding box center [139, 243] width 170 height 22
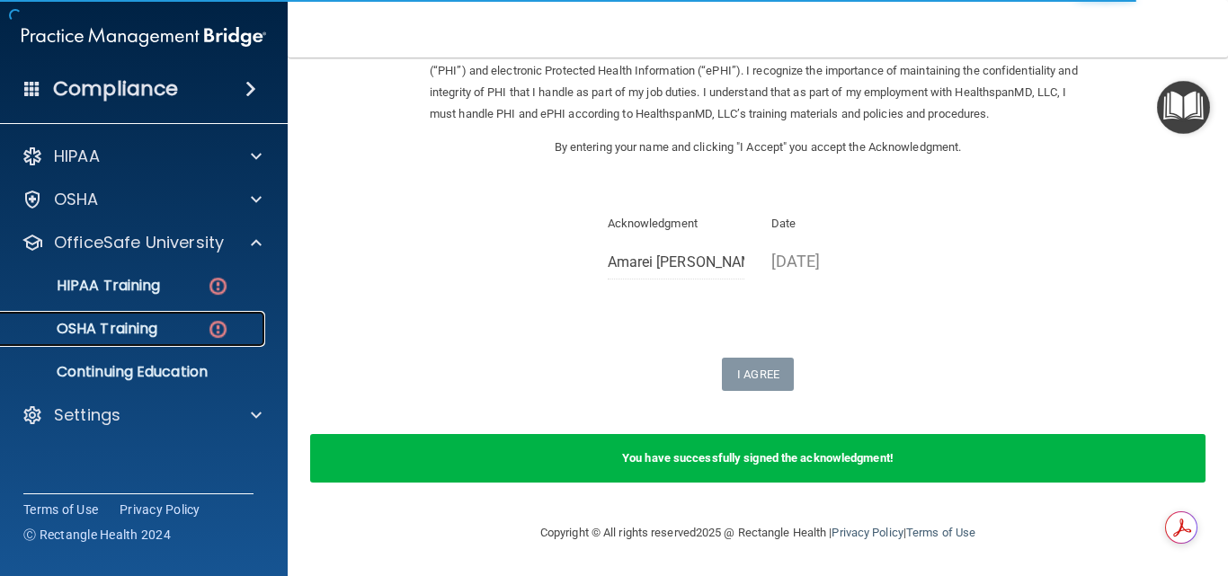
click at [175, 331] on div "OSHA Training" at bounding box center [134, 329] width 245 height 18
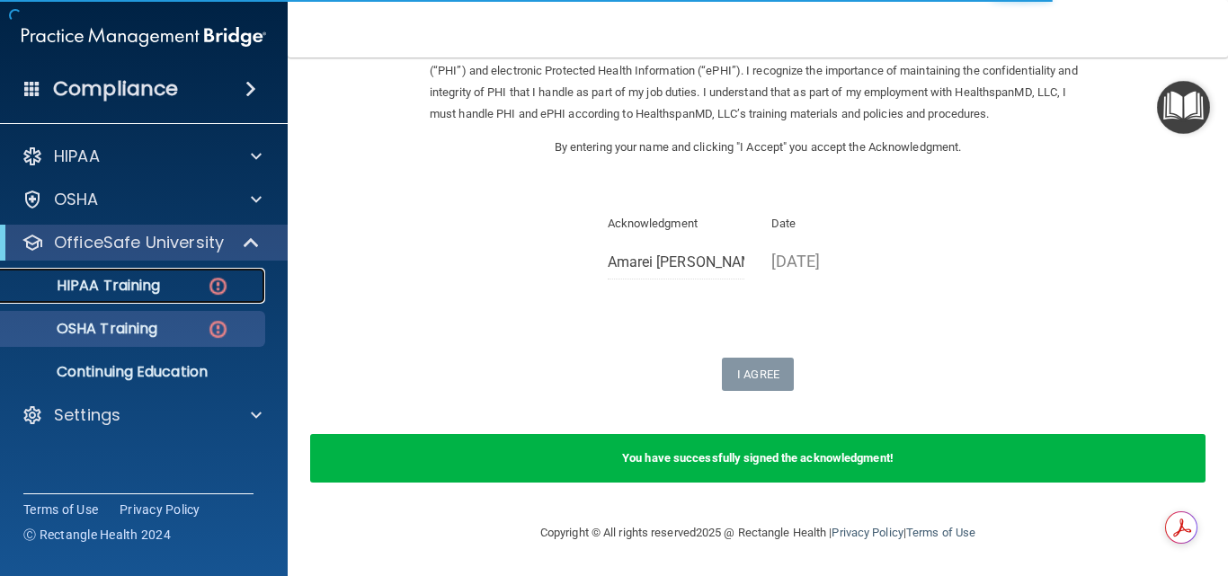
click at [160, 278] on p "HIPAA Training" at bounding box center [86, 286] width 148 height 18
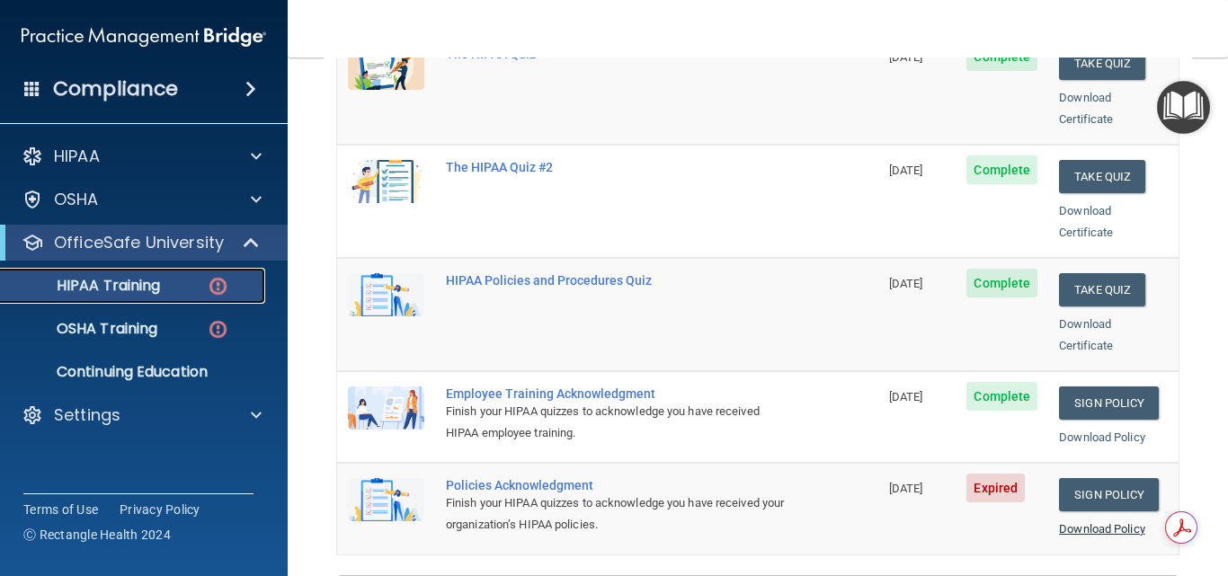
scroll to position [483, 0]
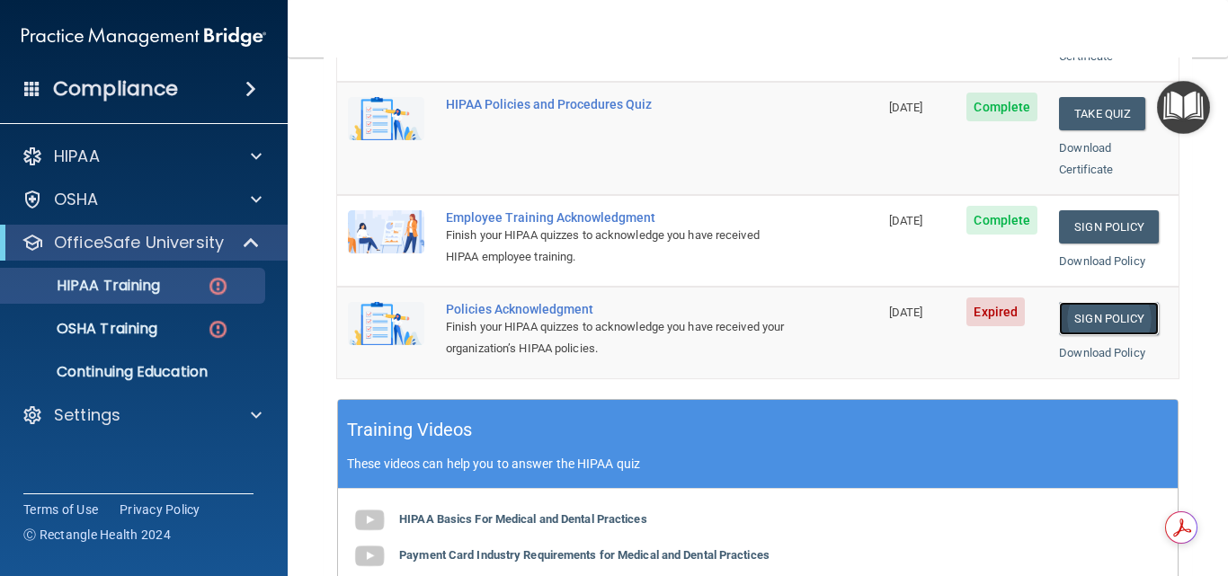
click at [1091, 302] on link "Sign Policy" at bounding box center [1109, 318] width 100 height 33
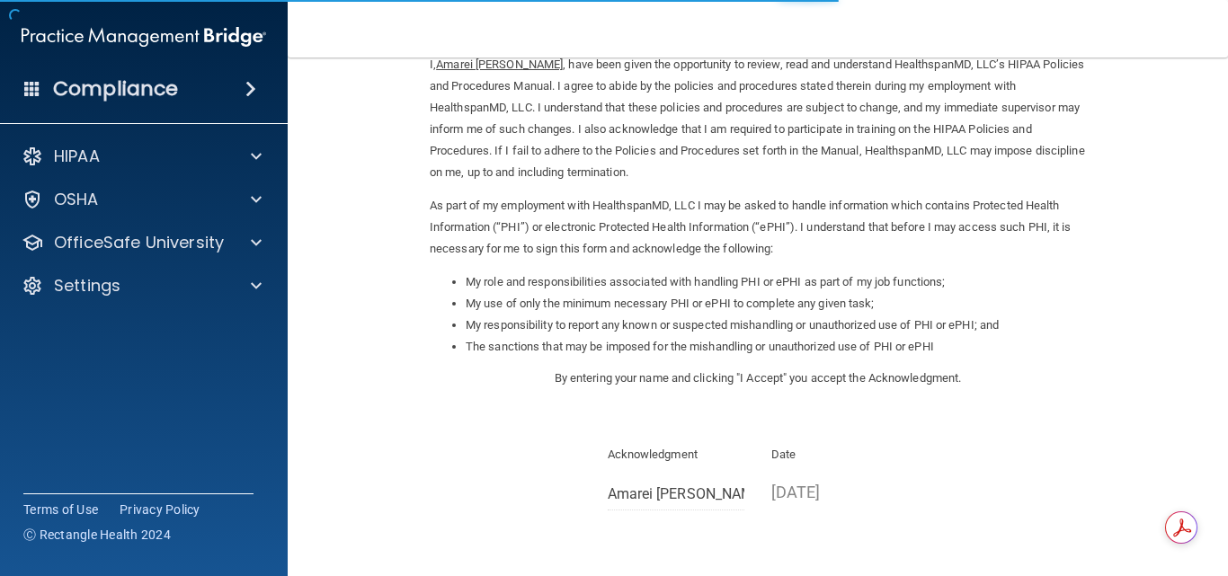
scroll to position [247, 0]
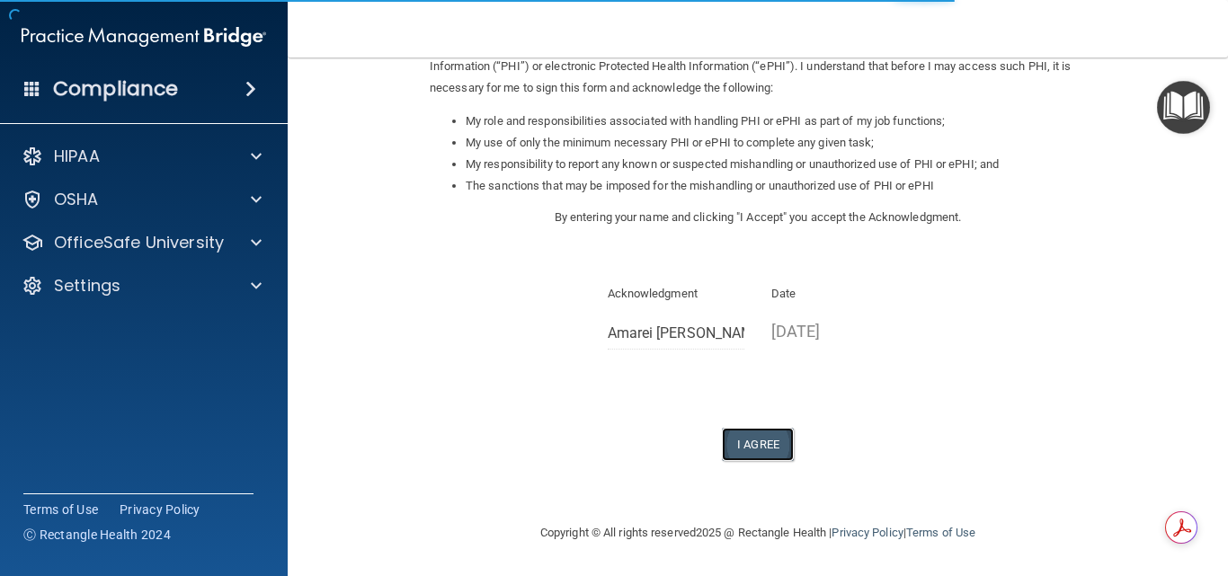
click at [758, 444] on button "I Agree" at bounding box center [758, 444] width 72 height 33
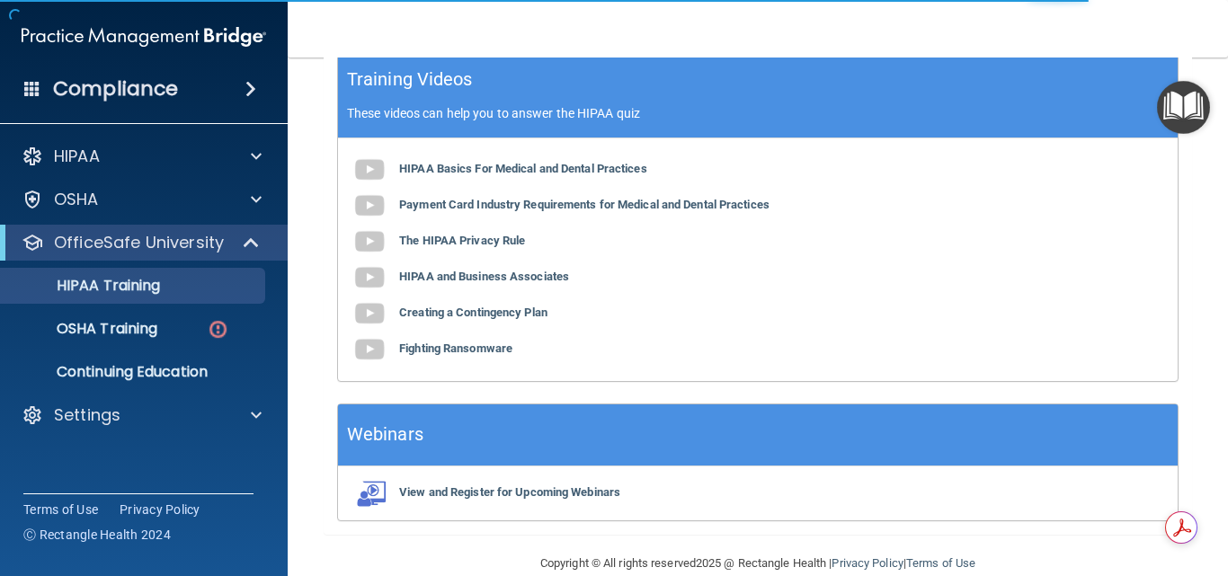
scroll to position [842, 0]
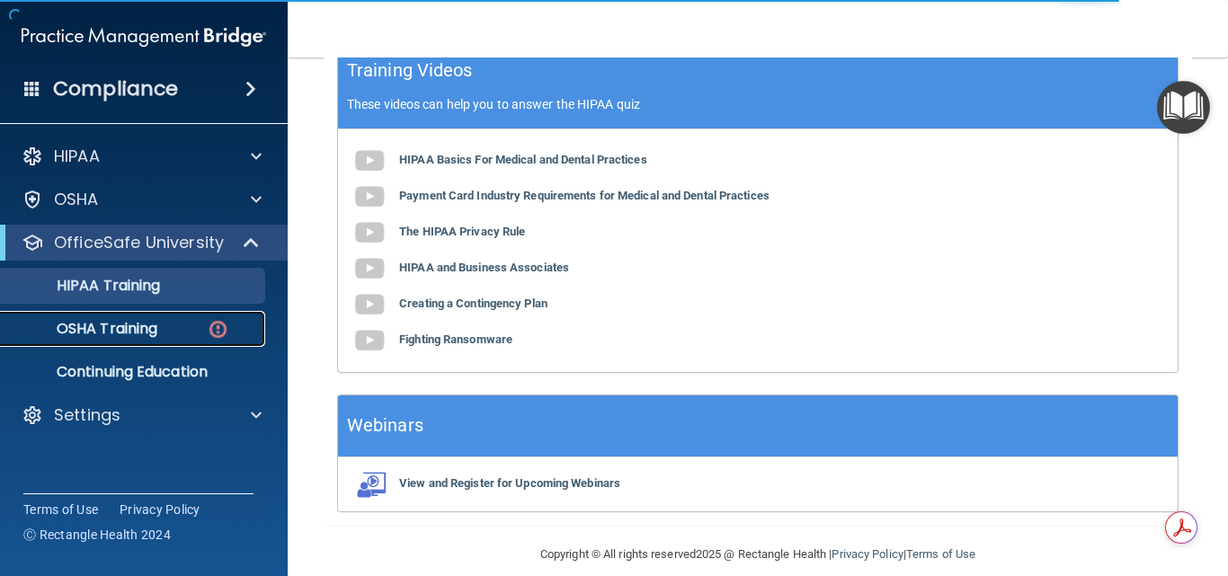
click at [110, 317] on link "OSHA Training" at bounding box center [123, 329] width 283 height 36
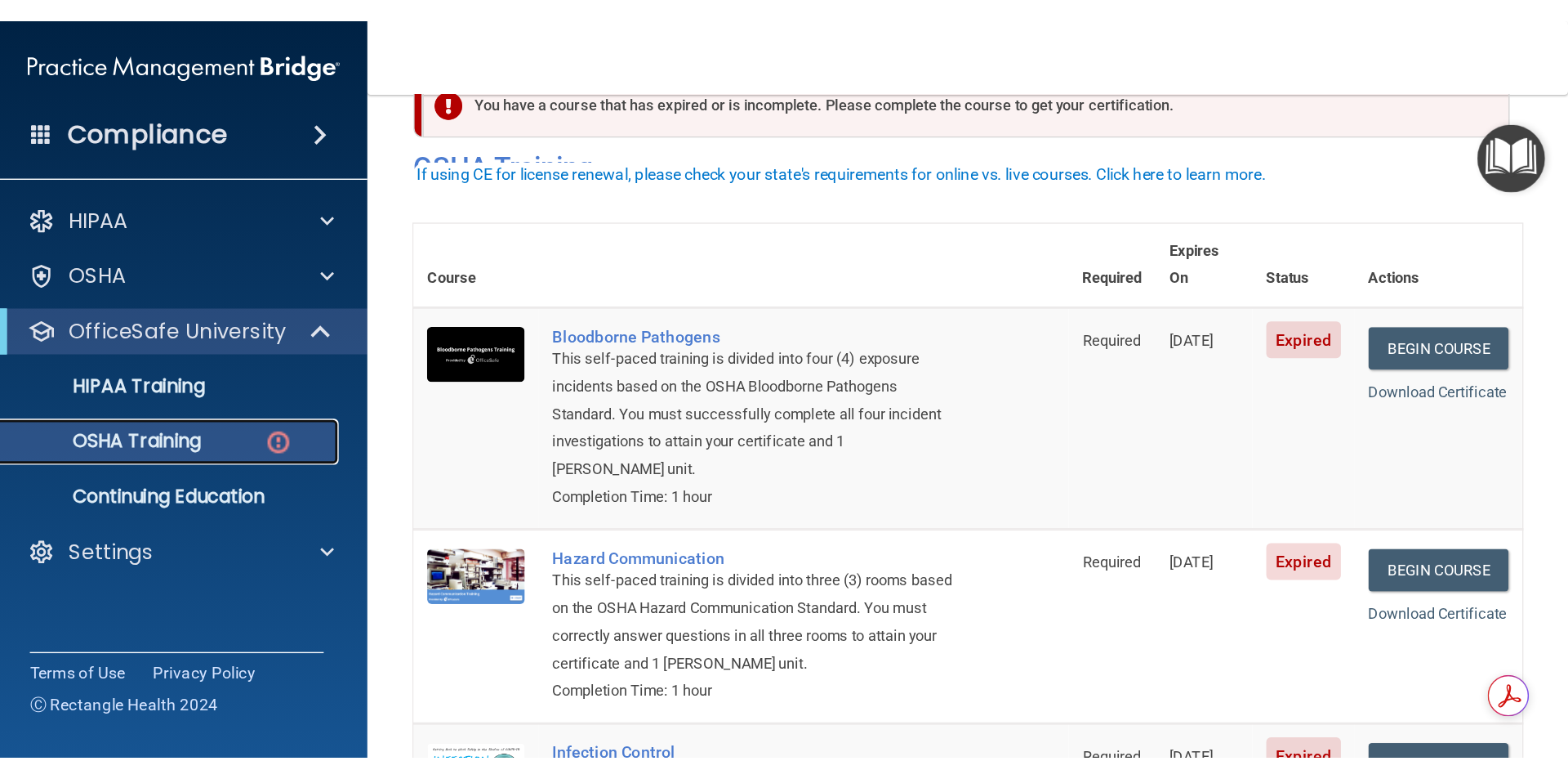
scroll to position [82, 0]
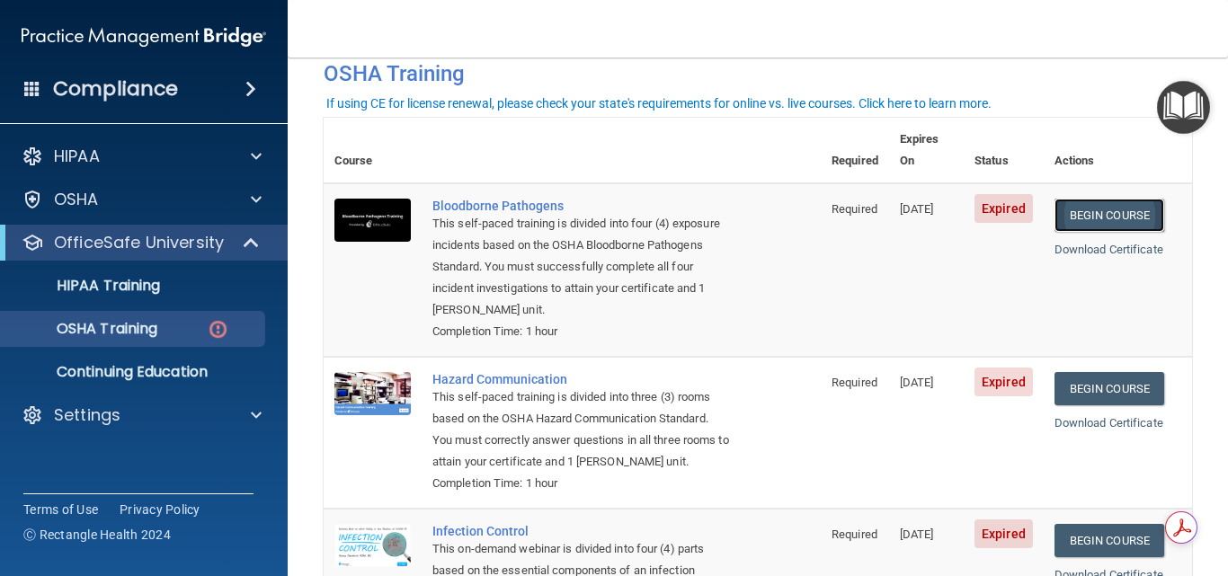
click at [1115, 199] on link "Begin Course" at bounding box center [1110, 215] width 110 height 33
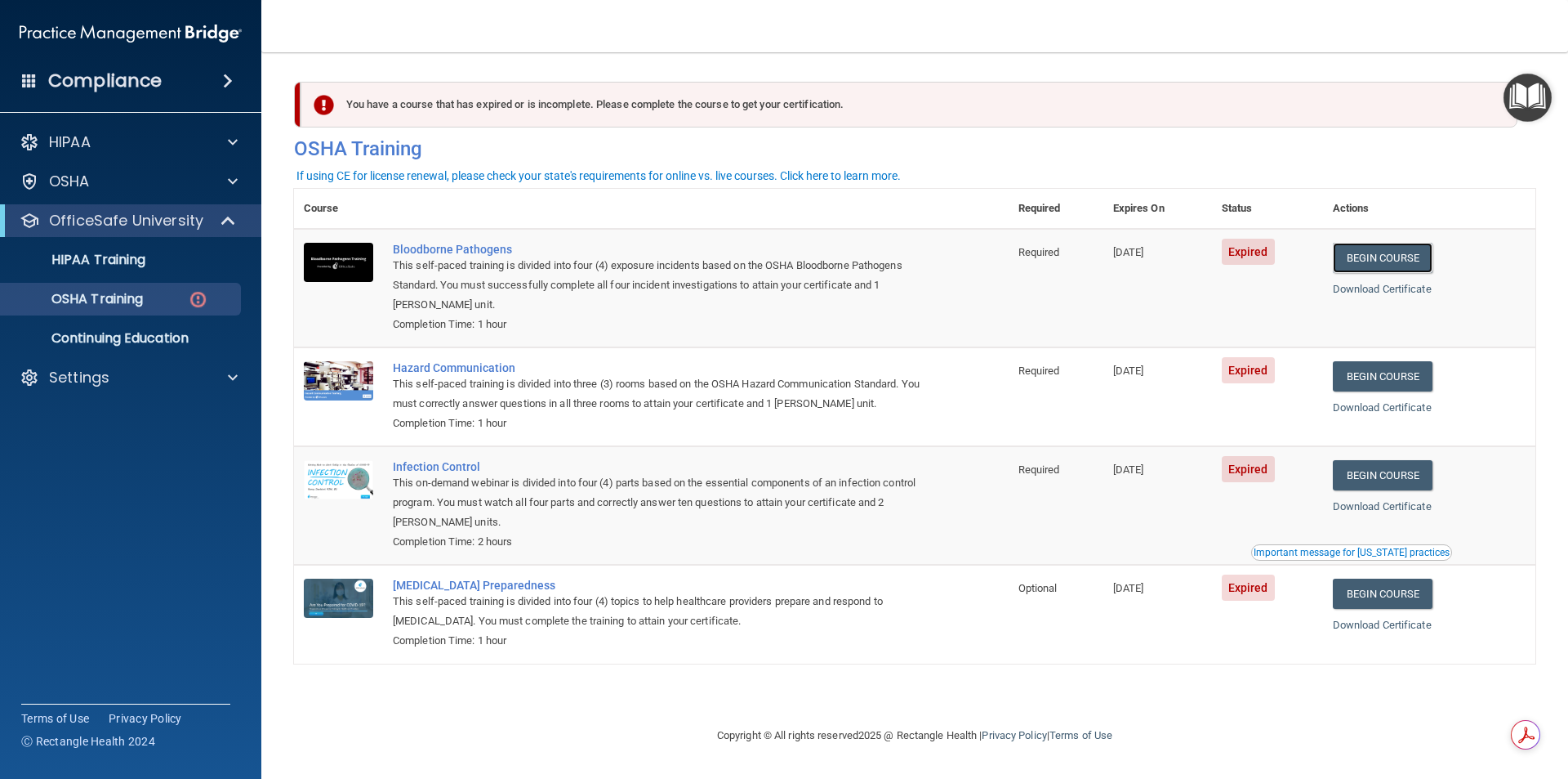
scroll to position [0, 0]
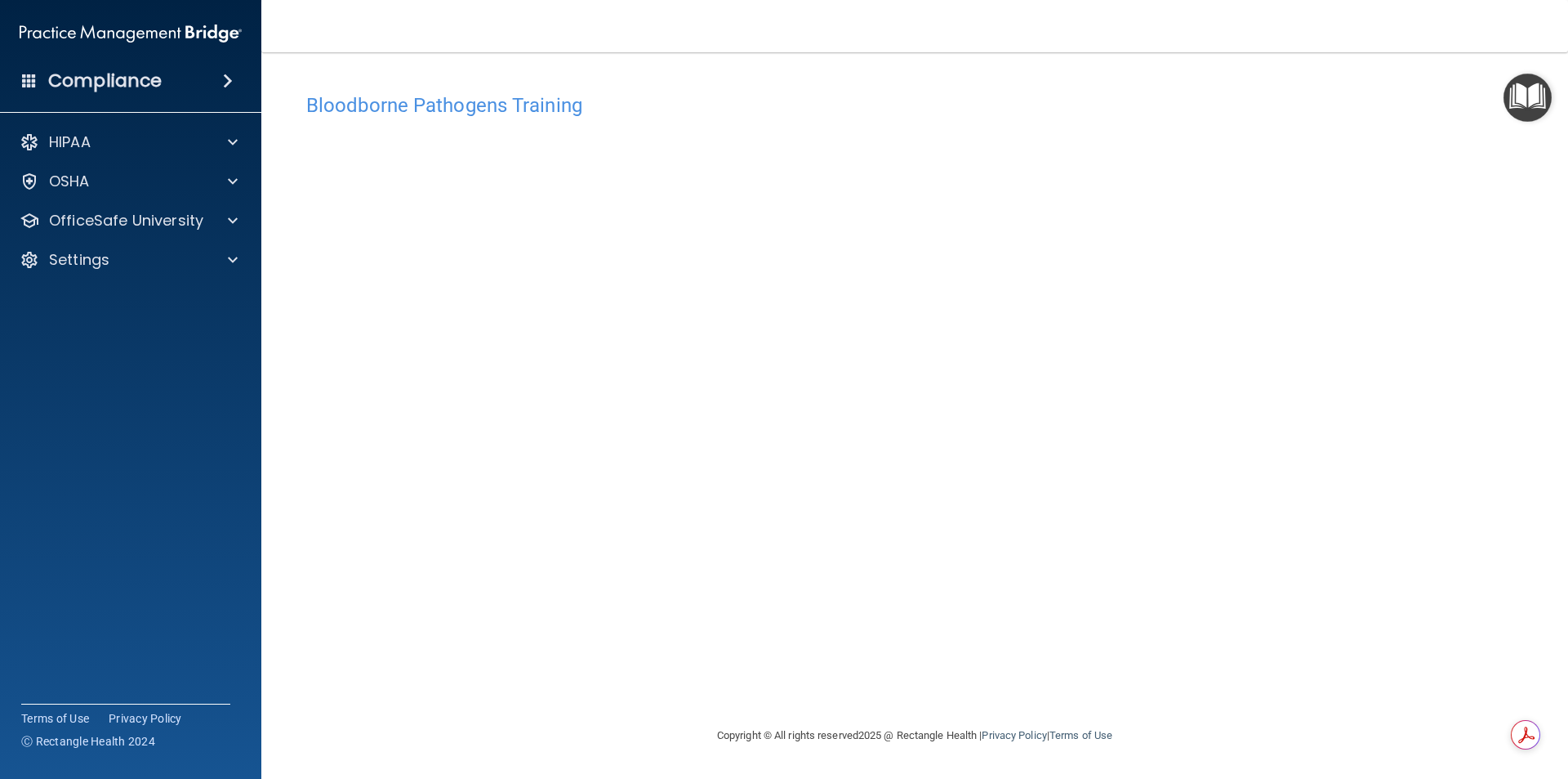
click at [1115, 97] on img "Open Resource Center" at bounding box center [1527, 97] width 48 height 48
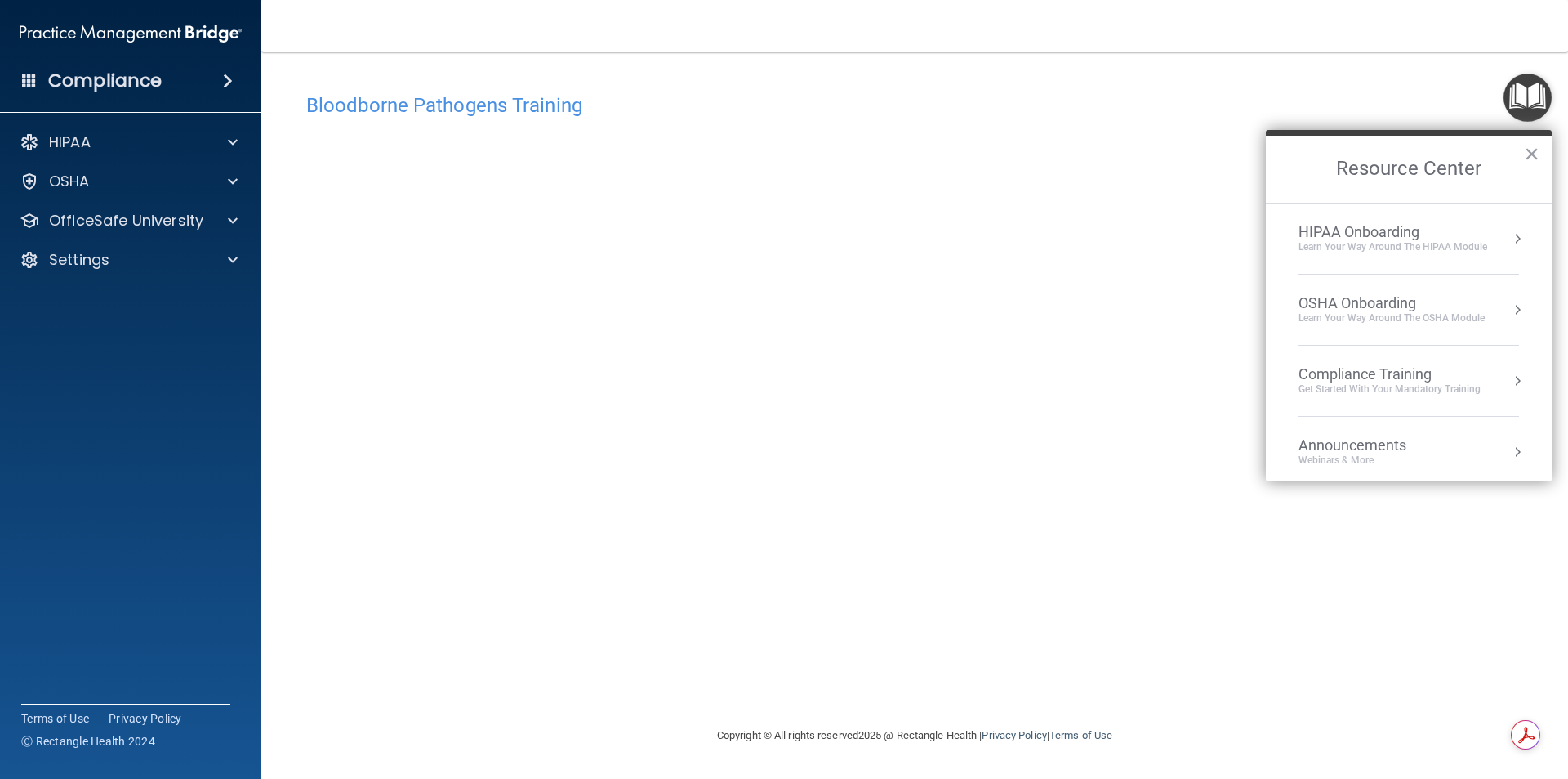
drag, startPoint x: 1536, startPoint y: 105, endPoint x: 1543, endPoint y: 136, distance: 31.8
click at [1115, 104] on img "Open Resource Center" at bounding box center [1527, 97] width 48 height 48
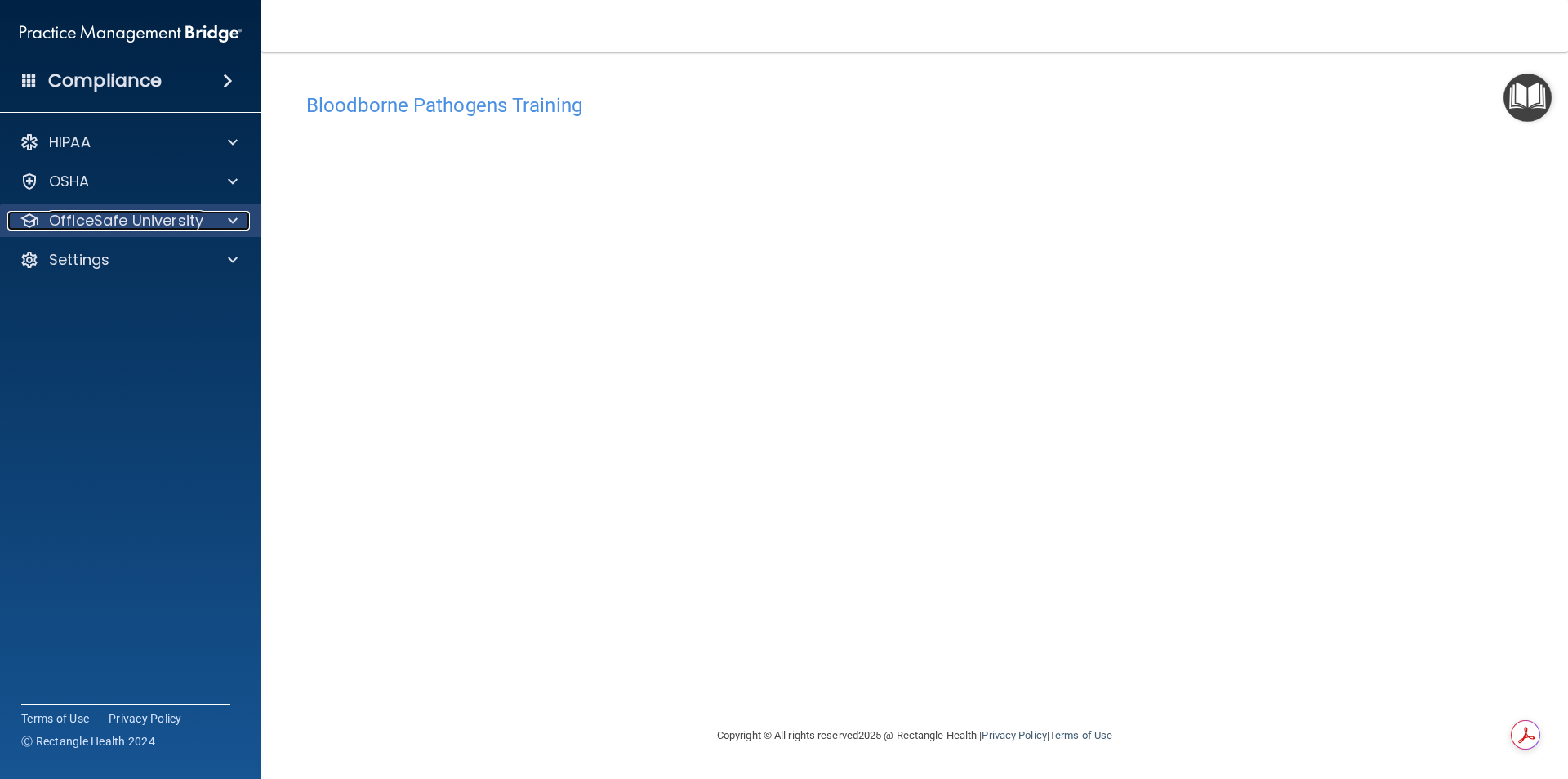
click at [174, 217] on p "OfficeSafe University" at bounding box center [126, 221] width 154 height 20
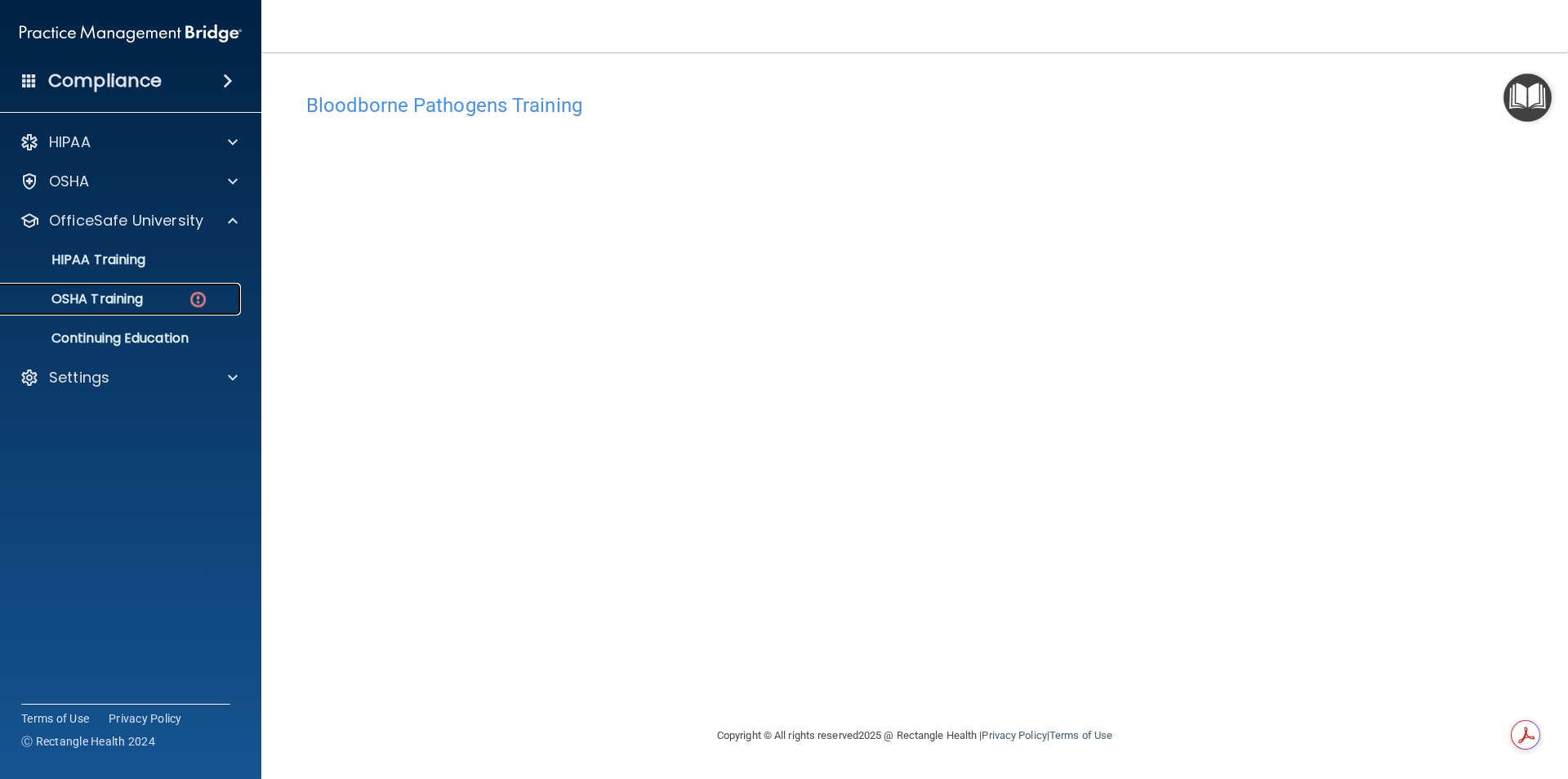
click at [143, 295] on p "OSHA Training" at bounding box center [77, 299] width 133 height 16
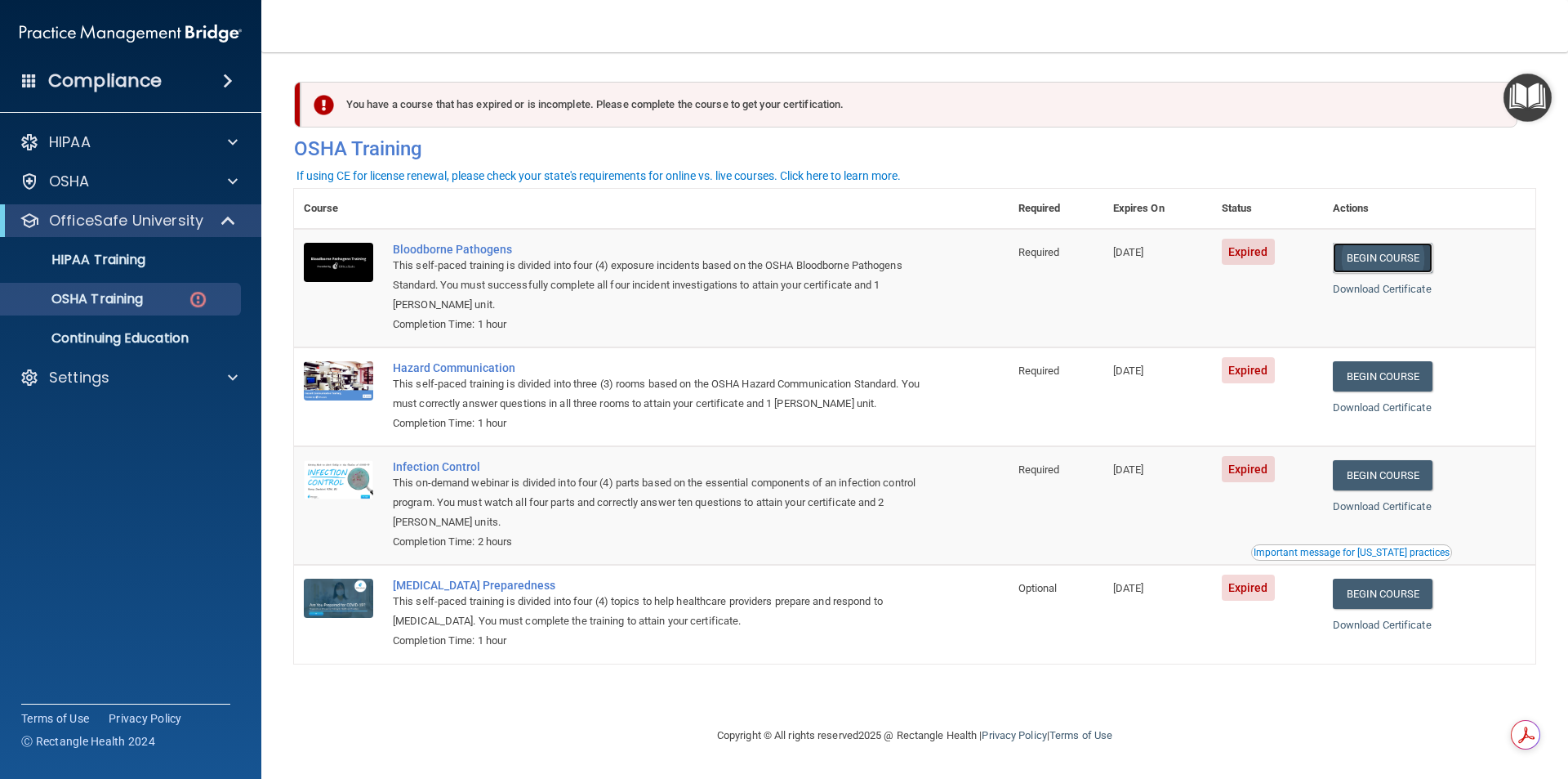
click at [1395, 263] on link "Begin Course" at bounding box center [1383, 257] width 100 height 30
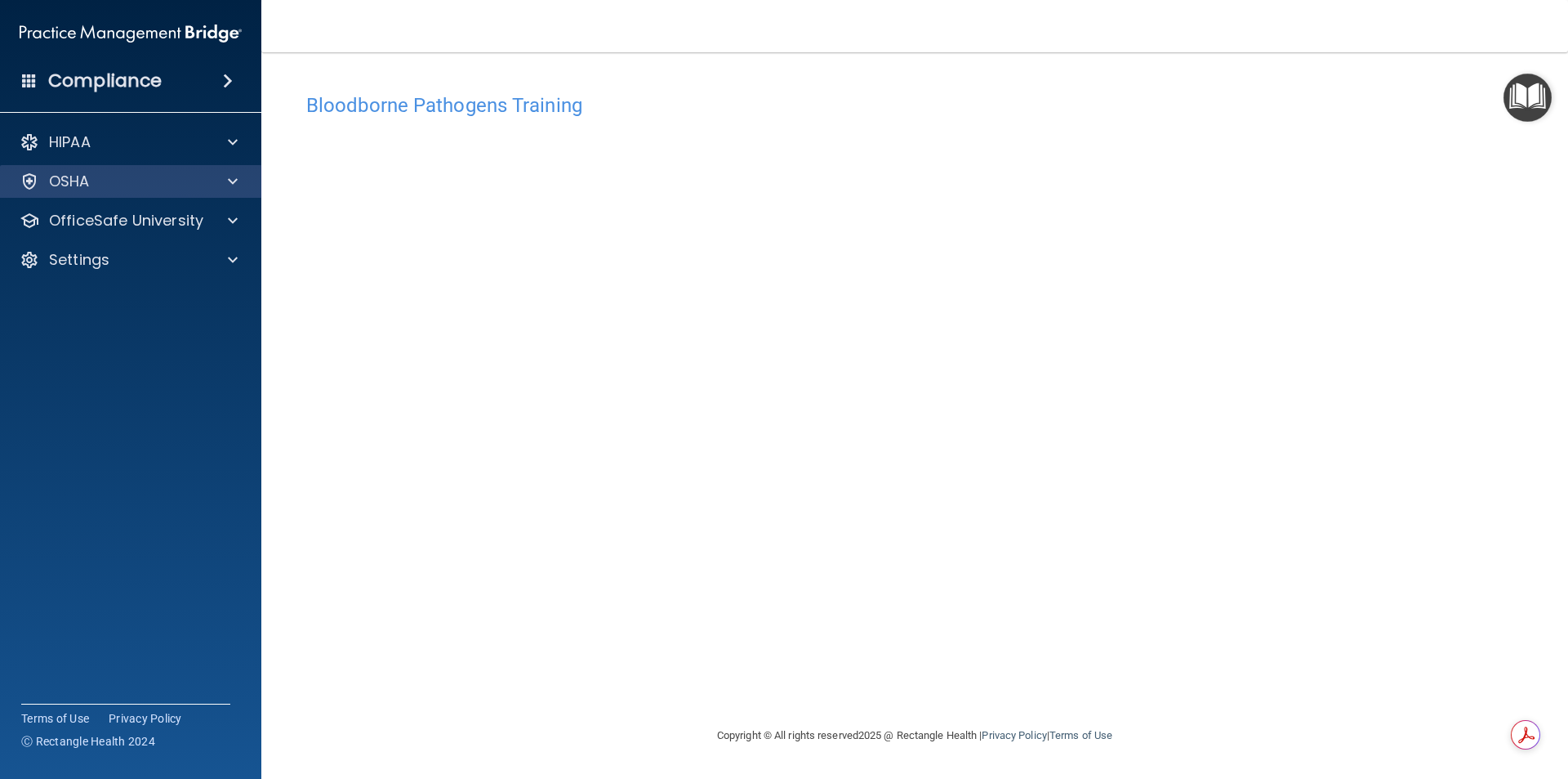
click at [216, 191] on div "OSHA" at bounding box center [131, 182] width 263 height 33
click at [229, 182] on span at bounding box center [233, 182] width 10 height 20
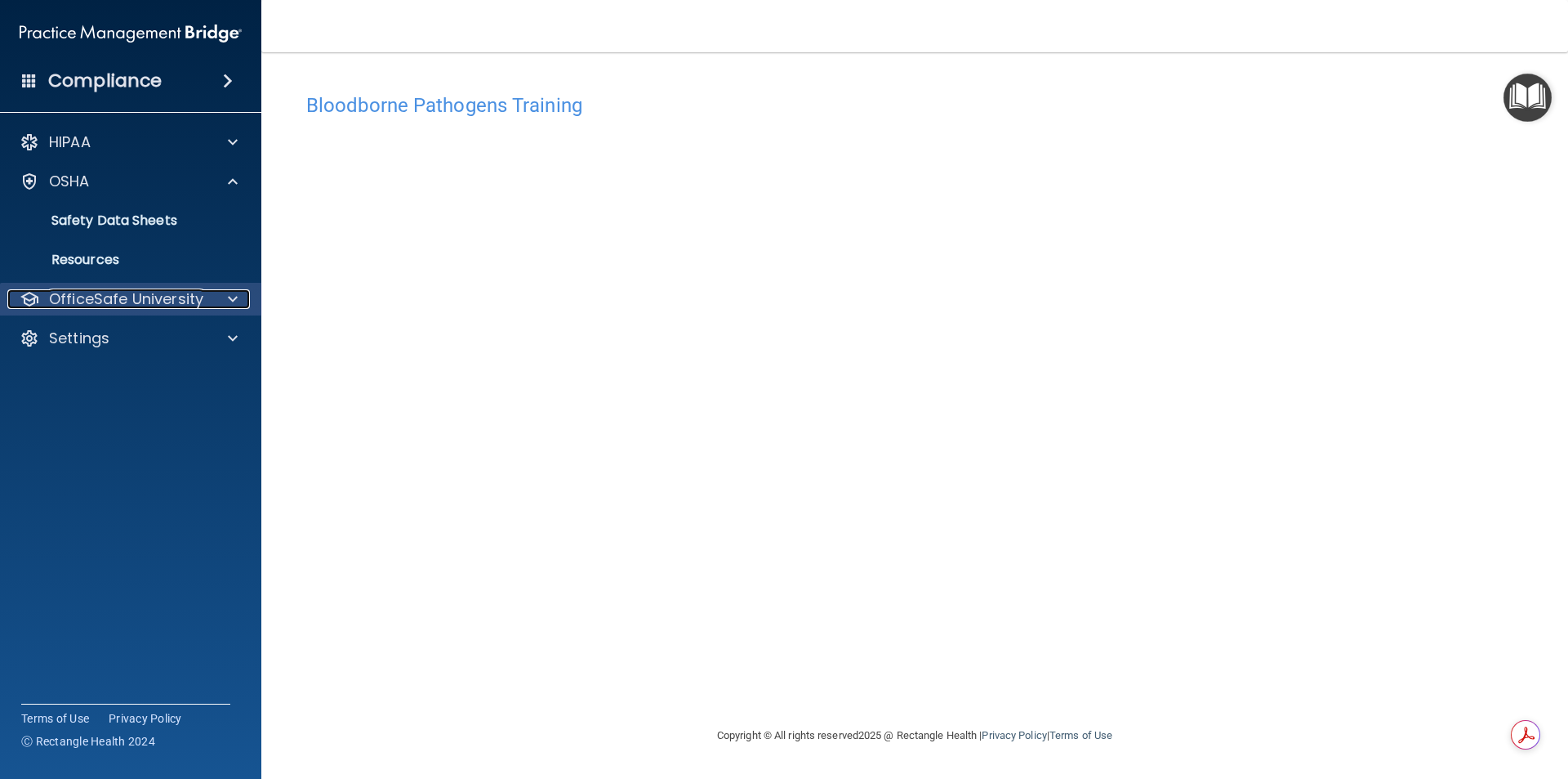
click at [214, 293] on div at bounding box center [230, 299] width 41 height 20
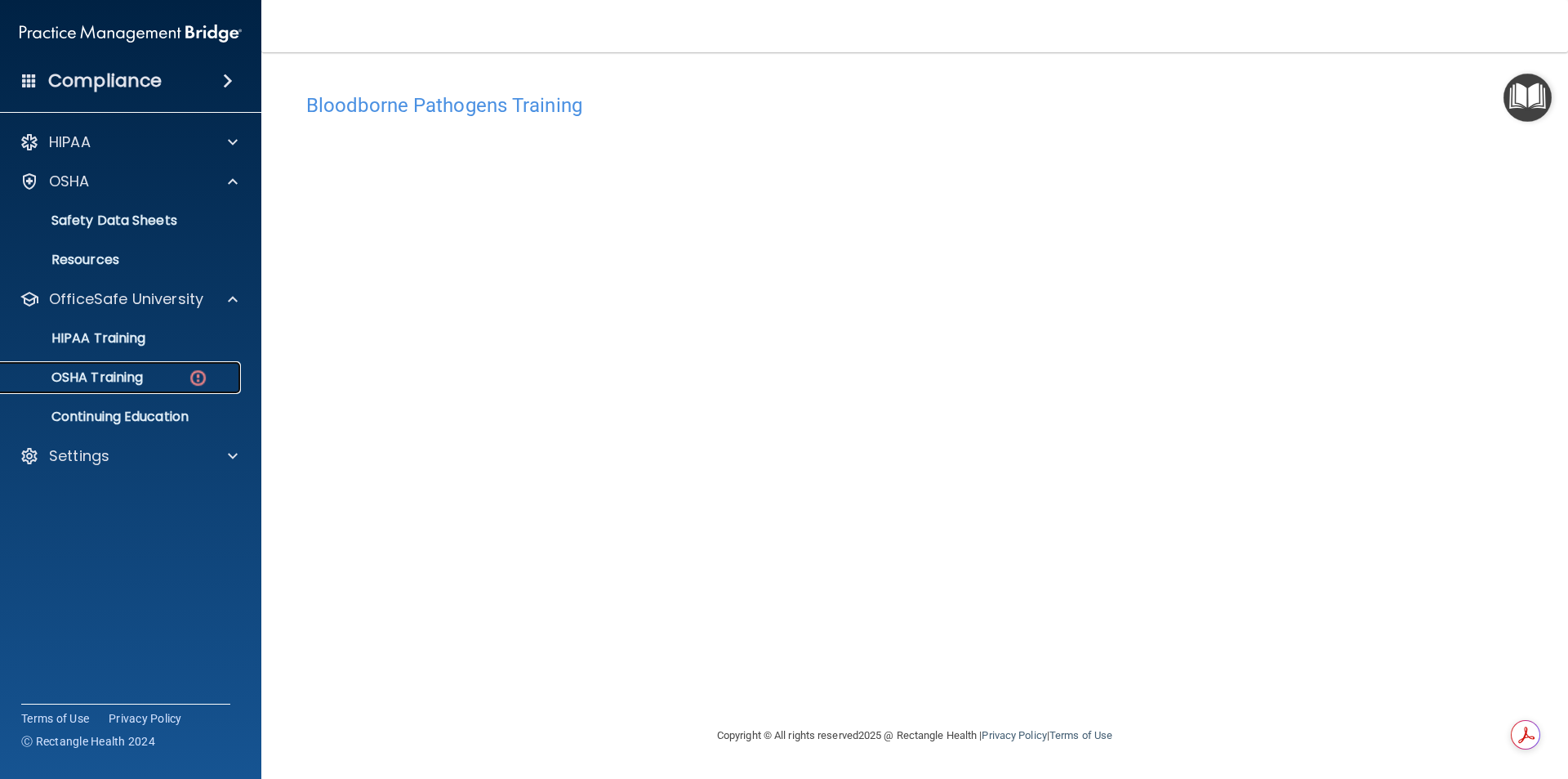
click at [165, 385] on div "OSHA Training" at bounding box center [122, 377] width 223 height 16
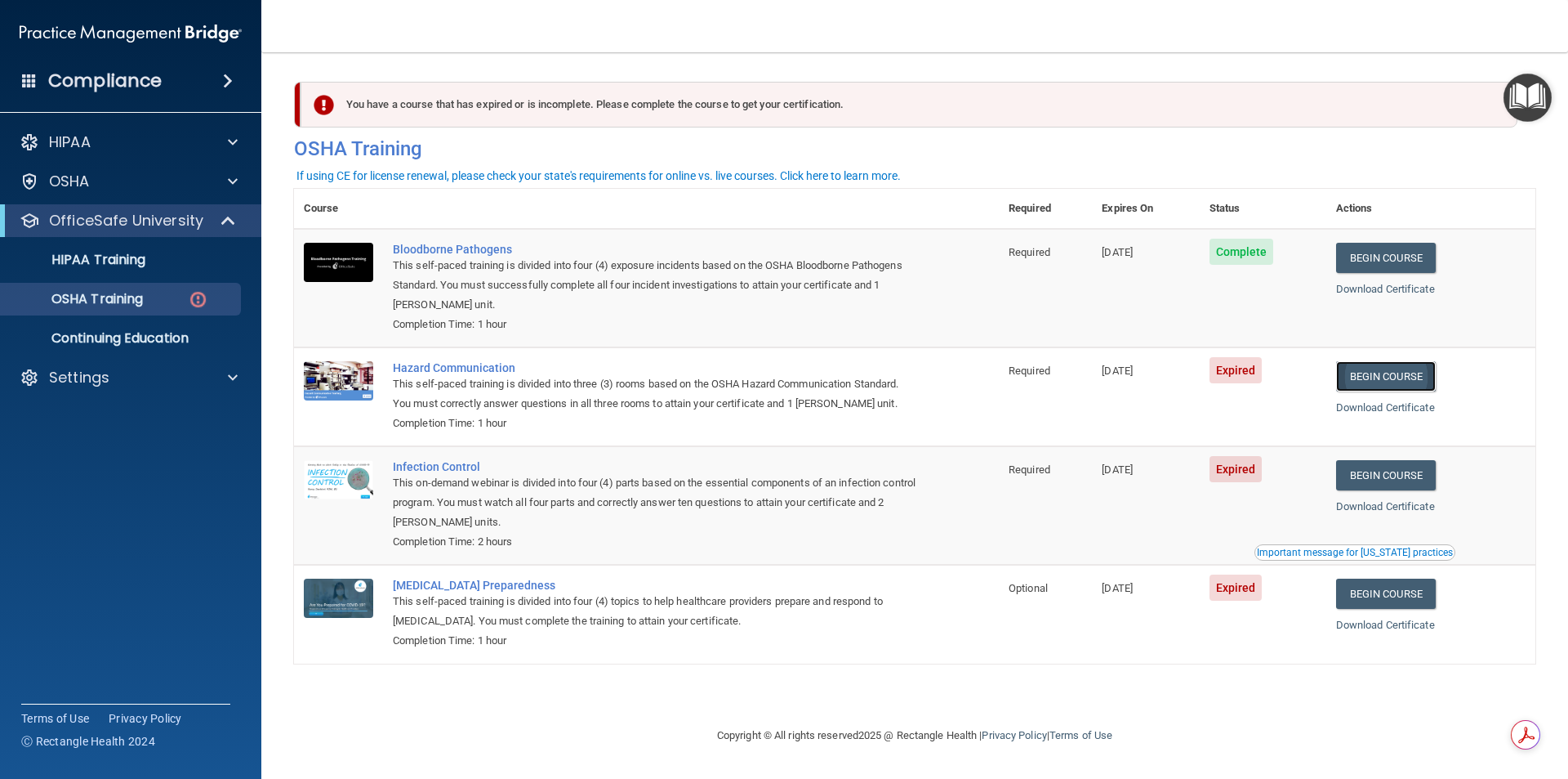
click at [1379, 368] on link "Begin Course" at bounding box center [1386, 375] width 100 height 30
click at [1420, 483] on link "Begin Course" at bounding box center [1386, 474] width 100 height 30
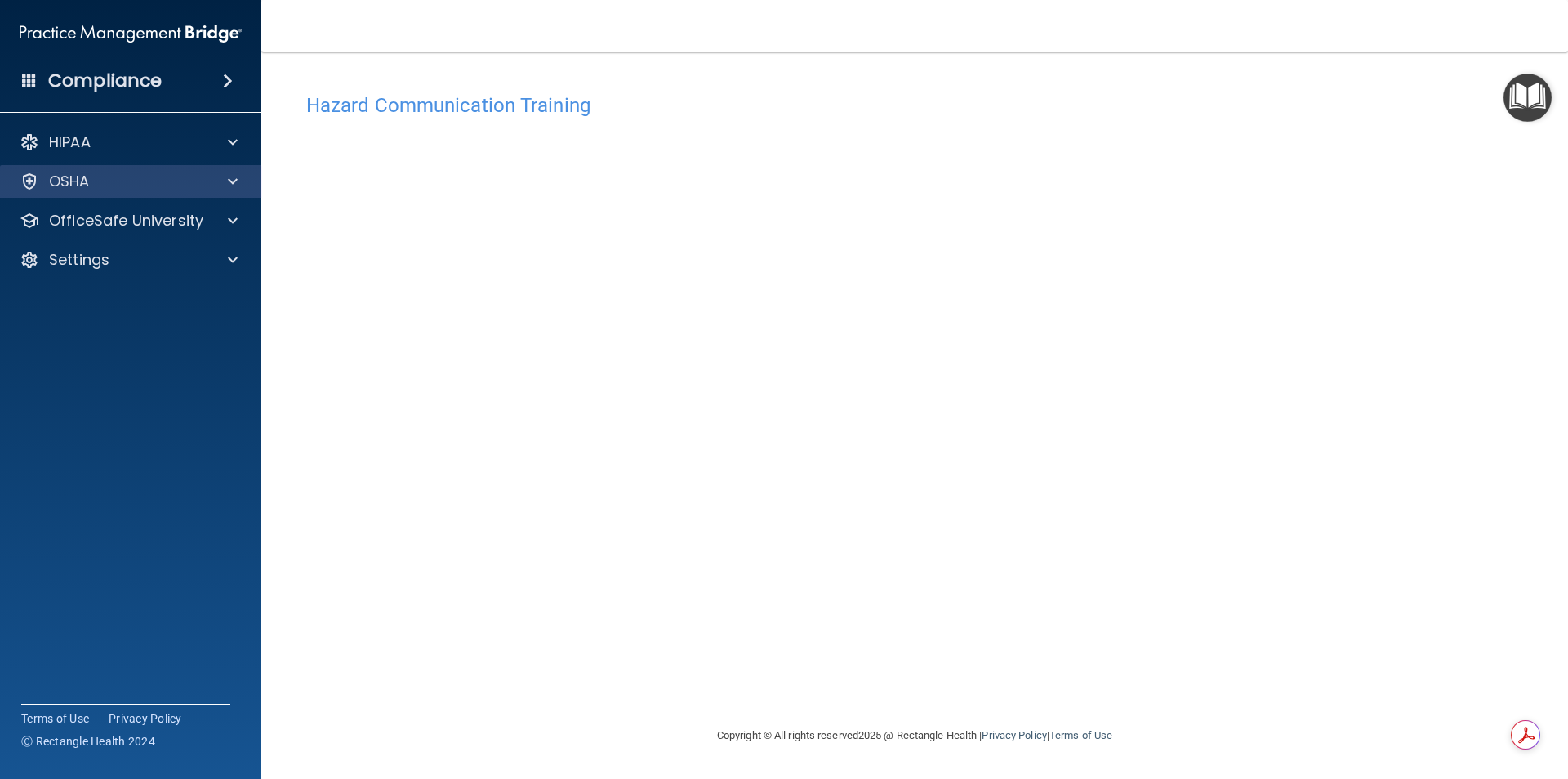
click at [233, 166] on div "OSHA" at bounding box center [131, 182] width 263 height 33
click at [196, 179] on div "OSHA" at bounding box center [108, 182] width 203 height 20
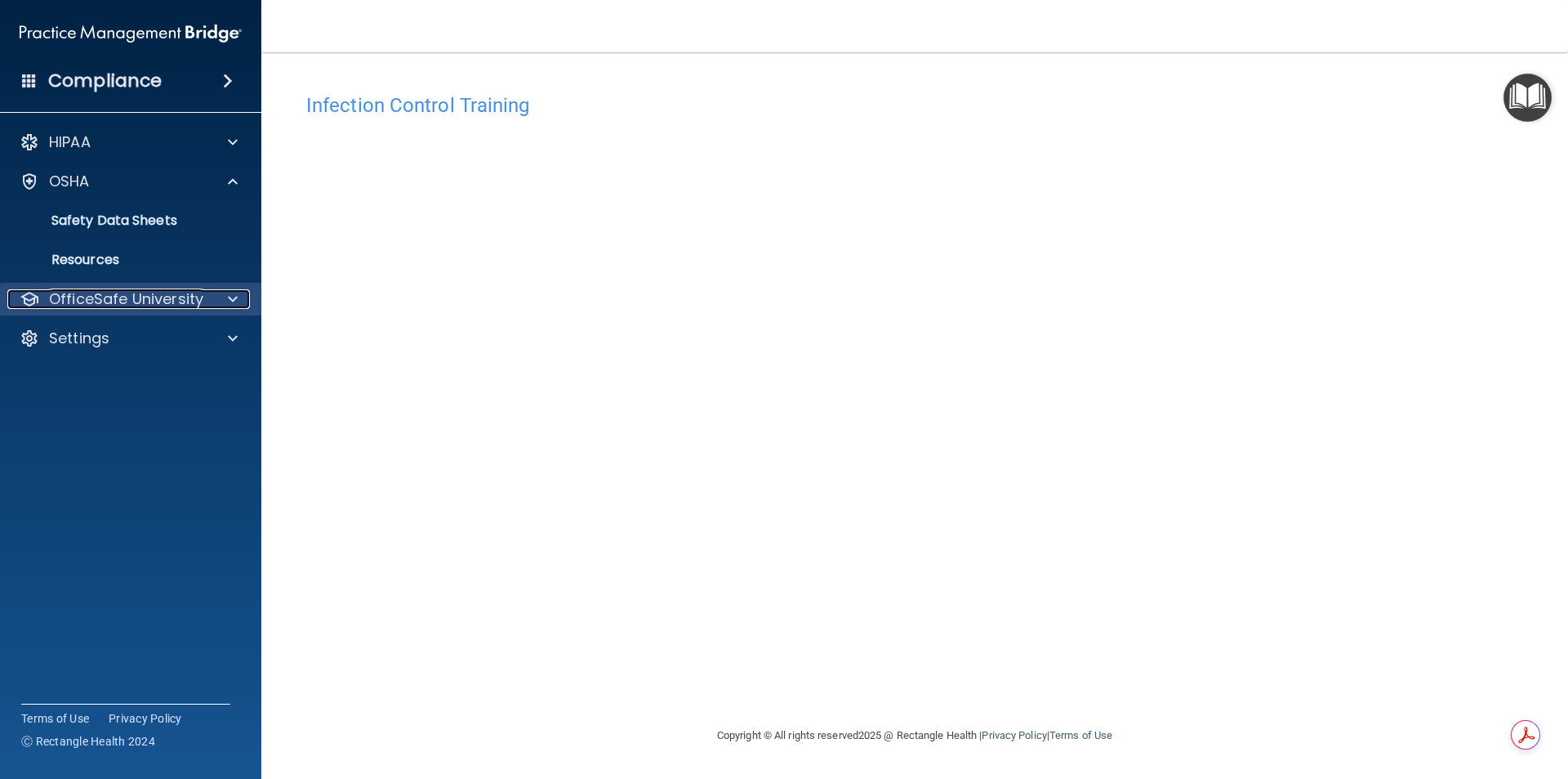
click at [195, 305] on p "OfficeSafe University" at bounding box center [126, 299] width 154 height 20
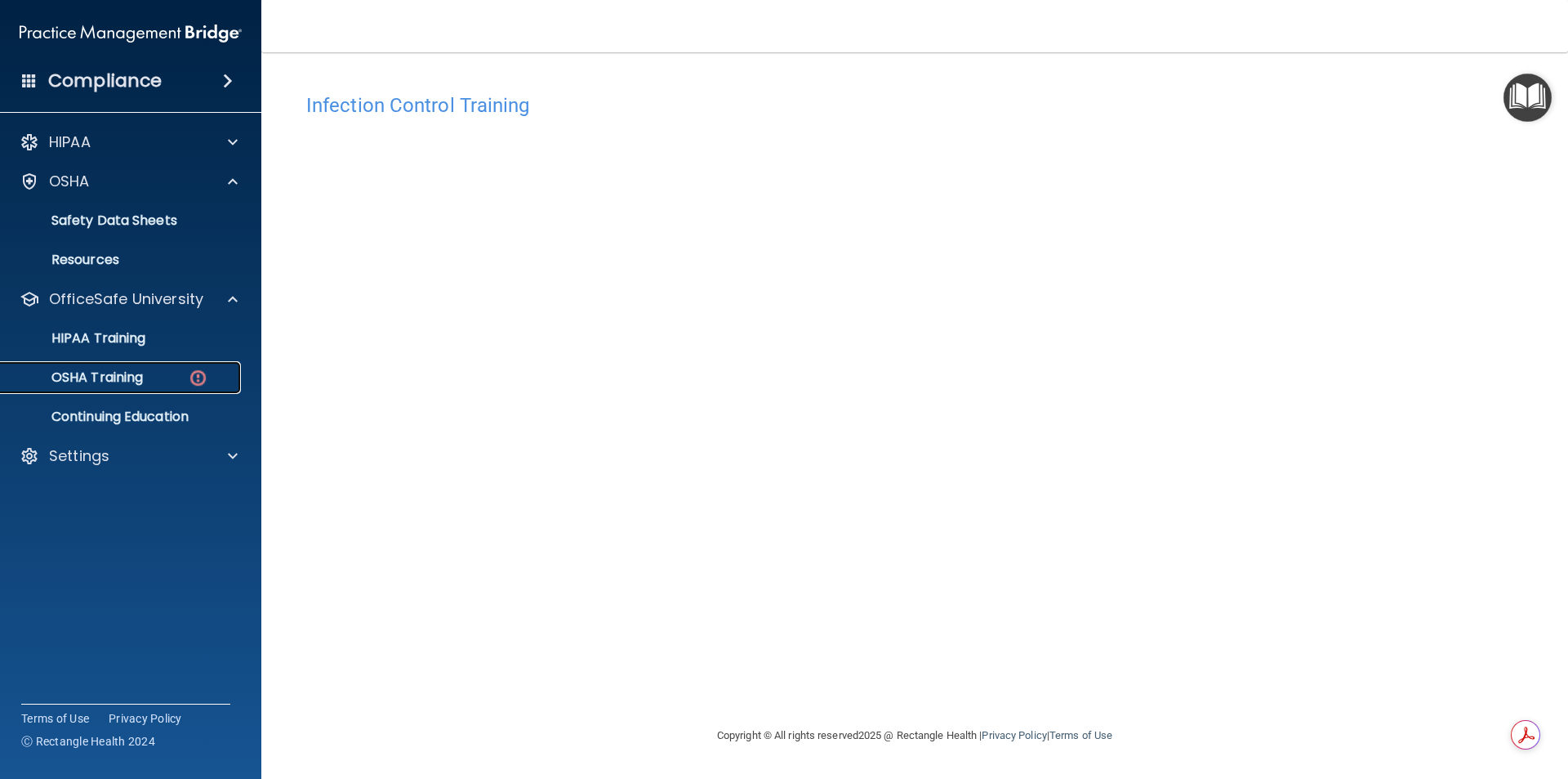
click at [134, 367] on link "OSHA Training" at bounding box center [112, 377] width 257 height 33
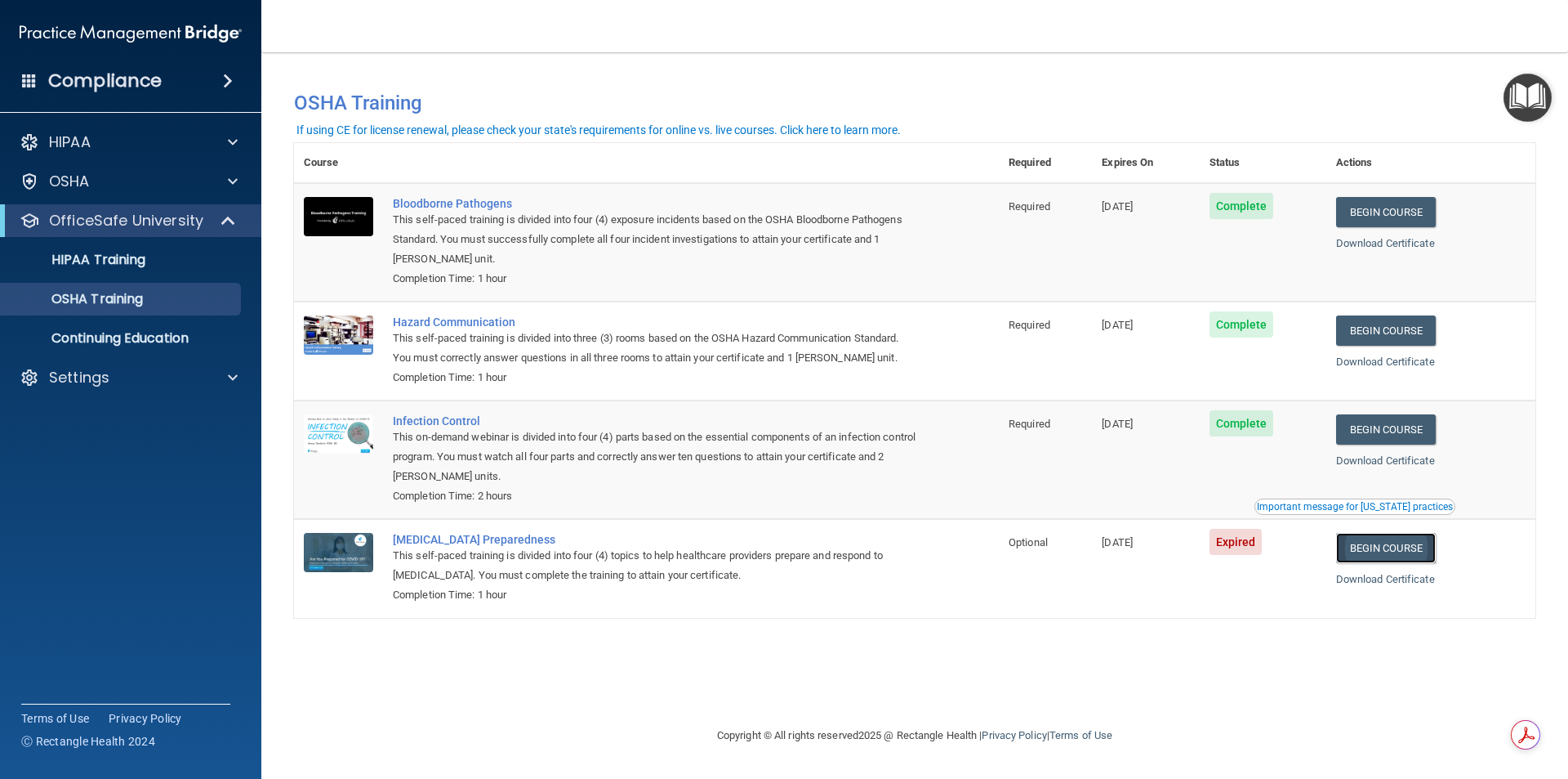
click at [1429, 543] on link "Begin Course" at bounding box center [1386, 547] width 100 height 30
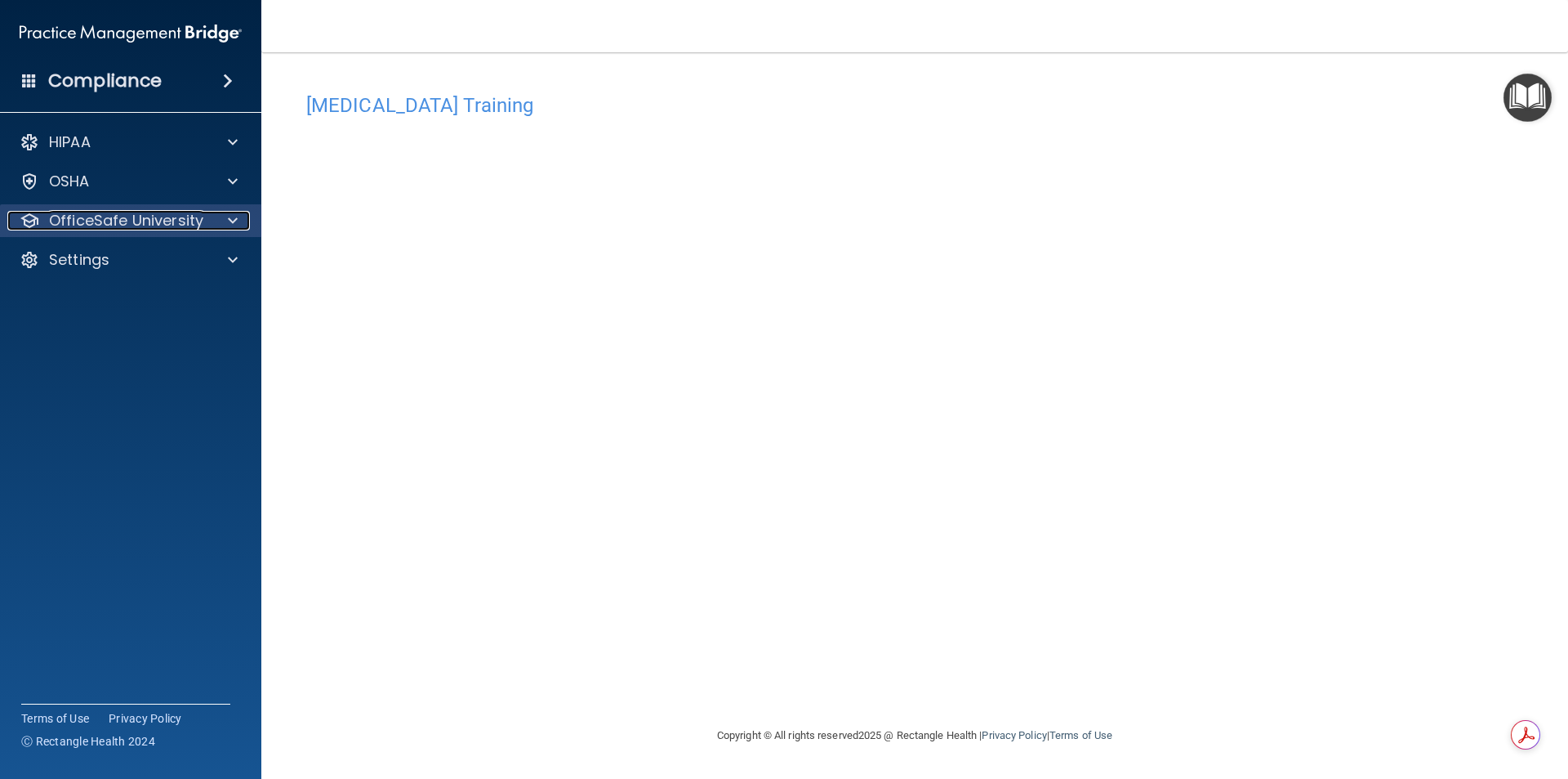
click at [206, 215] on div "OfficeSafe University" at bounding box center [108, 221] width 203 height 20
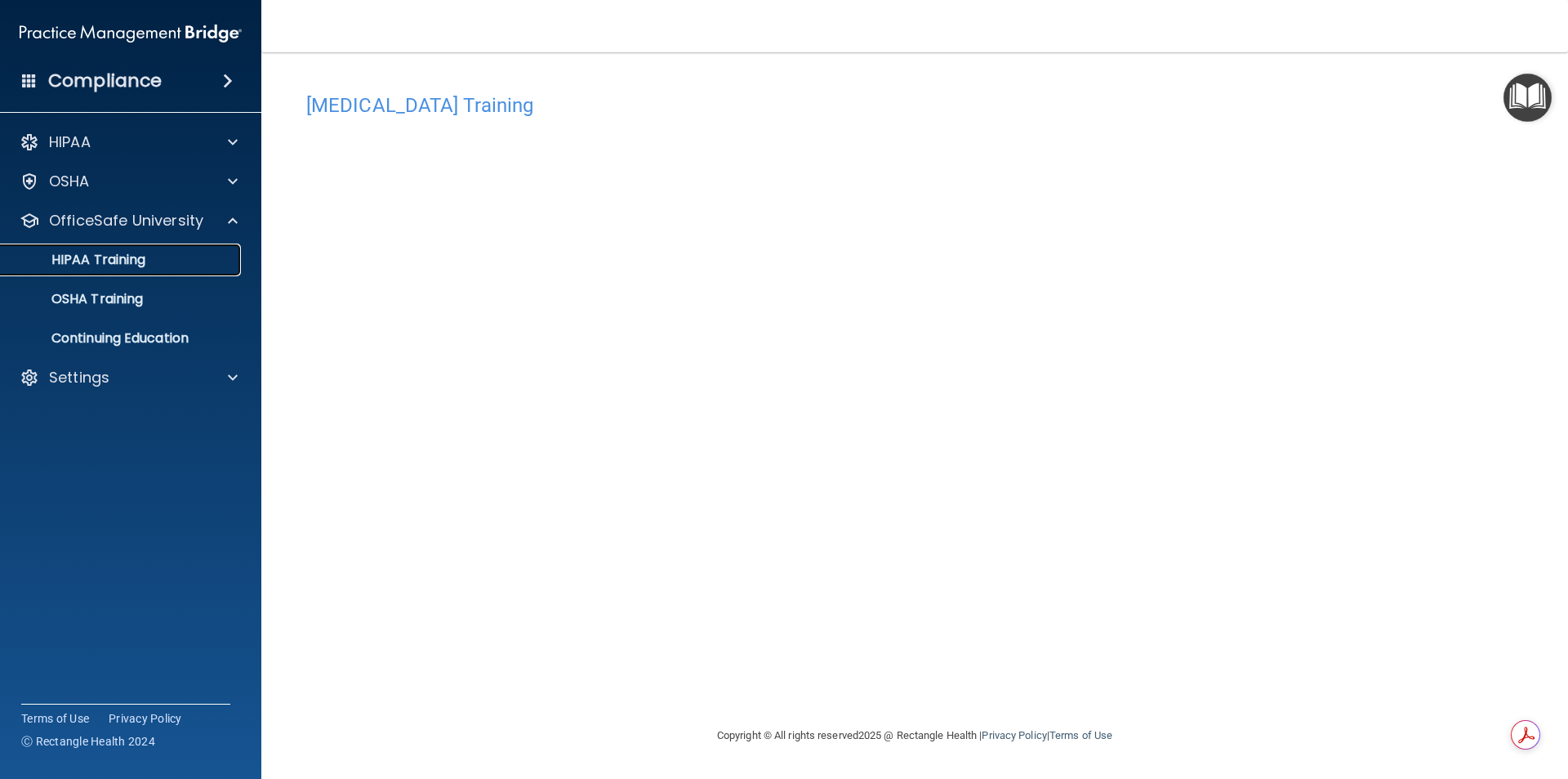
click at [144, 272] on link "HIPAA Training" at bounding box center [112, 260] width 257 height 33
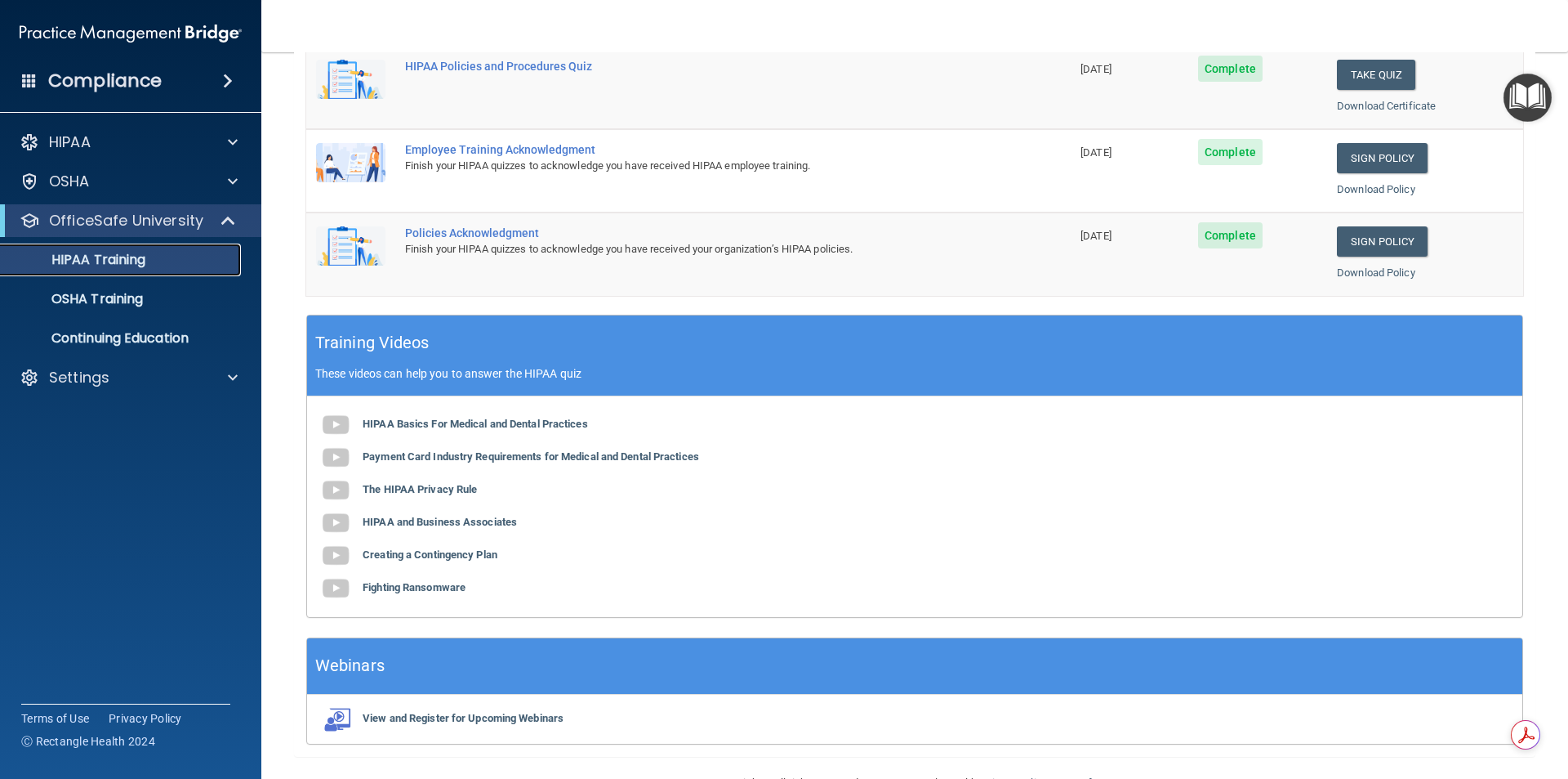
scroll to position [245, 0]
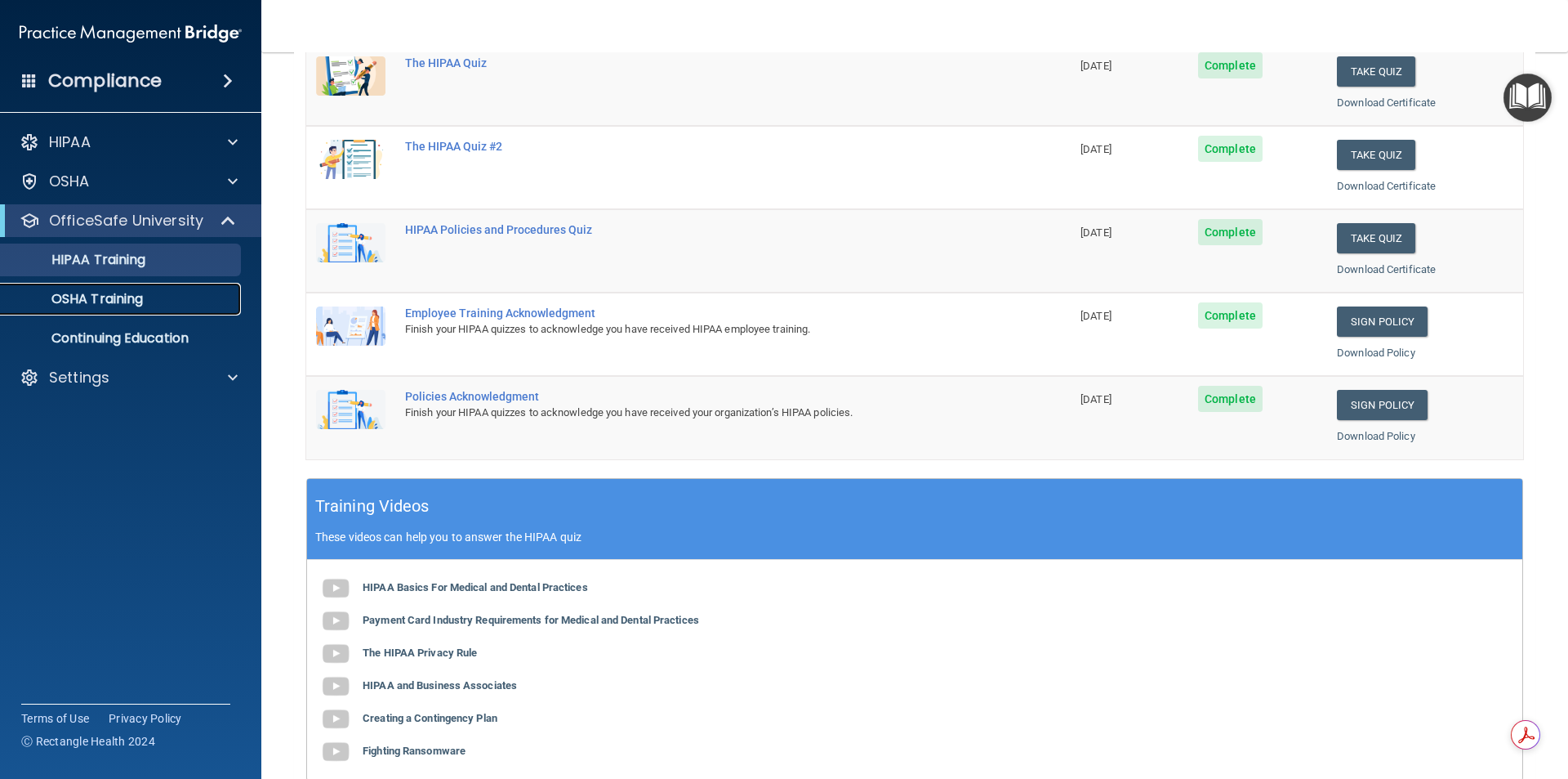
click at [141, 309] on link "OSHA Training" at bounding box center [112, 299] width 257 height 33
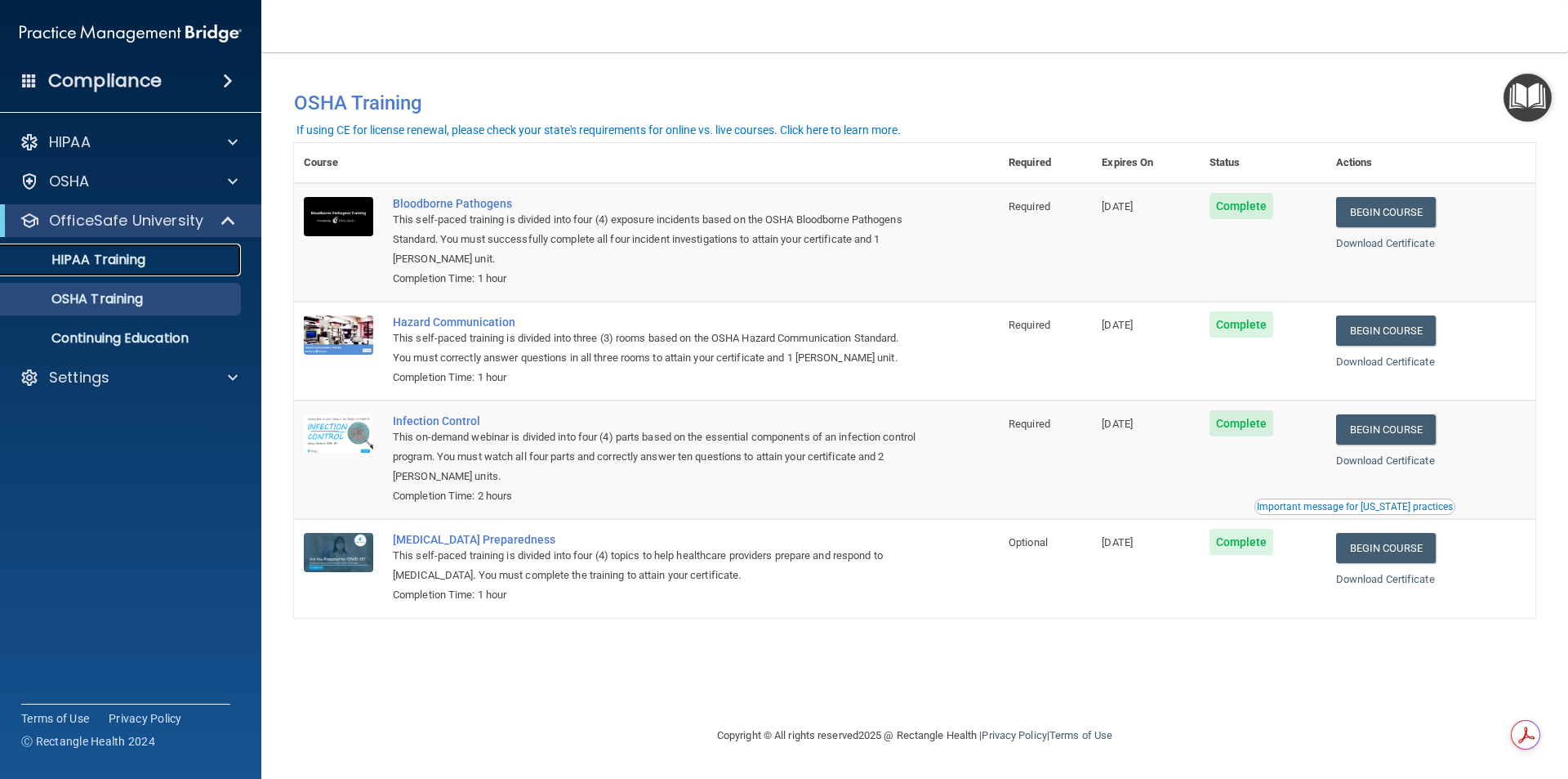
click at [136, 272] on link "HIPAA Training" at bounding box center [112, 260] width 257 height 33
